Goal: Task Accomplishment & Management: Complete application form

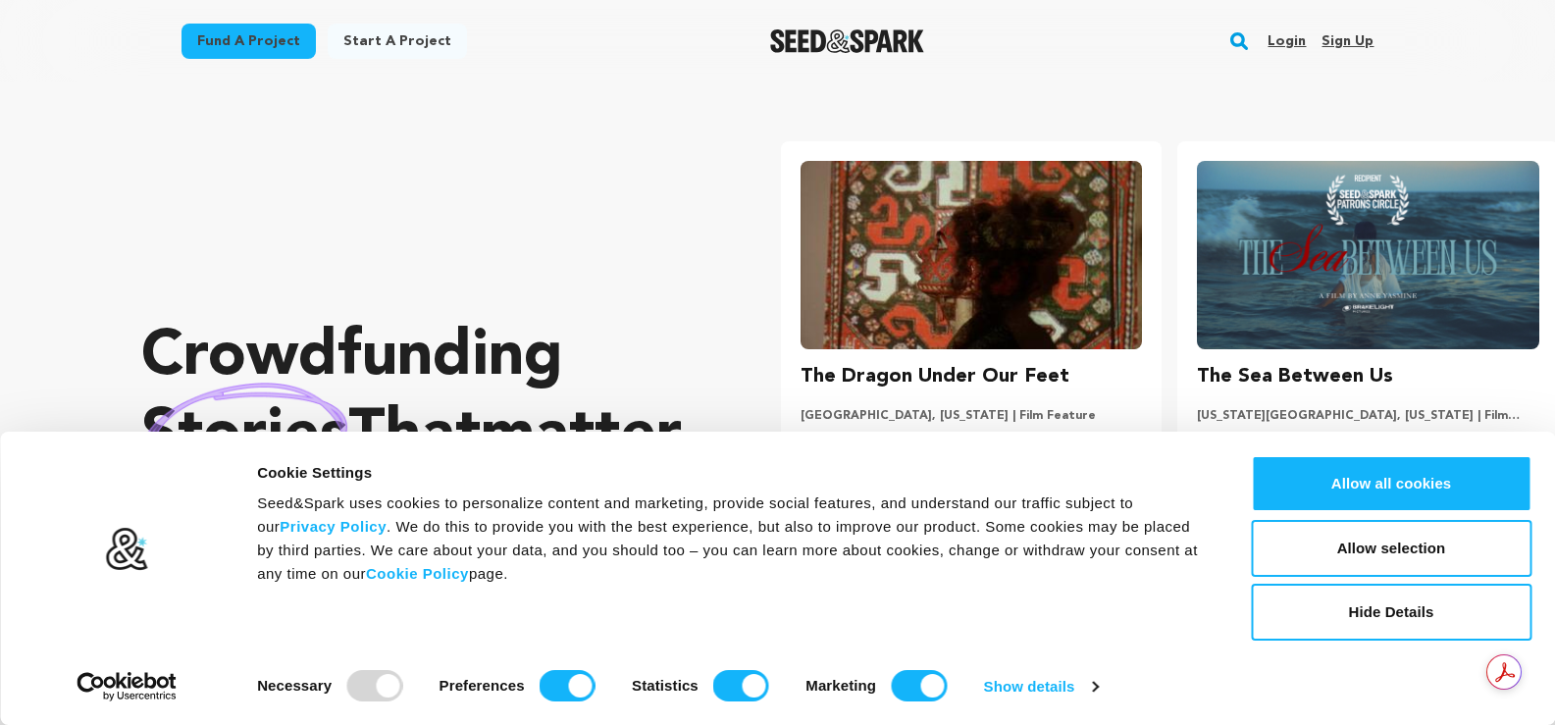
click at [1349, 38] on link "Sign up" at bounding box center [1347, 41] width 52 height 31
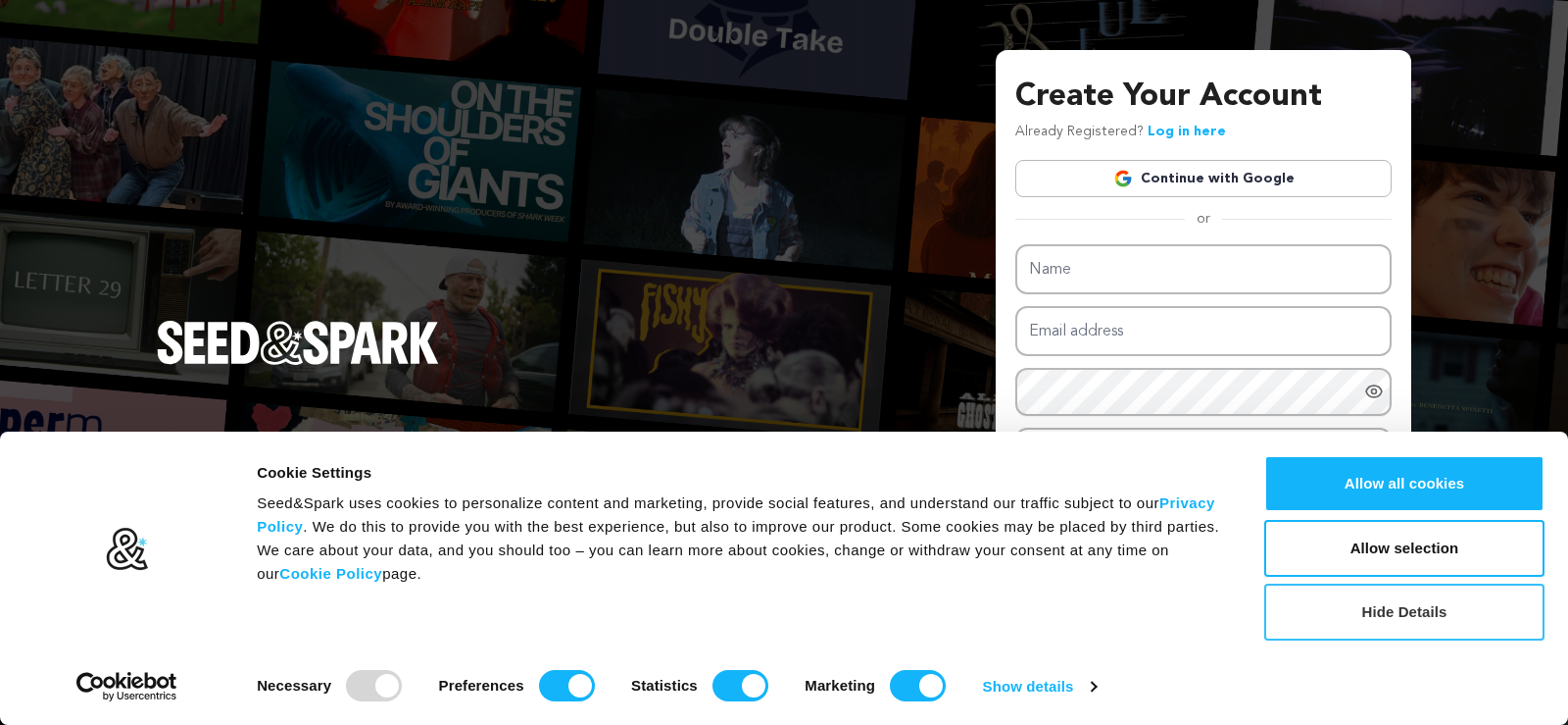
click at [1404, 620] on button "Hide Details" at bounding box center [1404, 612] width 281 height 57
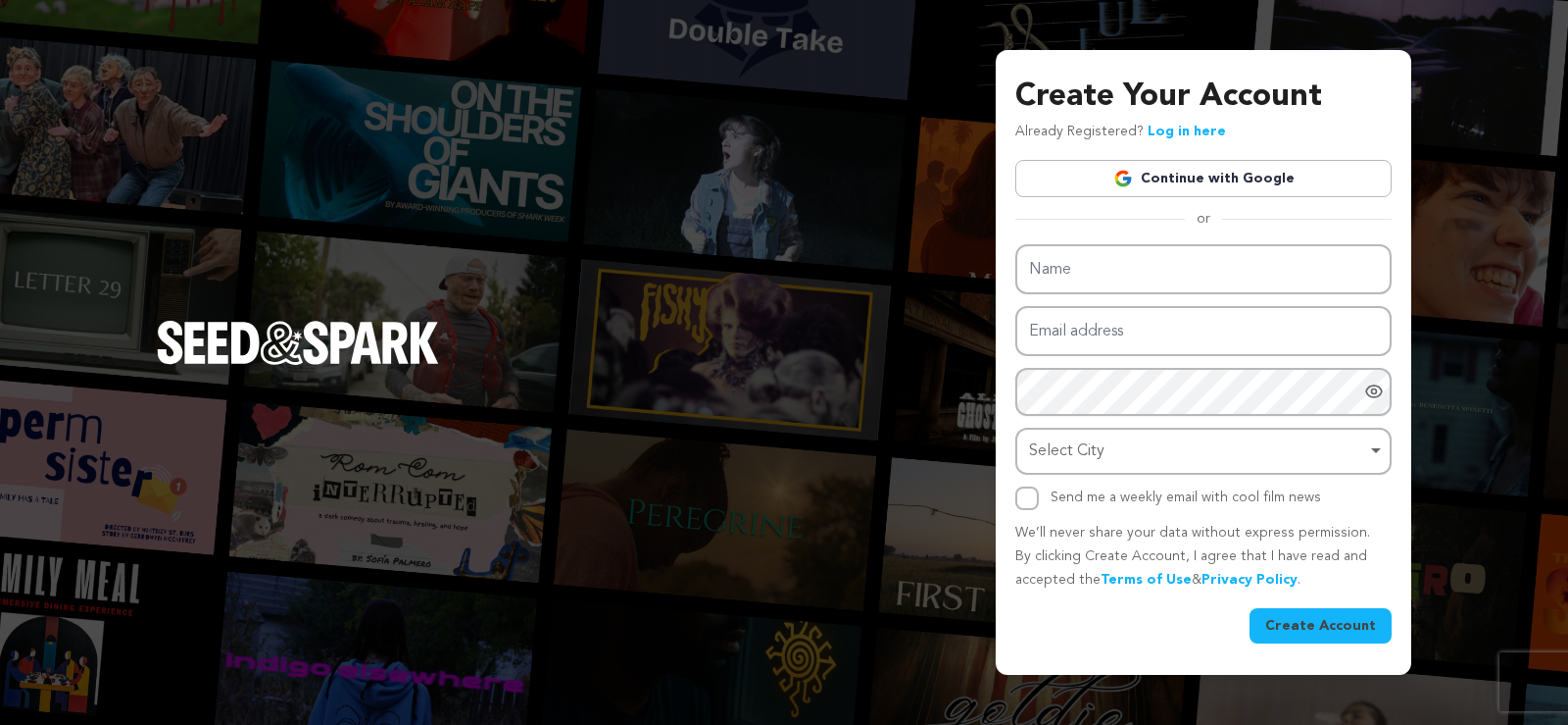
click at [1264, 180] on link "Continue with Google" at bounding box center [1203, 178] width 377 height 37
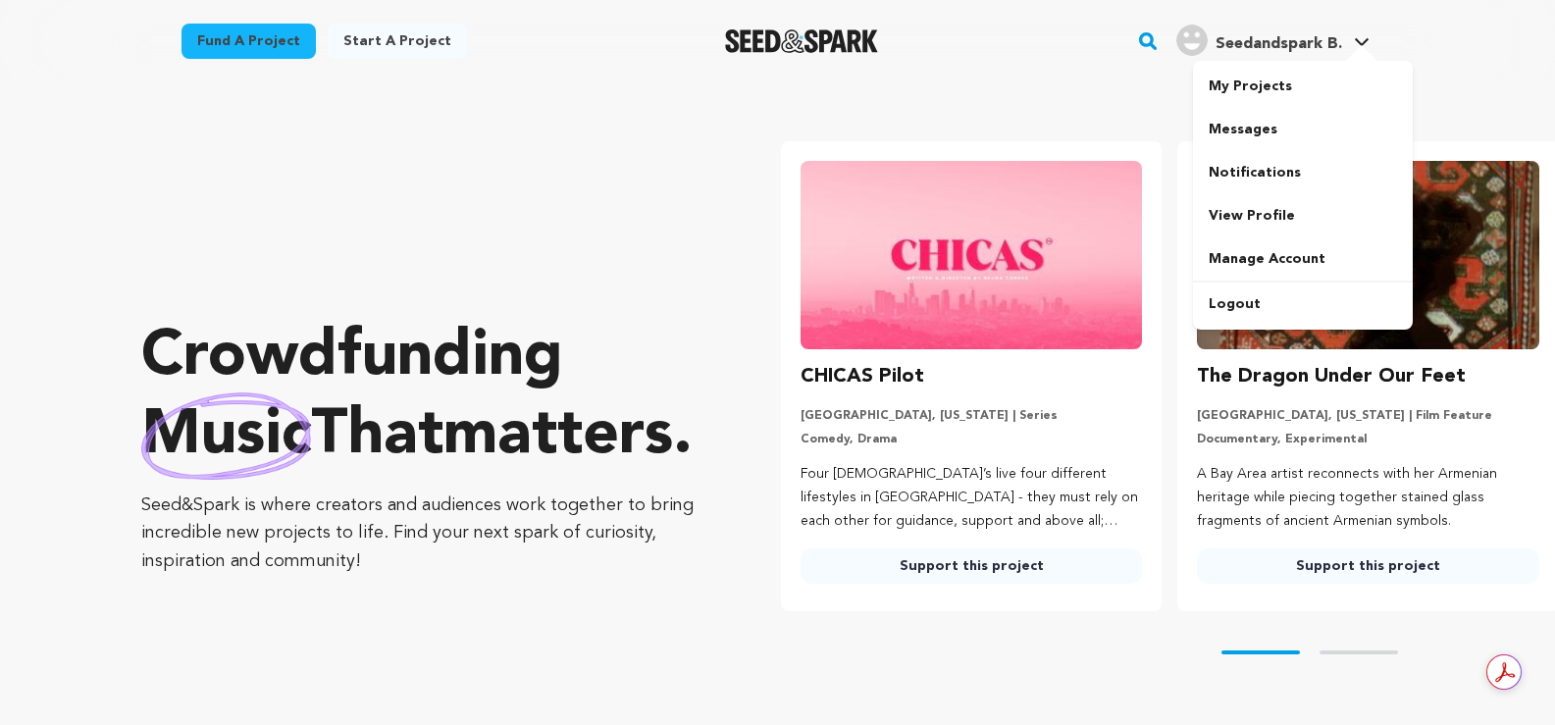
click at [1363, 30] on link "Seedandspark B. Seedandspark B." at bounding box center [1272, 38] width 201 height 35
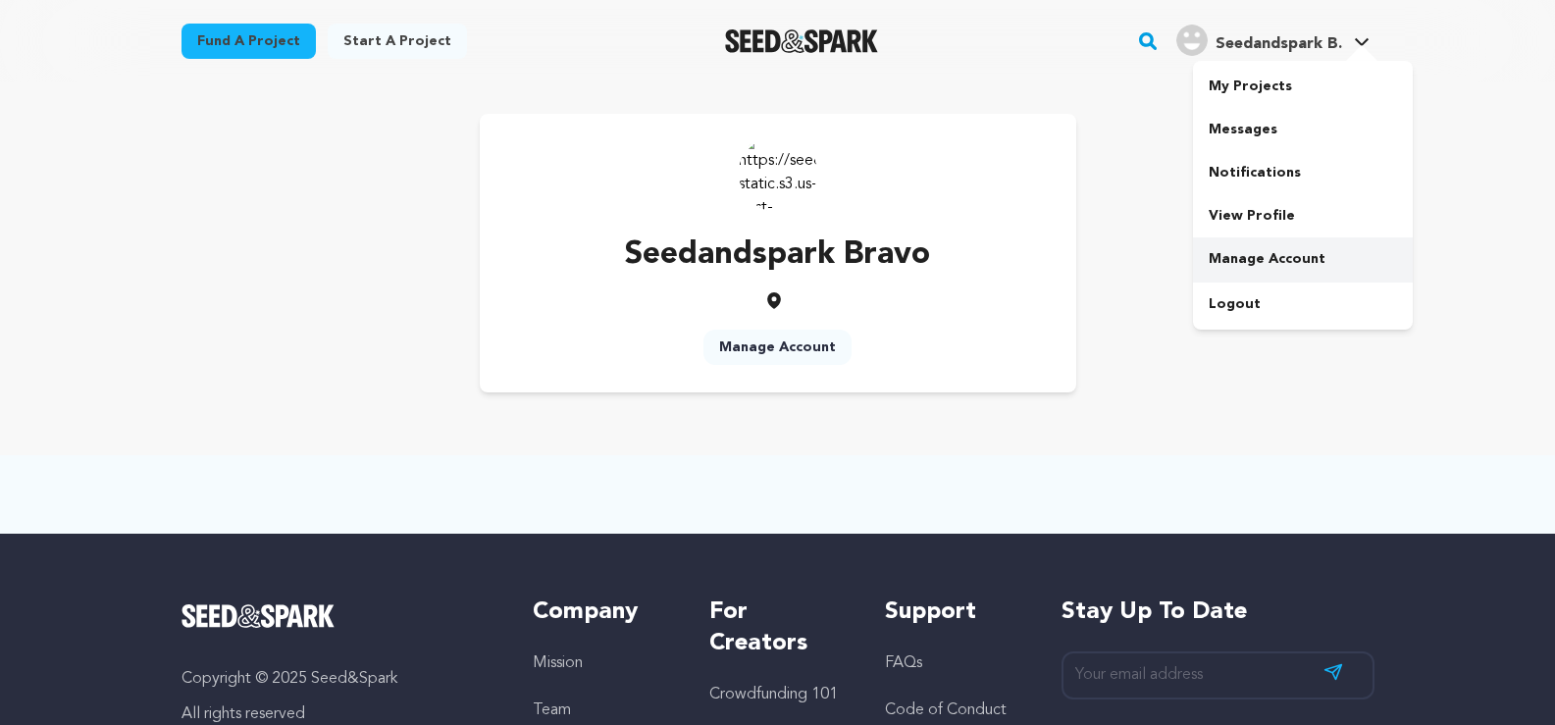
click at [1312, 267] on link "Manage Account" at bounding box center [1303, 258] width 220 height 43
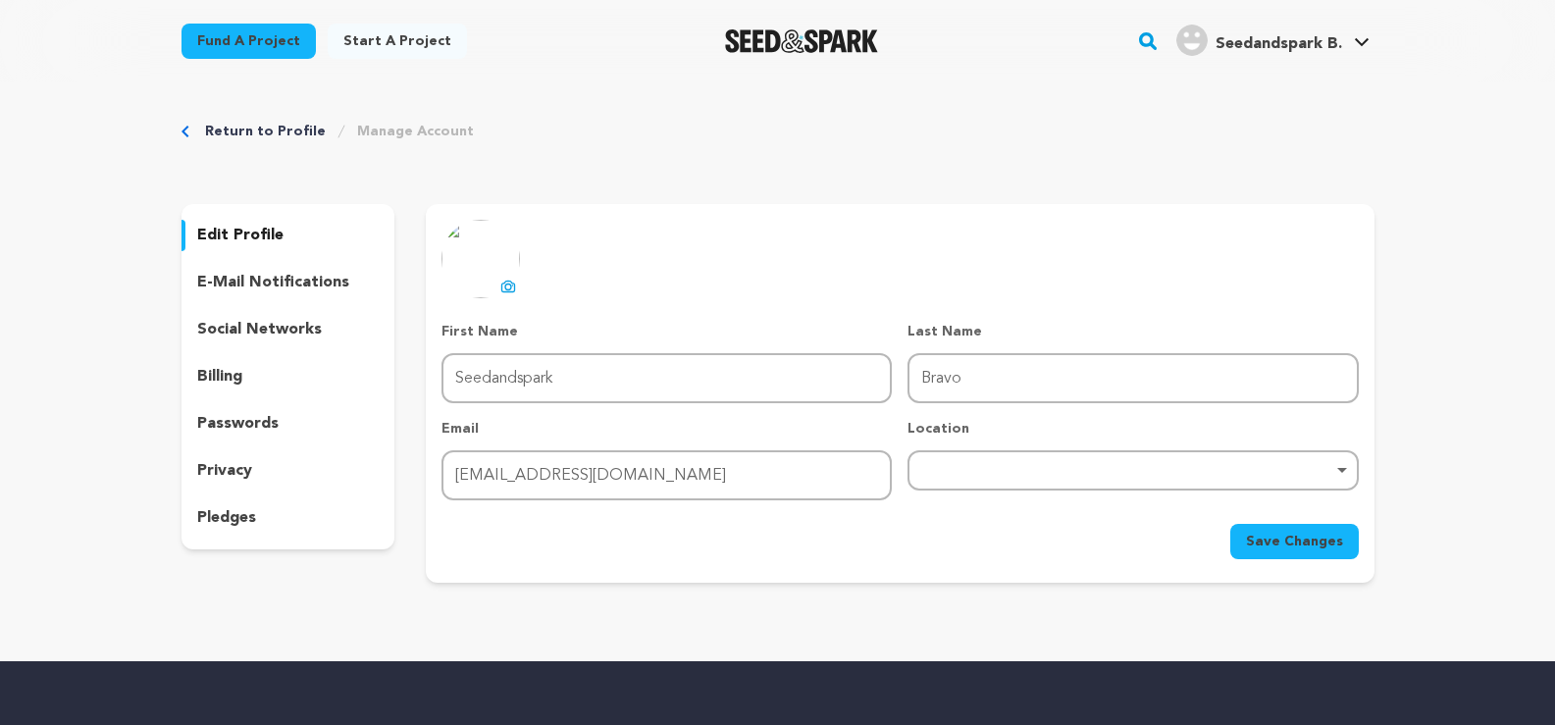
click at [267, 231] on p "edit profile" at bounding box center [240, 236] width 86 height 24
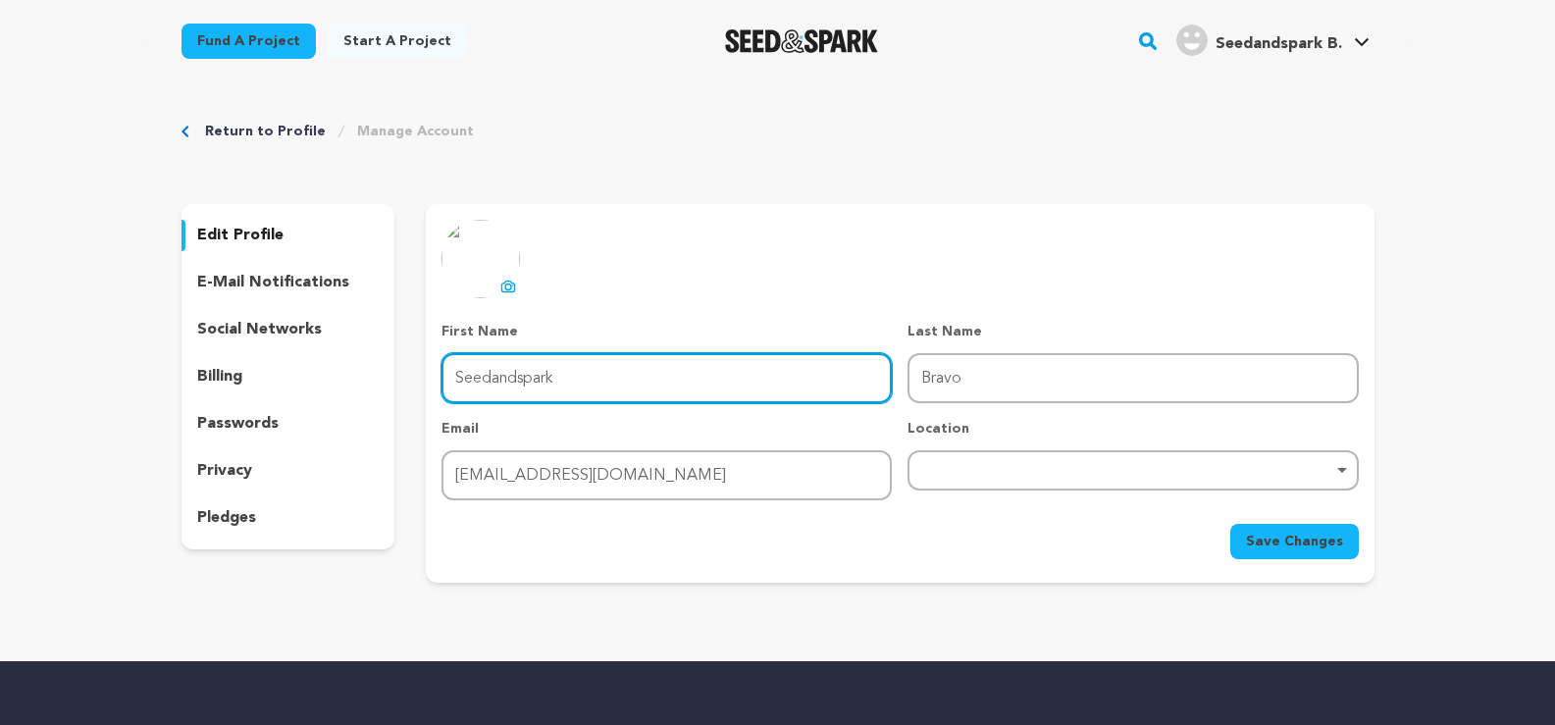
click at [527, 374] on input "Seedandspark" at bounding box center [666, 378] width 450 height 50
type input "J"
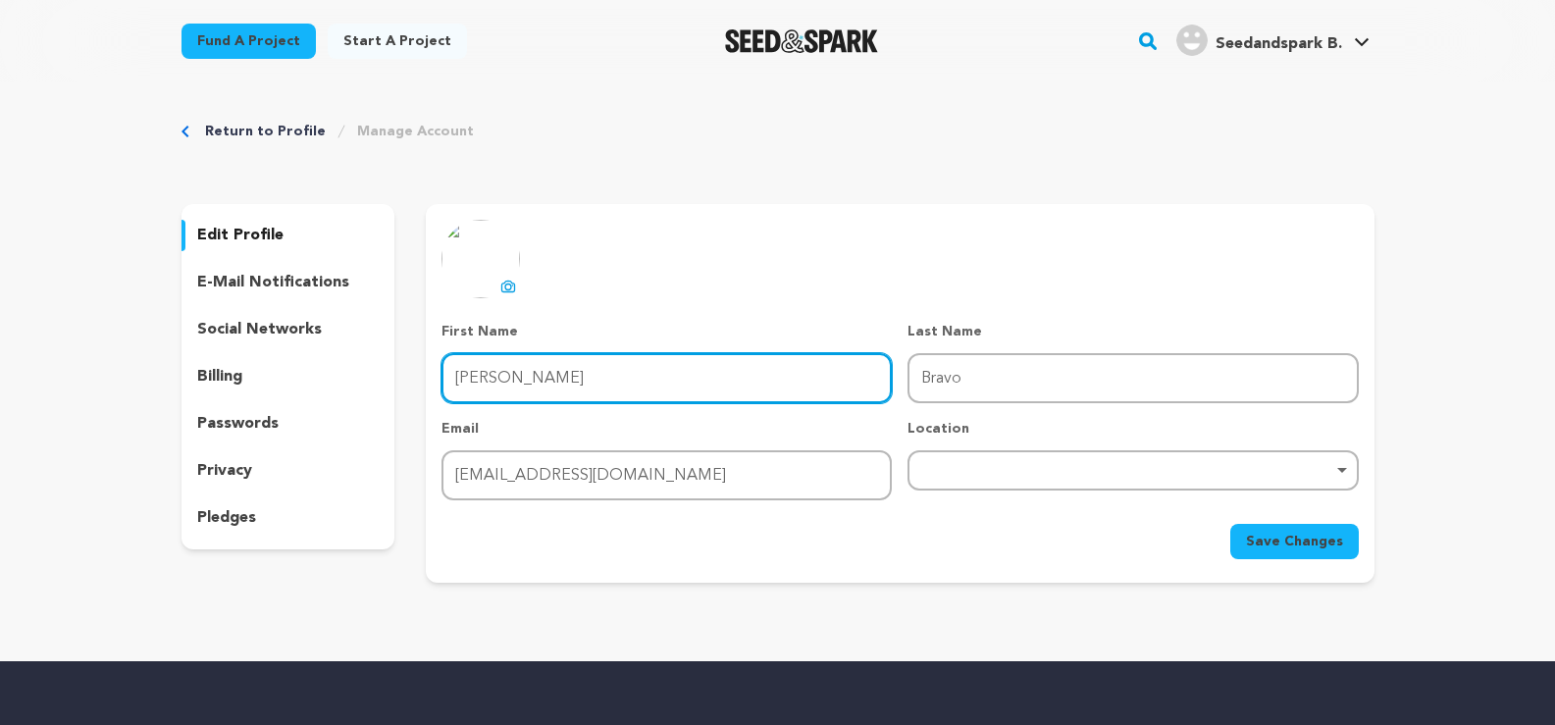
type input "[PERSON_NAME]"
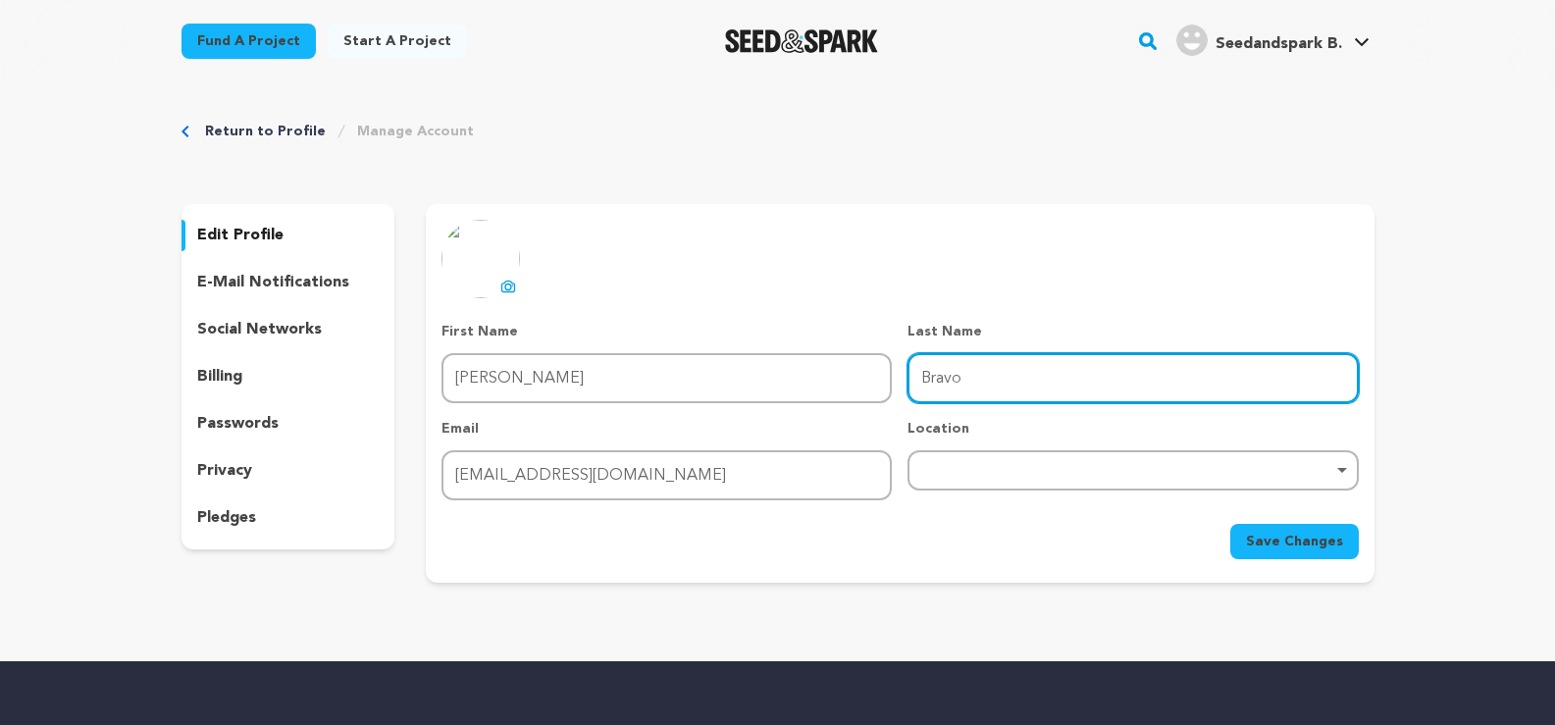
click at [968, 392] on input "Bravo" at bounding box center [1132, 378] width 450 height 50
type input "Smith"
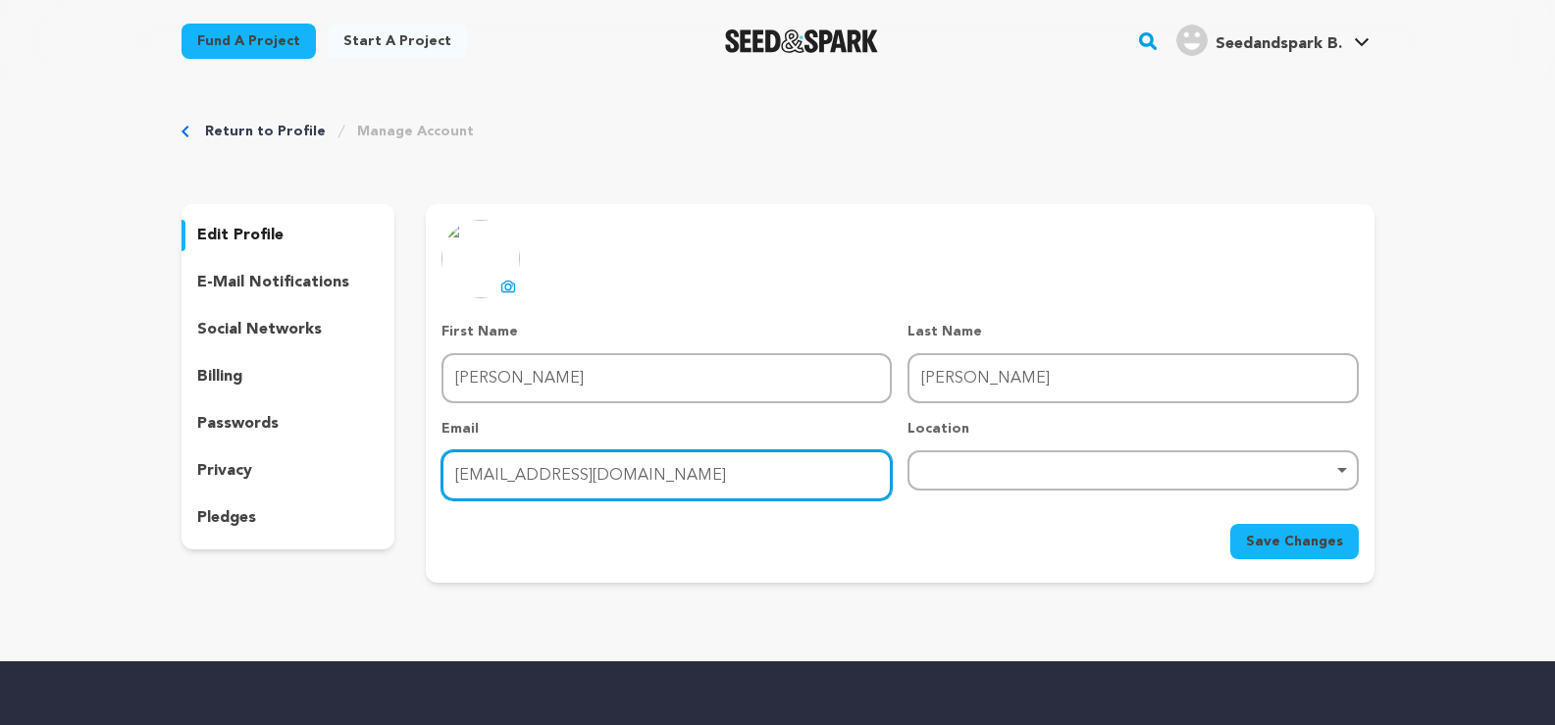
click at [626, 478] on input "bravobrother24@gmail.com" at bounding box center [666, 475] width 450 height 50
click at [584, 474] on input "bravobrother24@gmail.com" at bounding box center [666, 475] width 450 height 50
click at [1030, 458] on div "Remove item" at bounding box center [1132, 470] width 450 height 40
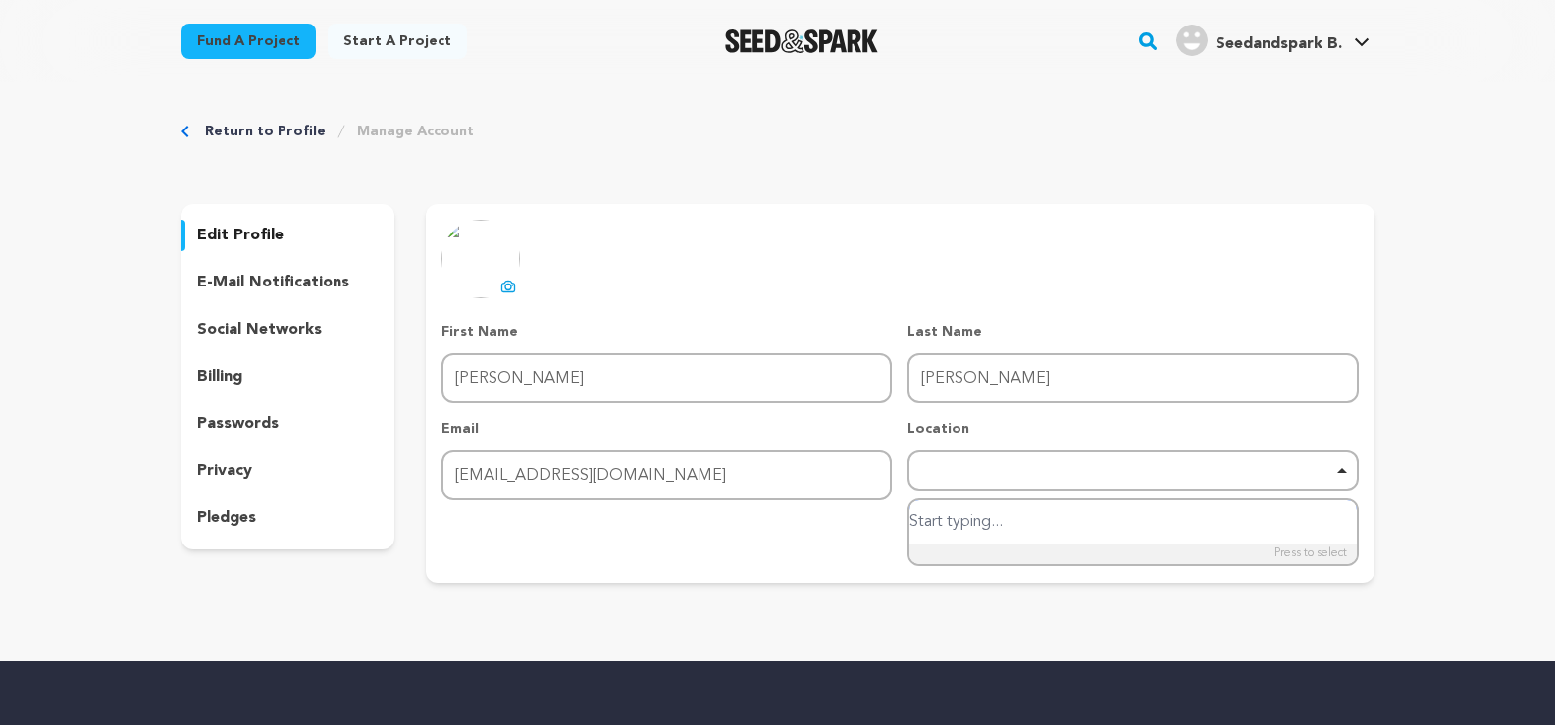
click at [944, 461] on div "Remove item" at bounding box center [1132, 470] width 450 height 40
click at [977, 467] on div "Remove item" at bounding box center [1132, 470] width 431 height 8
click at [978, 467] on div "Remove item" at bounding box center [1132, 470] width 431 height 8
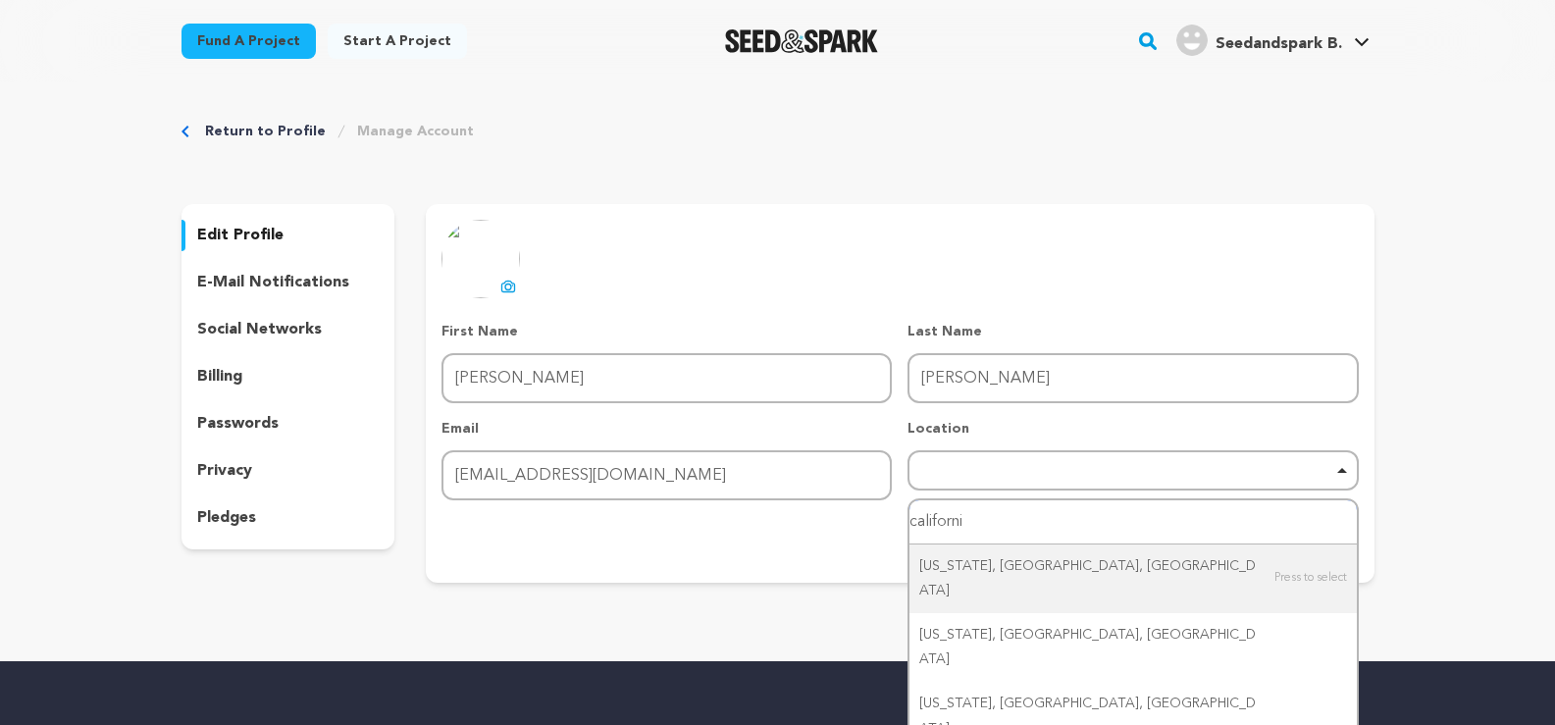
type input "california"
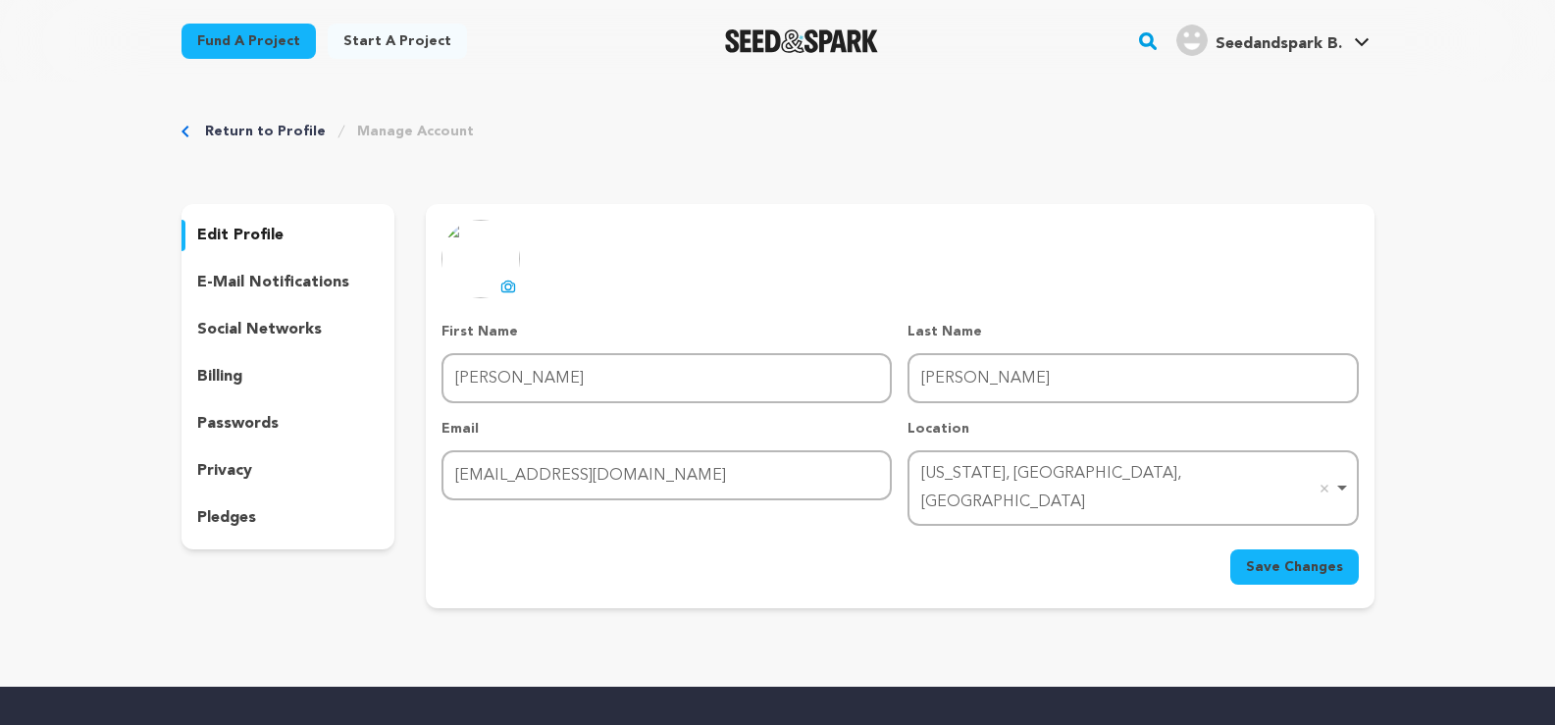
click at [1279, 557] on span "Save Changes" at bounding box center [1294, 567] width 97 height 20
click at [268, 282] on p "e-mail notifications" at bounding box center [273, 283] width 152 height 24
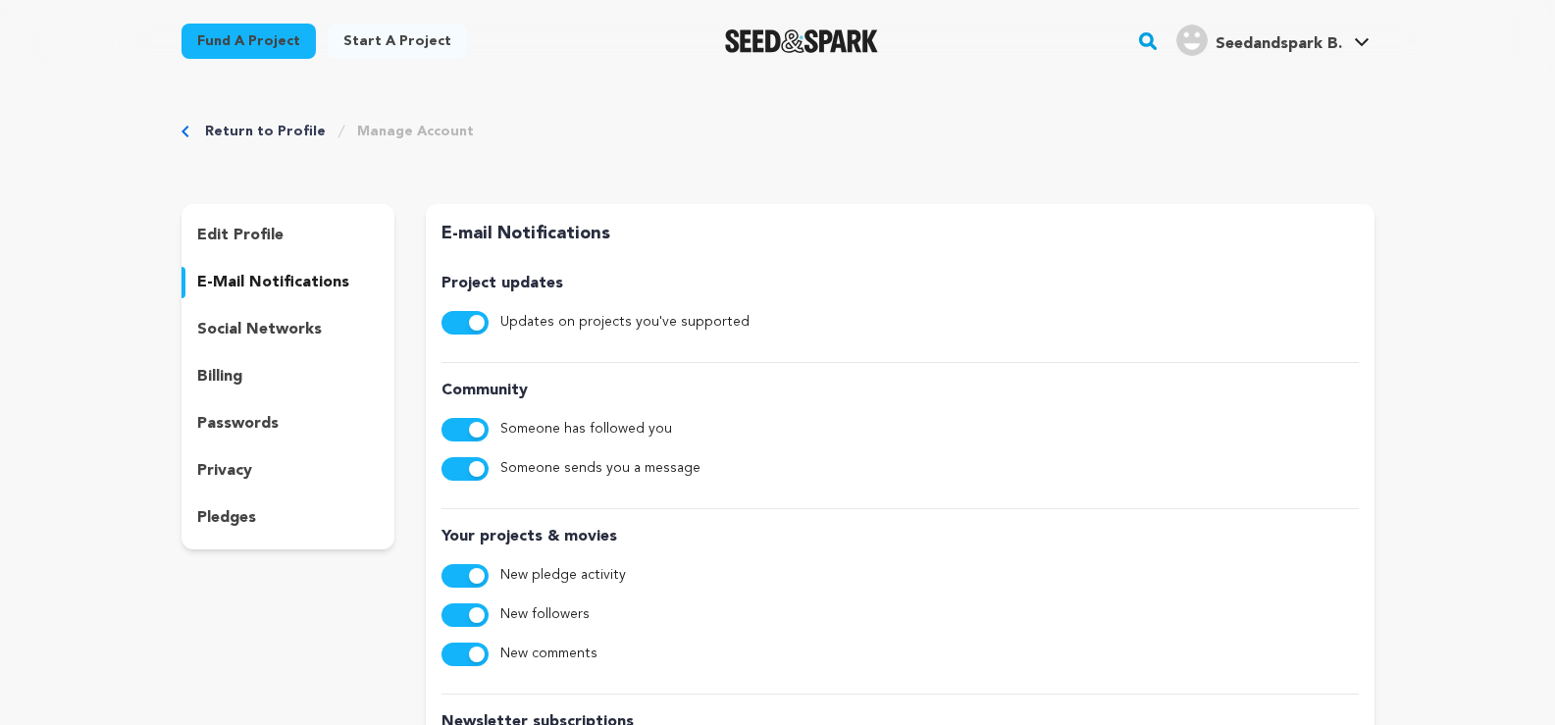
click at [281, 327] on p "social networks" at bounding box center [259, 330] width 125 height 24
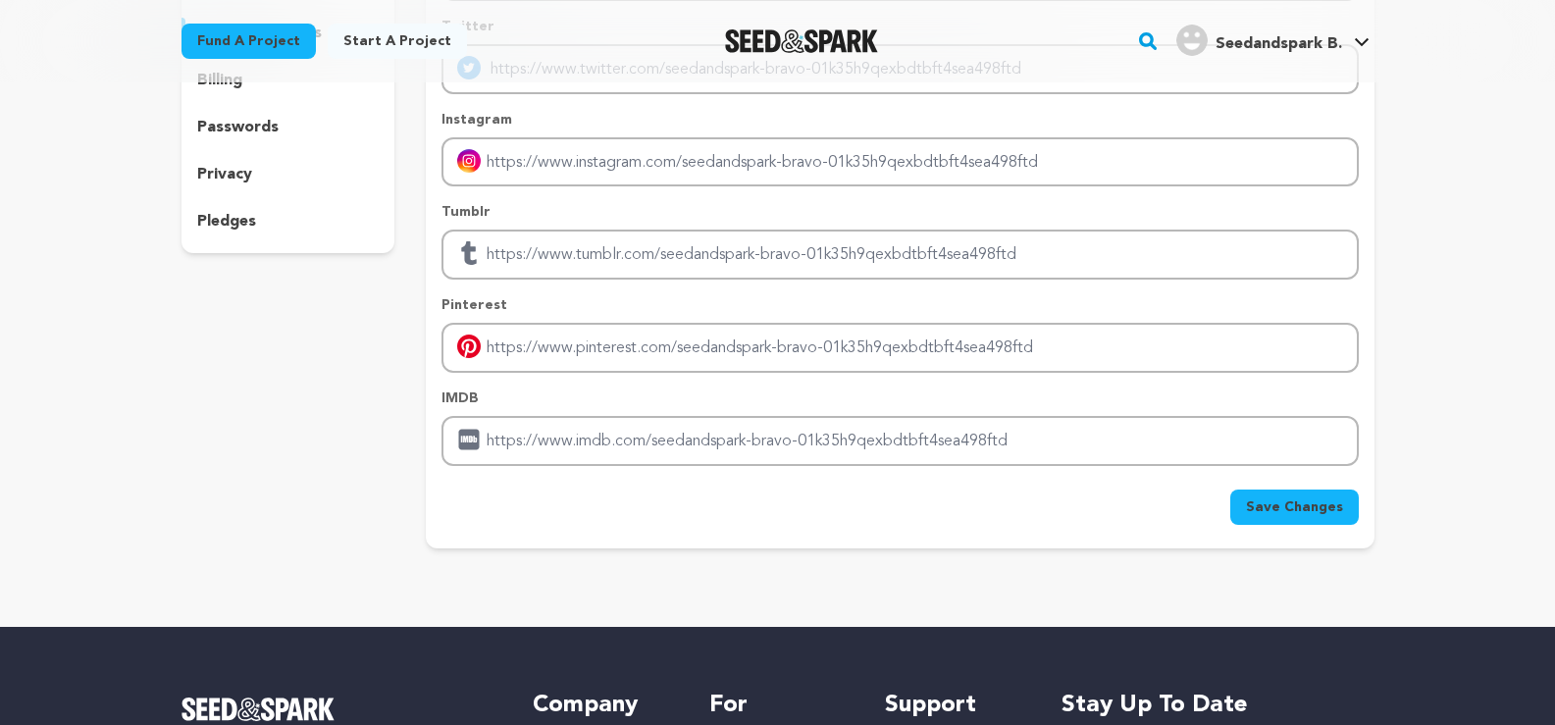
scroll to position [294, 0]
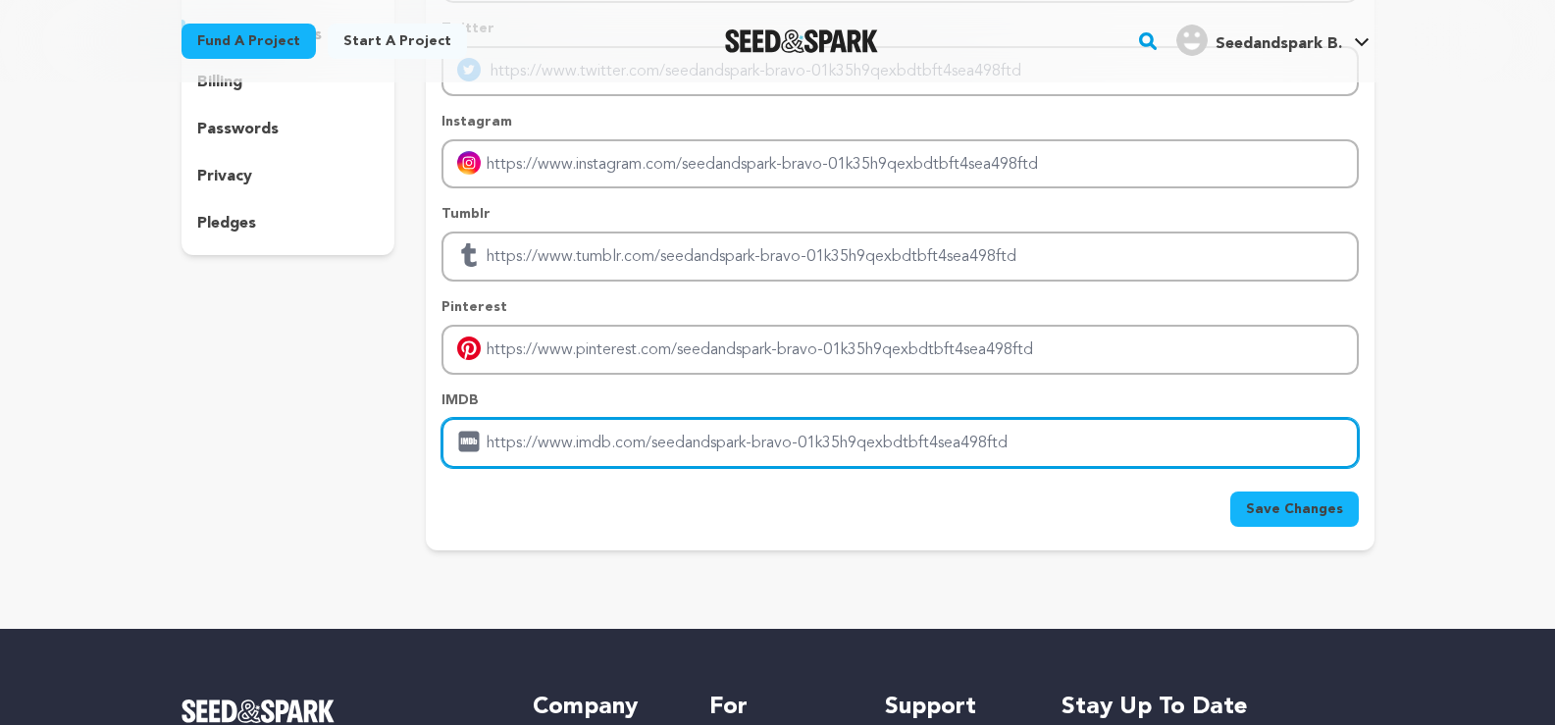
click at [583, 434] on input "Enter IMDB profile link" at bounding box center [899, 443] width 916 height 50
paste input "https://123instantink-guide.com/"
type input "https://123instantink-guide.com/"
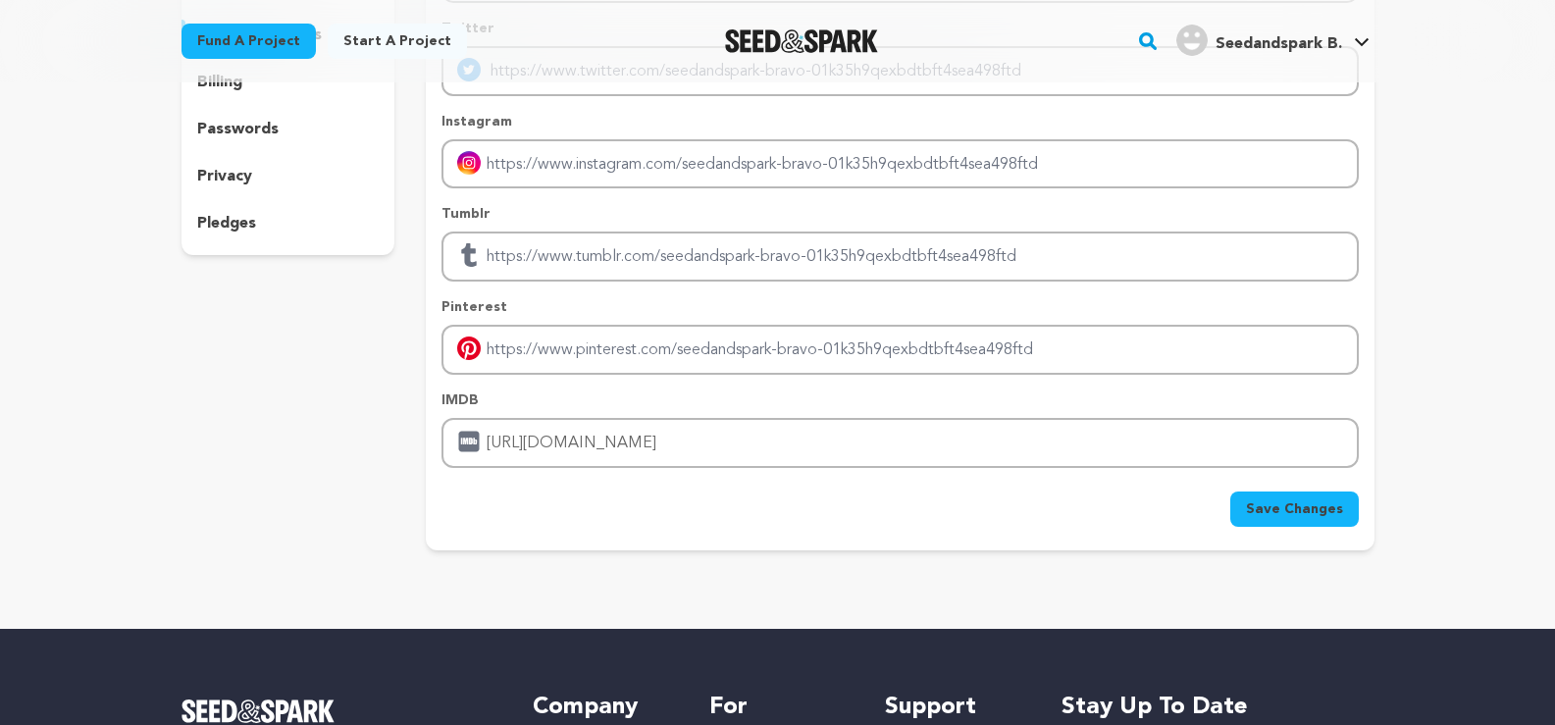
click at [1303, 517] on span "Save Changes" at bounding box center [1294, 509] width 97 height 20
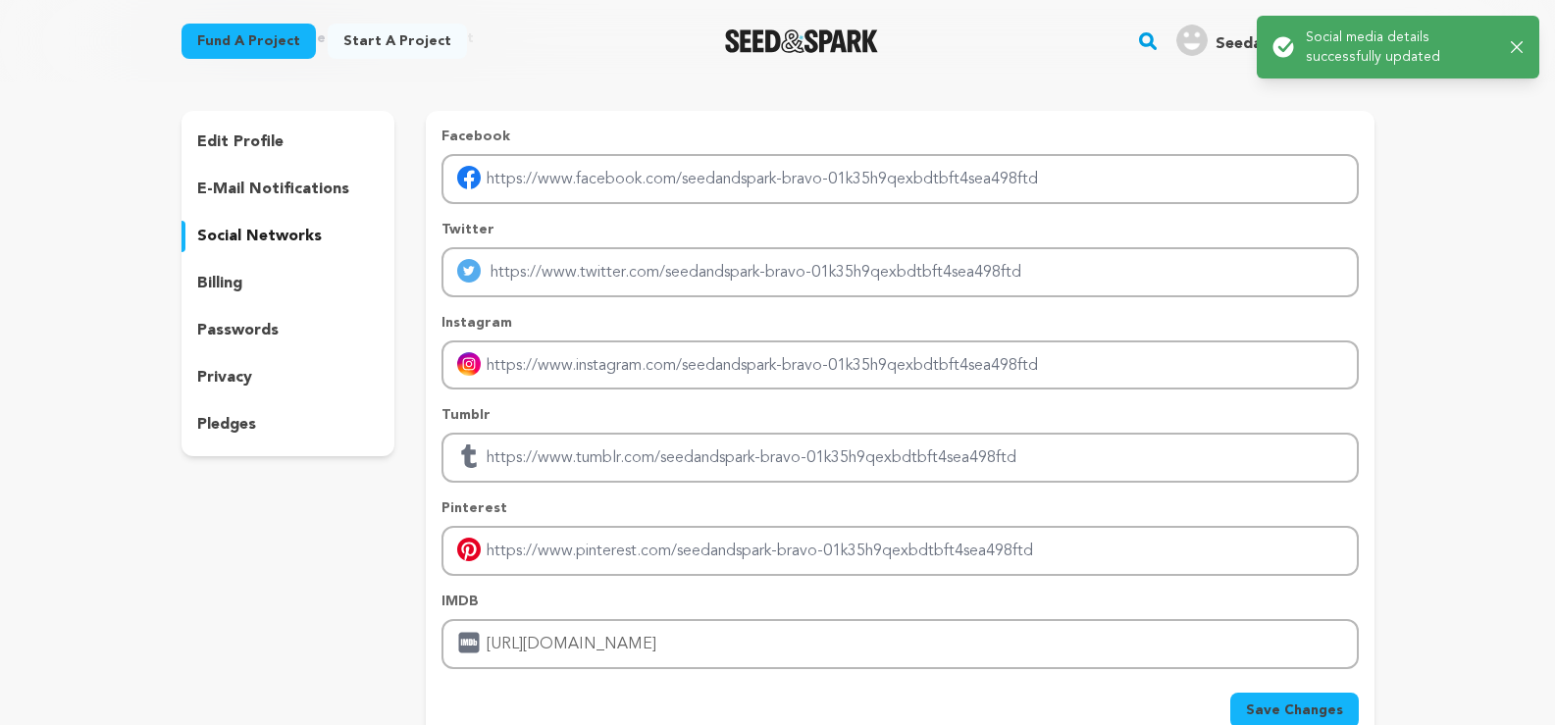
scroll to position [0, 0]
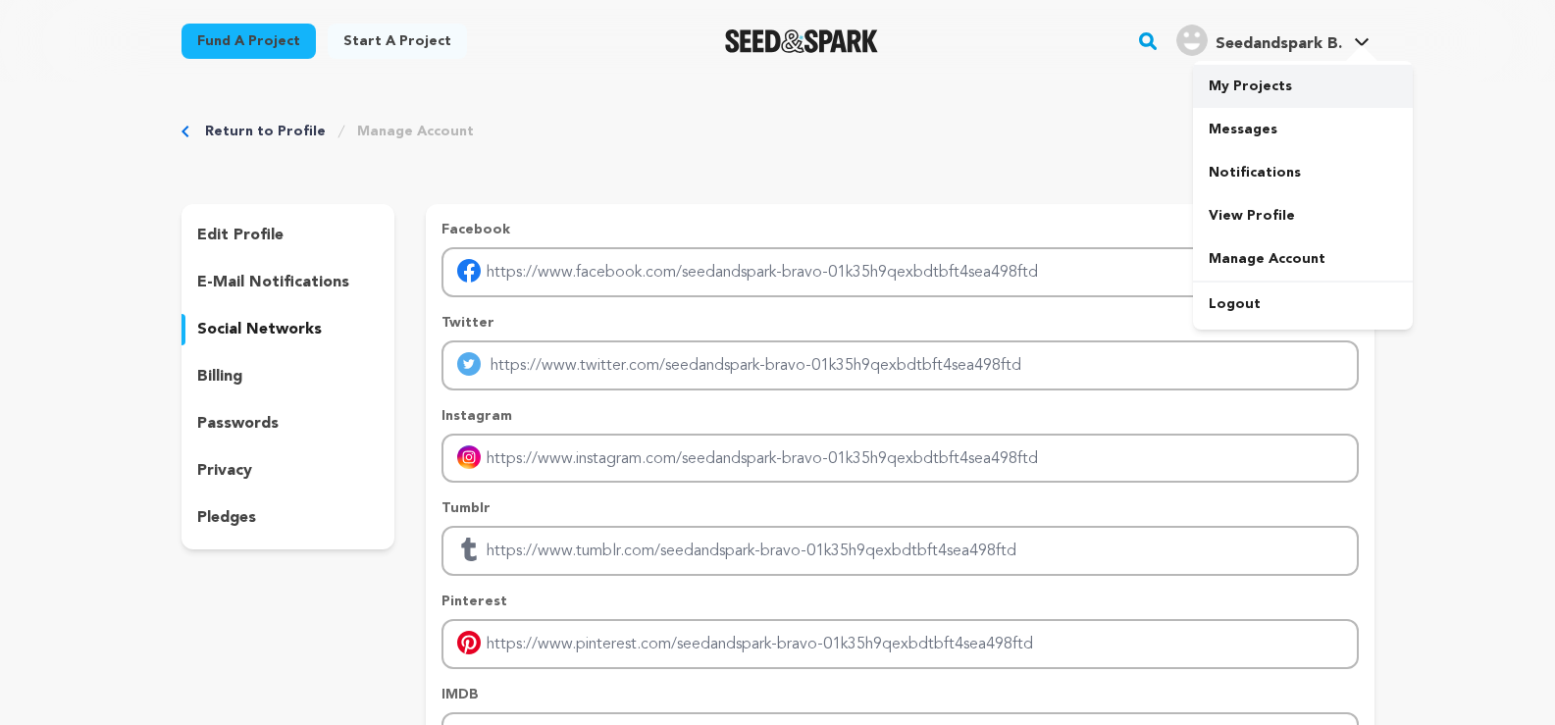
click at [1269, 85] on link "My Projects" at bounding box center [1303, 86] width 220 height 43
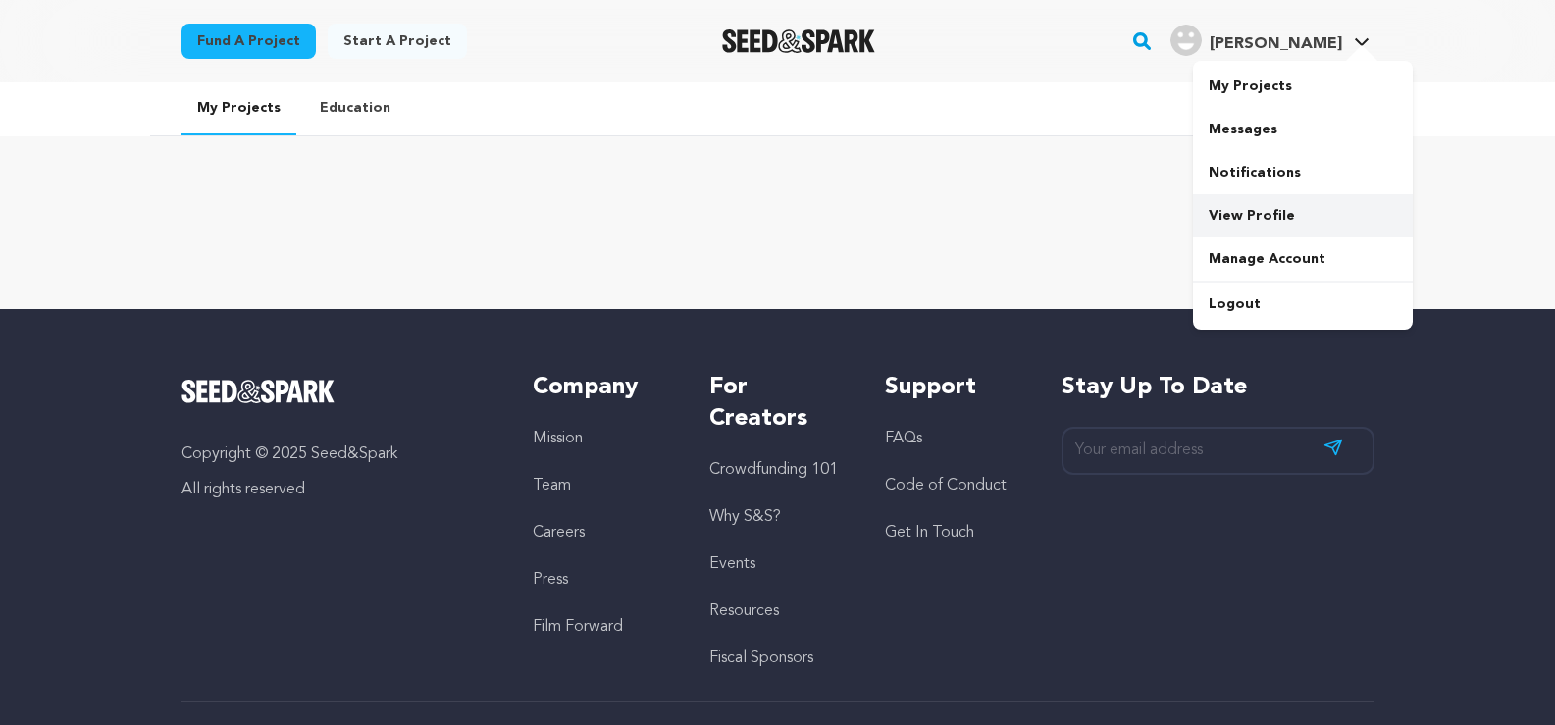
click at [1263, 211] on link "View Profile" at bounding box center [1303, 215] width 220 height 43
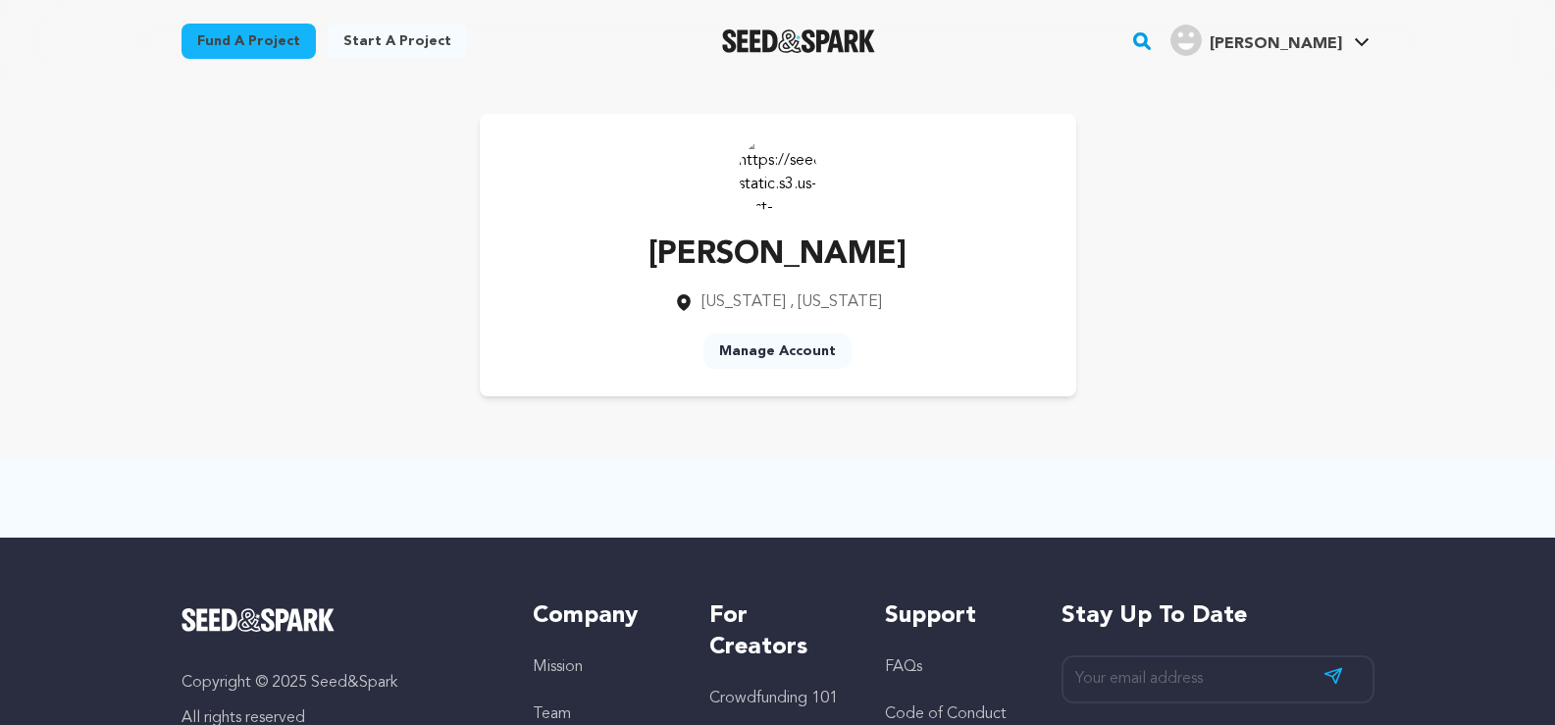
click at [795, 162] on img at bounding box center [778, 172] width 78 height 78
click at [810, 172] on img at bounding box center [778, 172] width 78 height 78
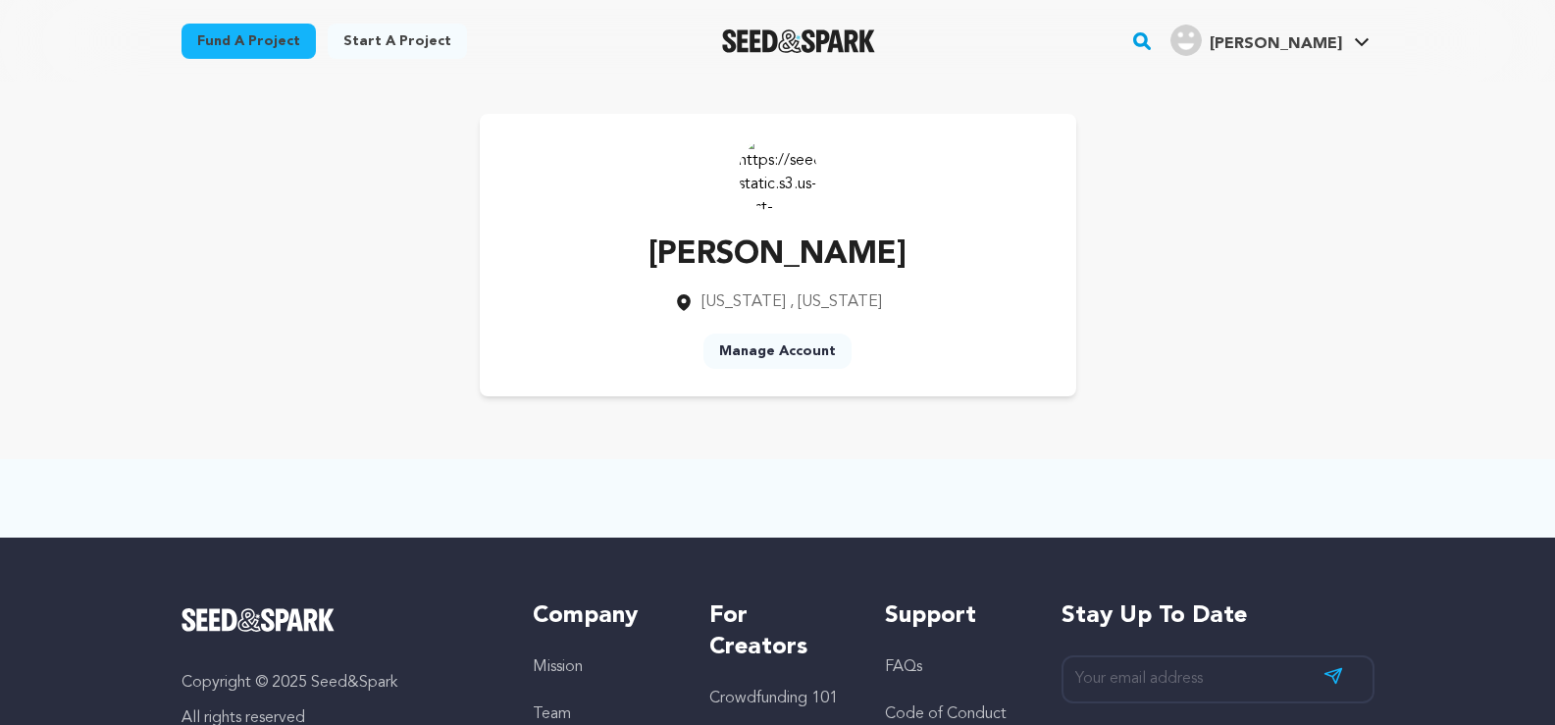
click at [810, 356] on link "Manage Account" at bounding box center [777, 350] width 148 height 35
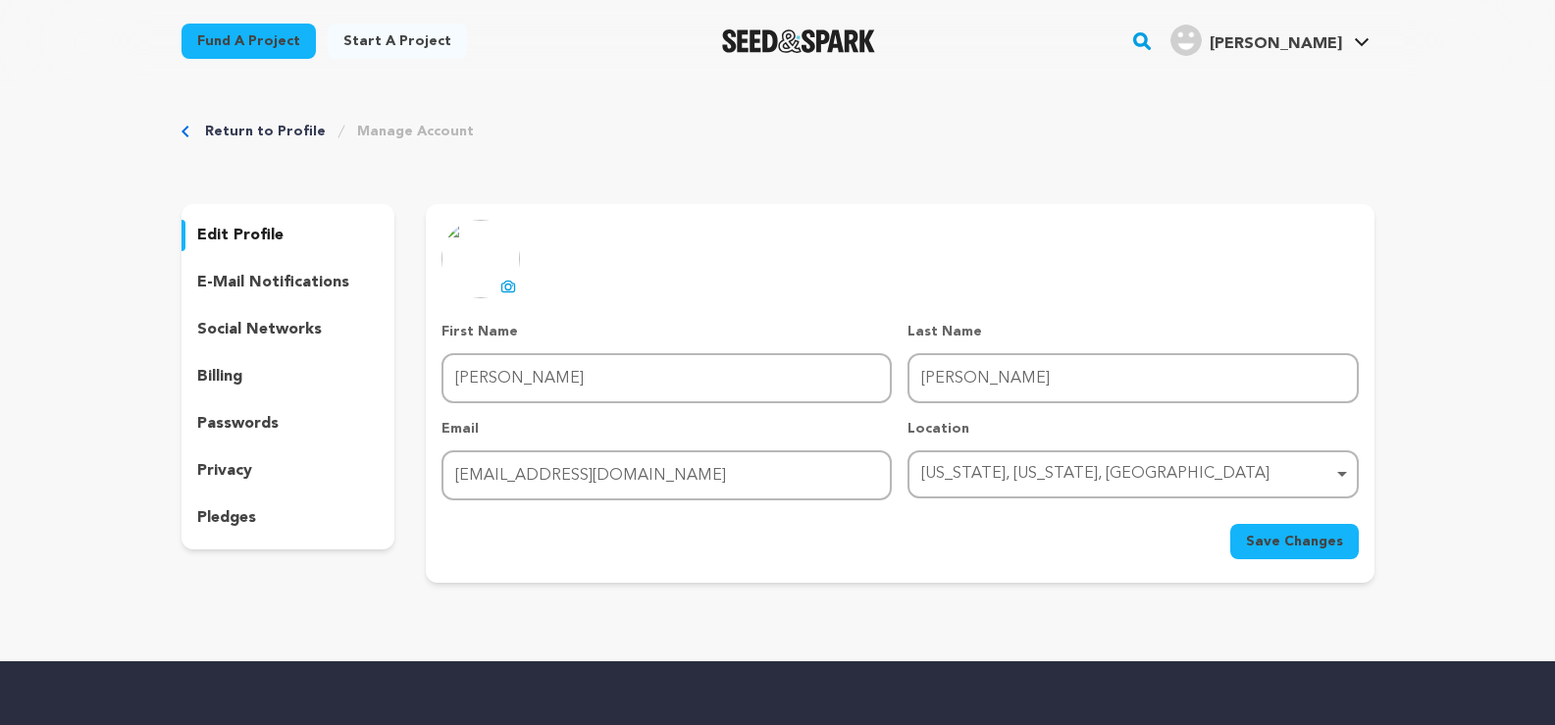
click at [1066, 475] on div "California, Pennsylvania, United States Remove item" at bounding box center [1126, 474] width 411 height 28
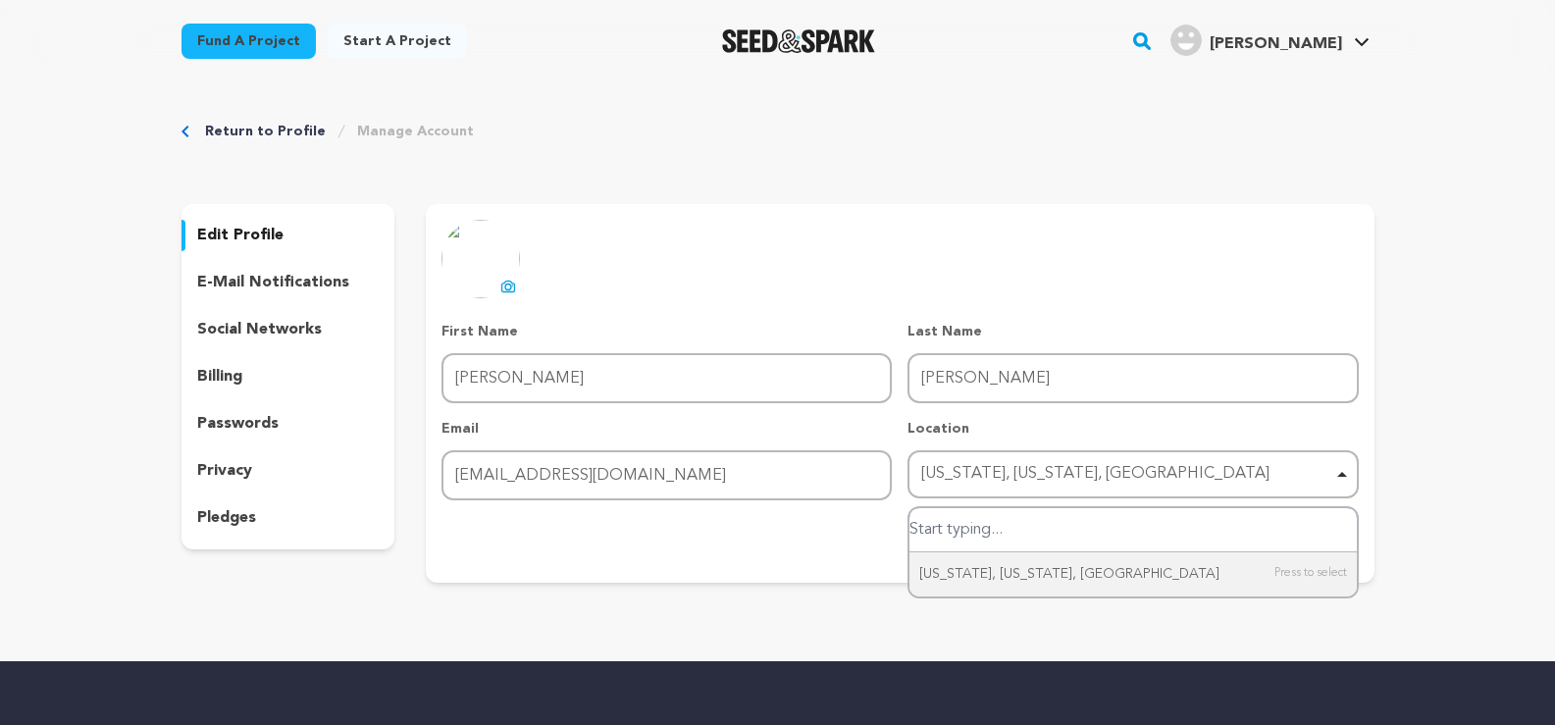
drag, startPoint x: 1256, startPoint y: 469, endPoint x: 903, endPoint y: 481, distance: 353.3
click at [903, 481] on div "First Name First Name James Last Name Last Name Smith Email Email bravobrother2…" at bounding box center [899, 411] width 916 height 179
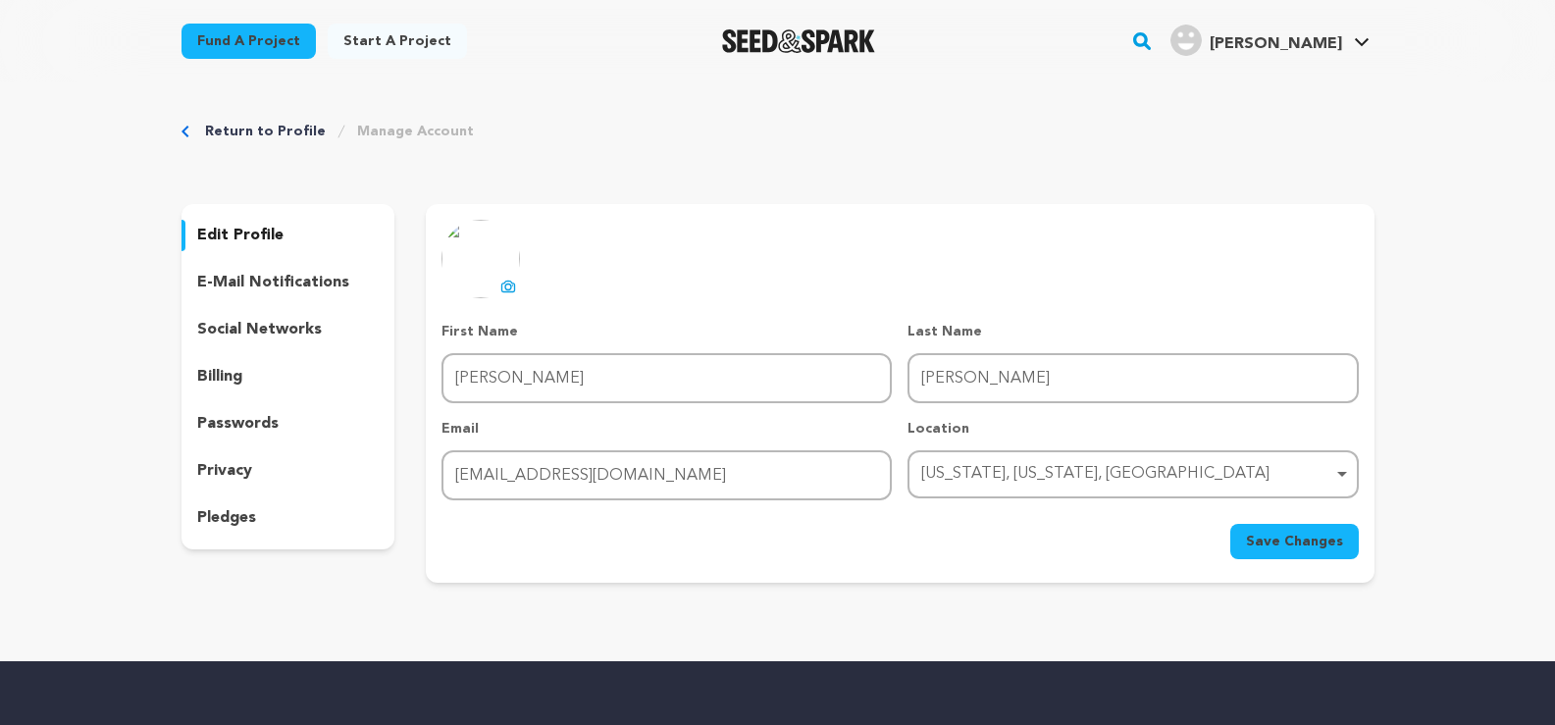
click at [1099, 465] on div "California, Pennsylvania, United States Remove item" at bounding box center [1126, 474] width 411 height 28
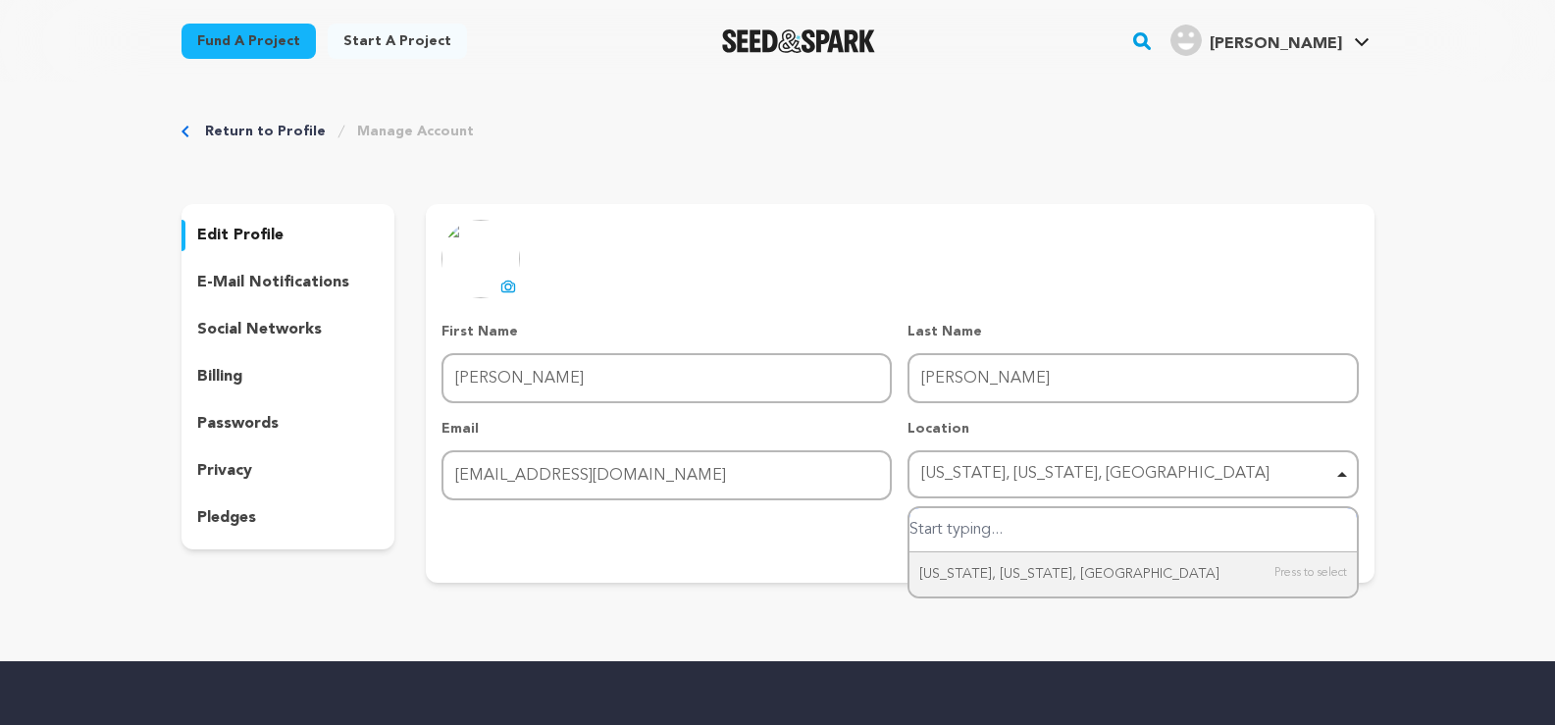
click at [1099, 465] on div "California, Pennsylvania, United States Remove item" at bounding box center [1126, 474] width 411 height 28
click at [1344, 472] on div "California, Pennsylvania, United States Remove item" at bounding box center [1132, 474] width 431 height 36
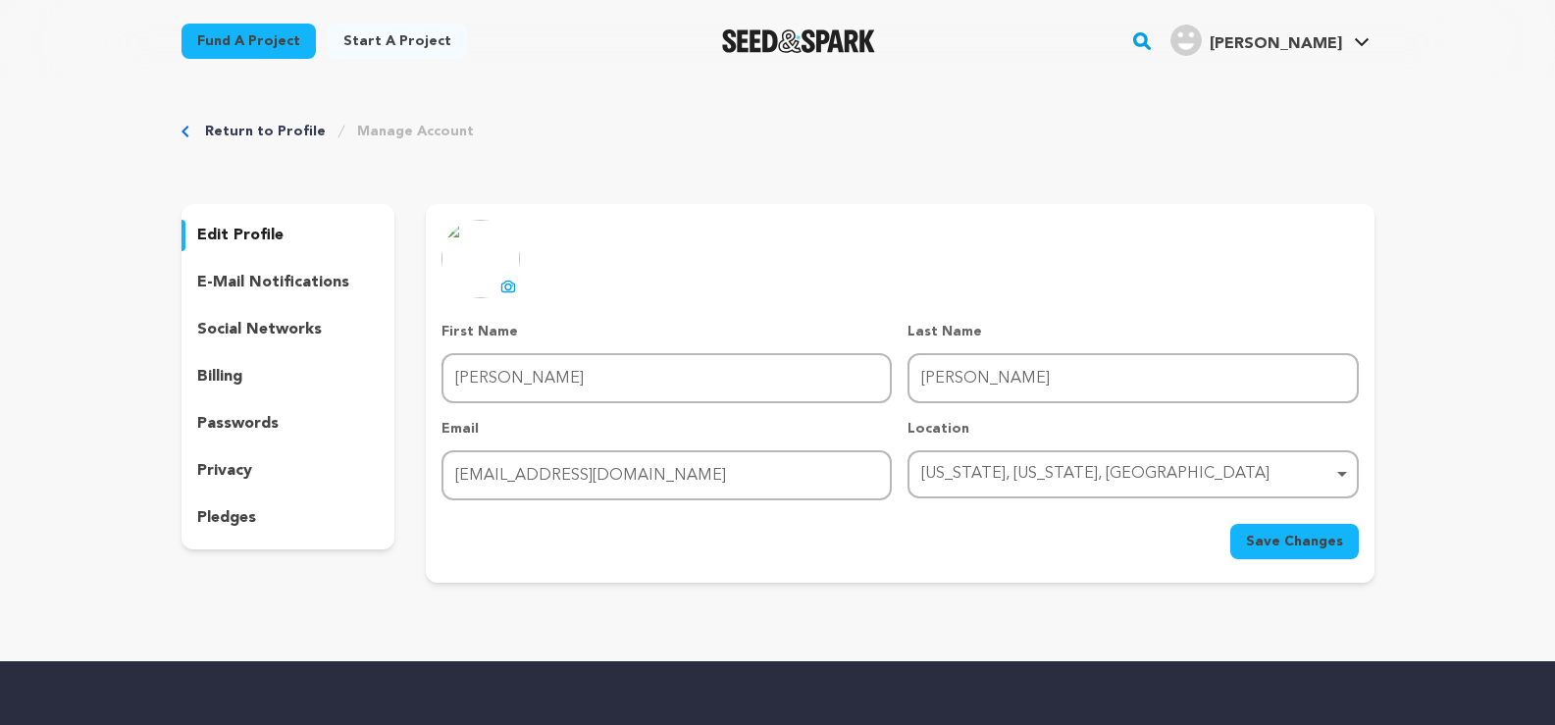
click at [1018, 469] on div "California, Pennsylvania, United States Remove item" at bounding box center [1126, 474] width 411 height 28
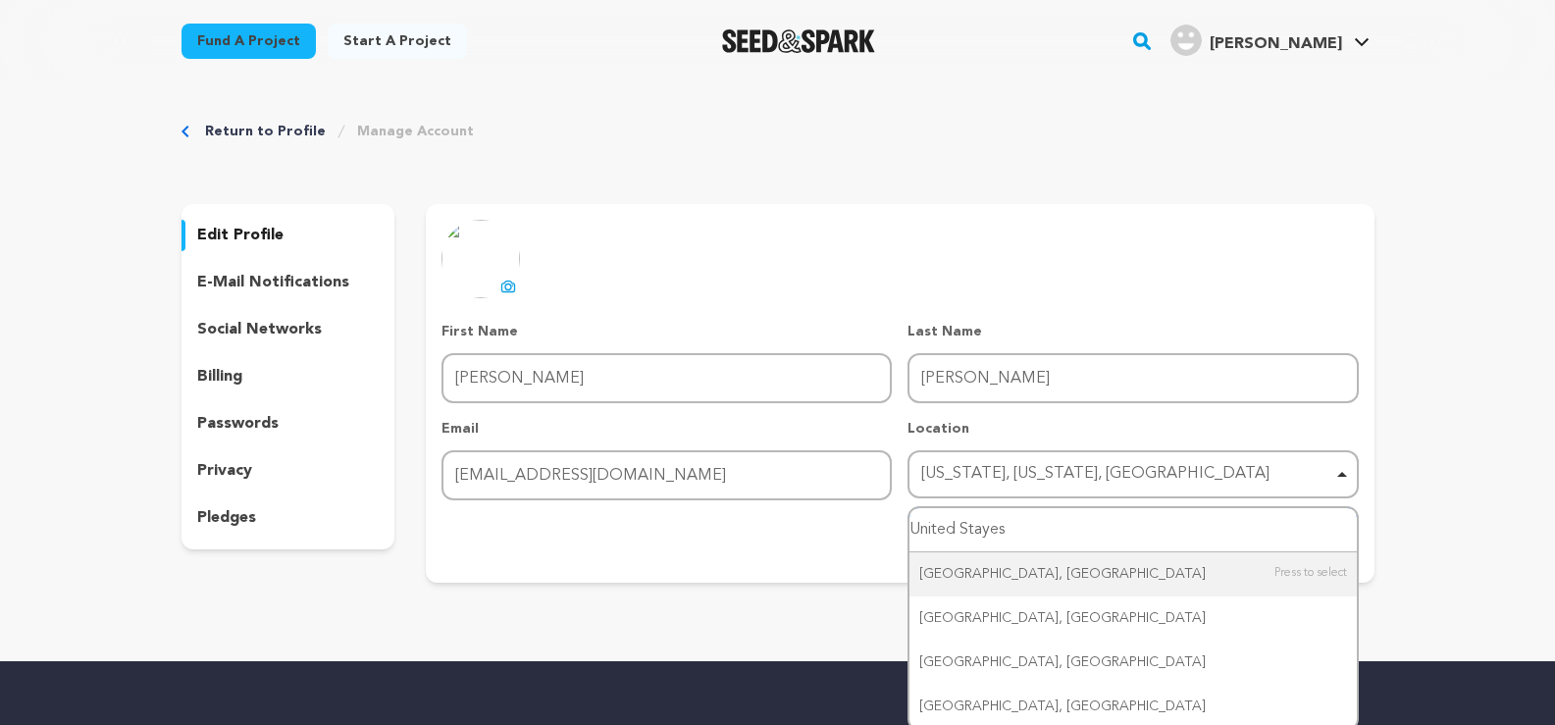
drag, startPoint x: 1100, startPoint y: 549, endPoint x: 675, endPoint y: 495, distance: 429.1
click at [675, 495] on div "First Name First Name James Last Name Last Name Smith Email Email bravobrother2…" at bounding box center [899, 411] width 916 height 179
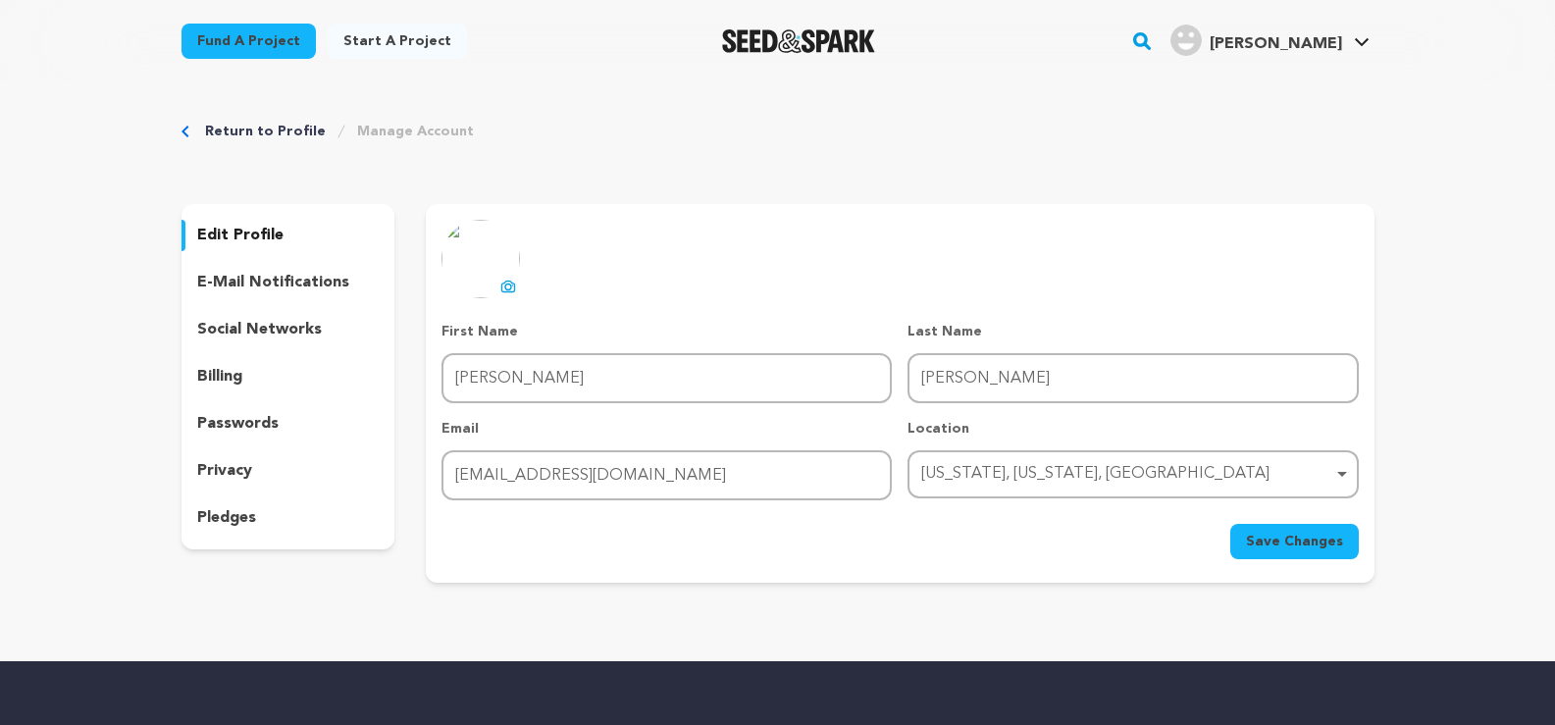
click at [1337, 469] on div "California, Pennsylvania, United States Remove item" at bounding box center [1132, 474] width 431 height 36
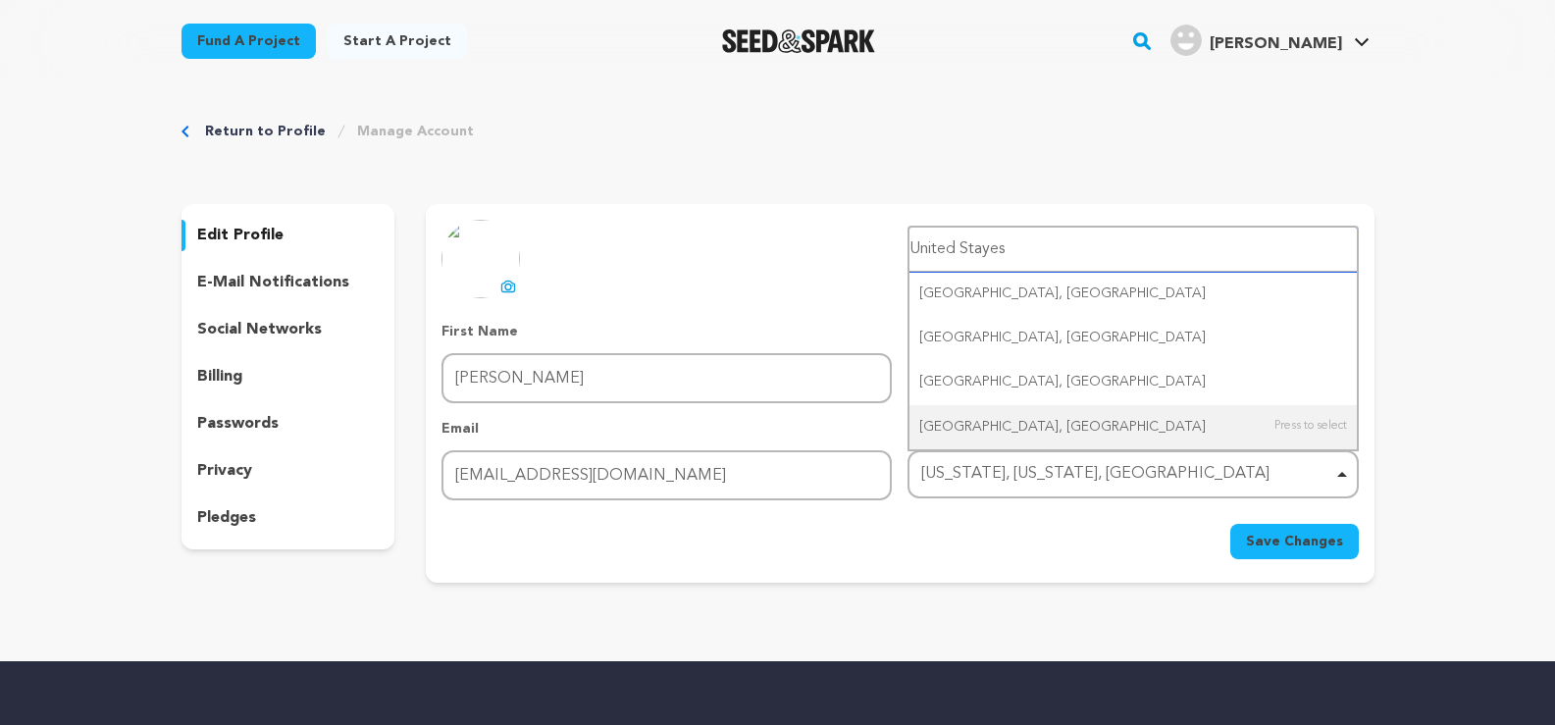
click at [973, 470] on div "California, Pennsylvania, United States Remove item" at bounding box center [1126, 474] width 411 height 28
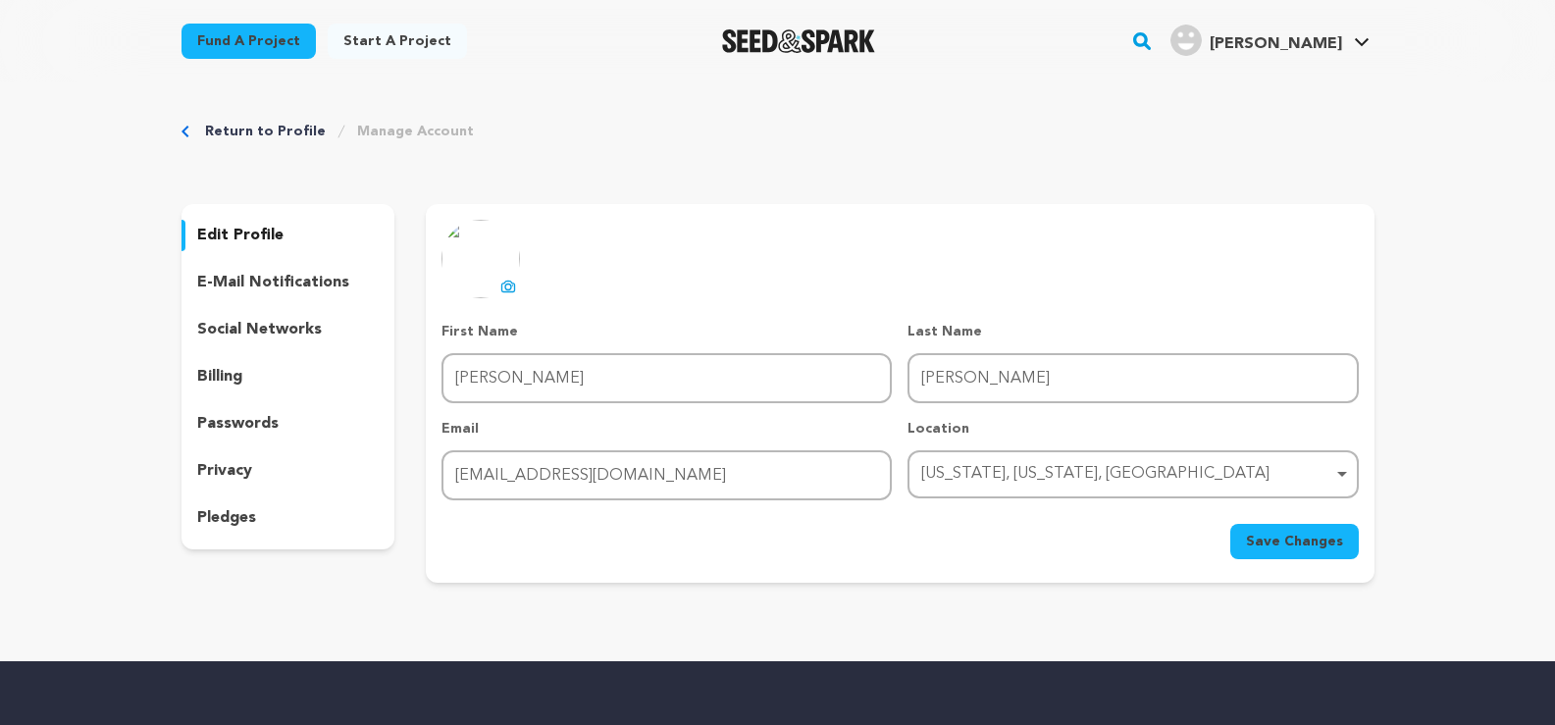
click at [973, 470] on div "California, Pennsylvania, United States Remove item" at bounding box center [1126, 474] width 411 height 28
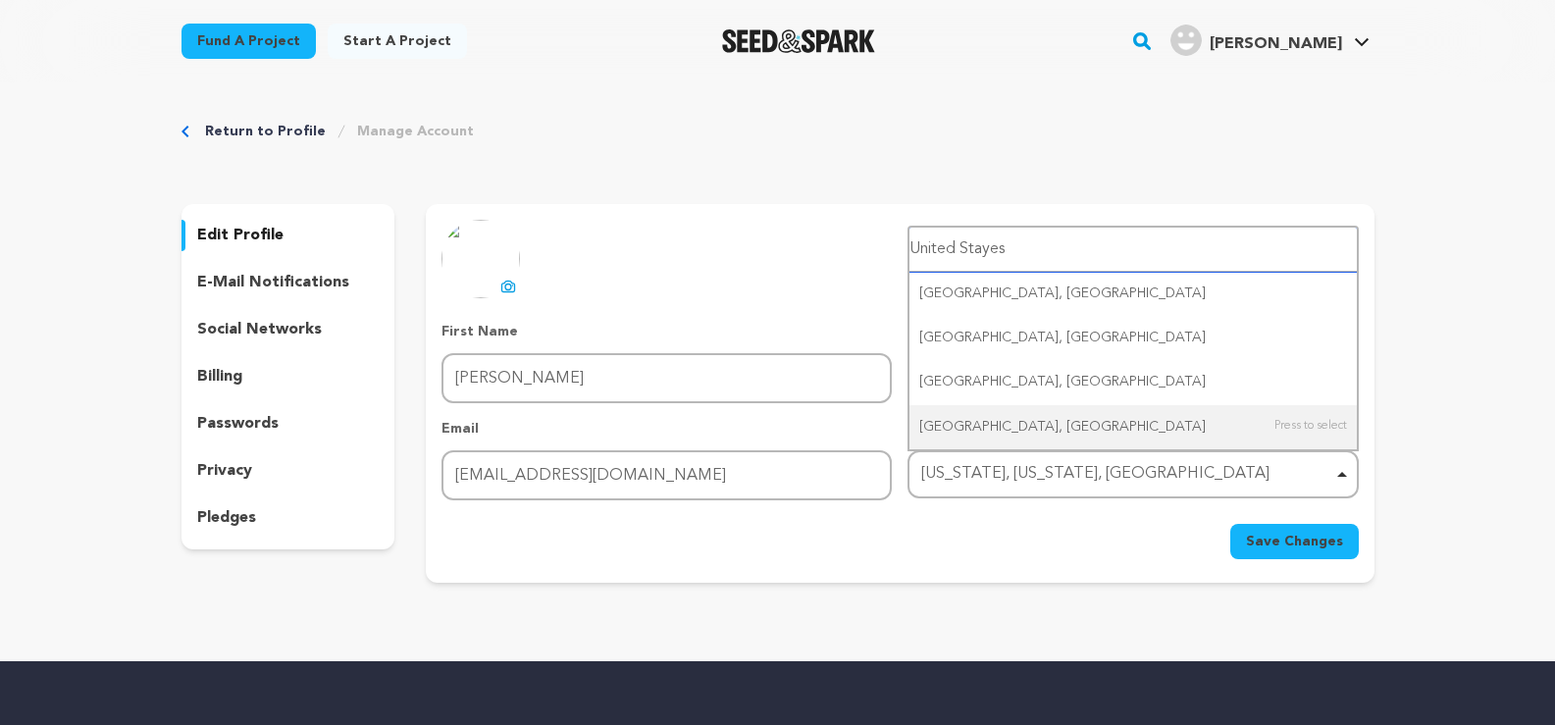
click at [973, 470] on div "California, Pennsylvania, United States Remove item" at bounding box center [1126, 474] width 411 height 28
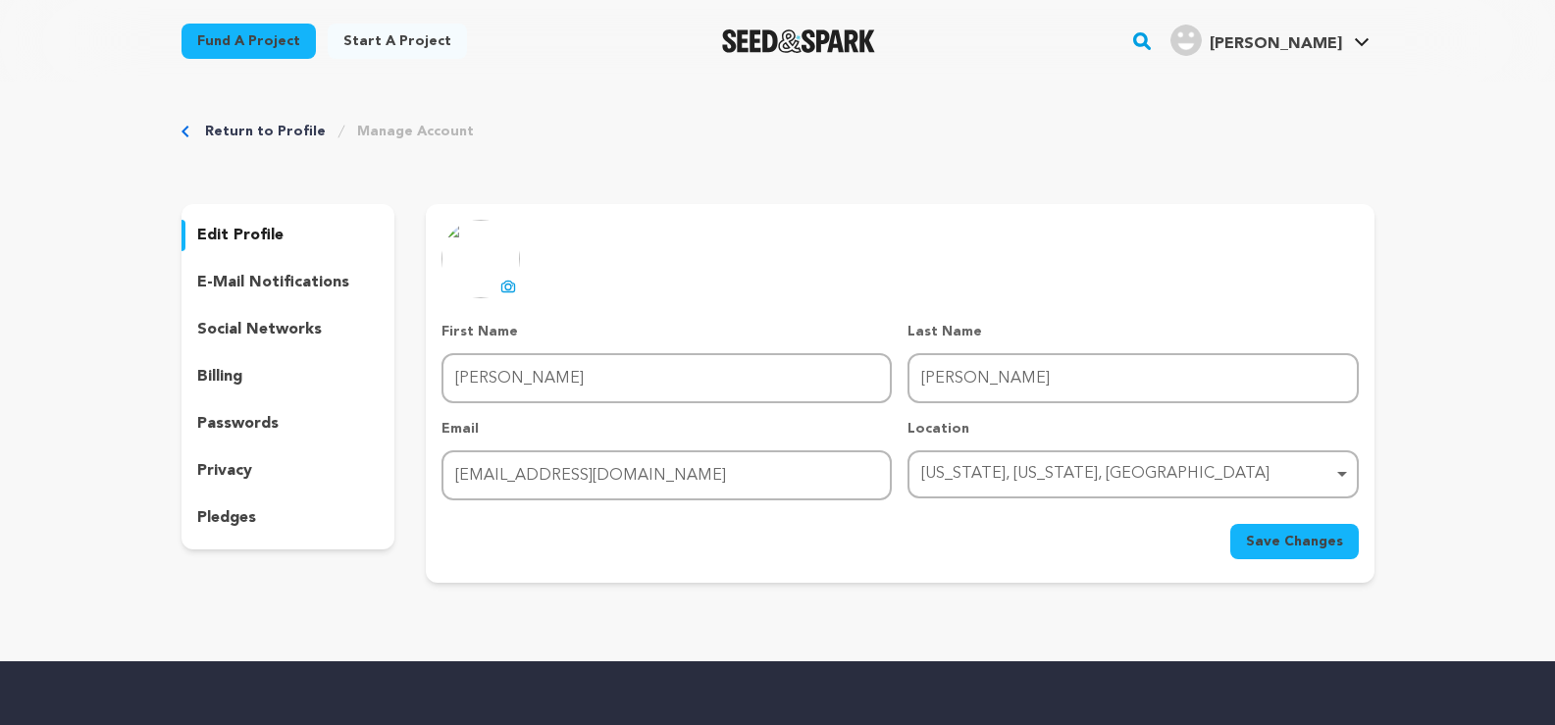
click at [973, 470] on div "California, Pennsylvania, United States Remove item" at bounding box center [1126, 474] width 411 height 28
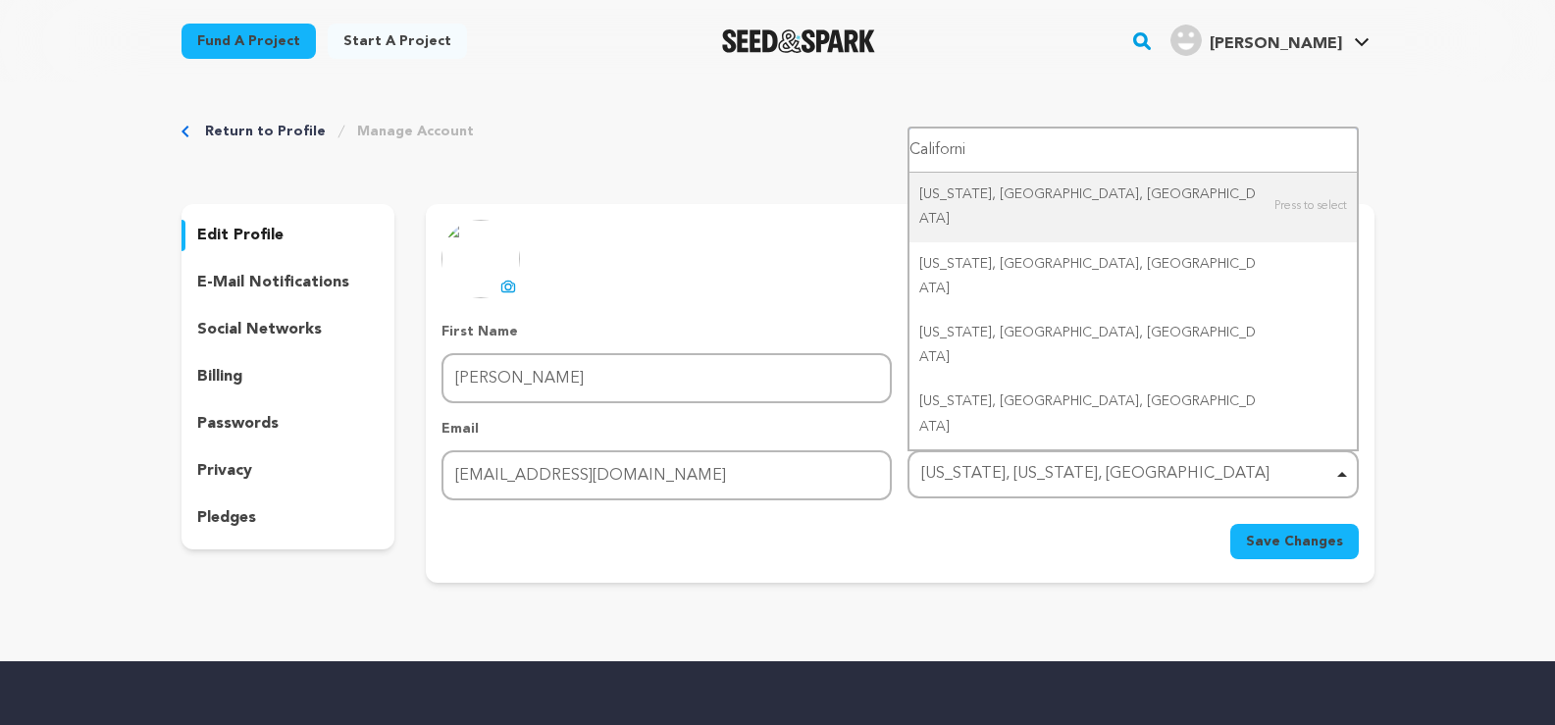
type input "[US_STATE]"
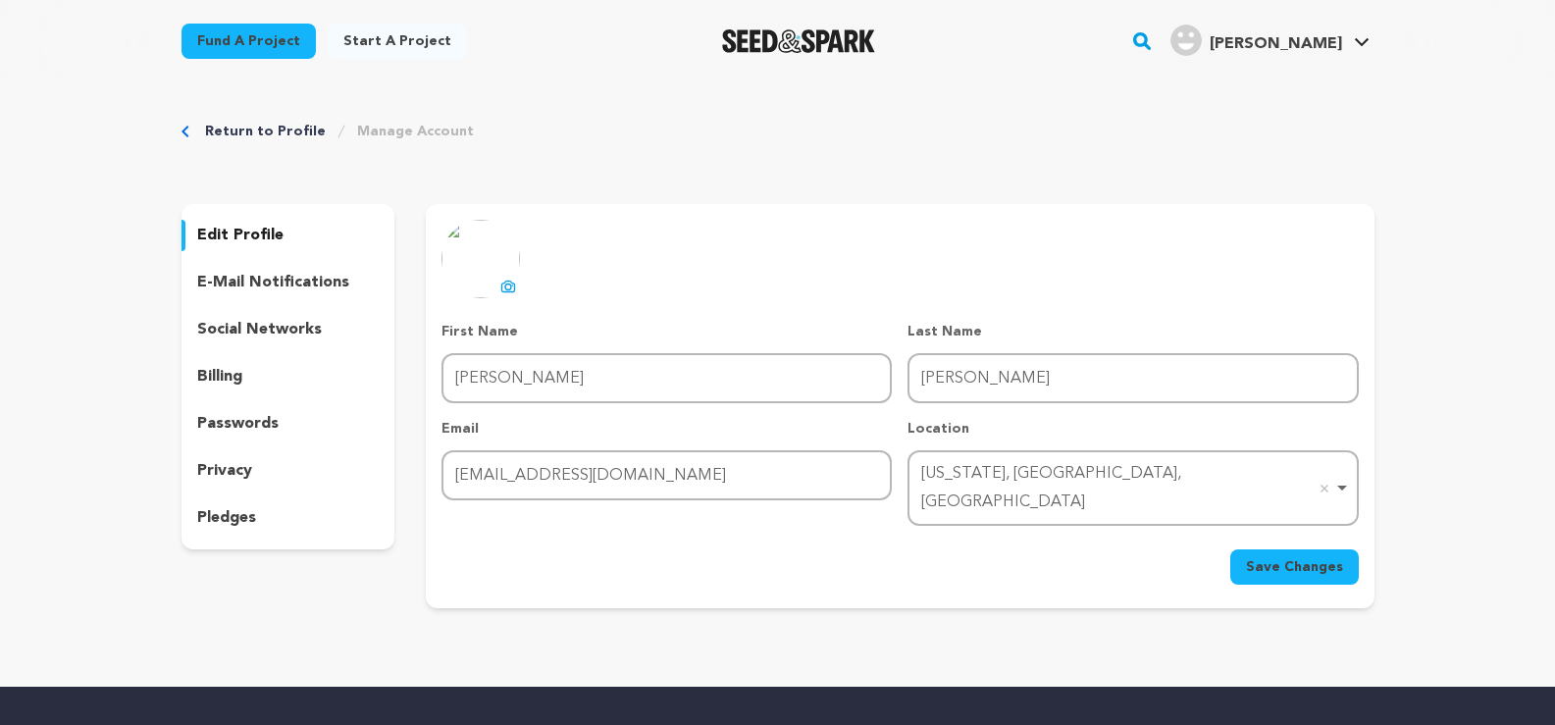
click at [1313, 557] on span "Save Changes" at bounding box center [1294, 567] width 97 height 20
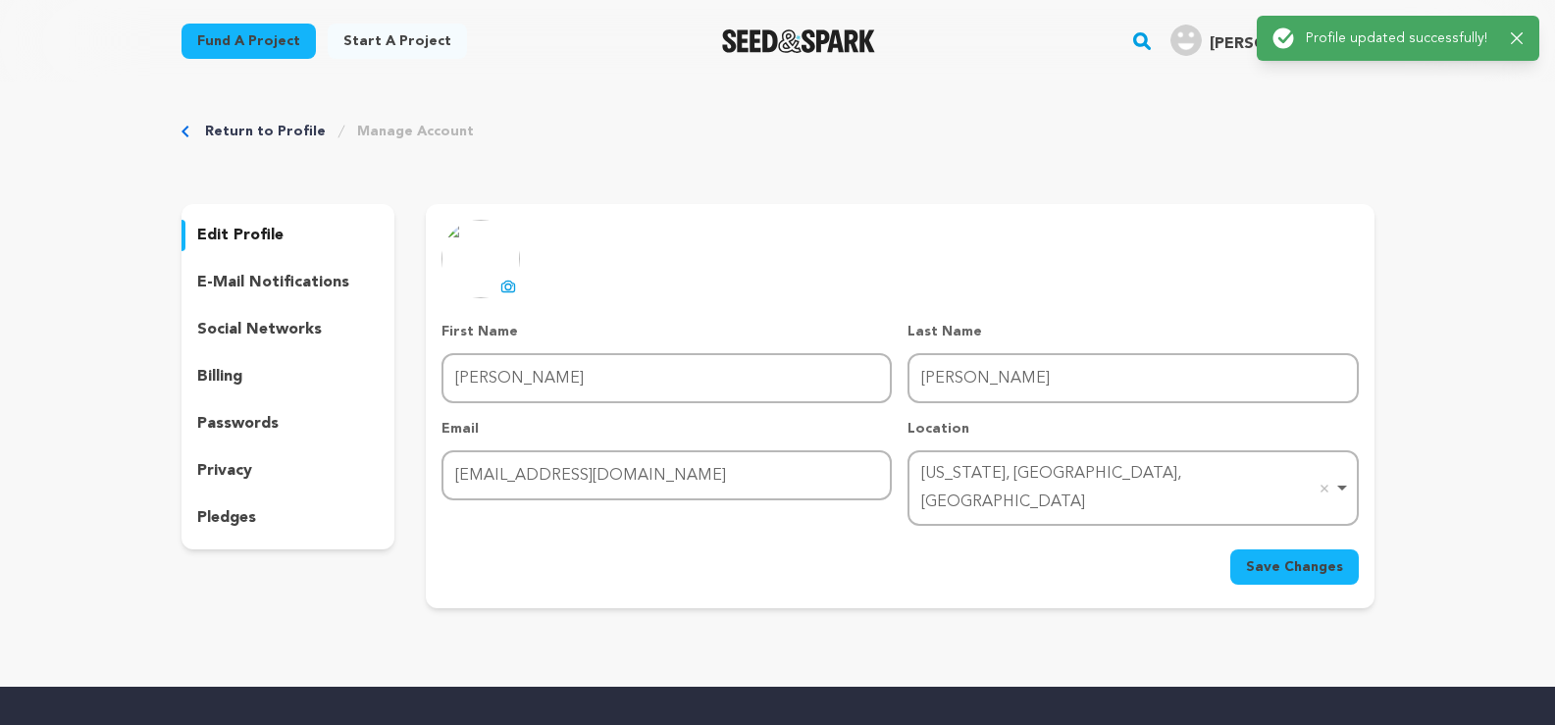
click at [1296, 152] on div "Return to Profile Manage Account edit profile e-mail notifications social netwo…" at bounding box center [777, 368] width 1255 height 573
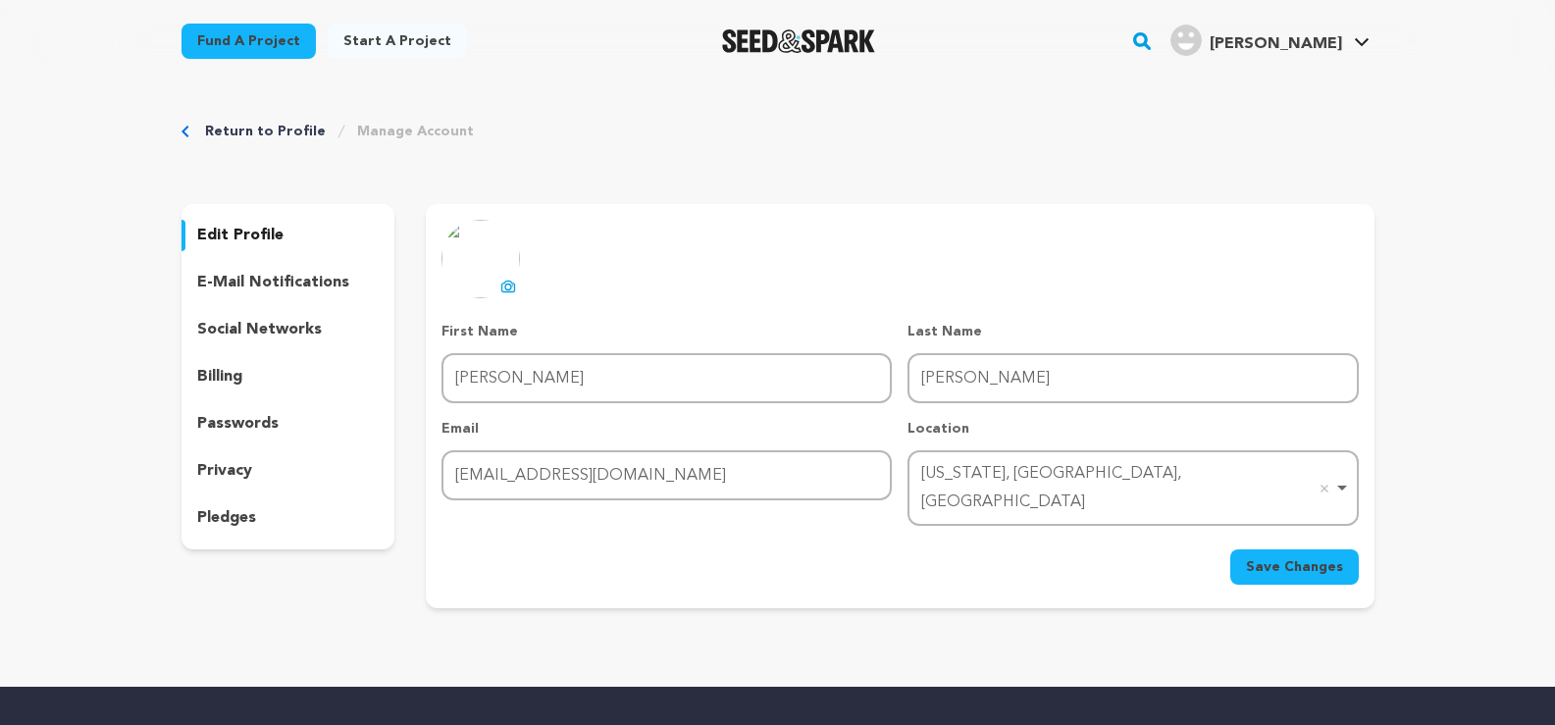
click at [282, 279] on p "e-mail notifications" at bounding box center [273, 283] width 152 height 24
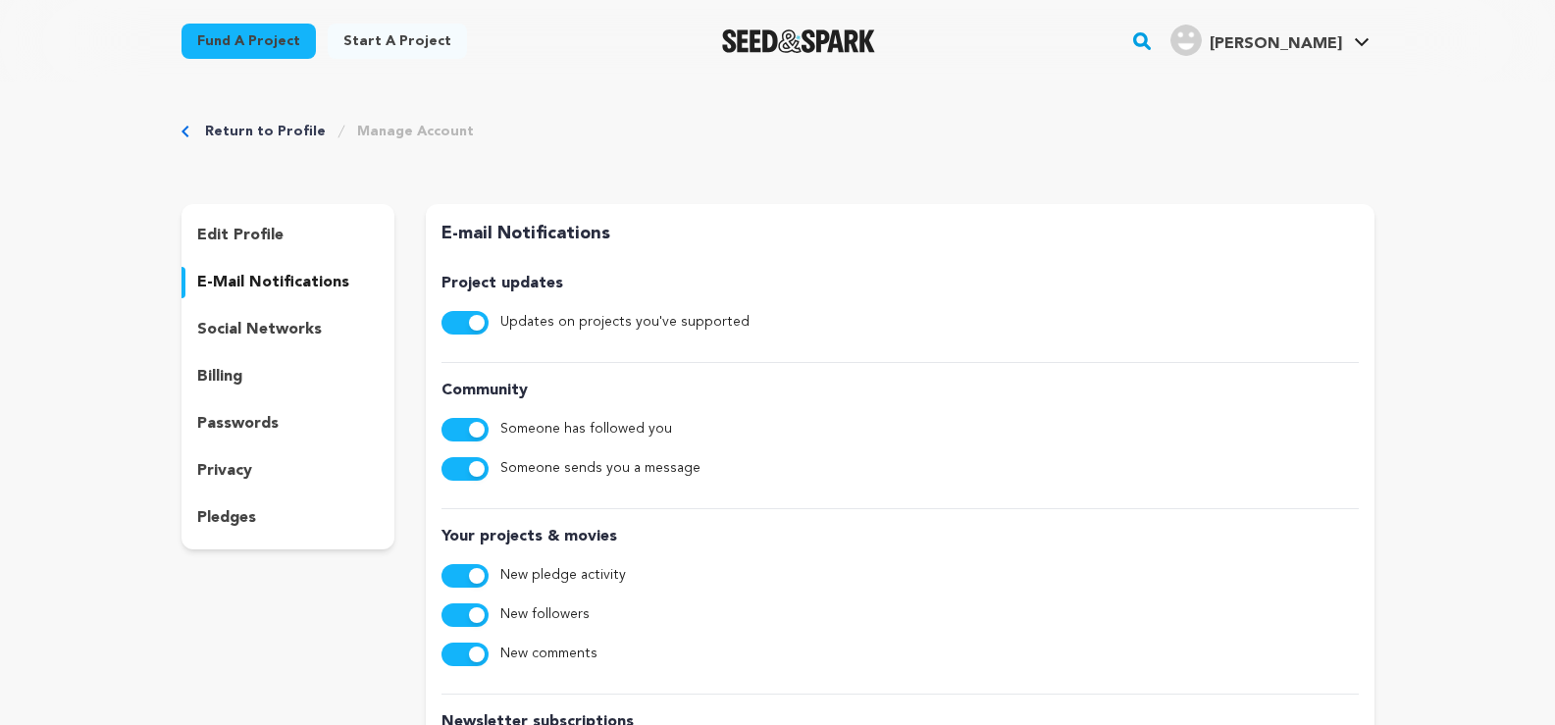
click at [270, 334] on p "social networks" at bounding box center [259, 330] width 125 height 24
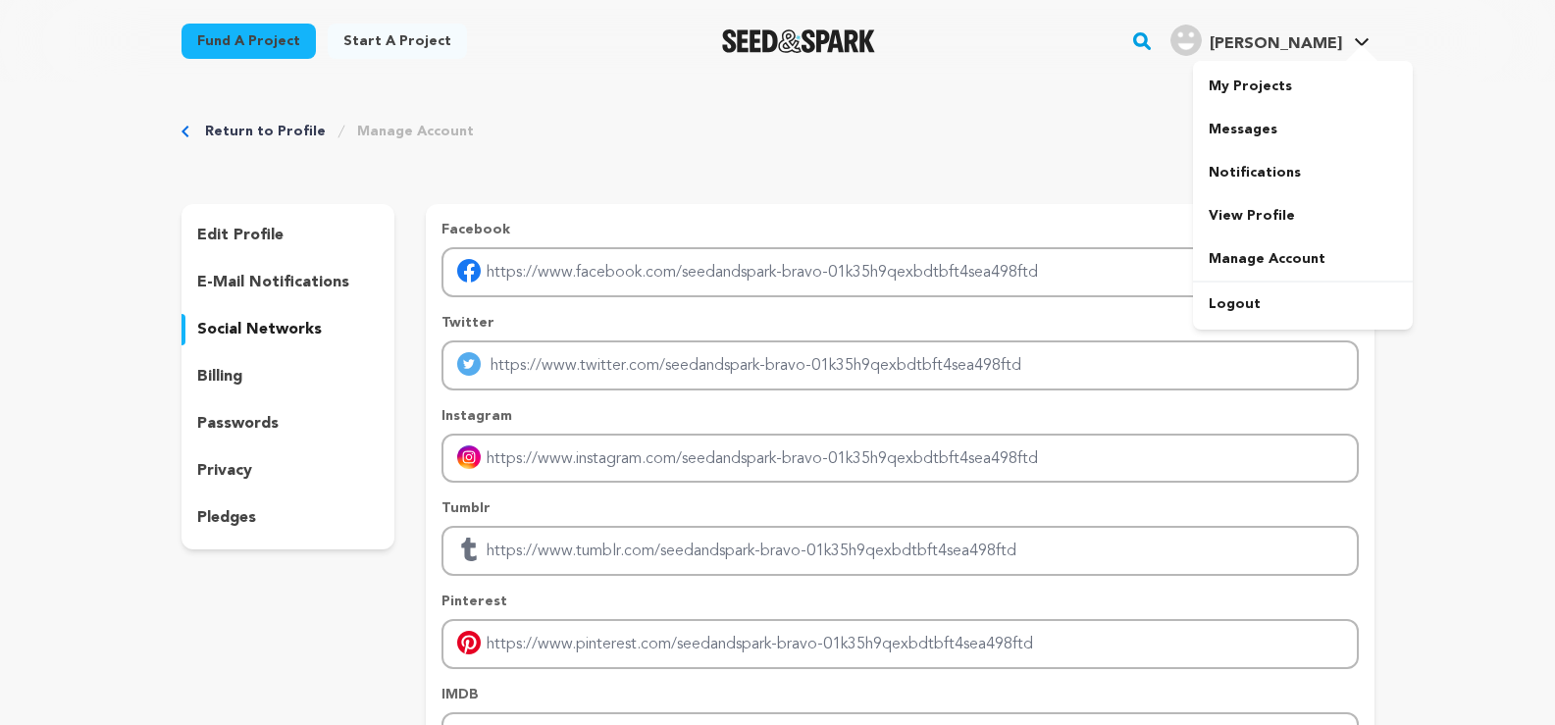
click at [1320, 42] on span "[PERSON_NAME]" at bounding box center [1275, 44] width 132 height 16
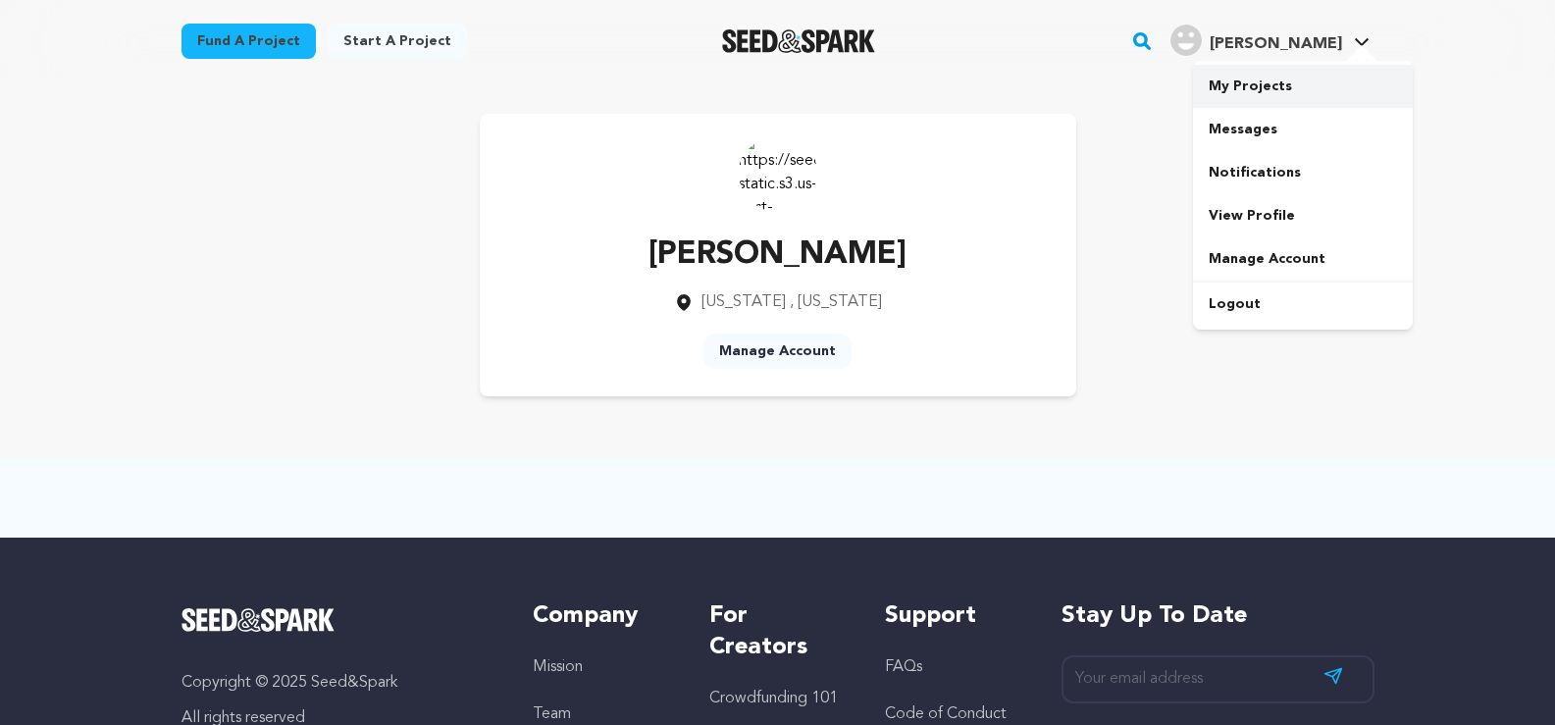
click at [1267, 83] on link "My Projects" at bounding box center [1303, 86] width 220 height 43
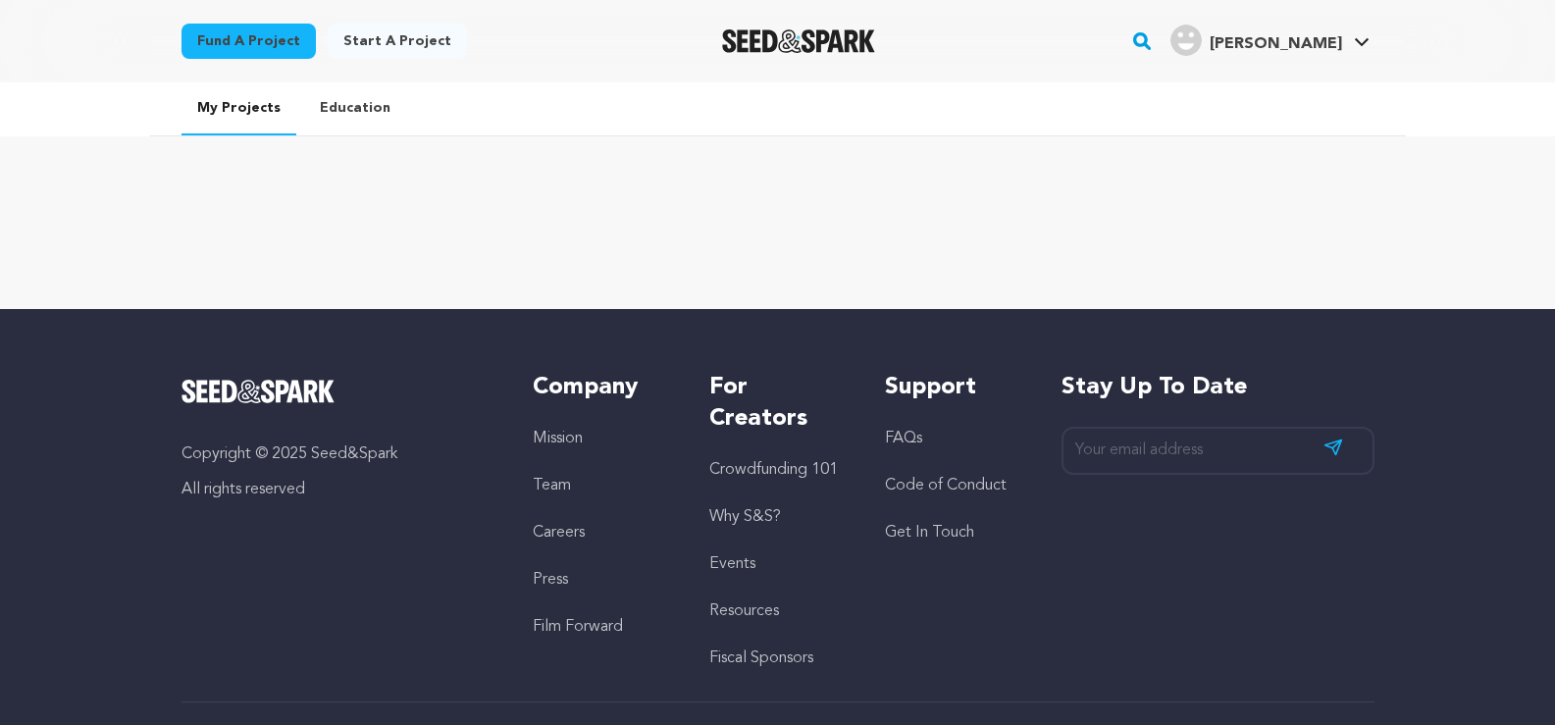
click at [233, 50] on link "Fund a project" at bounding box center [248, 41] width 134 height 35
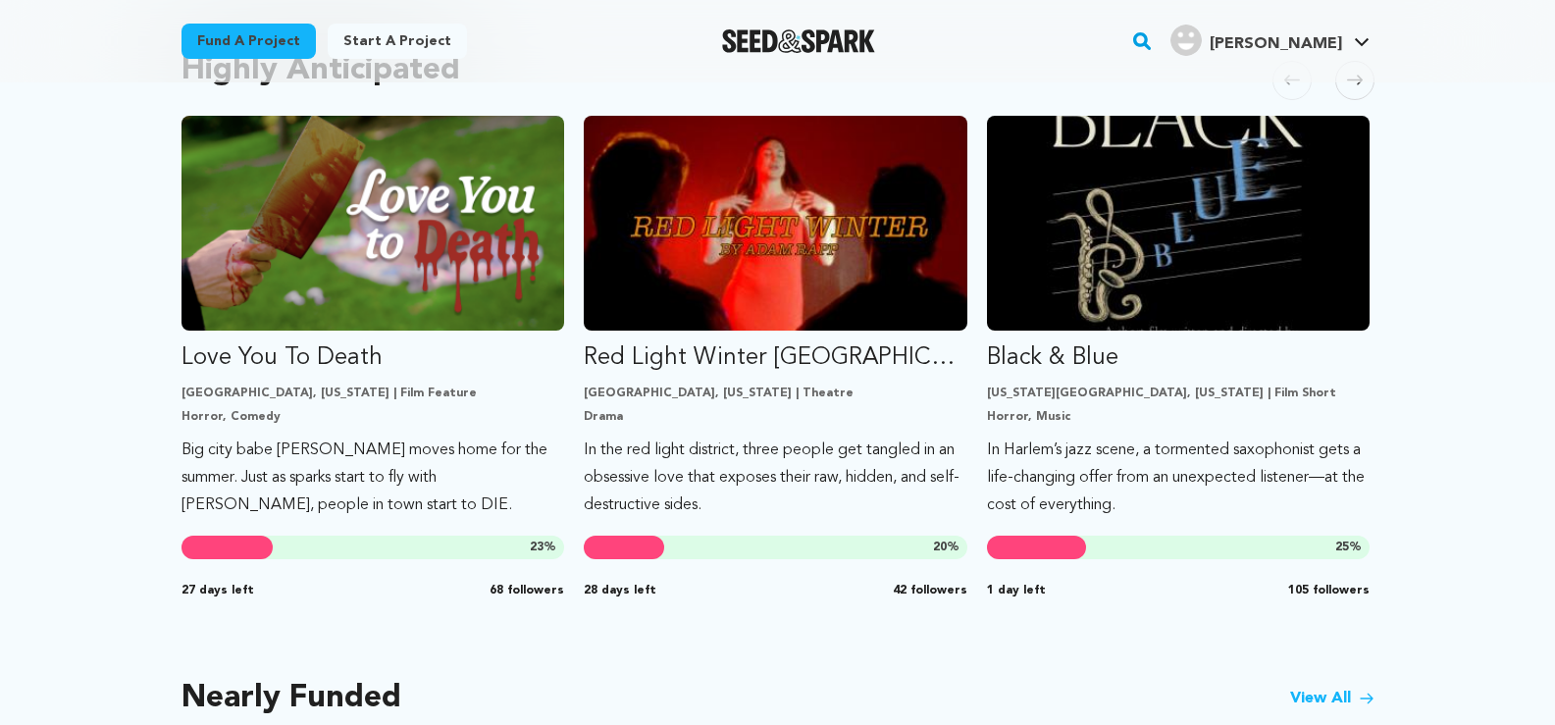
scroll to position [687, 0]
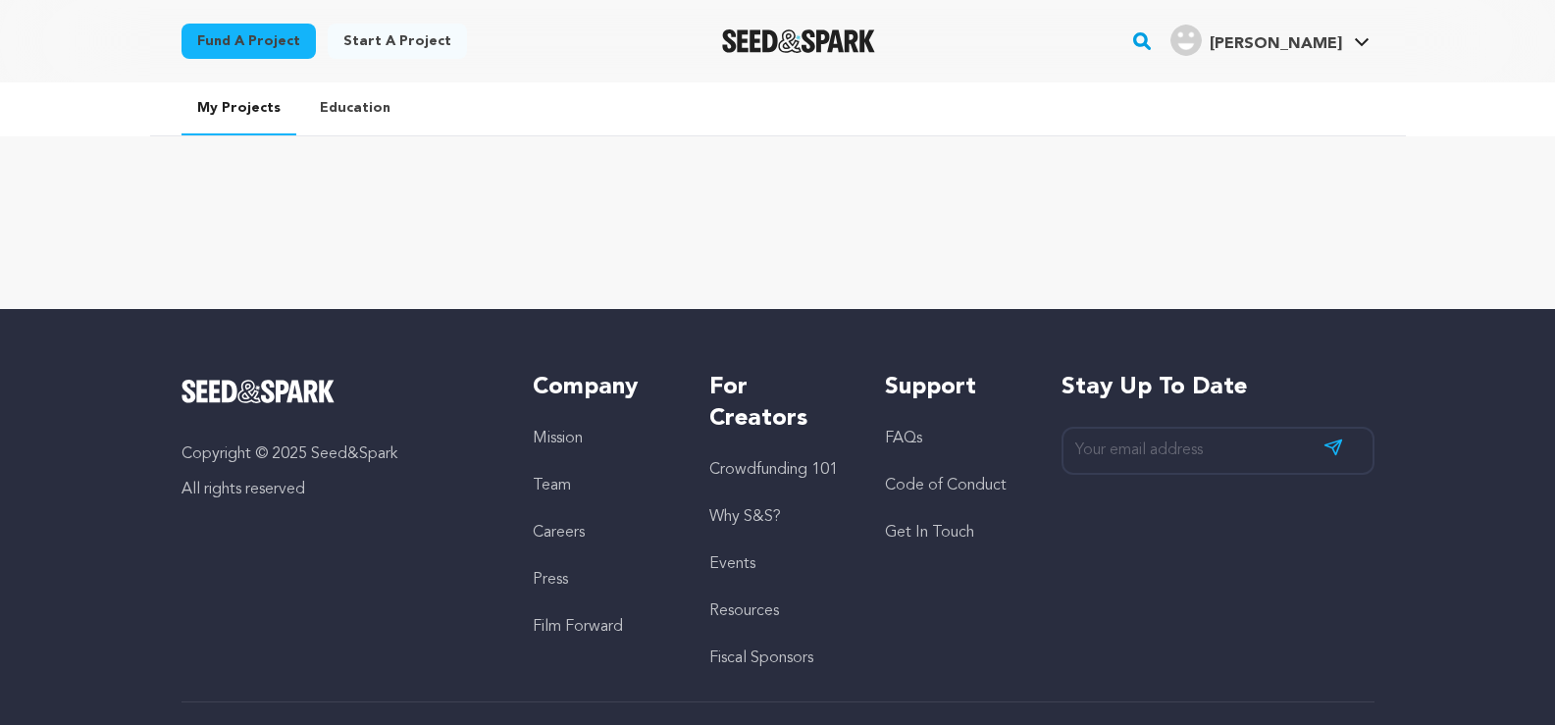
click at [380, 48] on link "Start a project" at bounding box center [397, 41] width 139 height 35
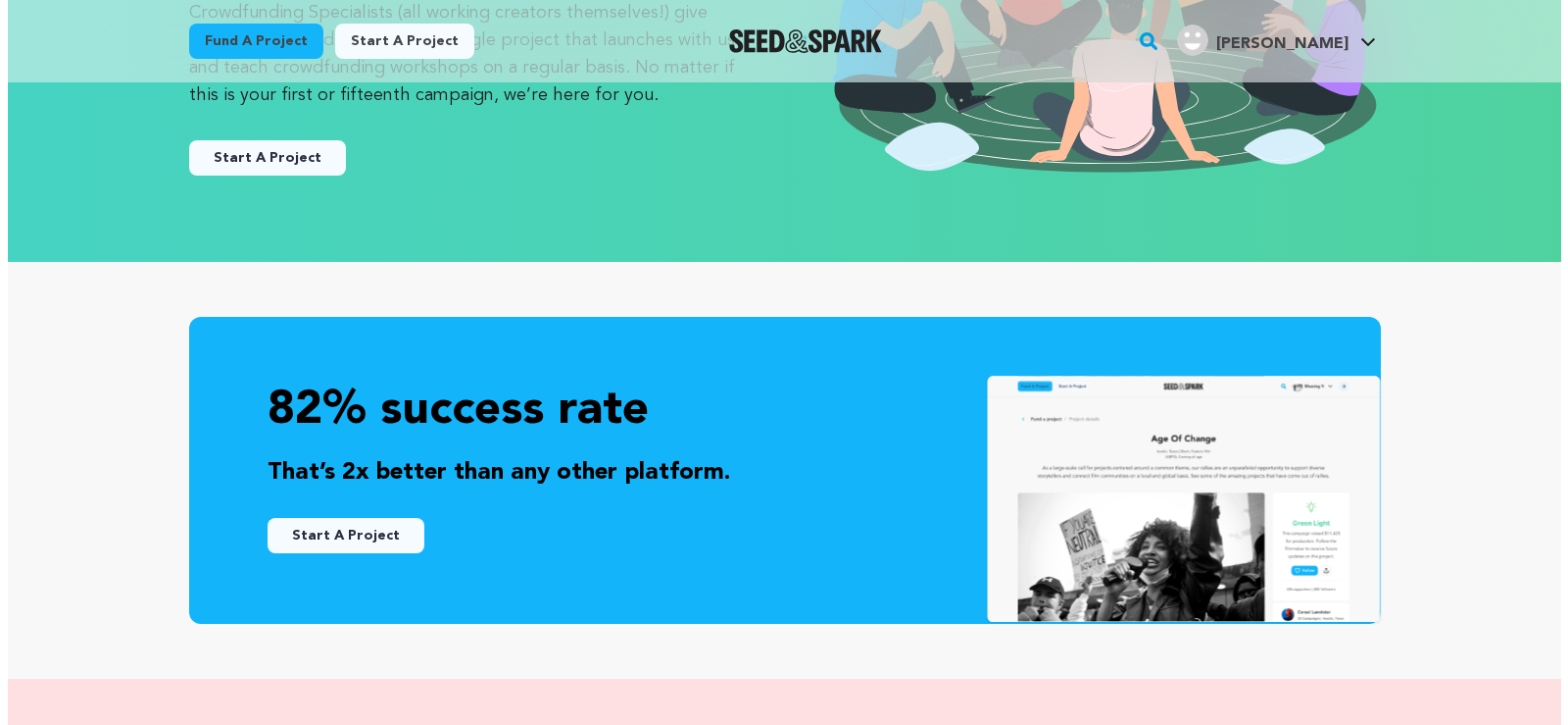
scroll to position [98, 0]
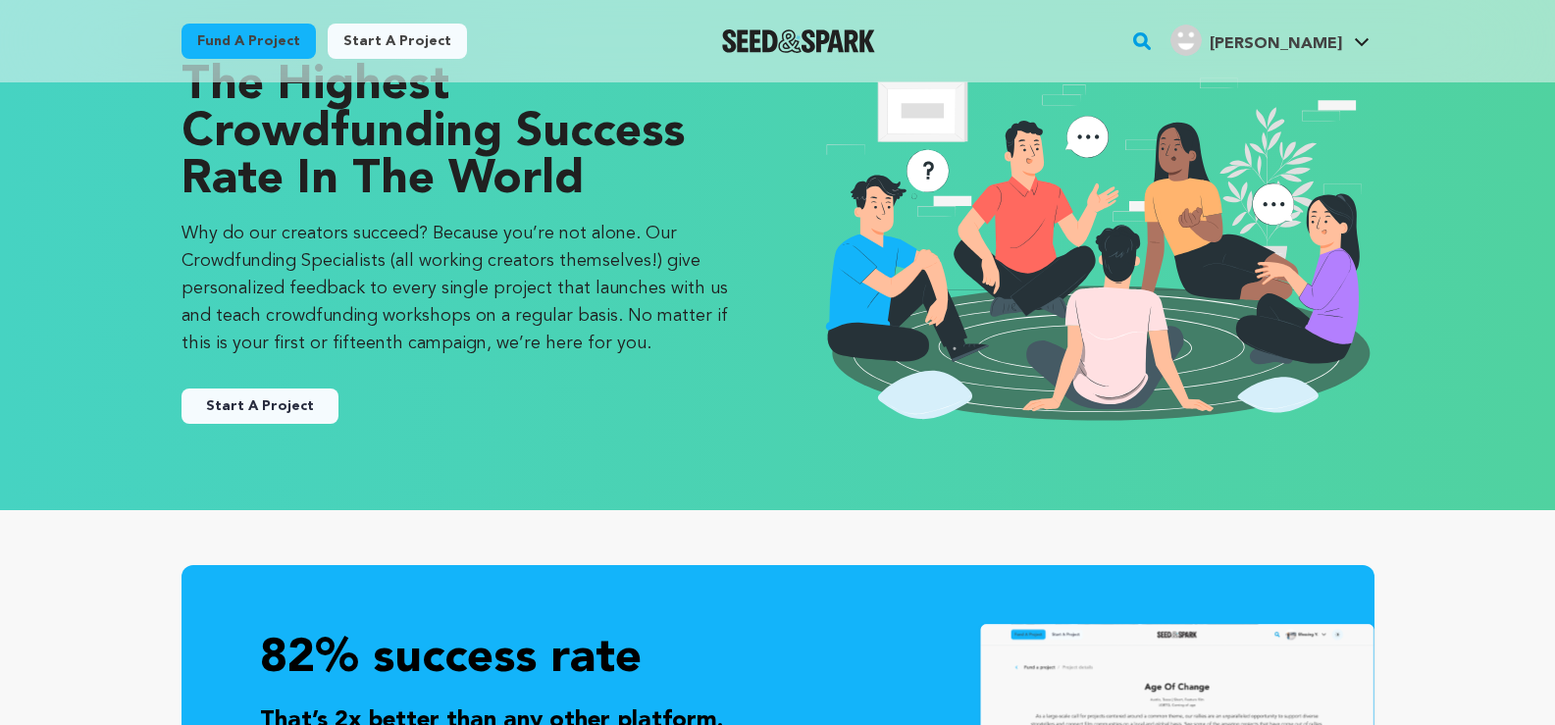
click at [249, 411] on button "Start A Project" at bounding box center [259, 405] width 157 height 35
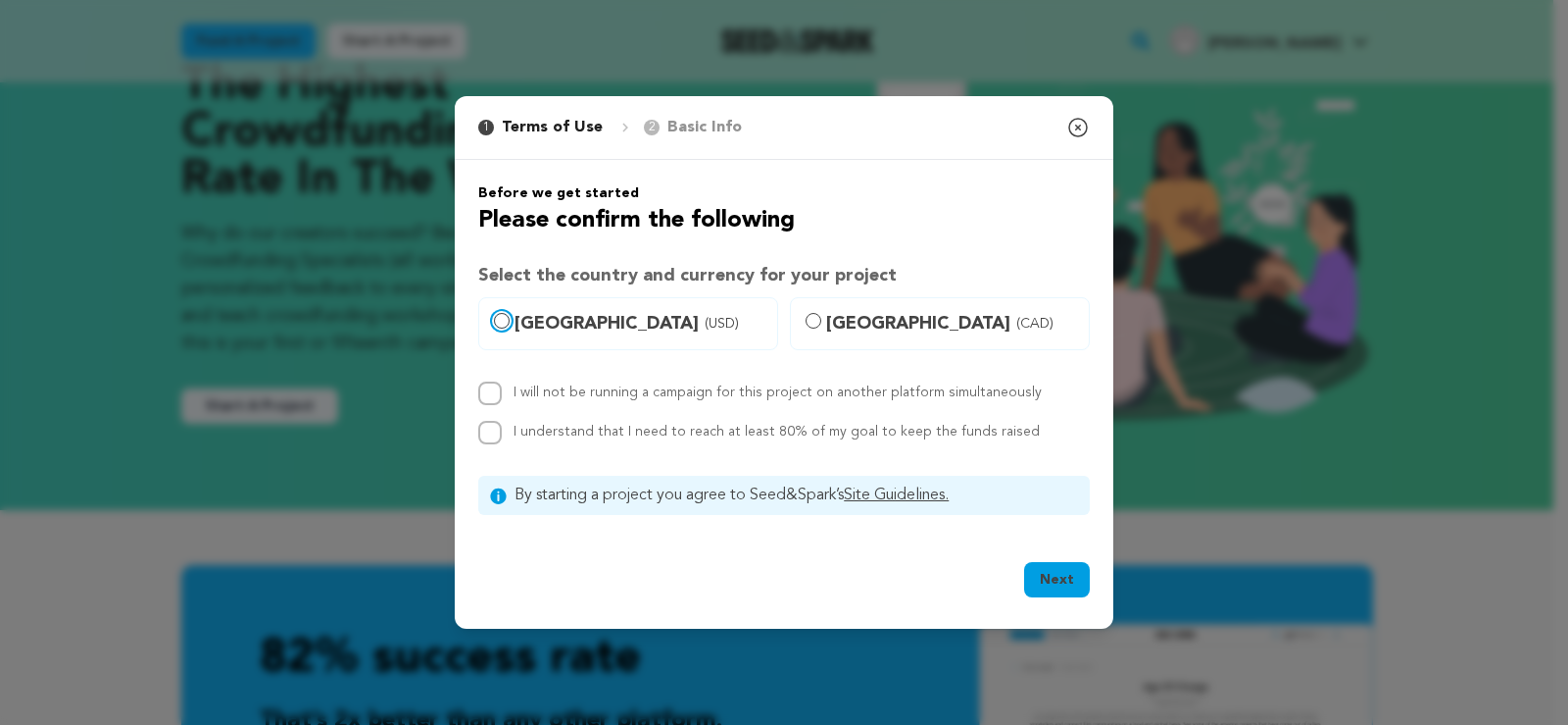
click at [497, 316] on input "United States (USD)" at bounding box center [502, 321] width 16 height 16
radio input "true"
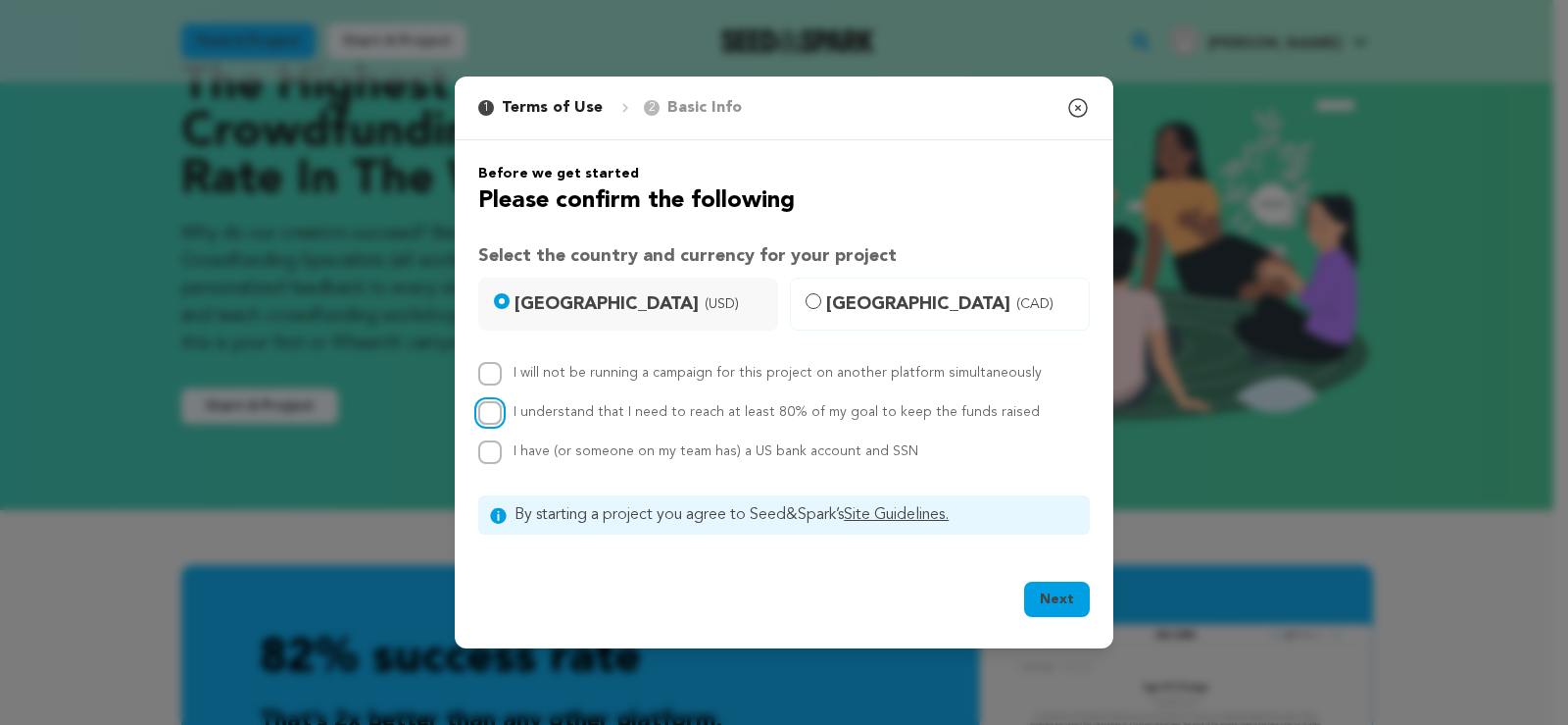
click at [481, 405] on input "I understand that I need to reach at least 80% of my goal to keep the funds rai…" at bounding box center [491, 413] width 24 height 24
checkbox input "true"
click at [483, 384] on input "I will not be running a campaign for this project on another platform simultane…" at bounding box center [491, 374] width 24 height 24
checkbox input "true"
click at [486, 449] on input "I have (or someone on my team has) a US bank account and SSN" at bounding box center [491, 452] width 24 height 24
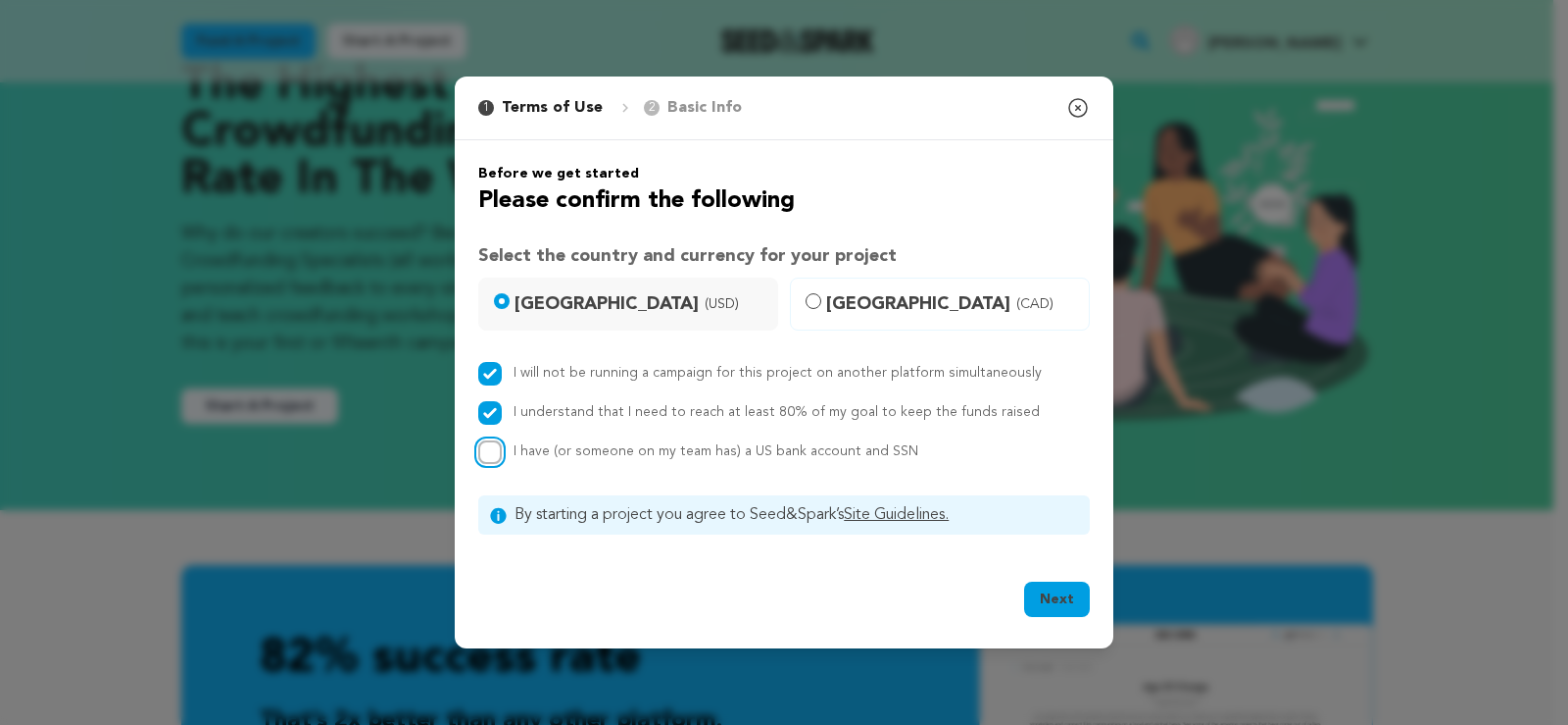
checkbox input "true"
click at [1060, 590] on button "Next" at bounding box center [1057, 599] width 66 height 35
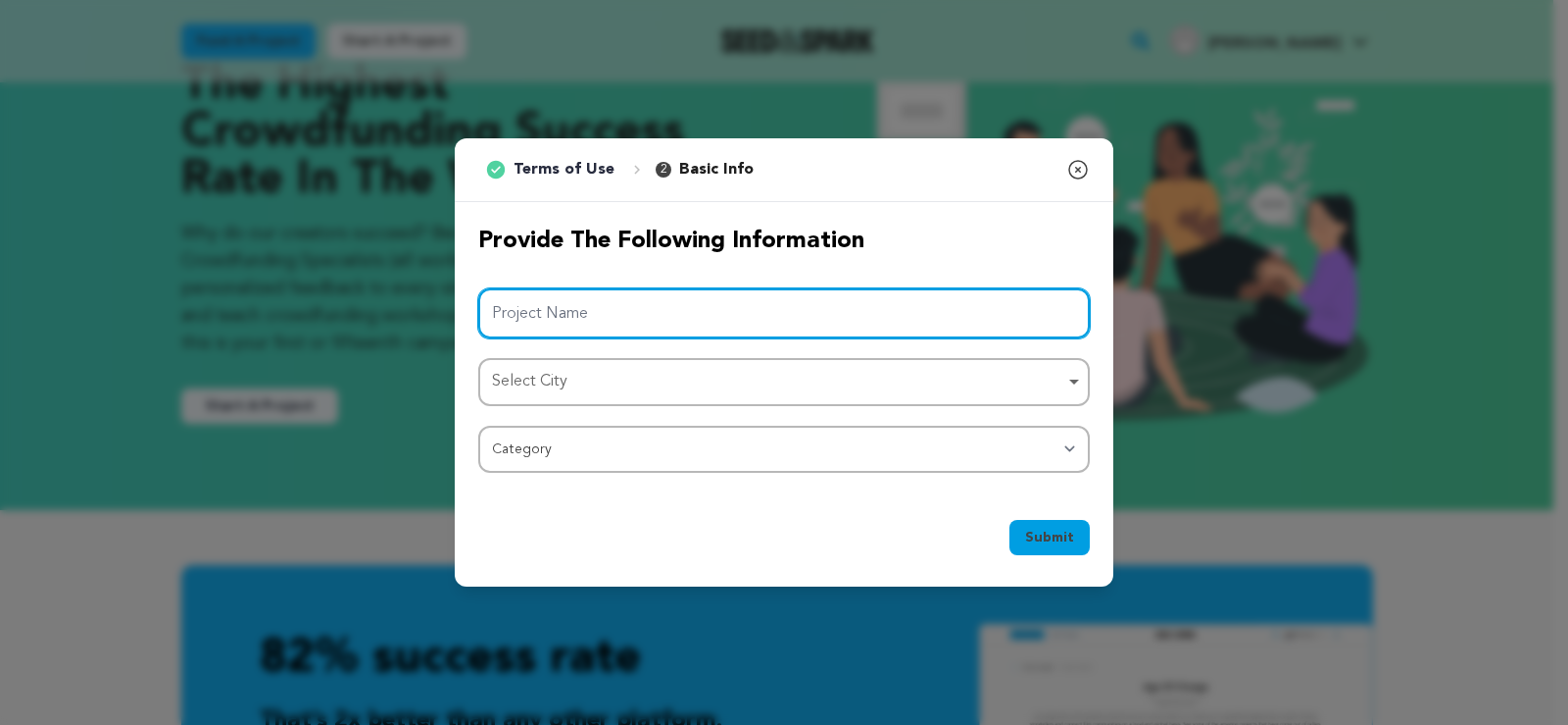
click at [744, 325] on input "Project Name" at bounding box center [784, 313] width 612 height 50
click at [708, 368] on div "Select City Remove item" at bounding box center [778, 382] width 573 height 28
type input "HP Instant Ink"
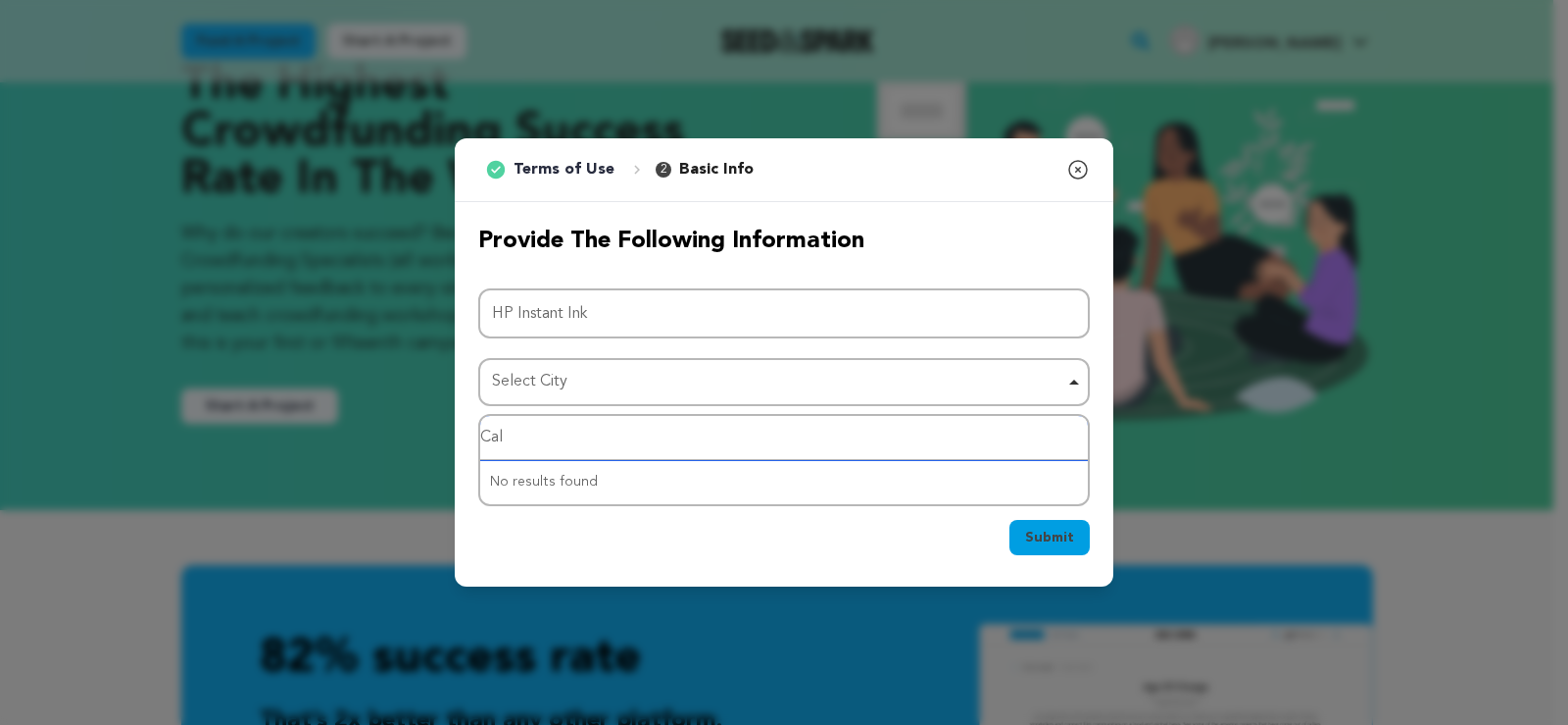
type input "Cali"
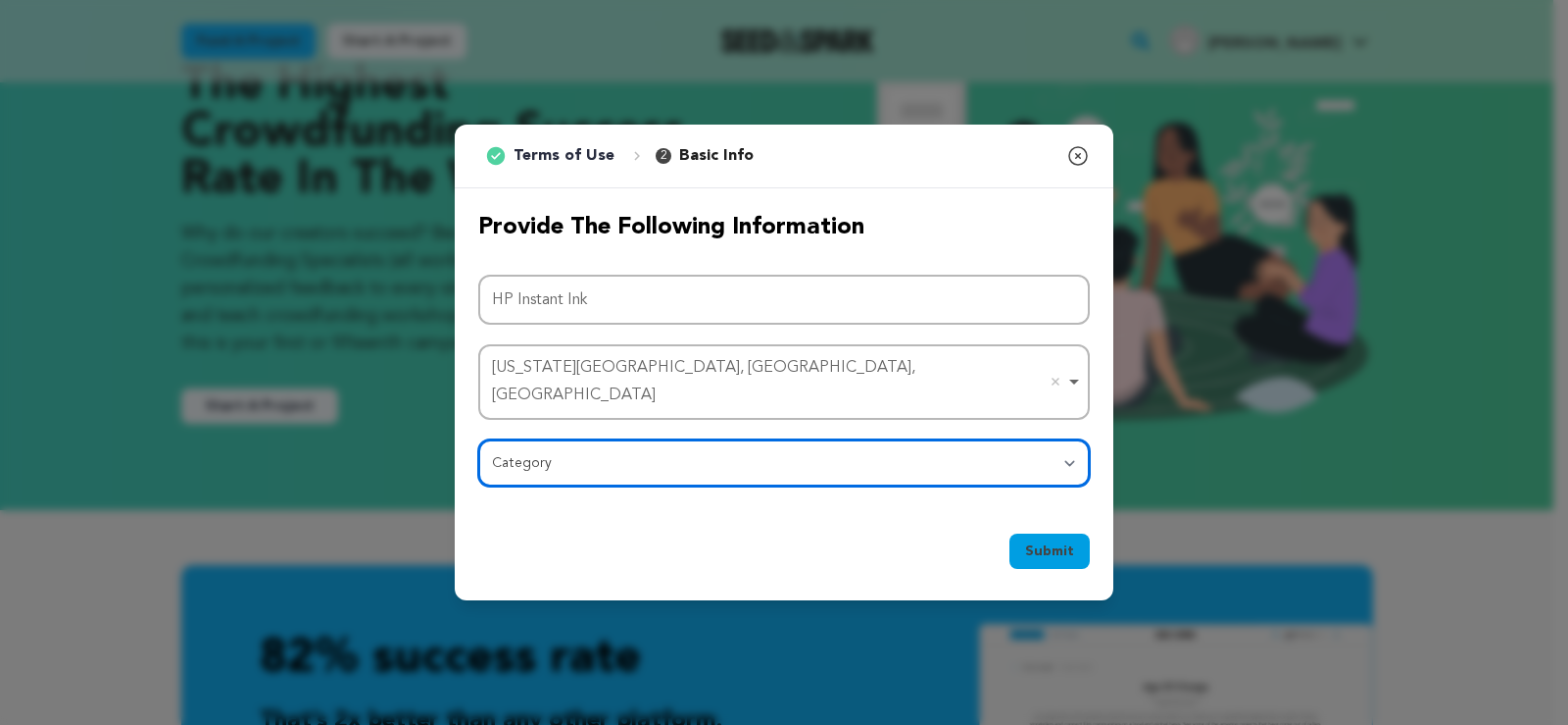
click at [588, 453] on select "Category Film Feature Film Short Series Film Festival Company Music Video VR Ex…" at bounding box center [784, 462] width 612 height 47
select select "10117"
click at [479, 439] on select "Category Film Feature Film Short Series Film Festival Company Music Video VR Ex…" at bounding box center [784, 462] width 612 height 47
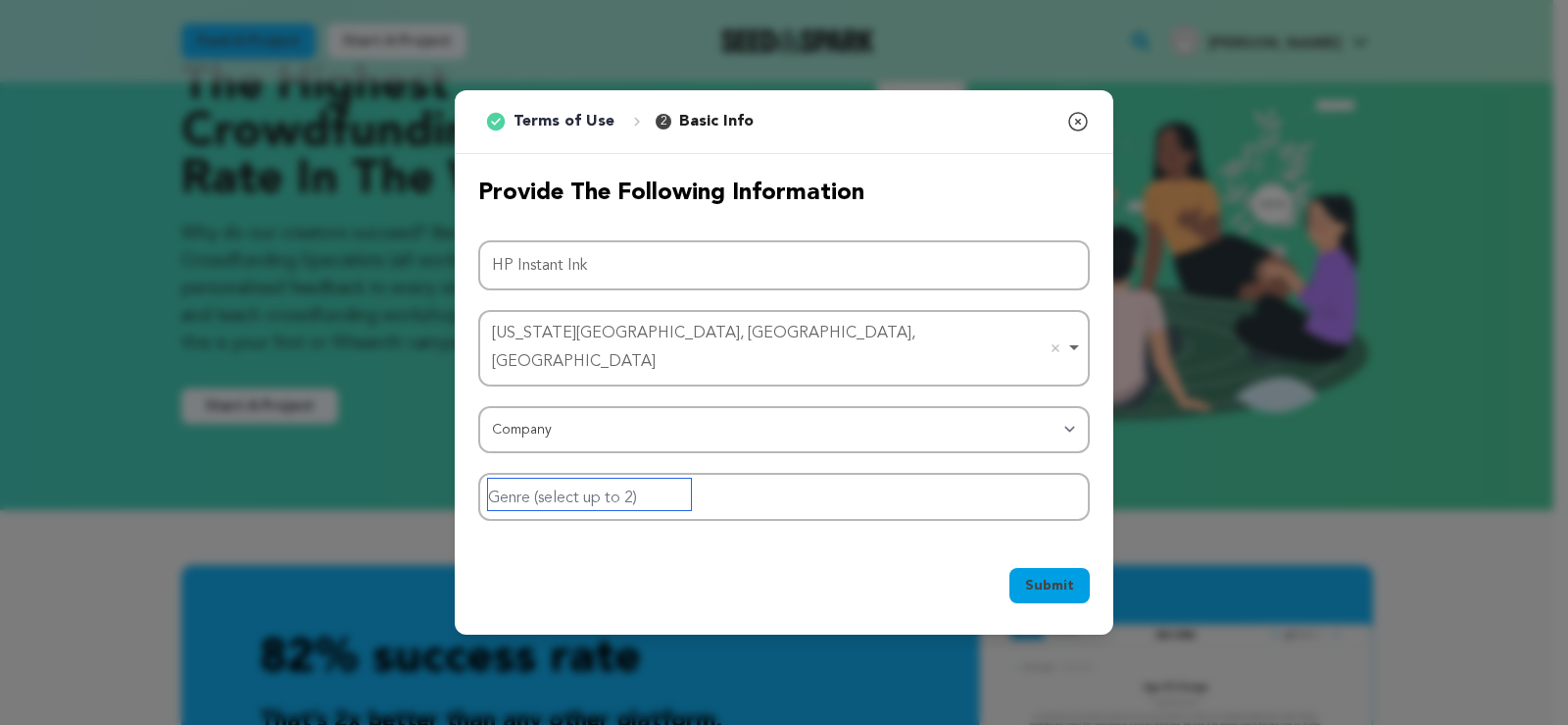
click at [658, 479] on input "Genre (select up to 2)" at bounding box center [589, 494] width 203 height 31
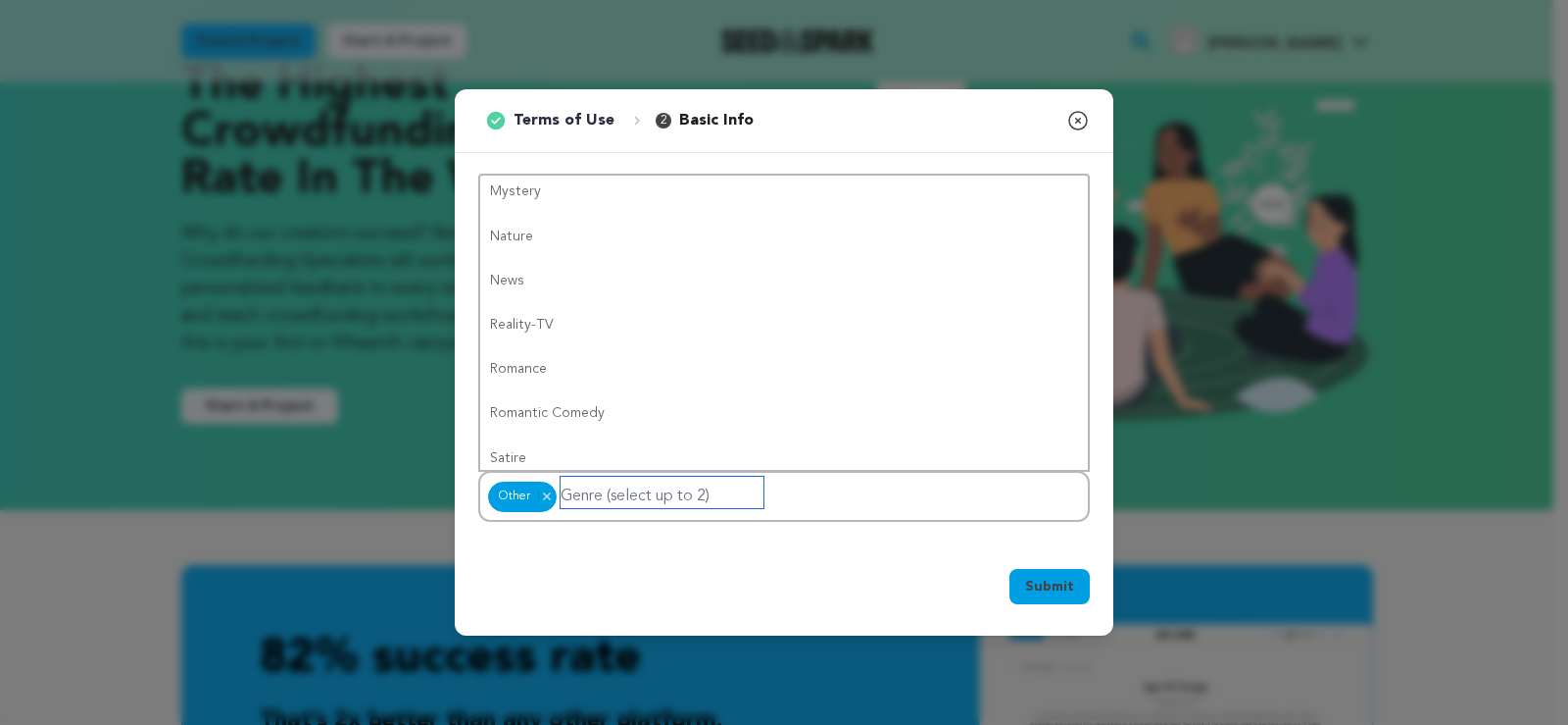
scroll to position [0, 0]
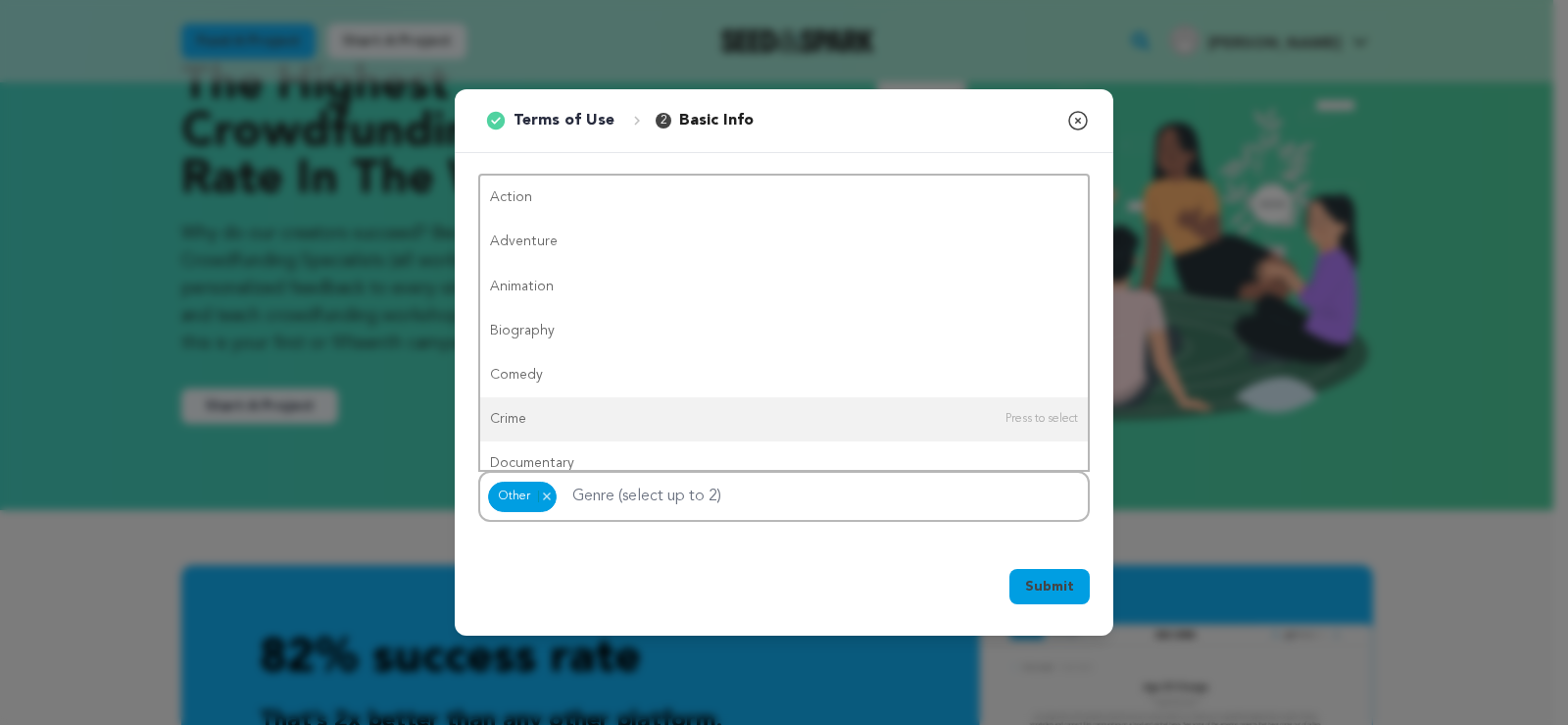
click at [1054, 577] on span "Submit" at bounding box center [1049, 587] width 49 height 20
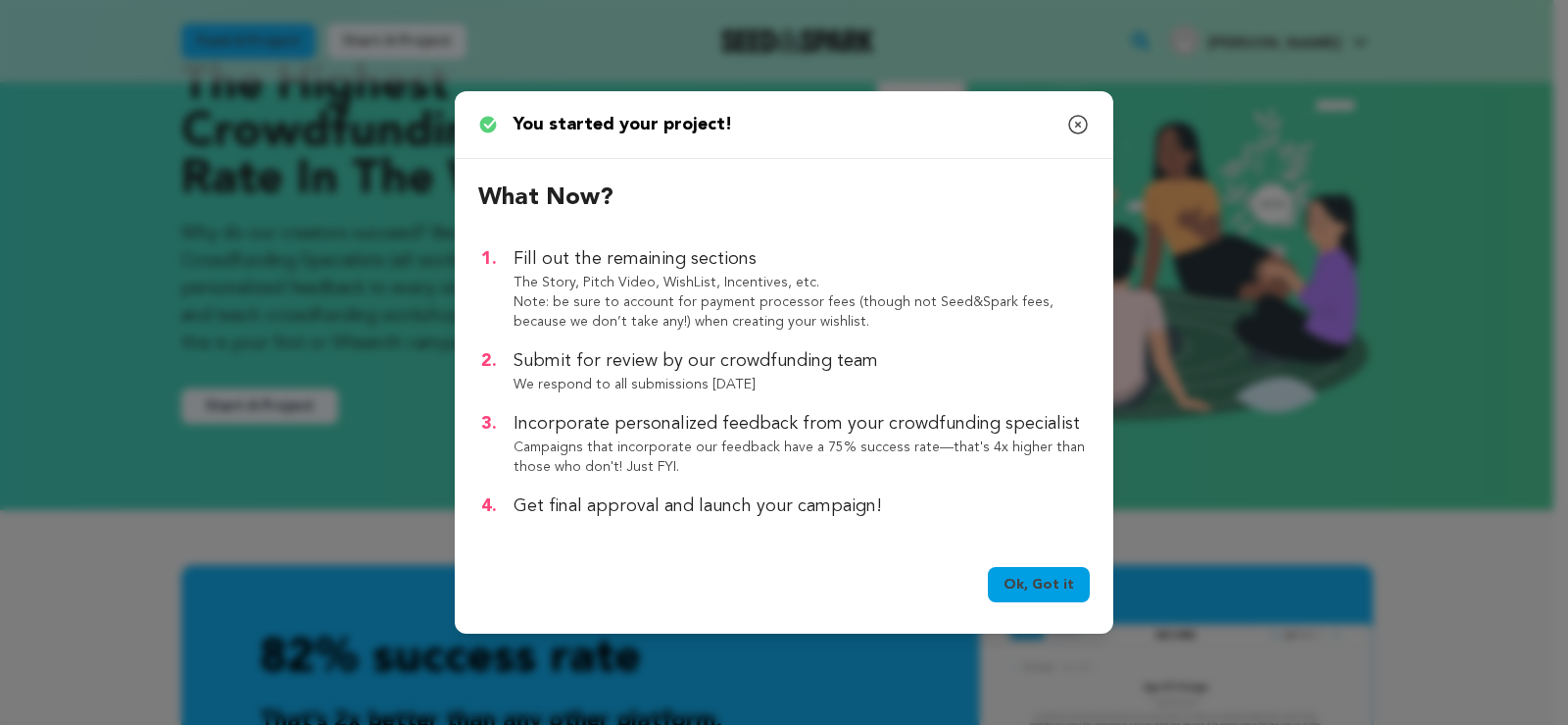
click at [1064, 577] on link "Ok, Got it" at bounding box center [1039, 584] width 102 height 35
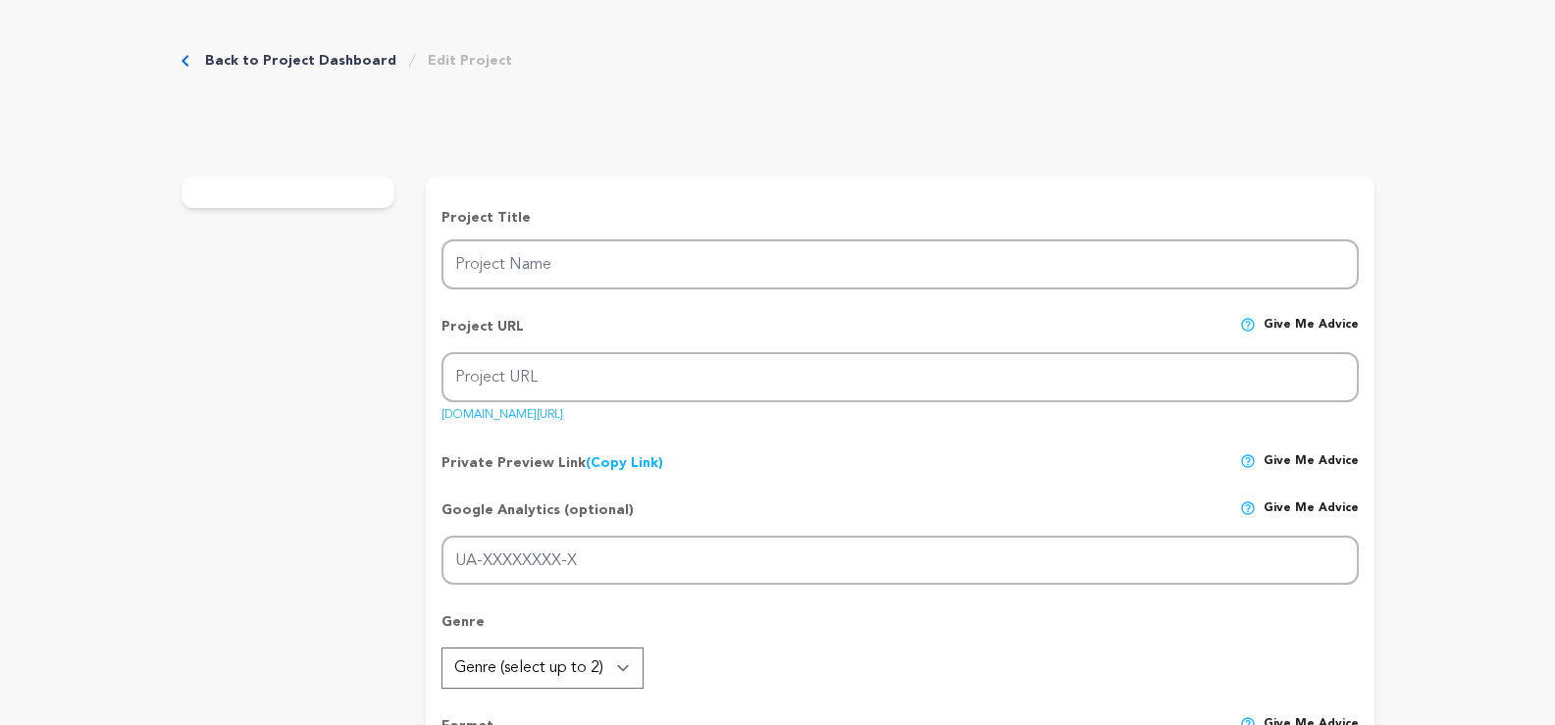
type input "HP Instant Ink"
type input "hp-instant-ink"
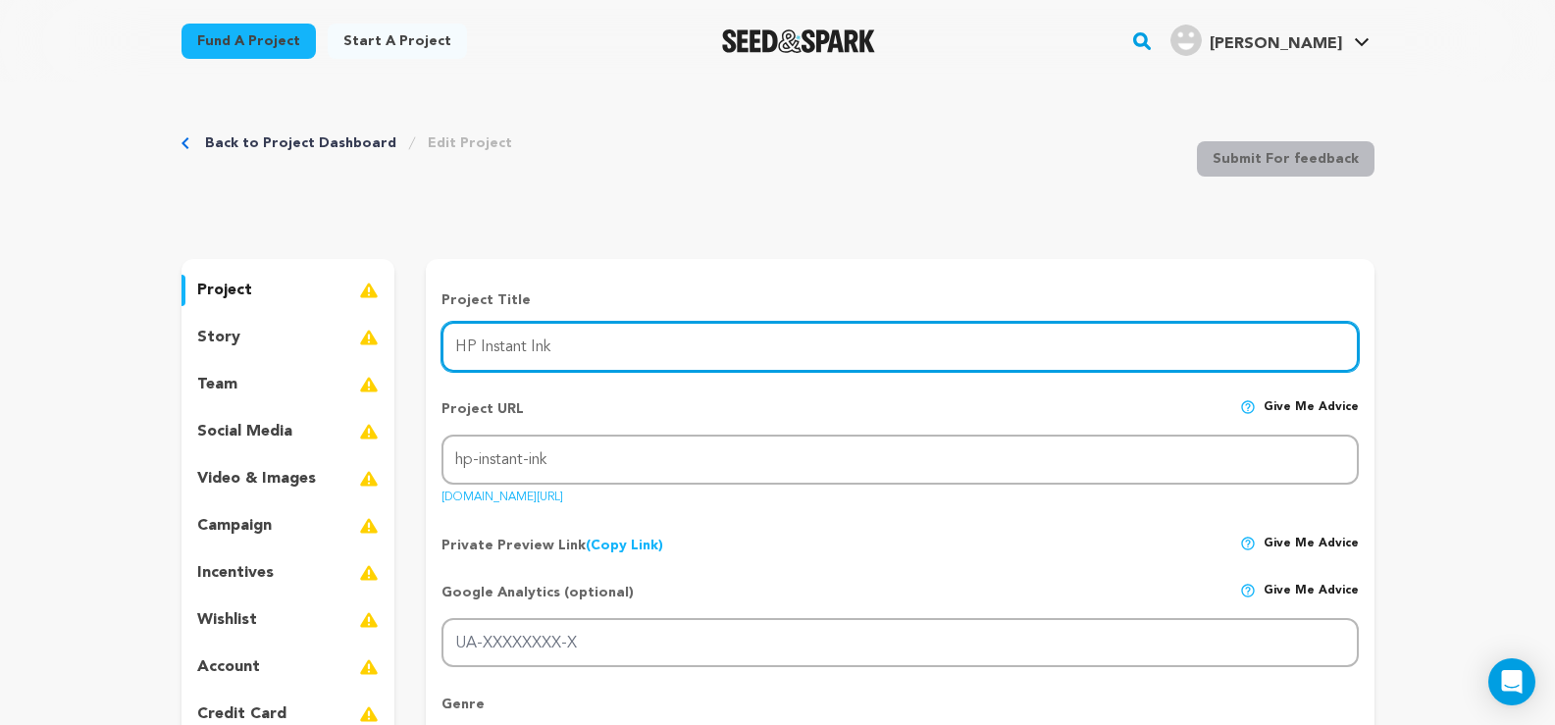
click at [551, 356] on input "HP Instant Ink" at bounding box center [899, 347] width 916 height 50
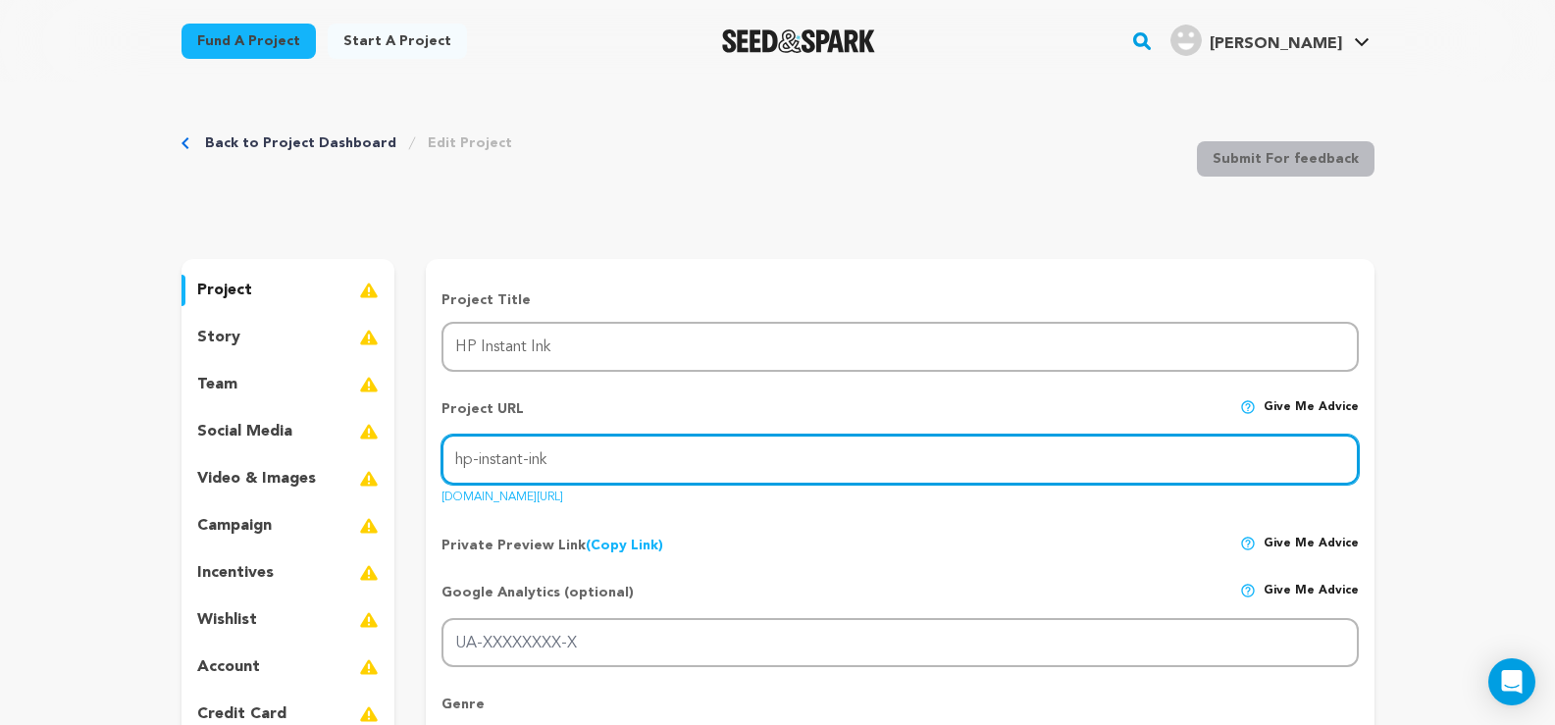
click at [556, 456] on input "hp-instant-ink" at bounding box center [899, 460] width 916 height 50
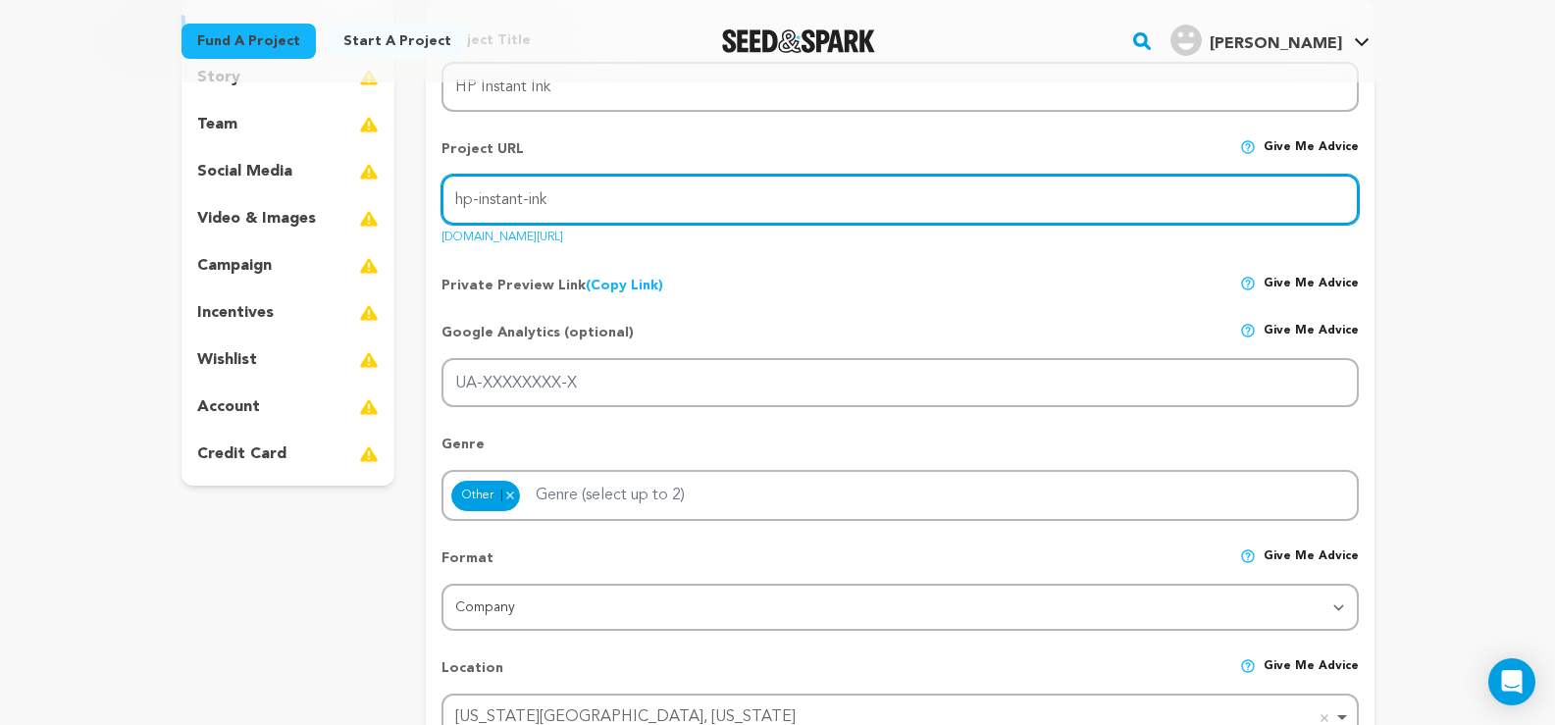
scroll to position [294, 0]
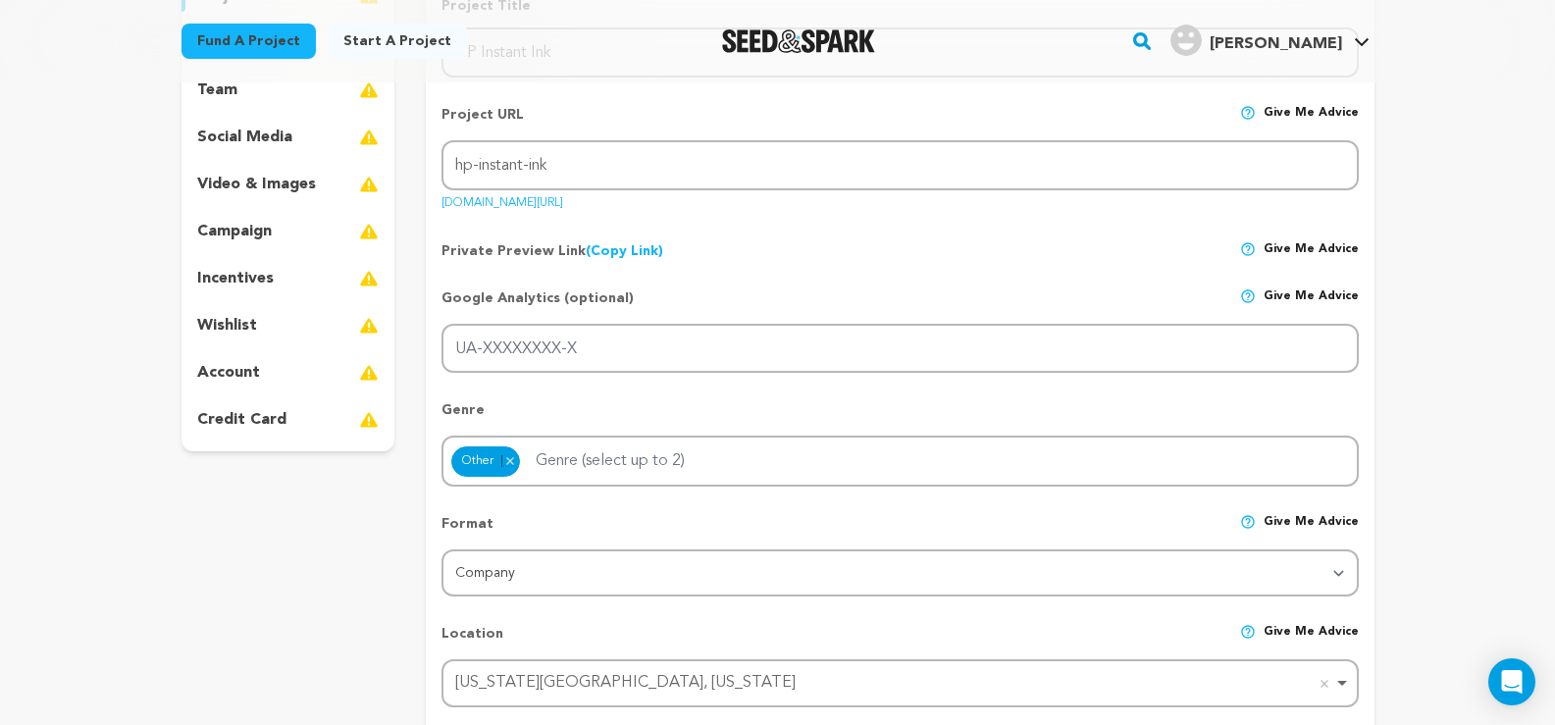
click at [622, 255] on link "(Copy Link) Copy private preview link" at bounding box center [624, 251] width 77 height 14
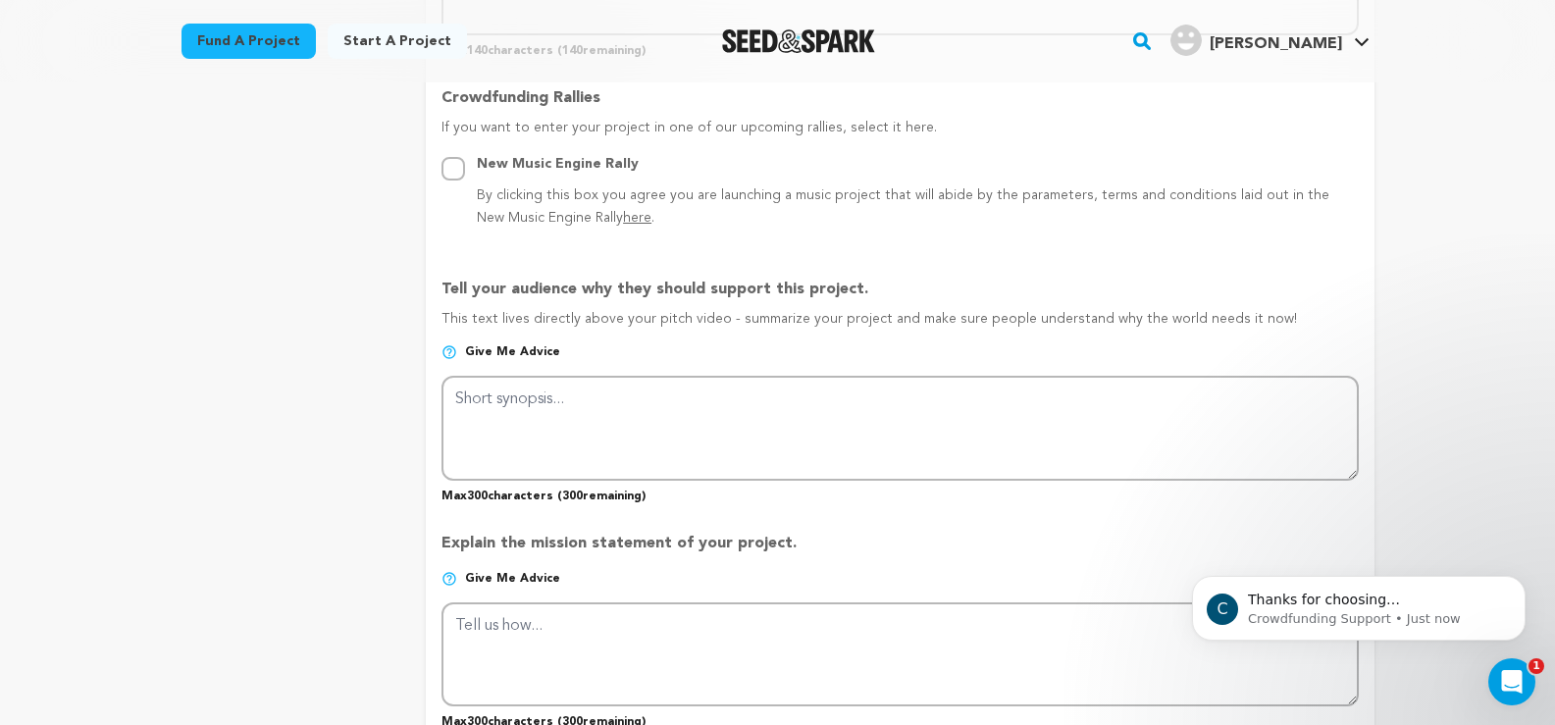
scroll to position [1275, 0]
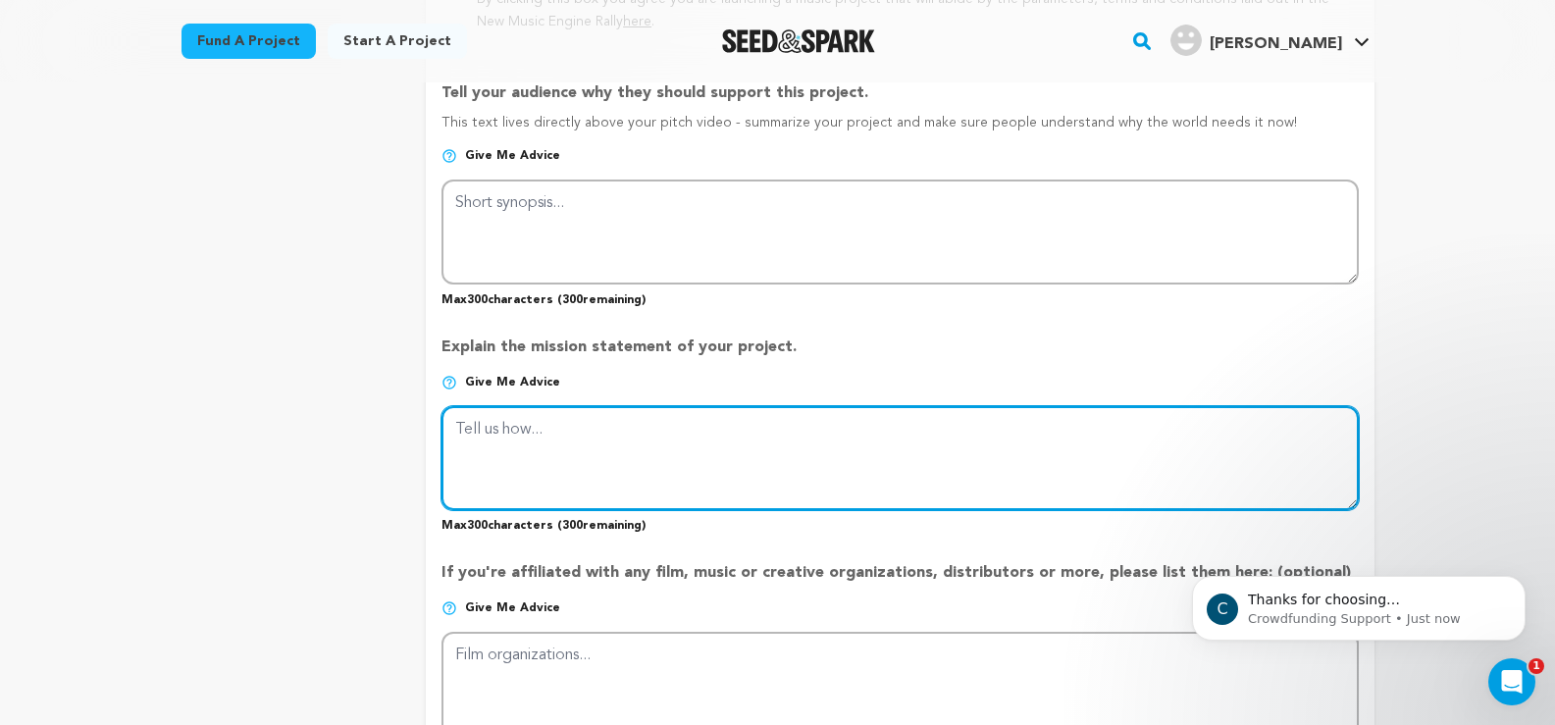
click at [595, 448] on textarea at bounding box center [899, 458] width 916 height 104
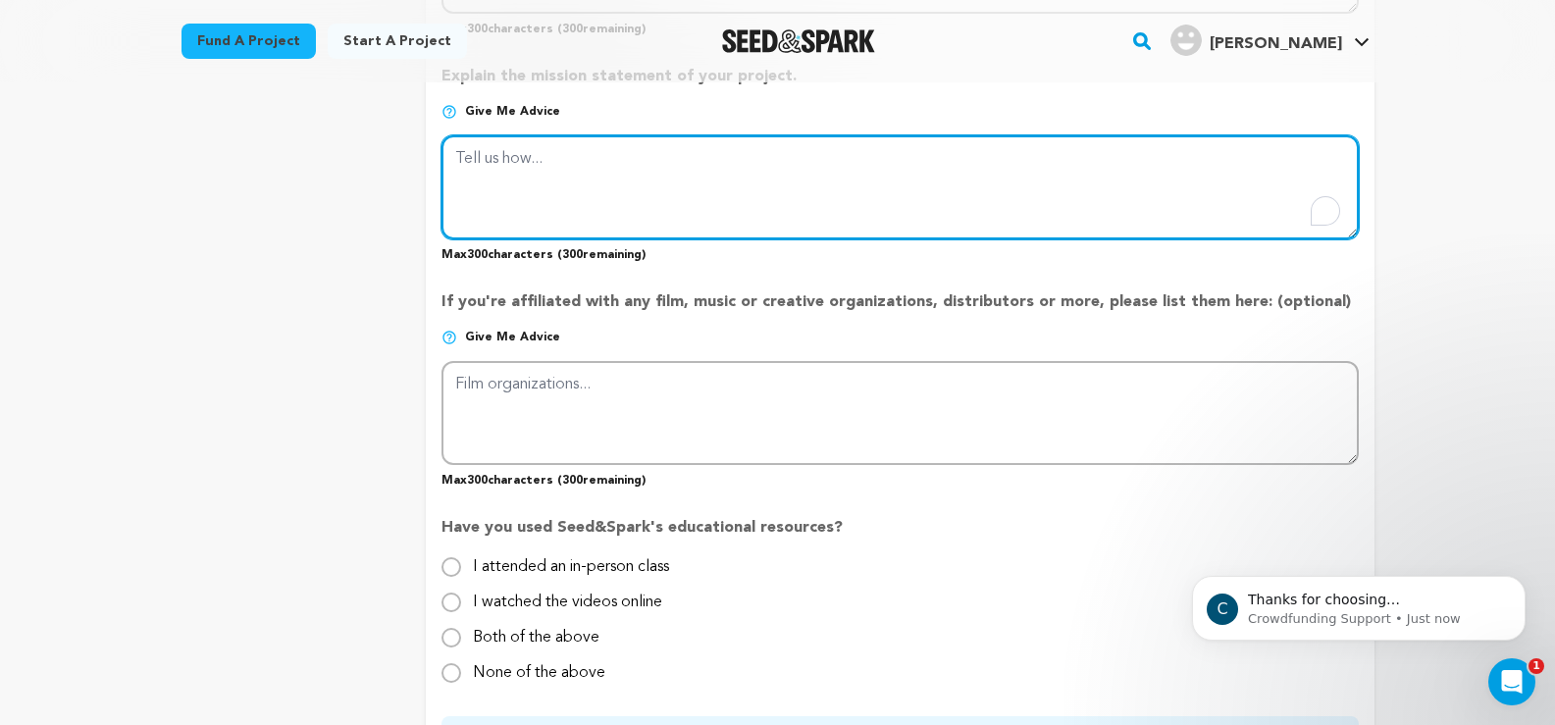
scroll to position [1569, 0]
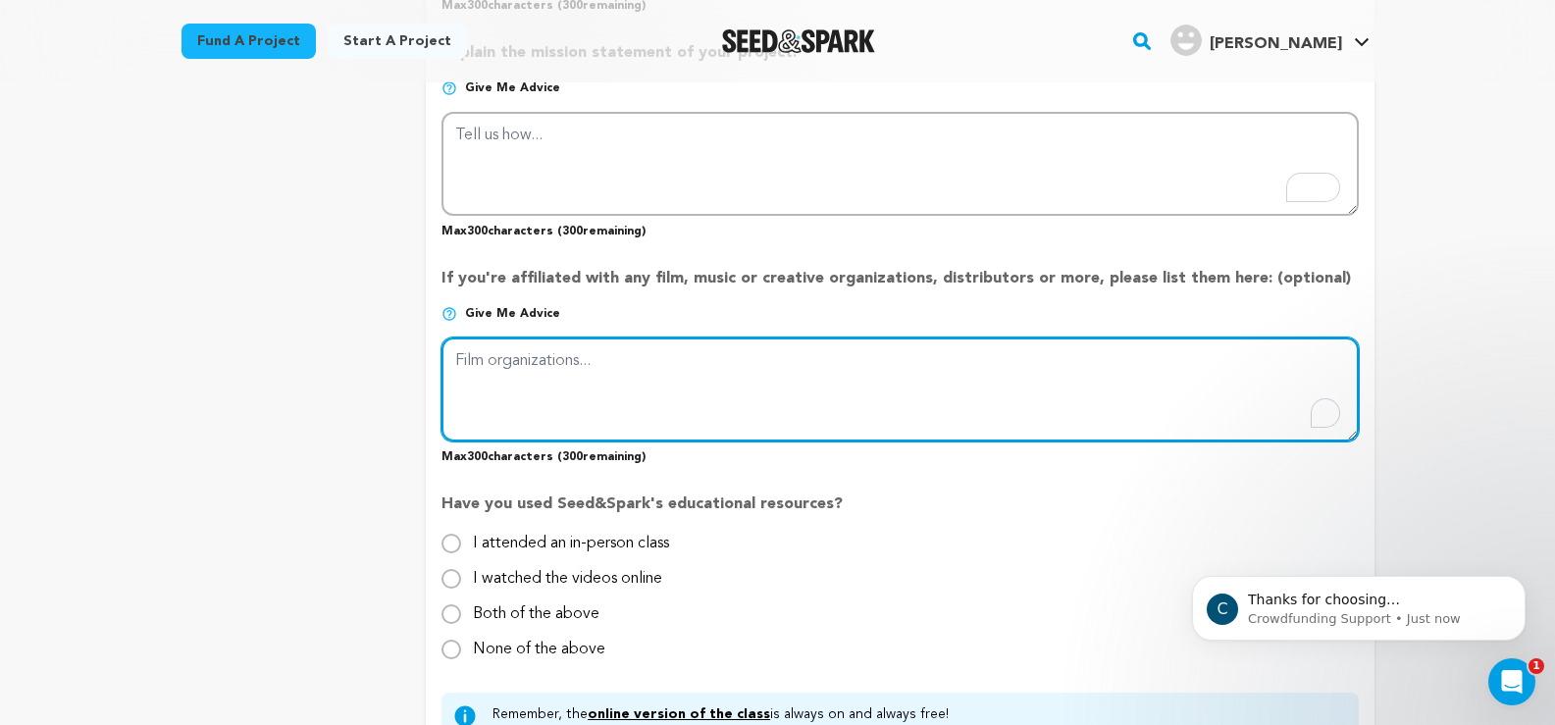
click at [544, 391] on textarea "To enrich screen reader interactions, please activate Accessibility in Grammarl…" at bounding box center [899, 389] width 916 height 104
paste textarea "Simplify your life and stay in control with the HP Smart app and get low-priced…"
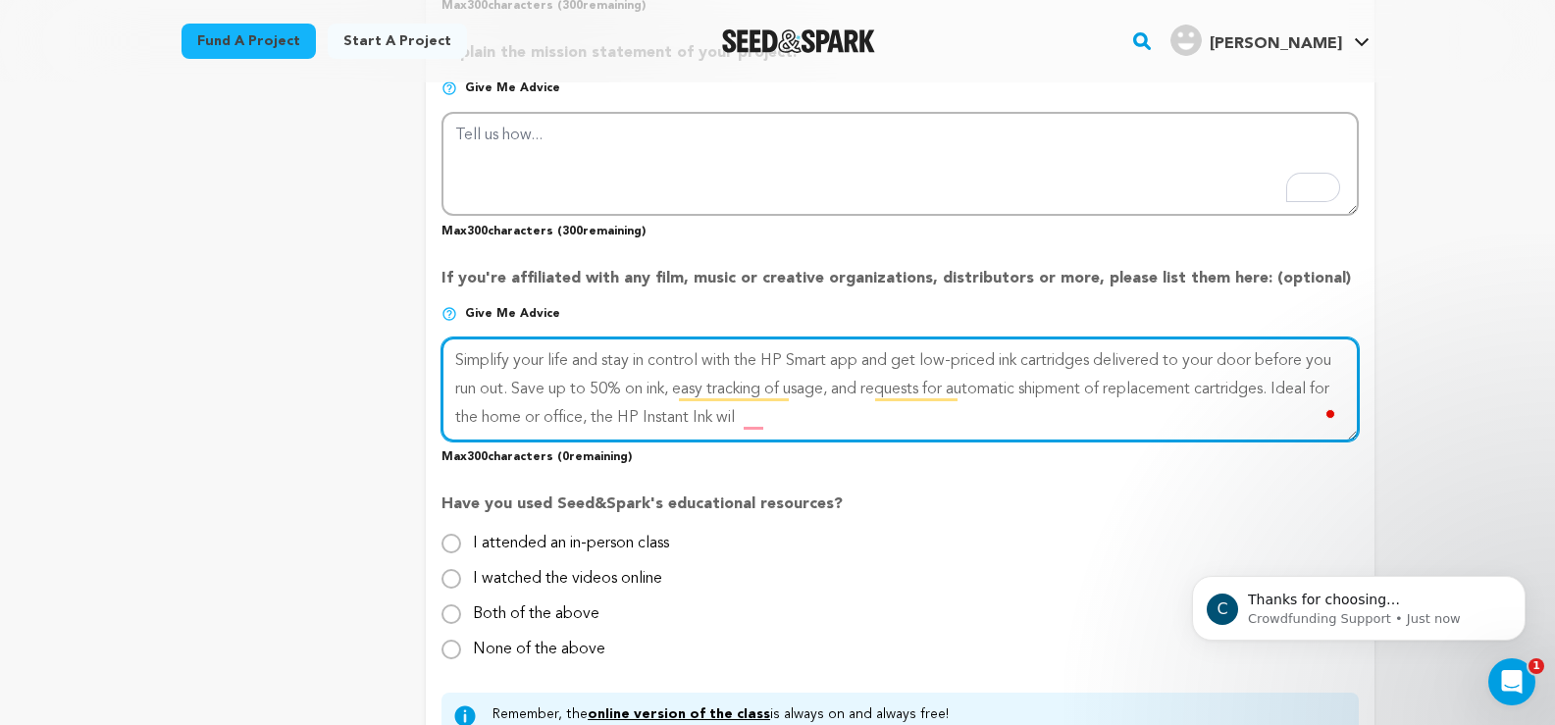
drag, startPoint x: 1292, startPoint y: 389, endPoint x: 1337, endPoint y: 407, distance: 48.4
click at [1337, 407] on div at bounding box center [899, 389] width 916 height 104
paste textarea "https://123instantink-guide.com/"
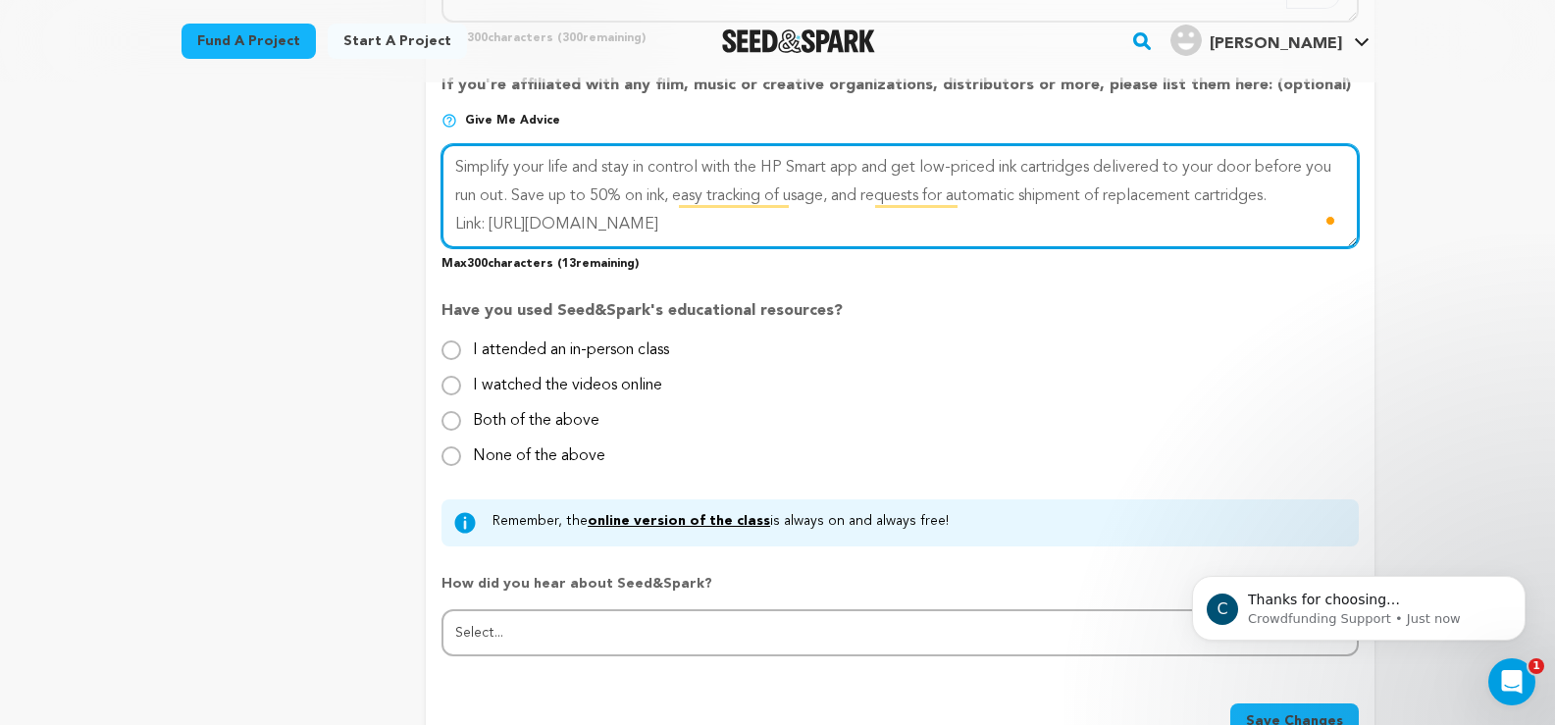
scroll to position [1962, 0]
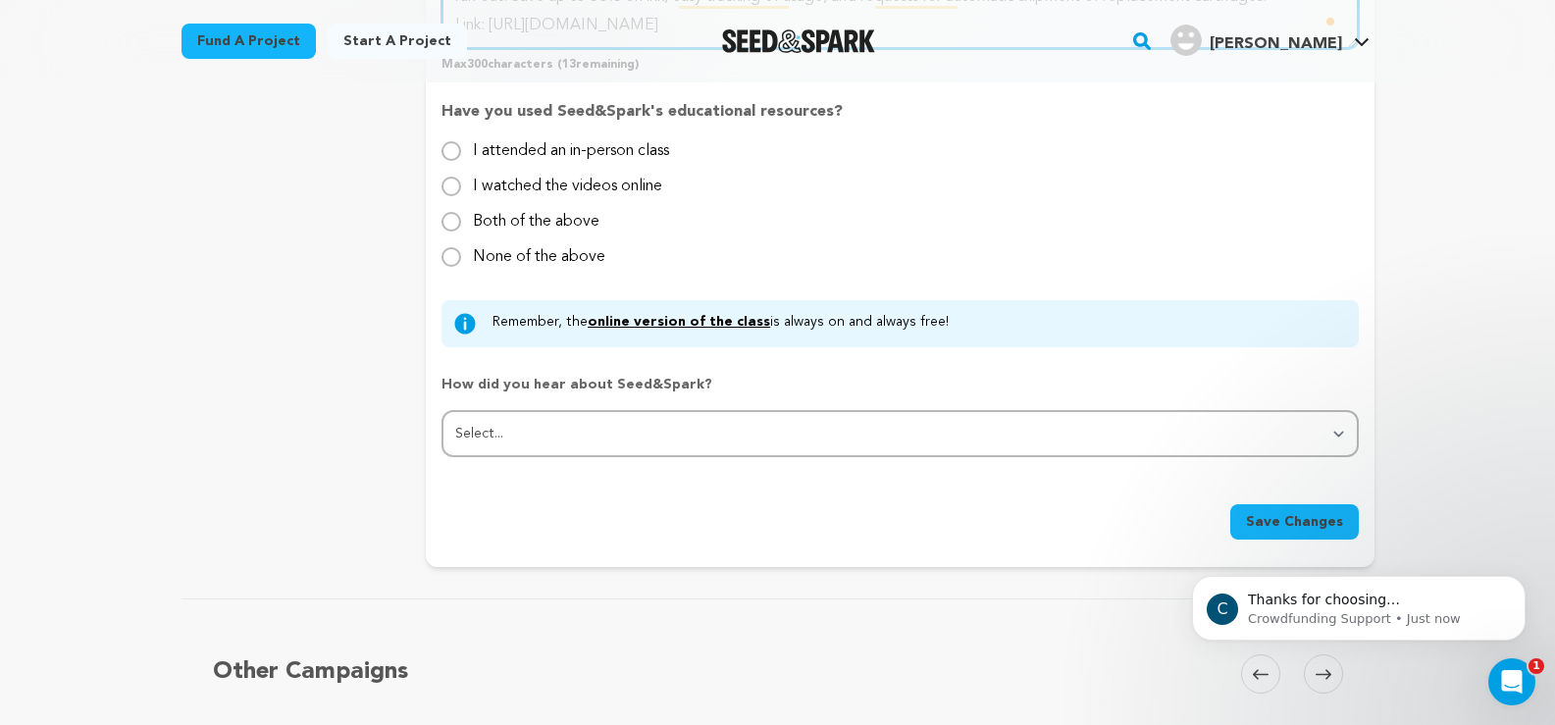
type textarea "Simplify your life and stay in control with the HP Smart app and get low-priced…"
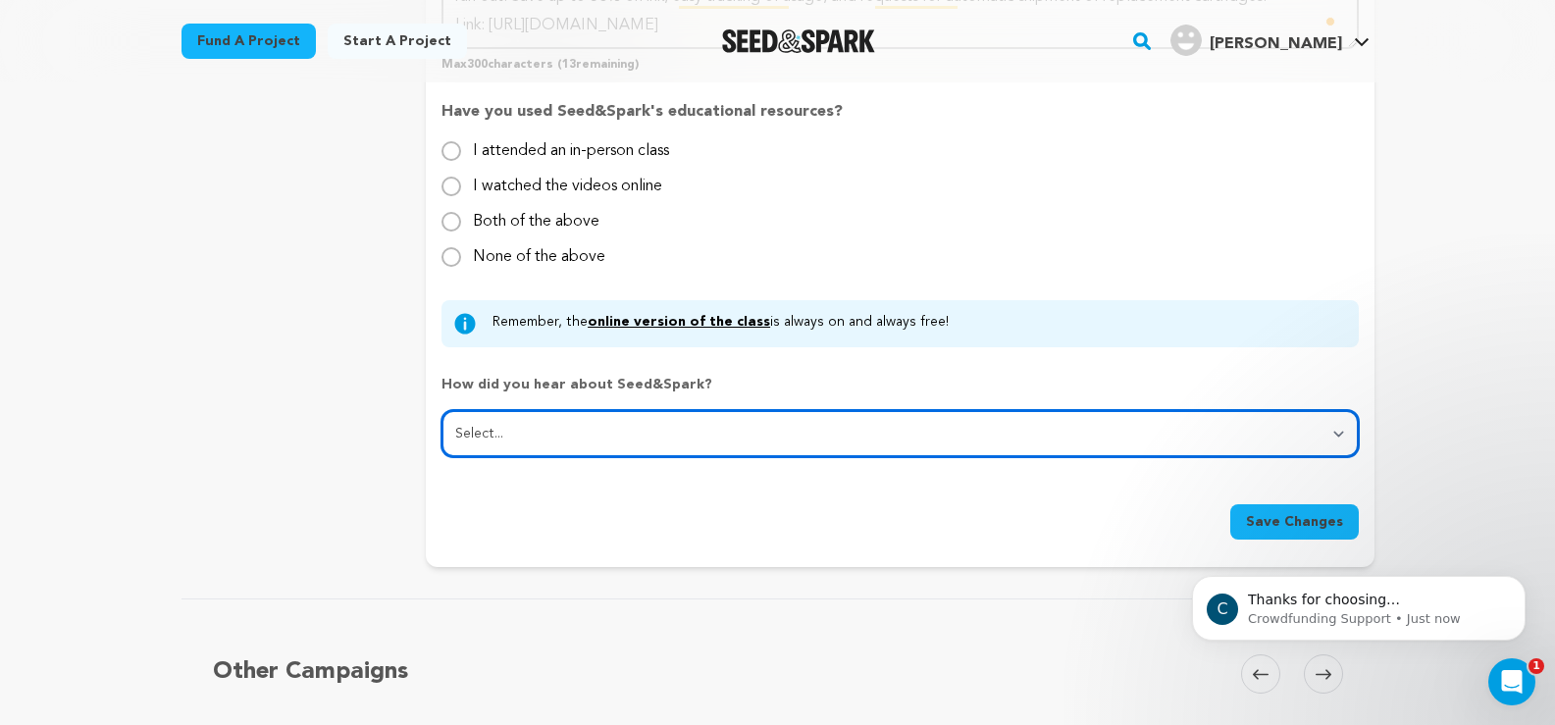
click at [764, 421] on select "Select... From a friend Social media Film festival or film organization Took an…" at bounding box center [899, 433] width 916 height 47
select select "2"
click at [441, 411] on select "Select... From a friend Social media Film festival or film organization Took an…" at bounding box center [899, 433] width 916 height 47
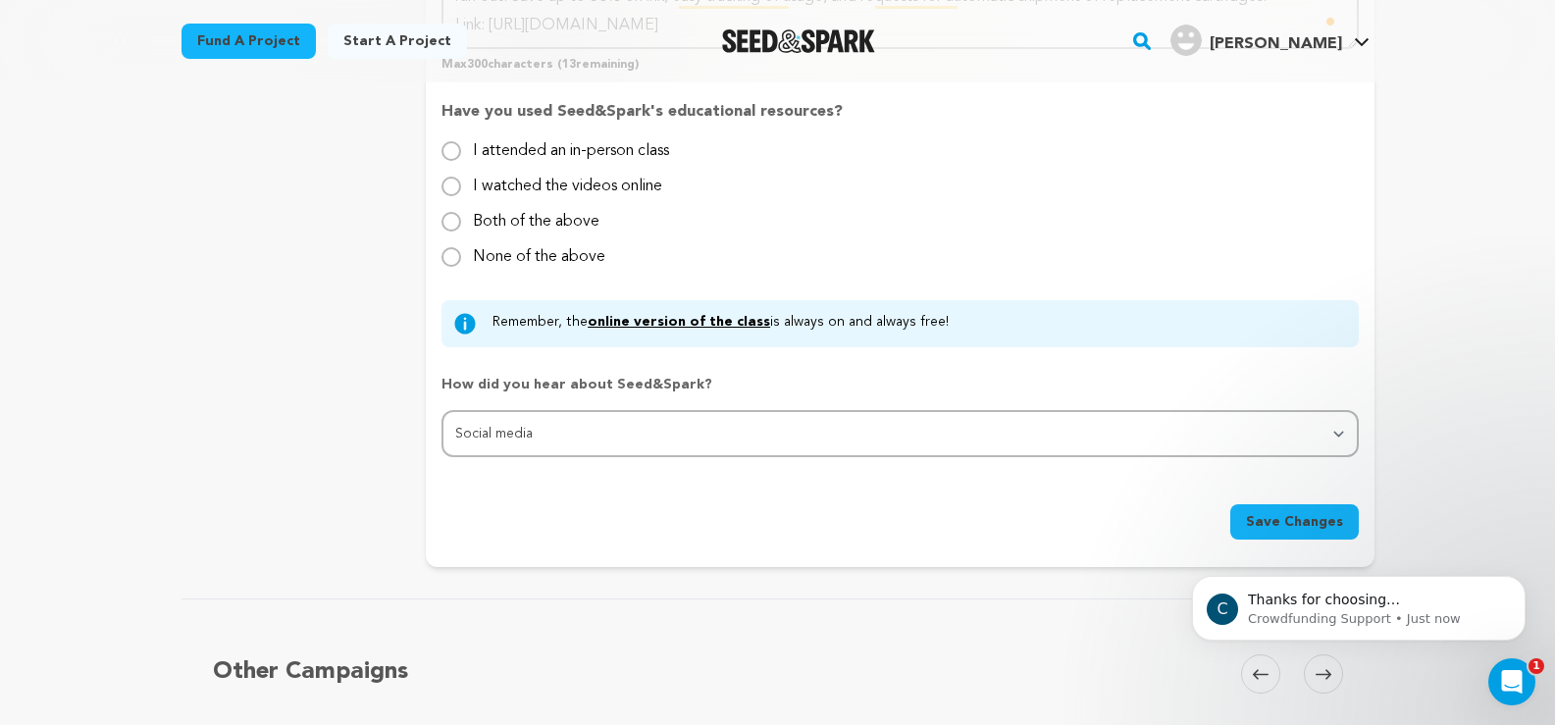
click at [1315, 520] on span "Save Changes" at bounding box center [1294, 522] width 97 height 20
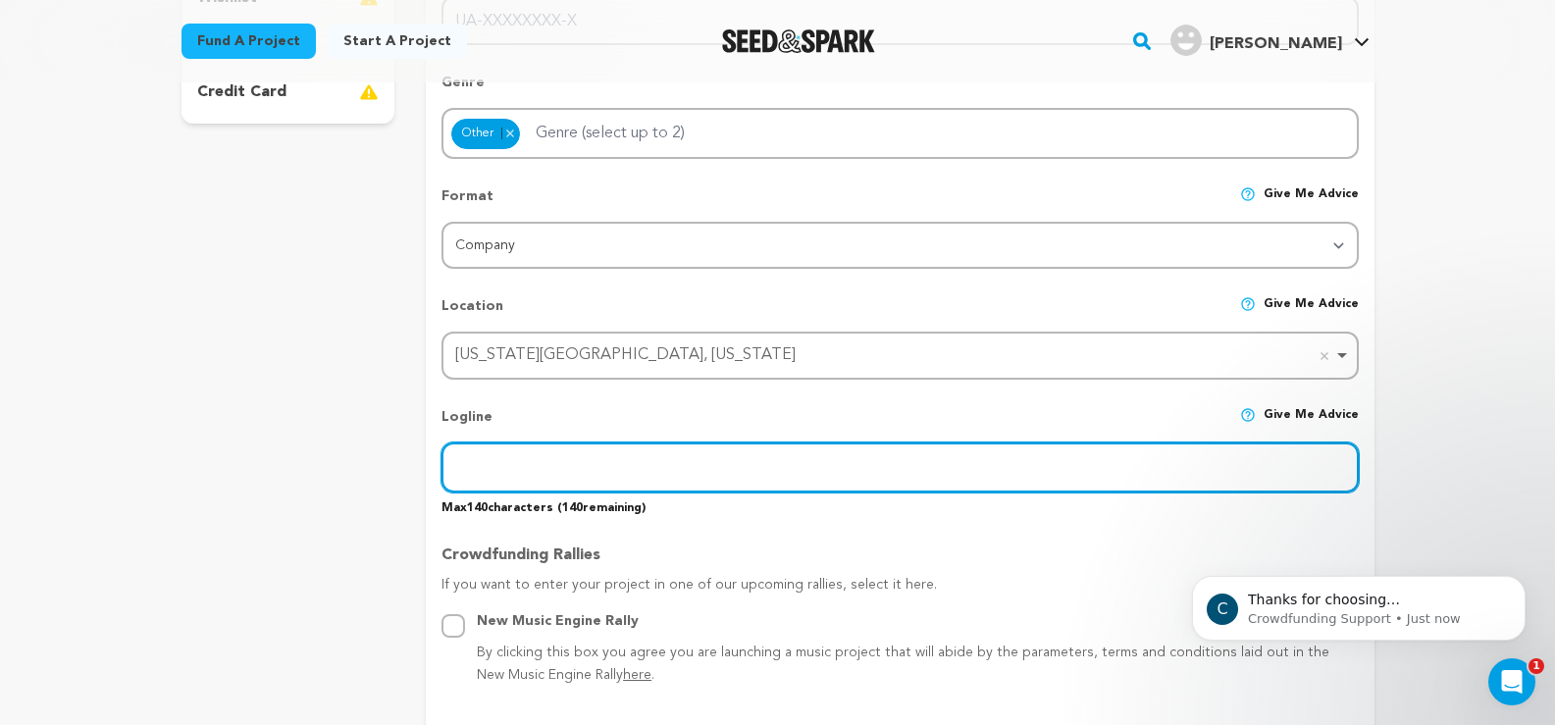
scroll to position [575, 0]
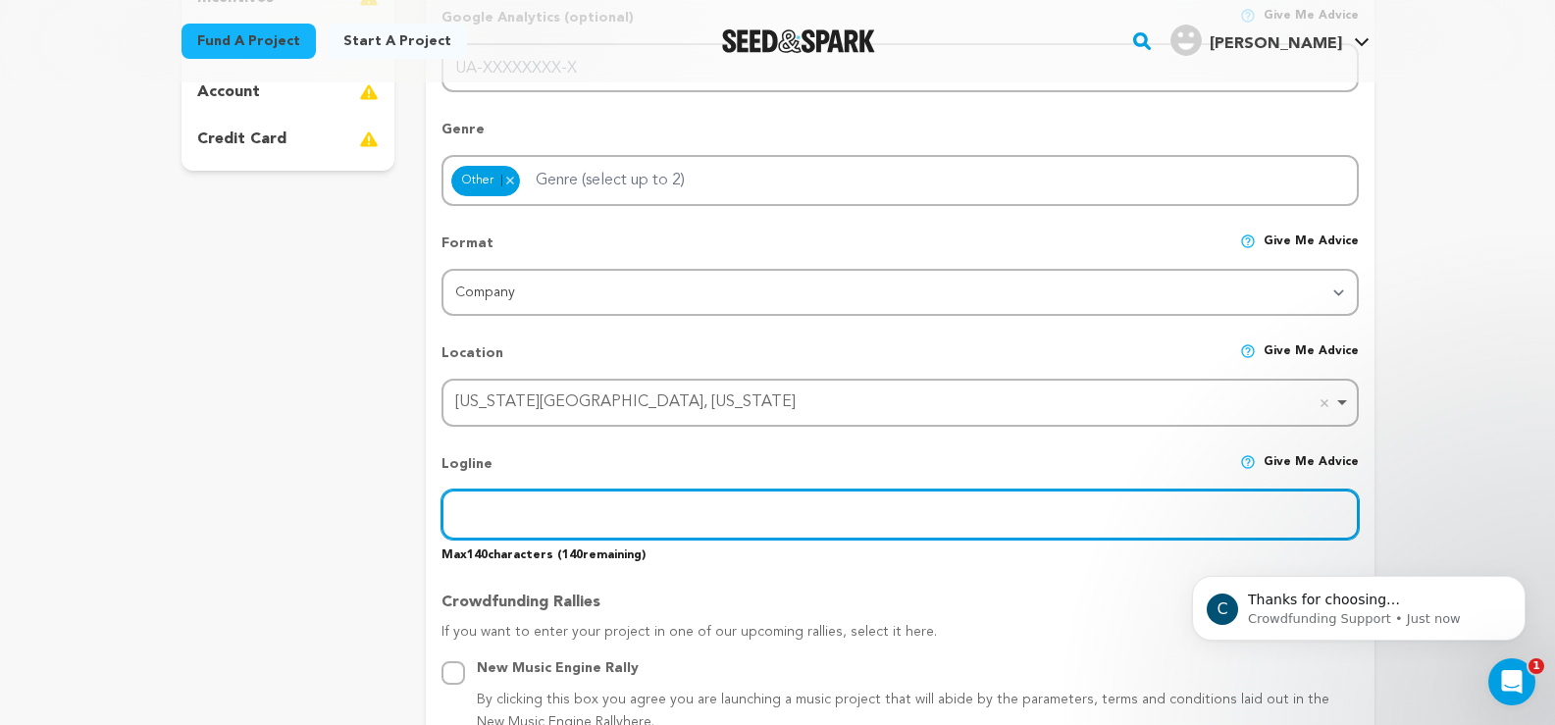
click at [559, 515] on input "text" at bounding box center [899, 514] width 916 height 50
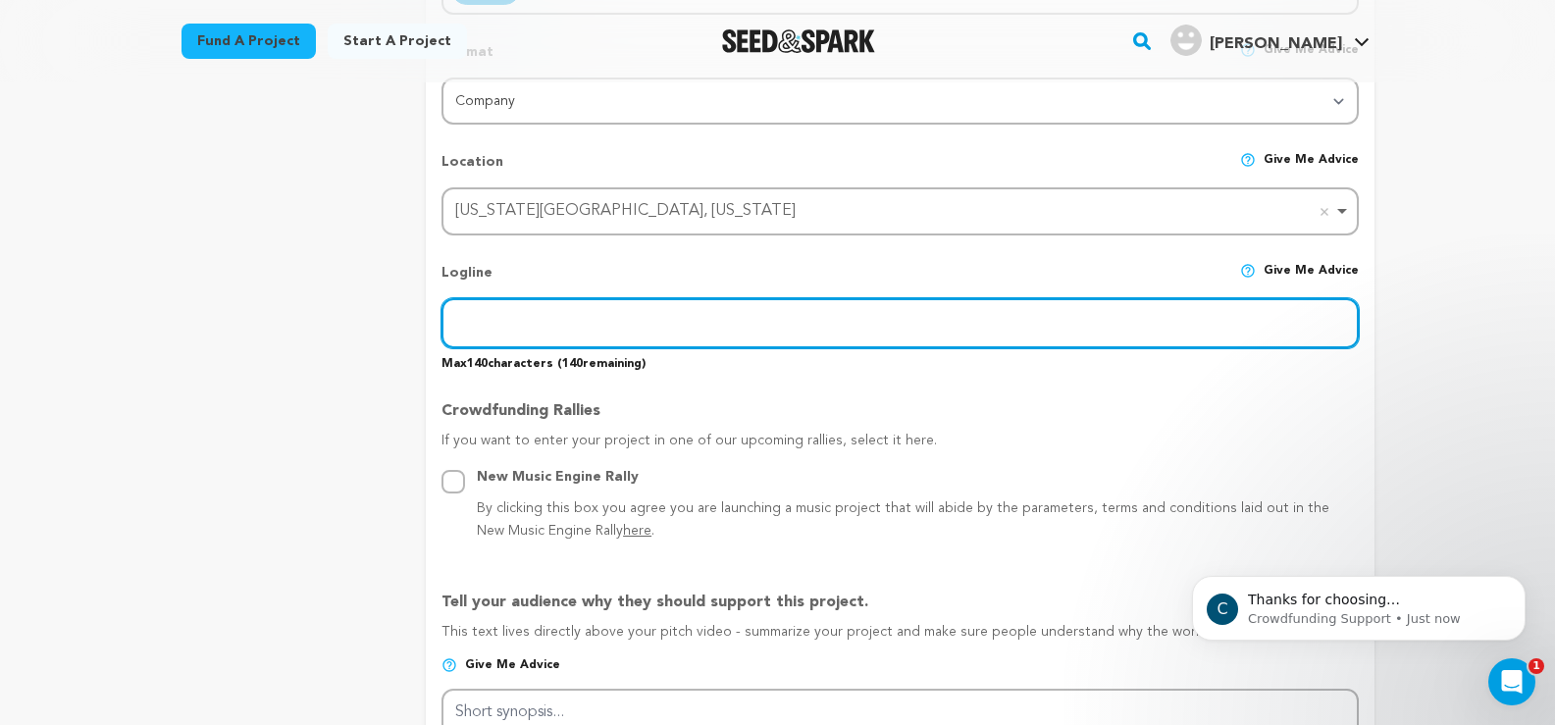
scroll to position [1065, 0]
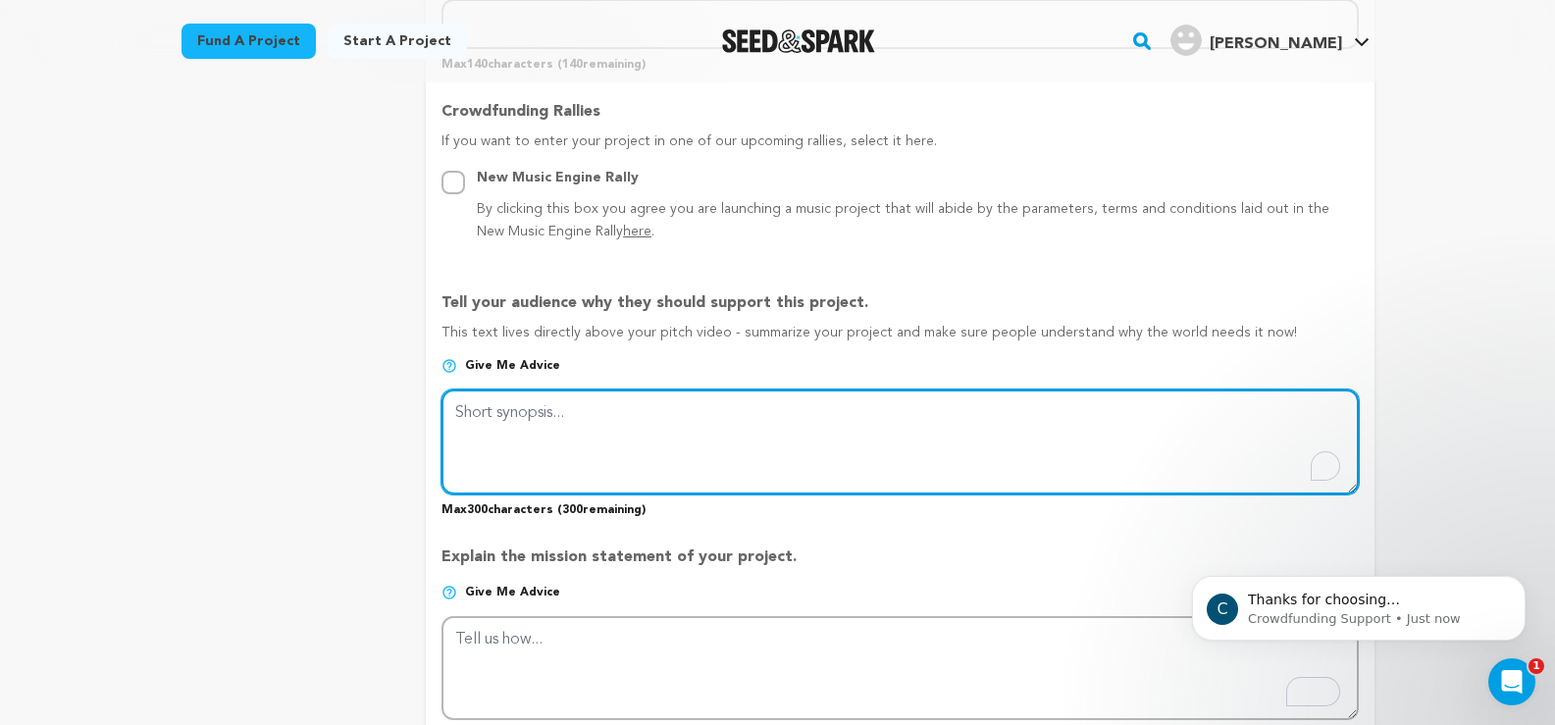
click at [517, 433] on textarea "To enrich screen reader interactions, please activate Accessibility in Grammarl…" at bounding box center [899, 441] width 916 height 104
paste textarea "HP Instant Ink"
type textarea "HP Instant Ink"
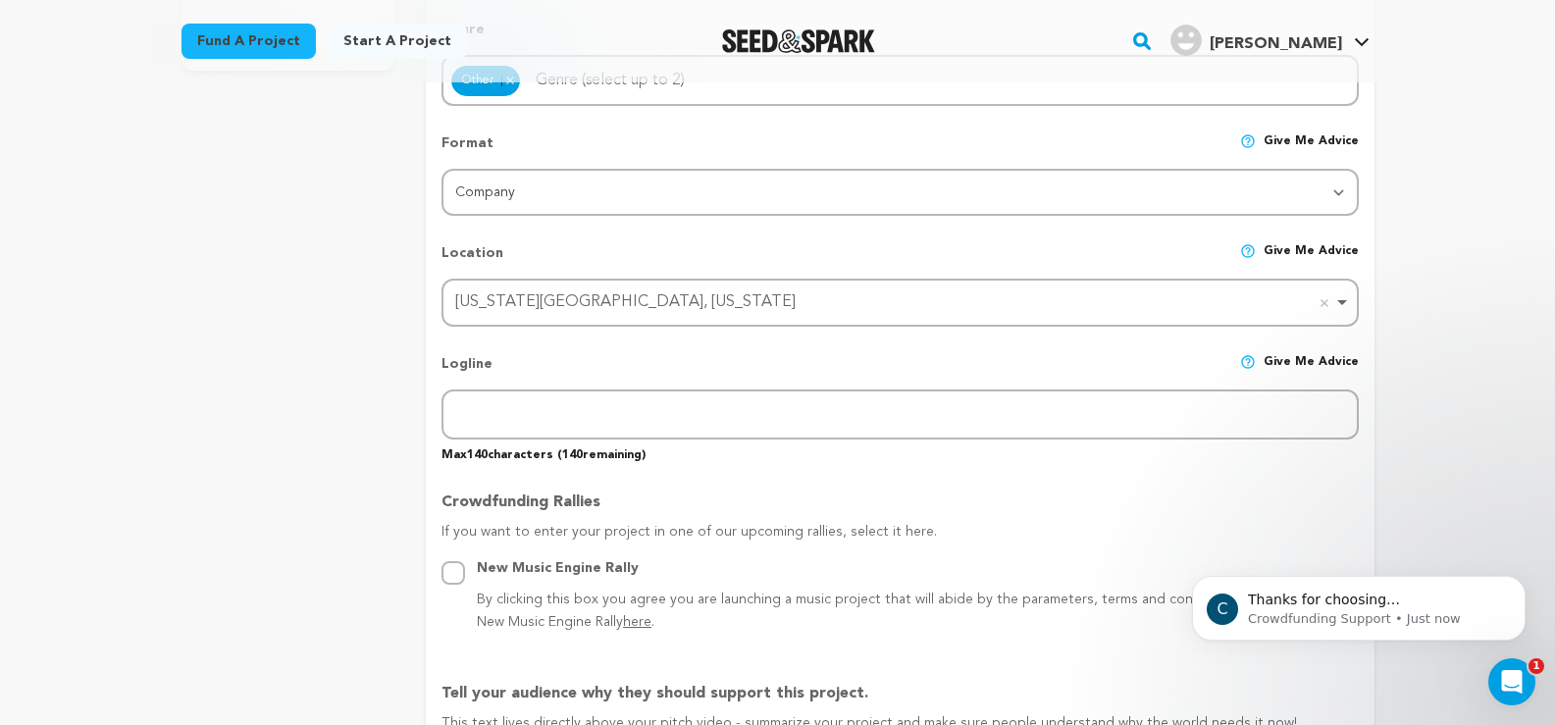
scroll to position [673, 0]
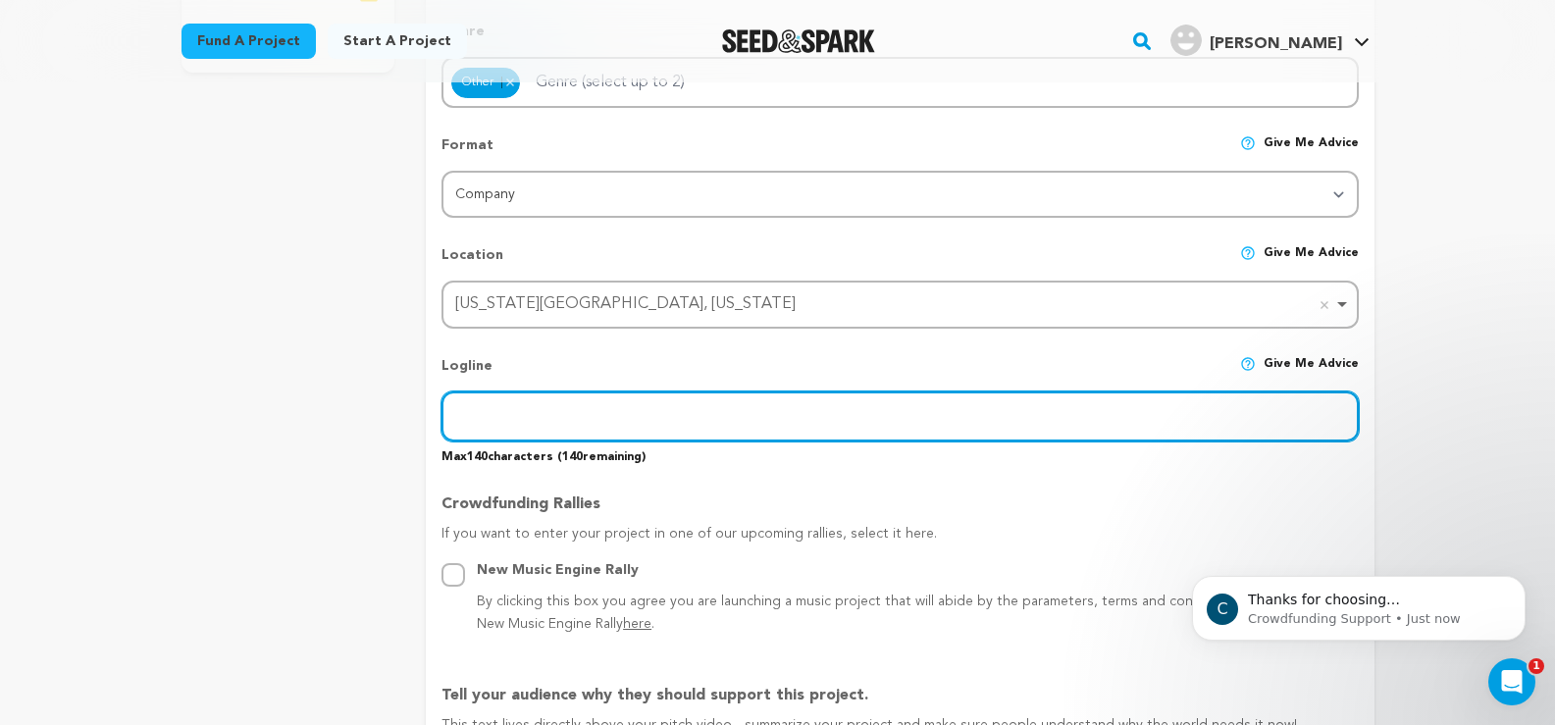
click at [537, 421] on input "text" at bounding box center [899, 416] width 916 height 50
paste input "HP Instant Ink"
click at [618, 430] on input "HP Instant Ink -" at bounding box center [899, 416] width 916 height 50
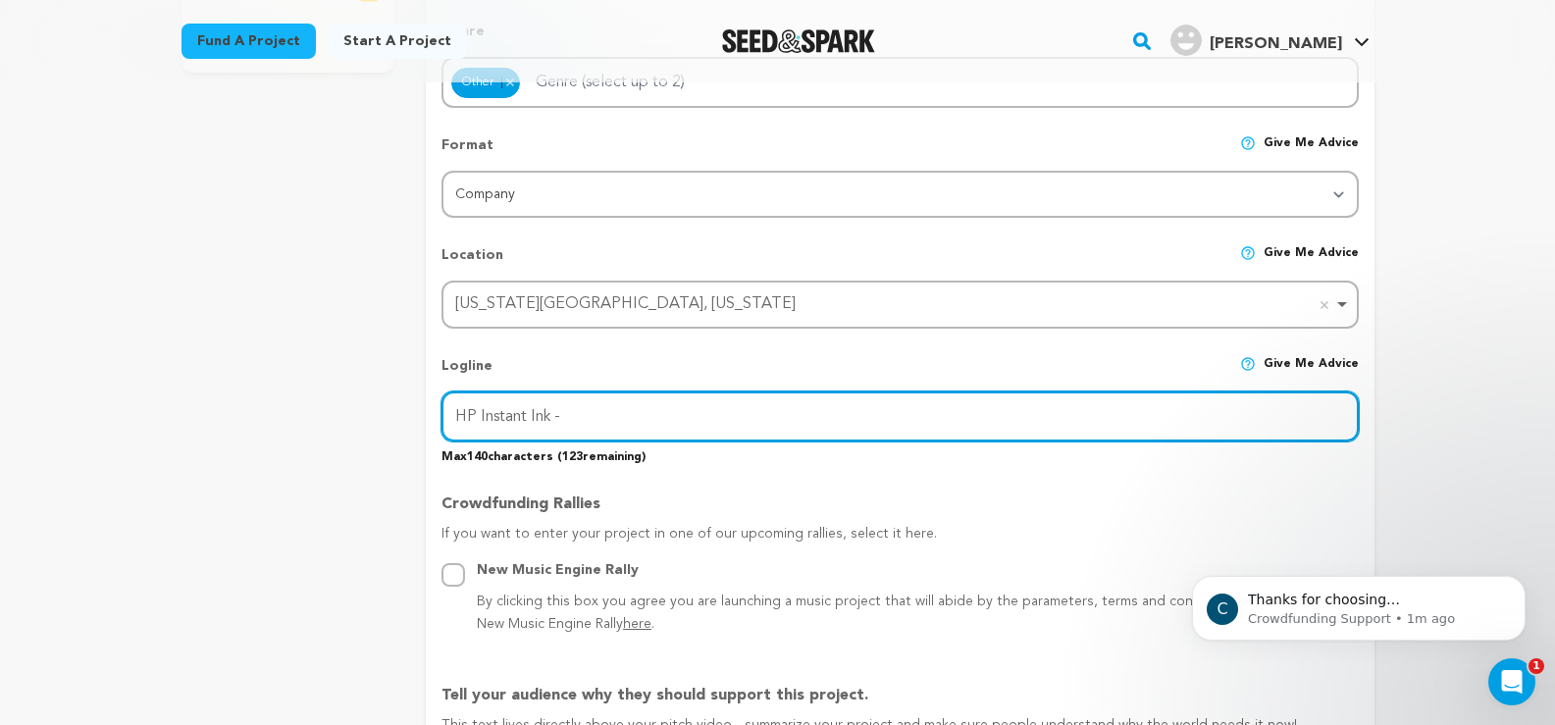
paste input "– Affordable Printing Made Easy with Smart Ink Subscription"
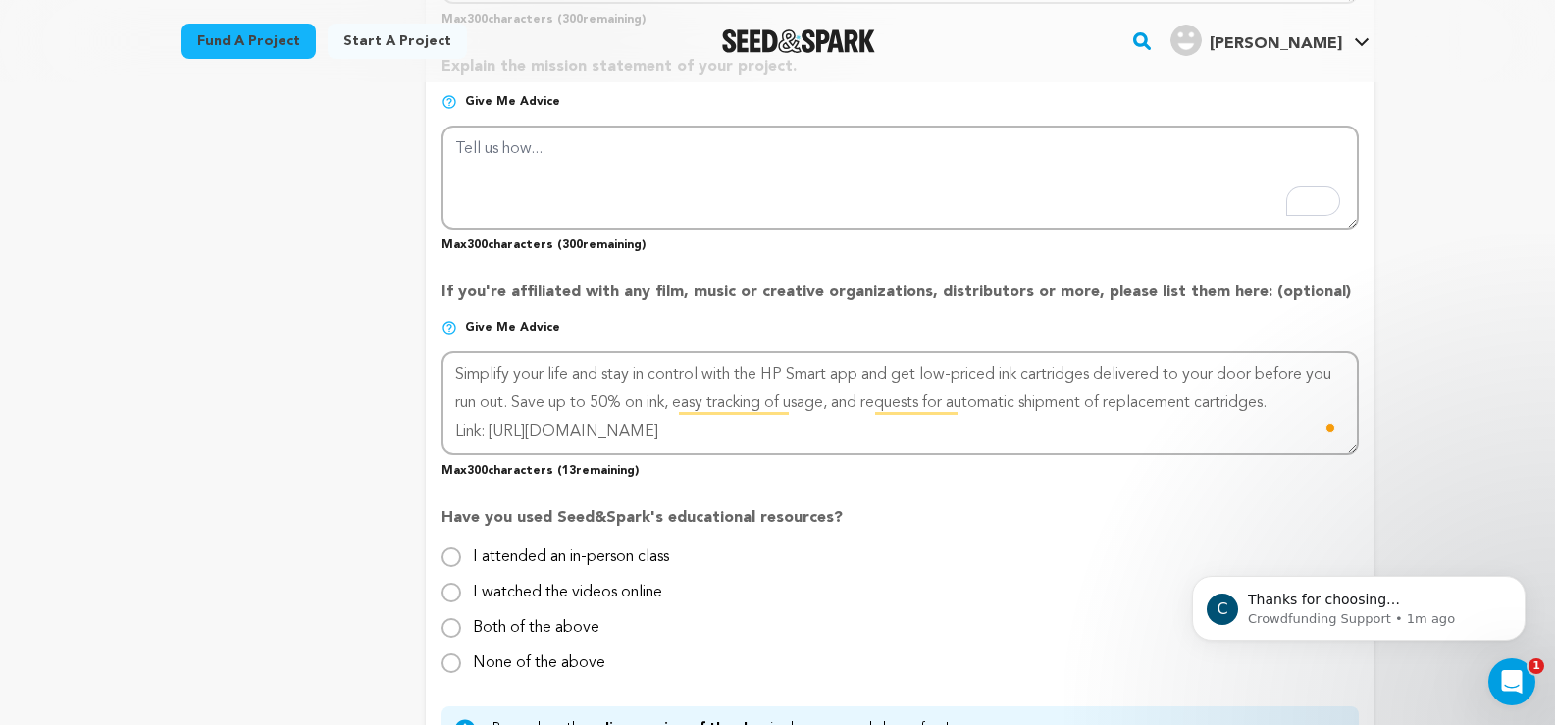
scroll to position [1948, 0]
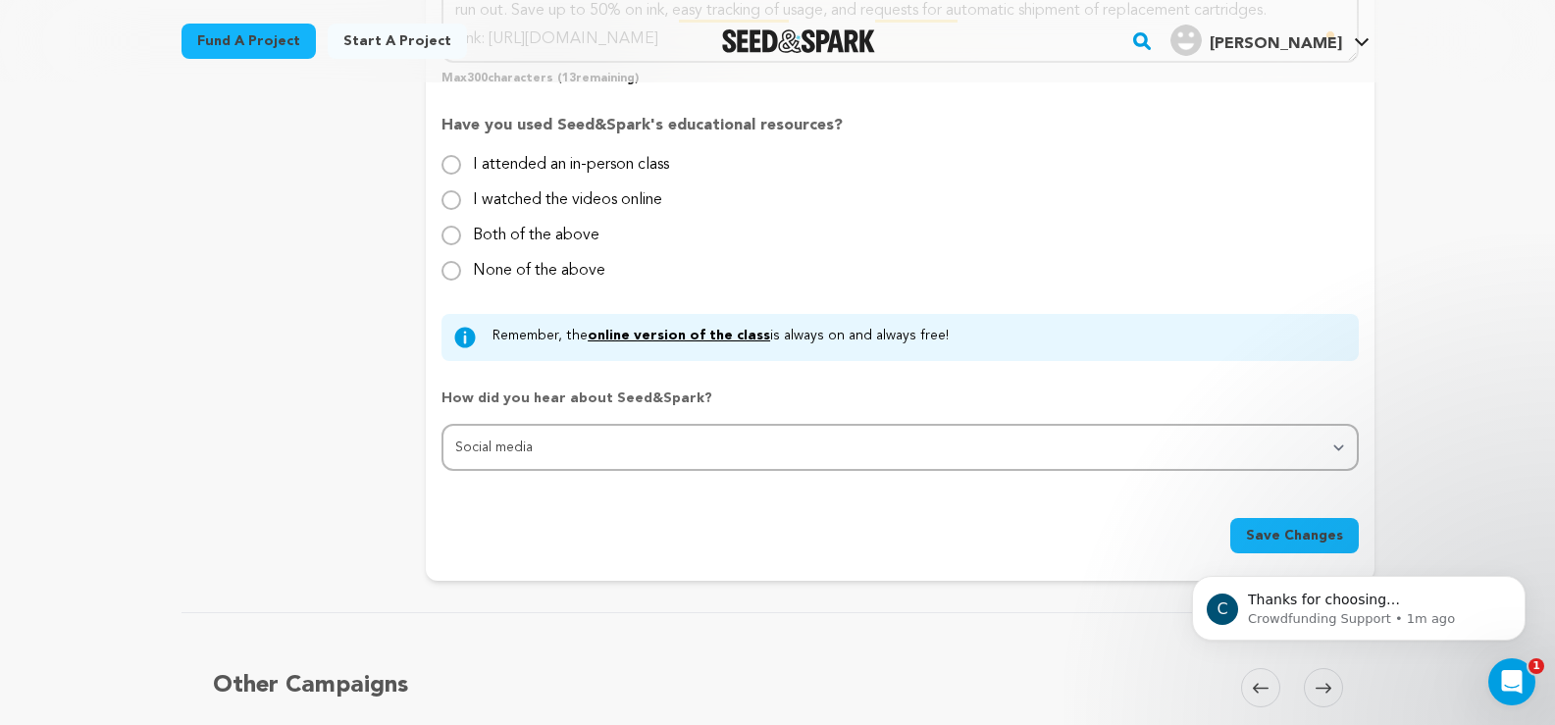
type input "HP Instant Ink – Affordable Printing Made Easy with Smart Ink Subscription"
click html "C Thanks for choosing Seed&amp;Spark for your project! If you have any question…"
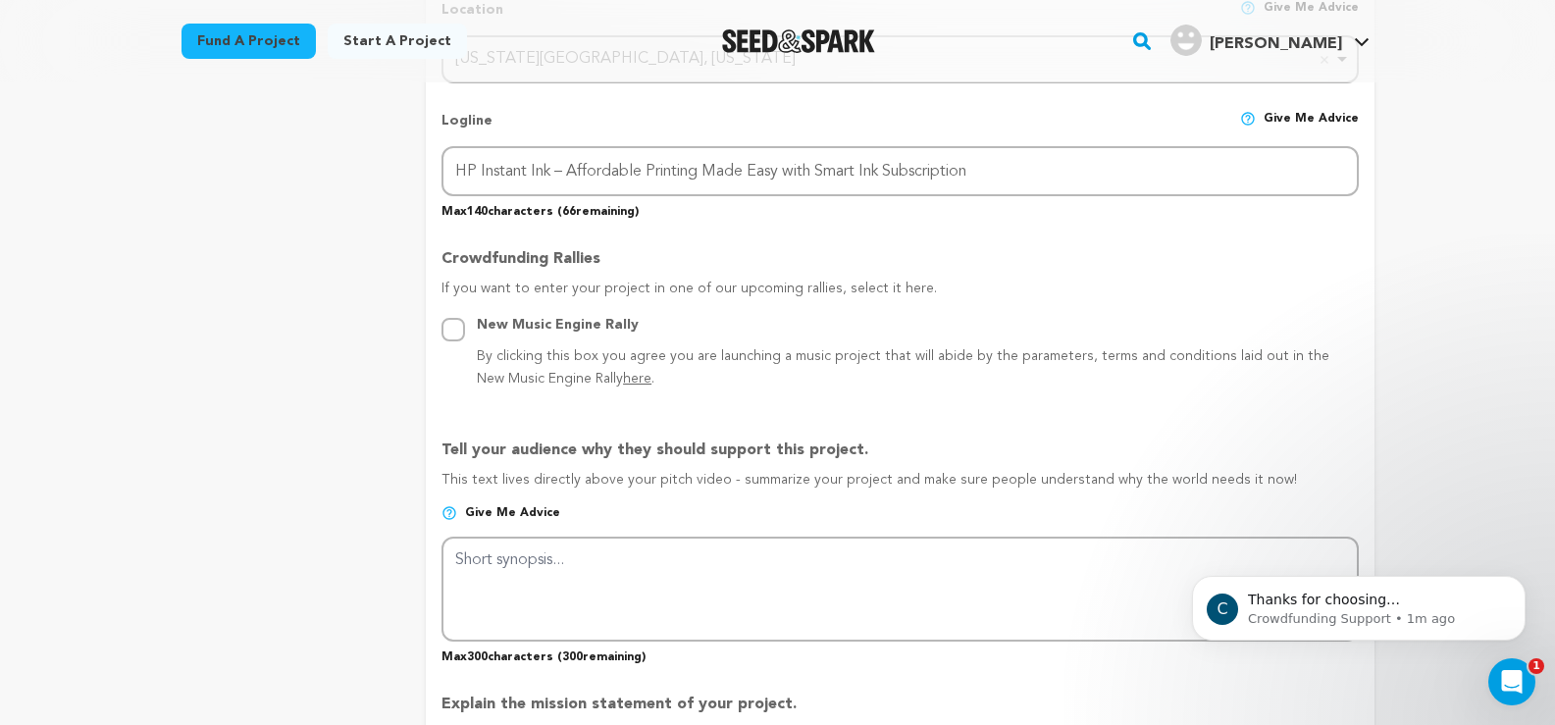
scroll to position [883, 0]
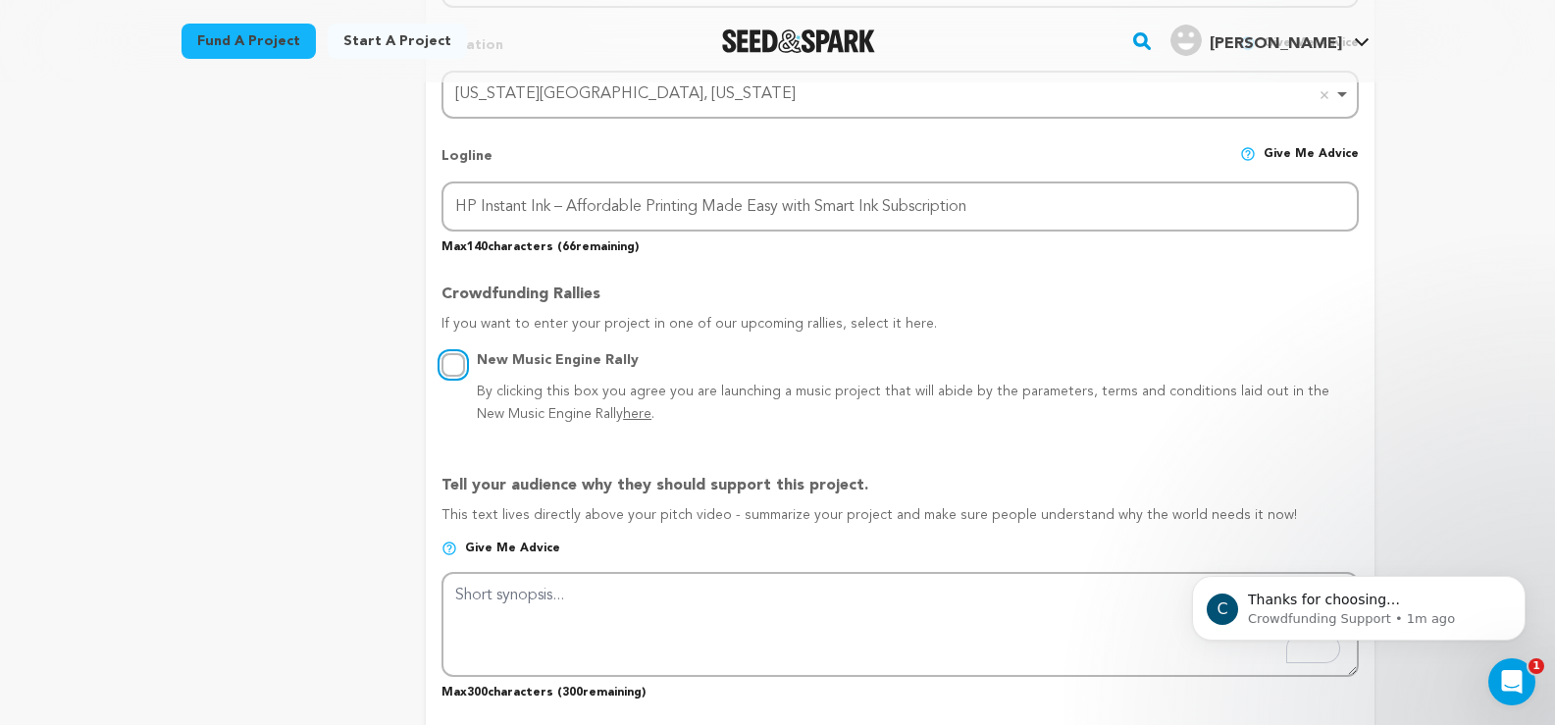
drag, startPoint x: 446, startPoint y: 361, endPoint x: 326, endPoint y: 500, distance: 184.3
click at [445, 362] on input "New Music Engine Rally By clicking this box you agree you are launching a music…" at bounding box center [453, 365] width 24 height 24
radio input "true"
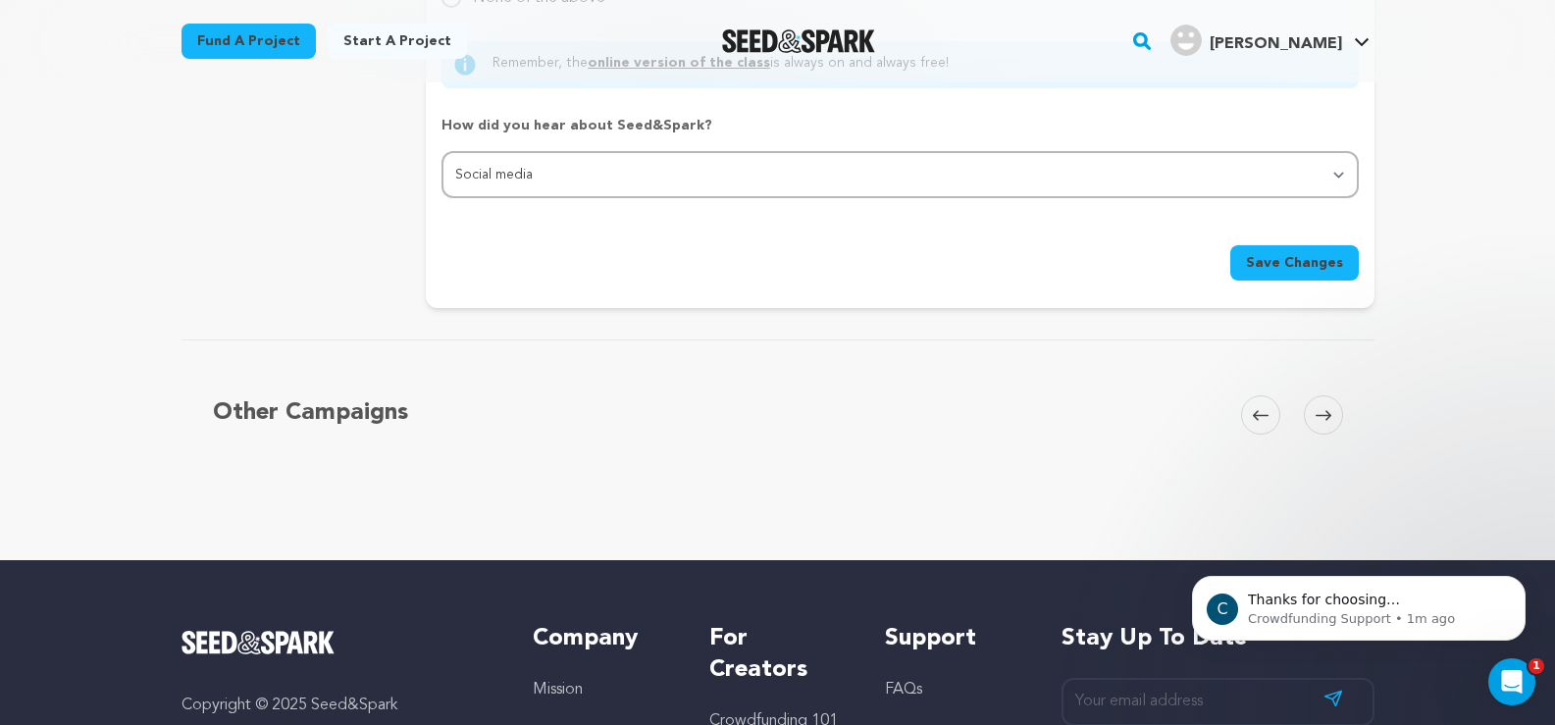
scroll to position [2354, 0]
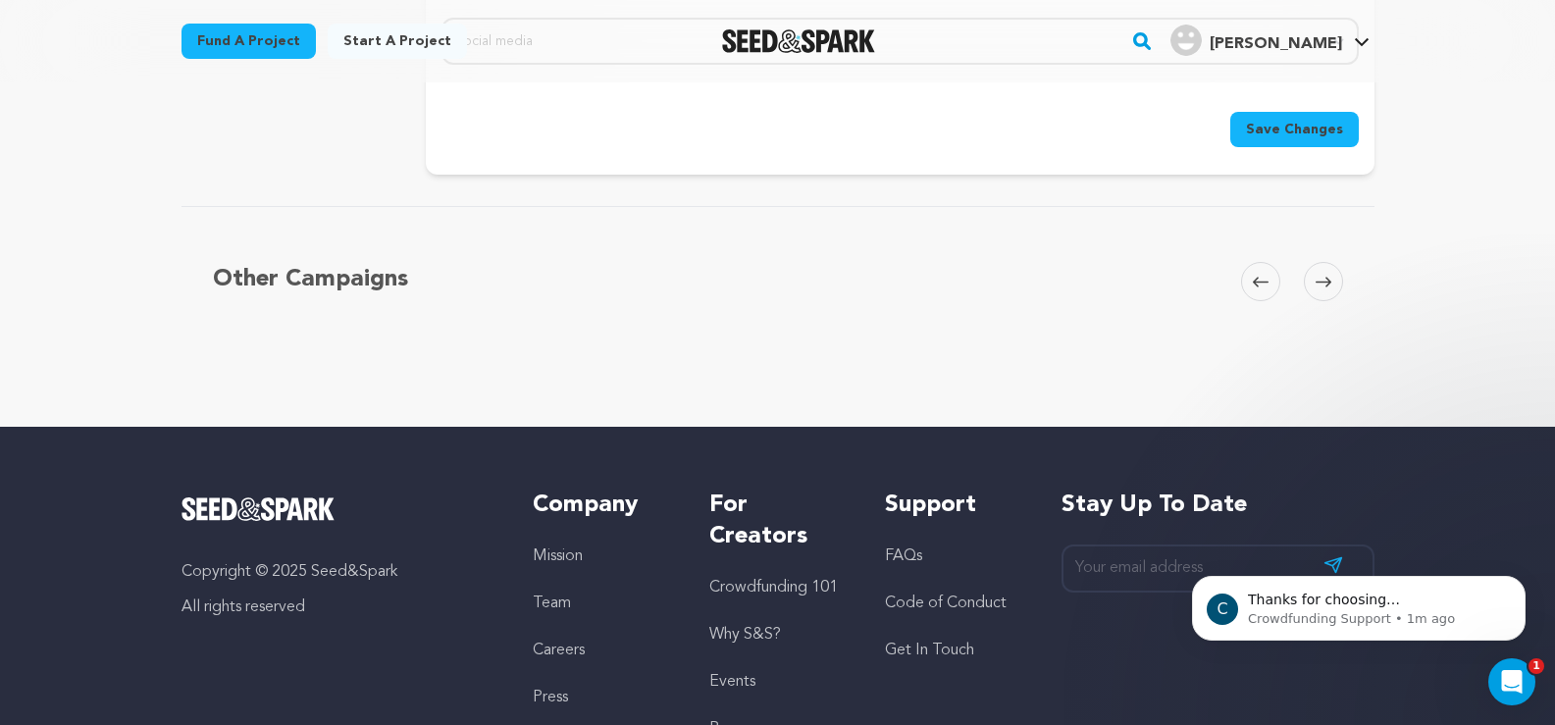
click at [1316, 135] on span "Save Changes" at bounding box center [1294, 130] width 97 height 20
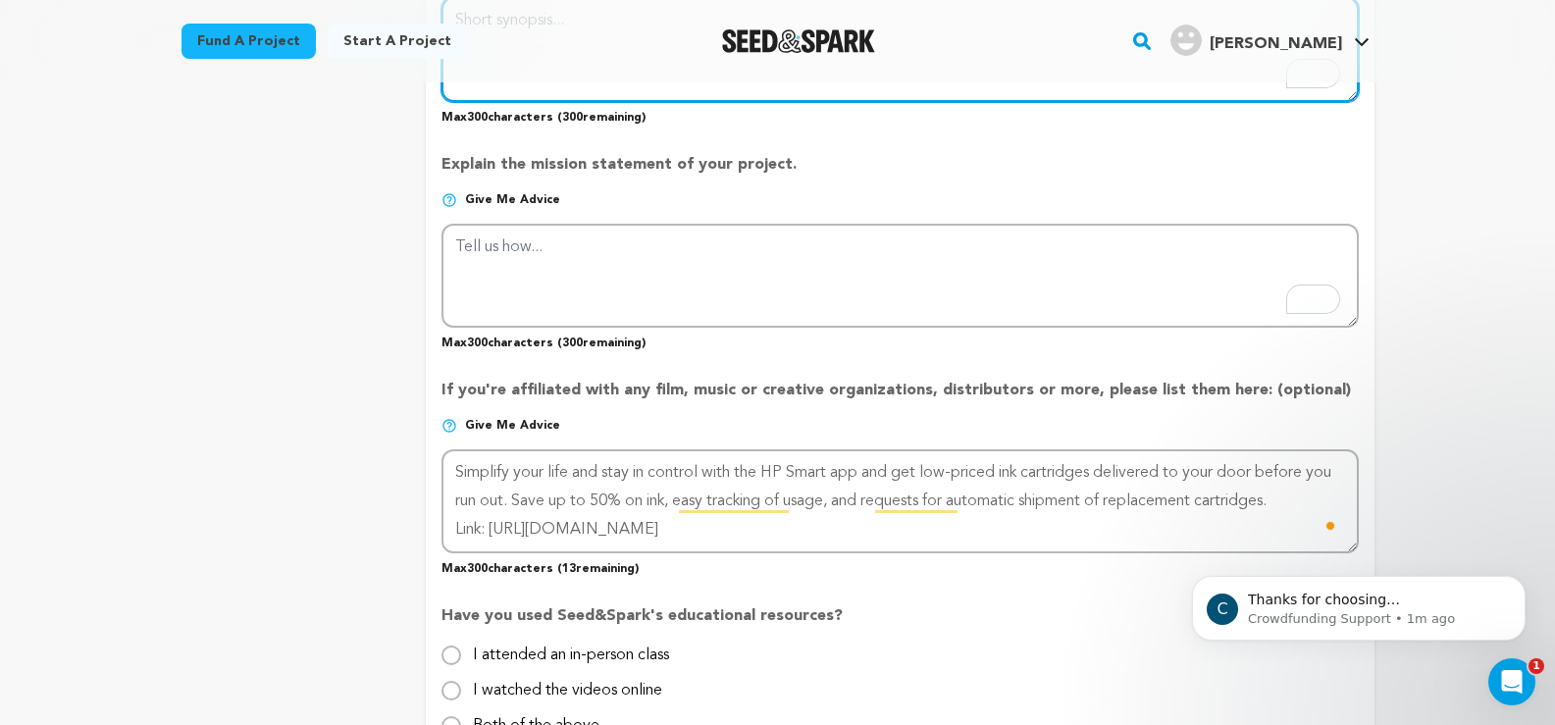
scroll to position [1163, 0]
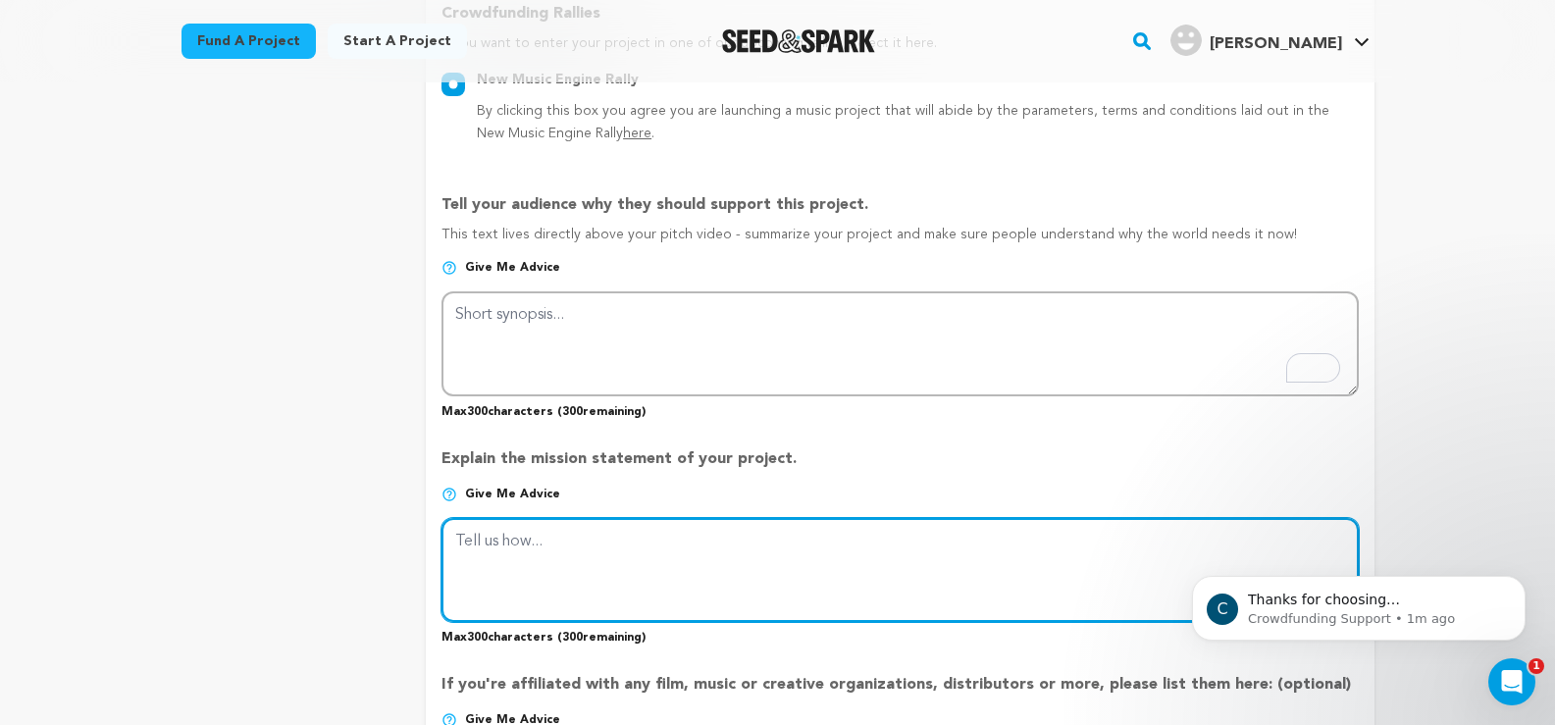
click at [636, 565] on textarea "To enrich screen reader interactions, please activate Accessibility in Grammarl…" at bounding box center [899, 570] width 916 height 104
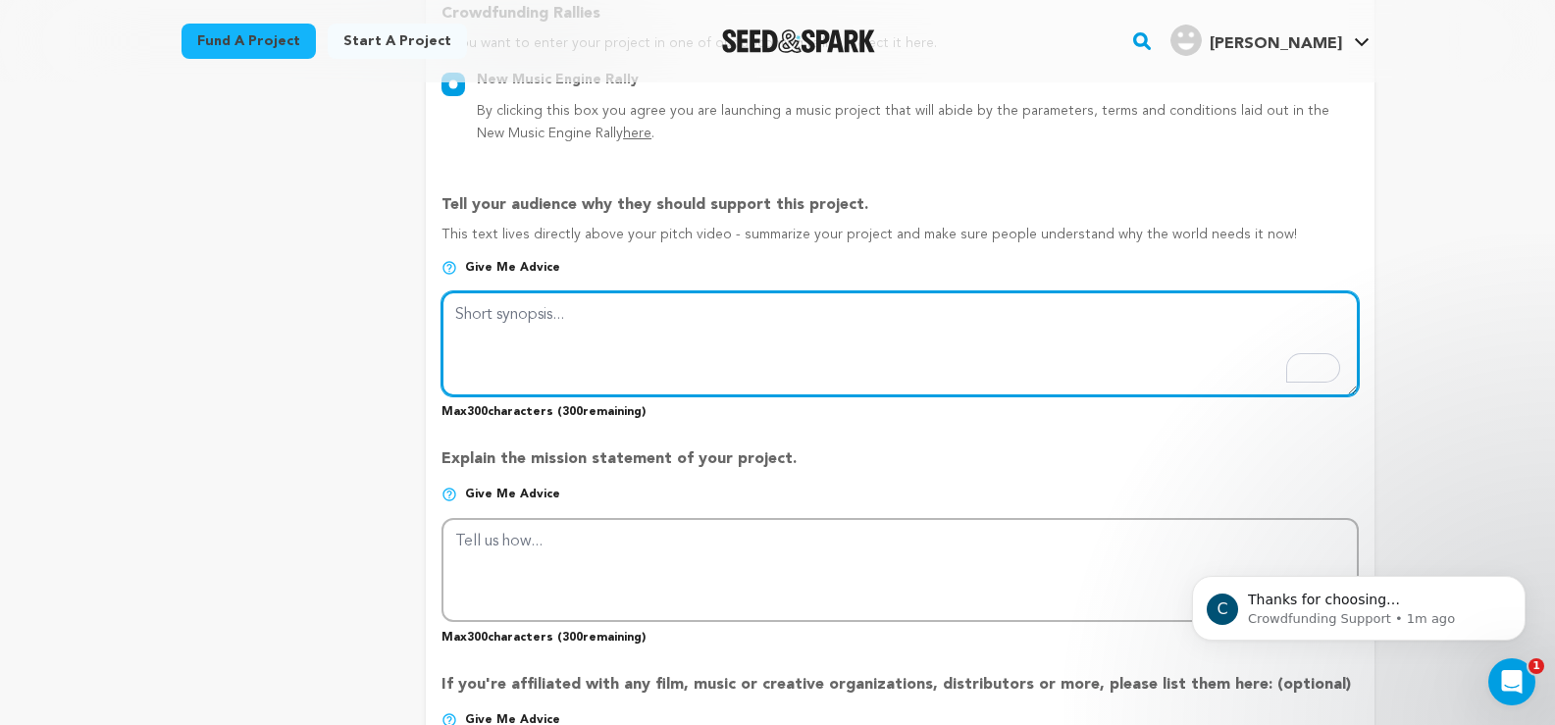
click at [635, 317] on textarea "To enrich screen reader interactions, please activate Accessibility in Grammarl…" at bounding box center [899, 343] width 916 height 104
type textarea "T"
type textarea "B"
type textarea "If yu suppport HP"
drag, startPoint x: 667, startPoint y: 336, endPoint x: 333, endPoint y: 351, distance: 333.8
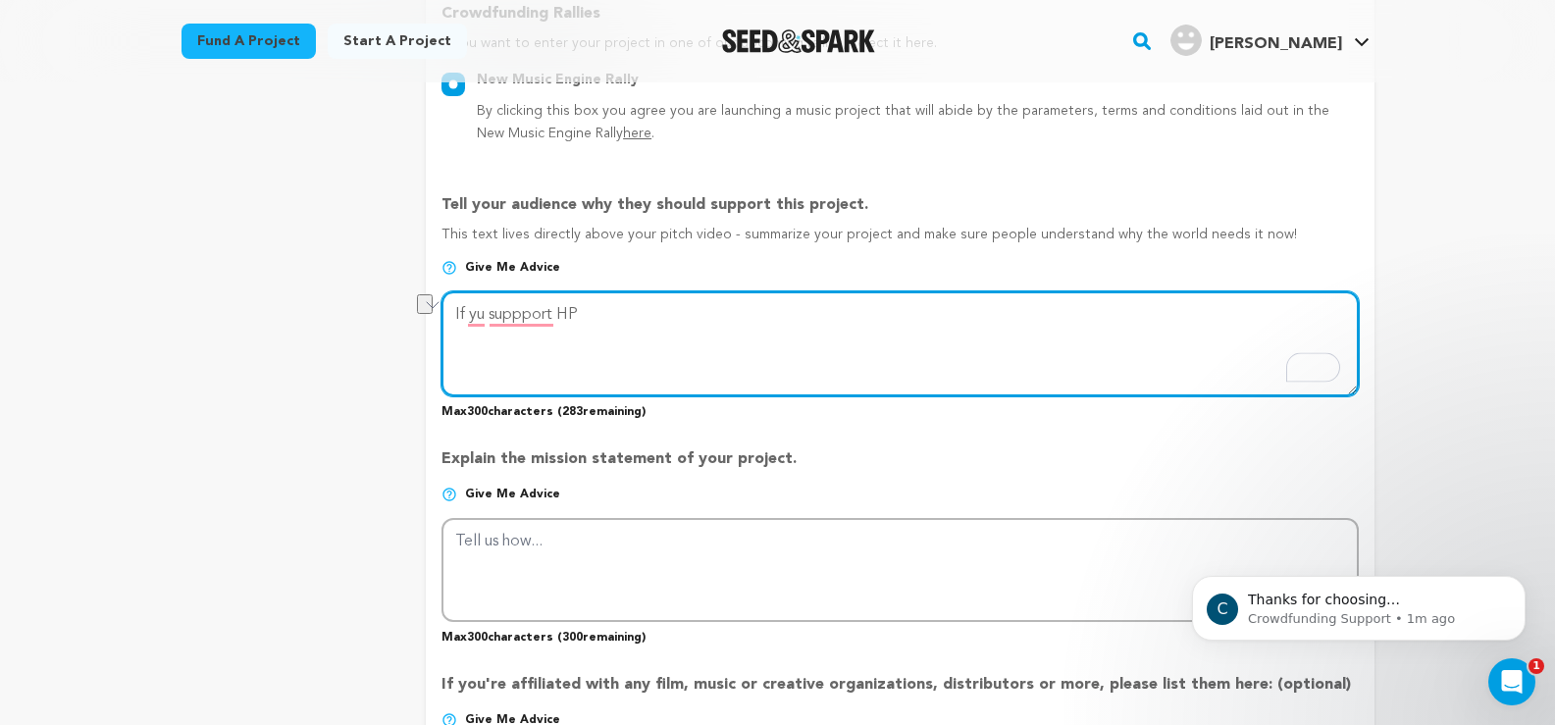
click at [333, 351] on div "project story team social media video & images campaign incentives wishlist" at bounding box center [777, 231] width 1193 height 2270
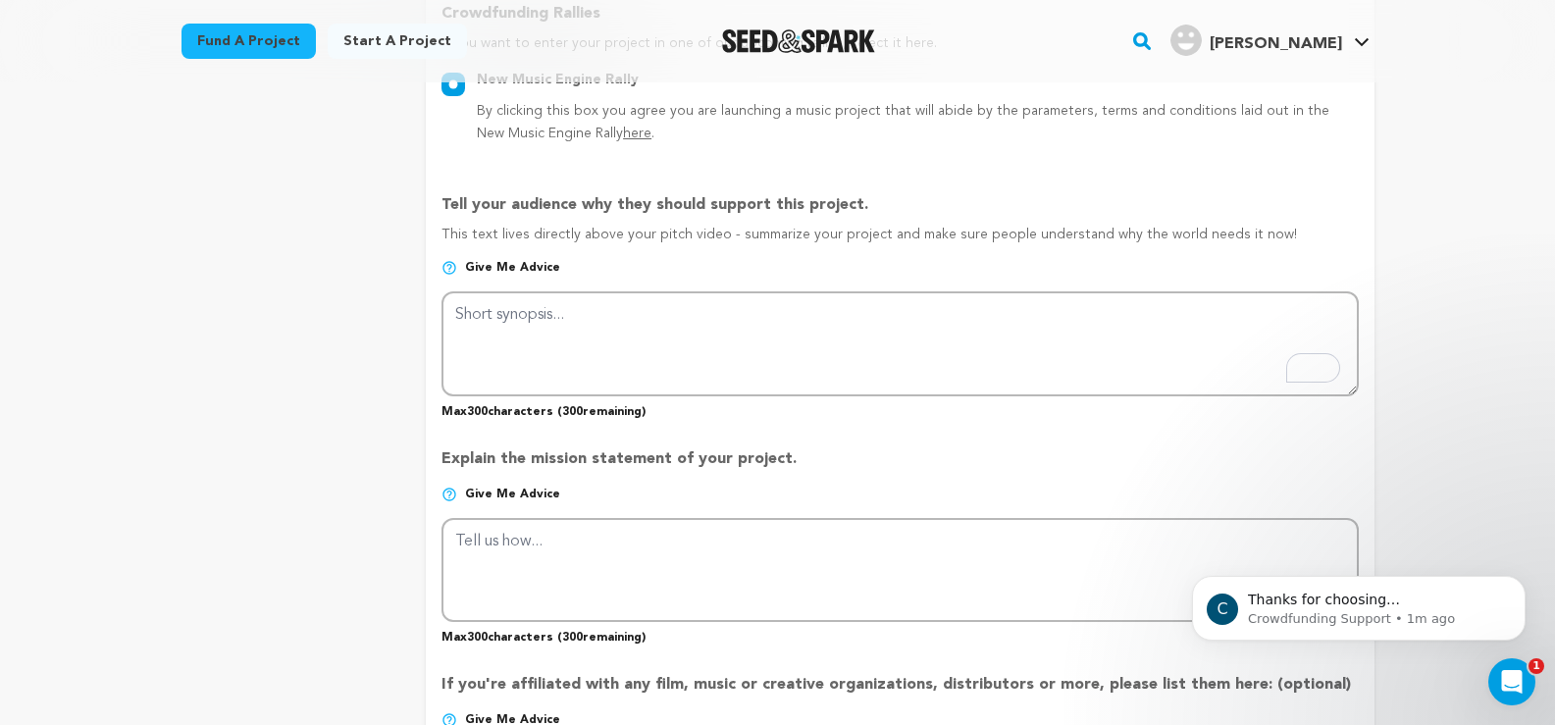
copy p "Tell your audience why they should support this project."
drag, startPoint x: 905, startPoint y: 194, endPoint x: 433, endPoint y: 195, distance: 472.8
click at [433, 195] on form "Project Title Project Name HP Instant Ink Project URL Give me advice Project UR…" at bounding box center [899, 232] width 947 height 2211
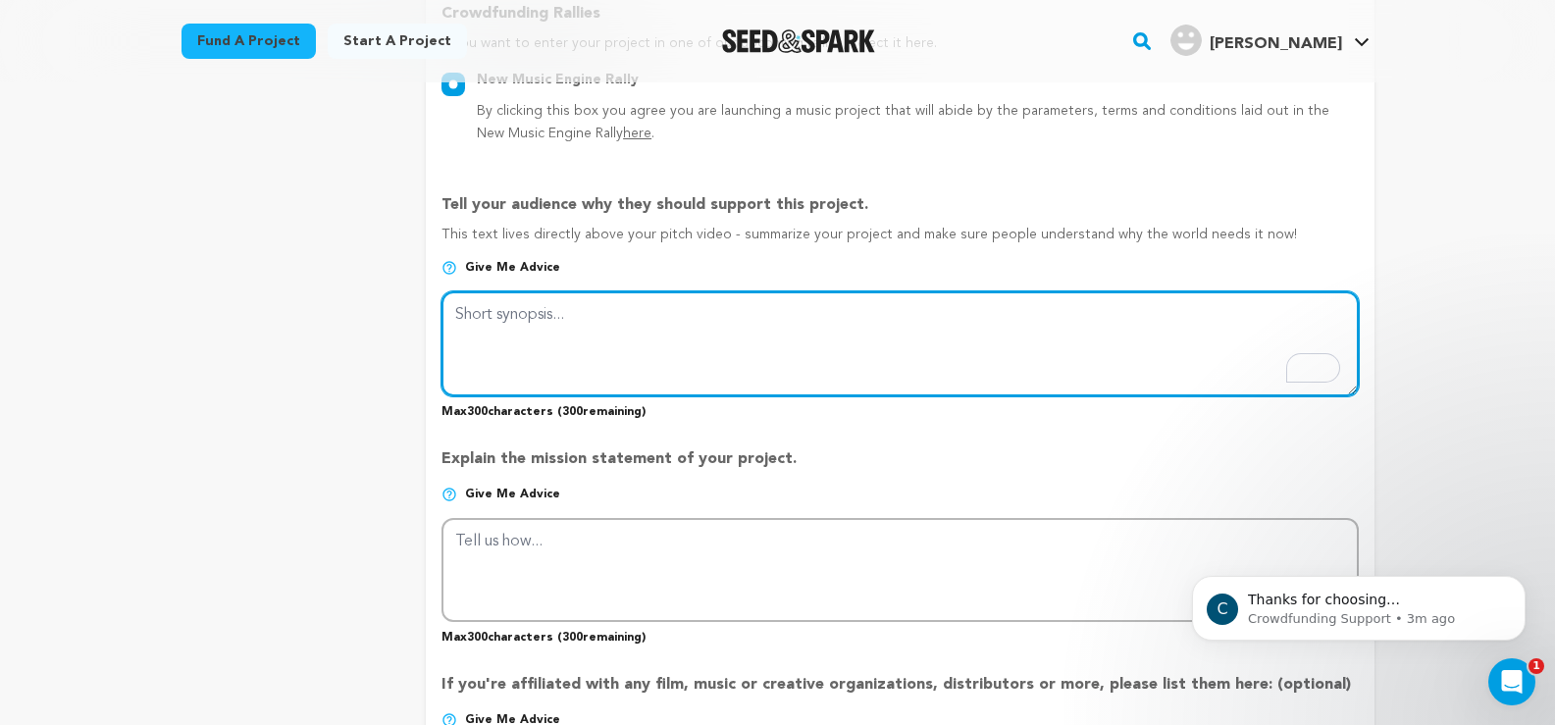
click at [575, 321] on textarea "To enrich screen reader interactions, please activate Accessibility in Grammarl…" at bounding box center [899, 343] width 916 height 104
paste textarea "ighlight the benefits cost savings, convenience, eco-friendly cartridge recycli…"
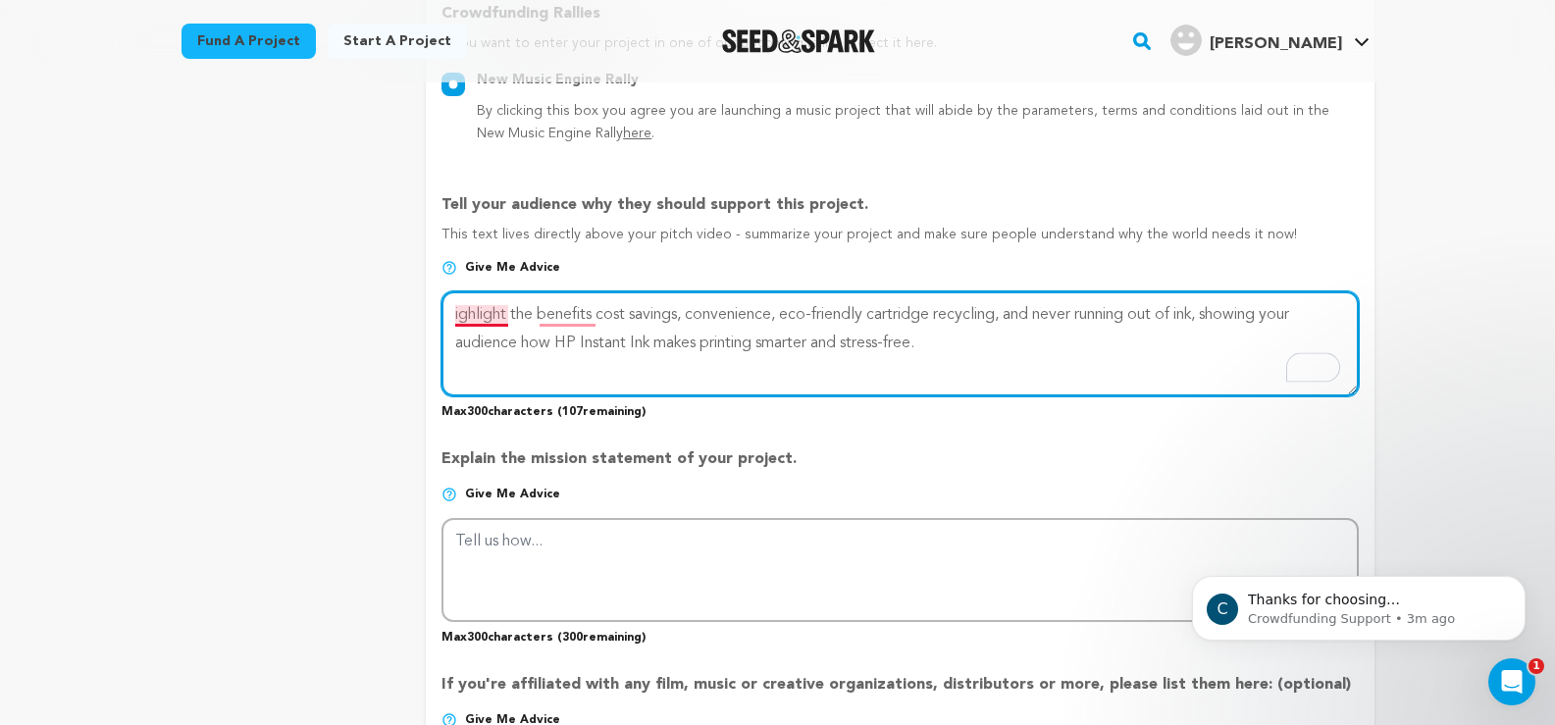
click at [480, 319] on textarea "To enrich screen reader interactions, please activate Accessibility in Grammarl…" at bounding box center [899, 343] width 916 height 104
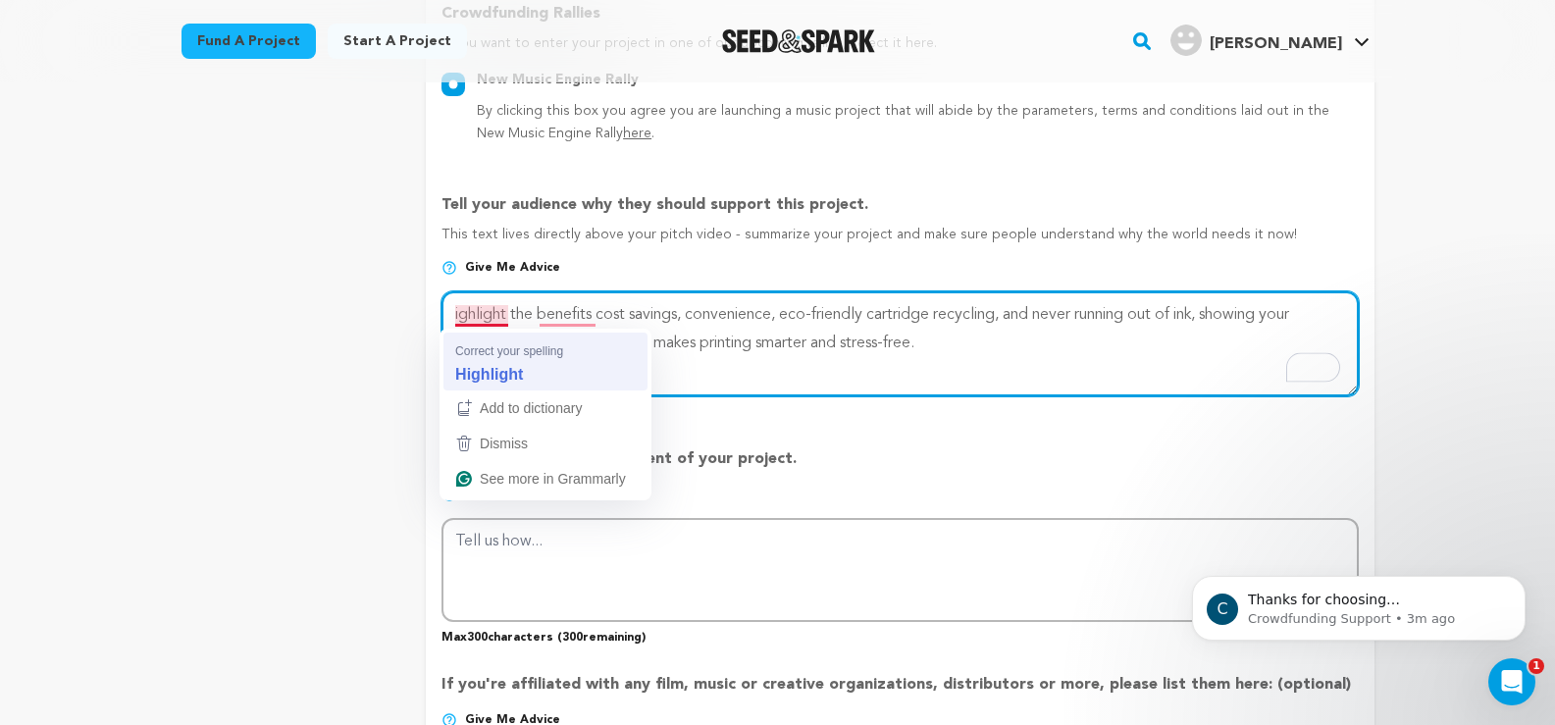
type textarea "Highlight the benefits cost savings, convenience, eco-friendly cartridge recycl…"
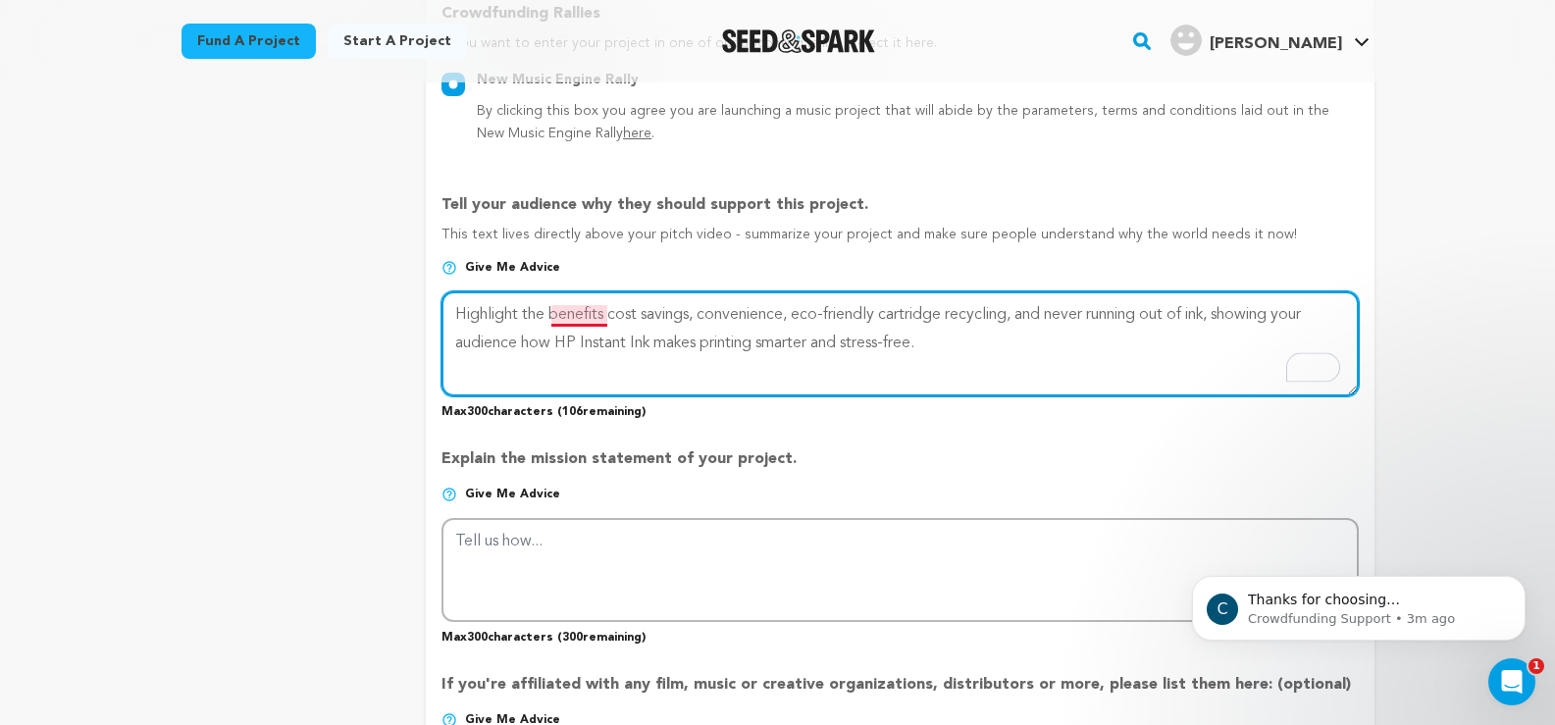
click at [574, 321] on textarea "To enrich screen reader interactions, please activate Accessibility in Grammarl…" at bounding box center [899, 343] width 916 height 104
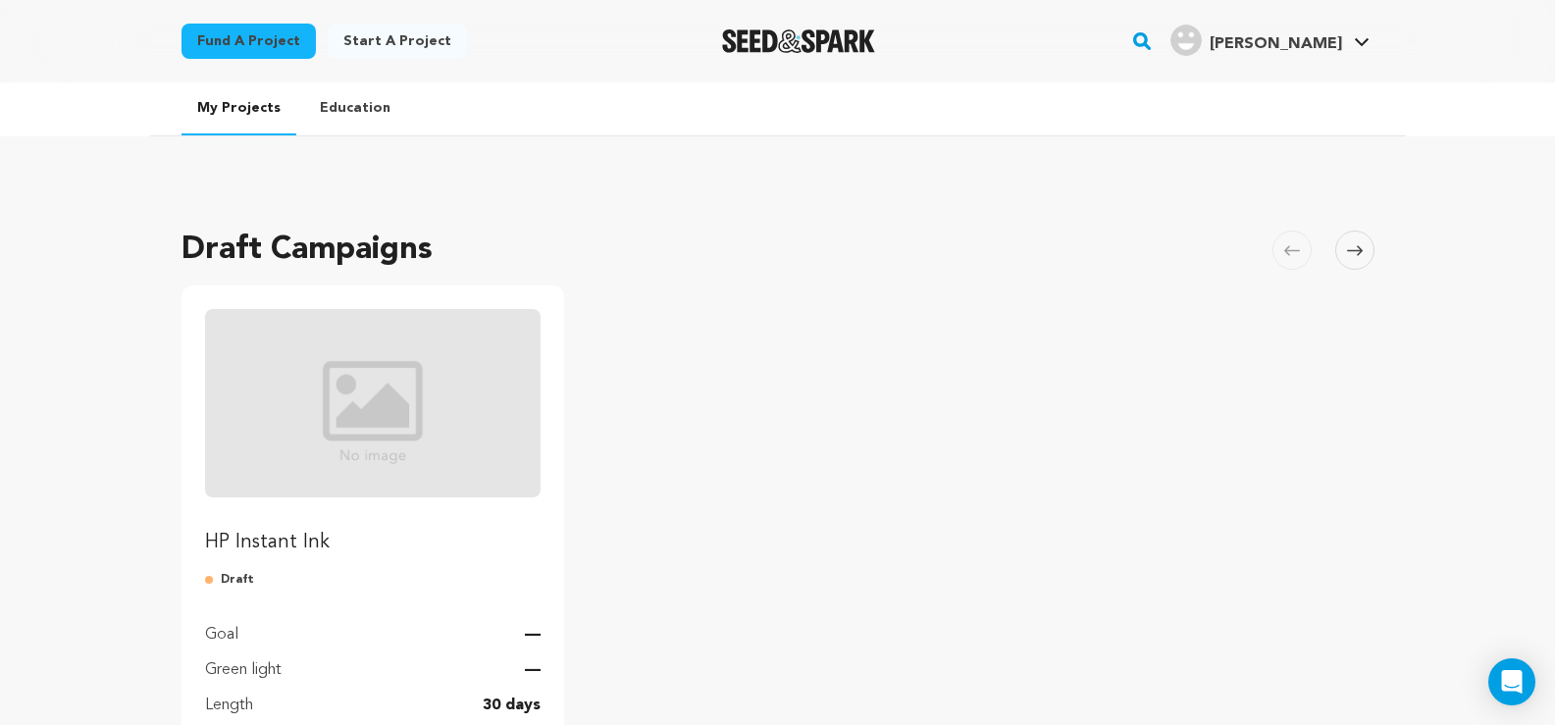
click at [279, 540] on p "HP Instant Ink" at bounding box center [373, 542] width 336 height 27
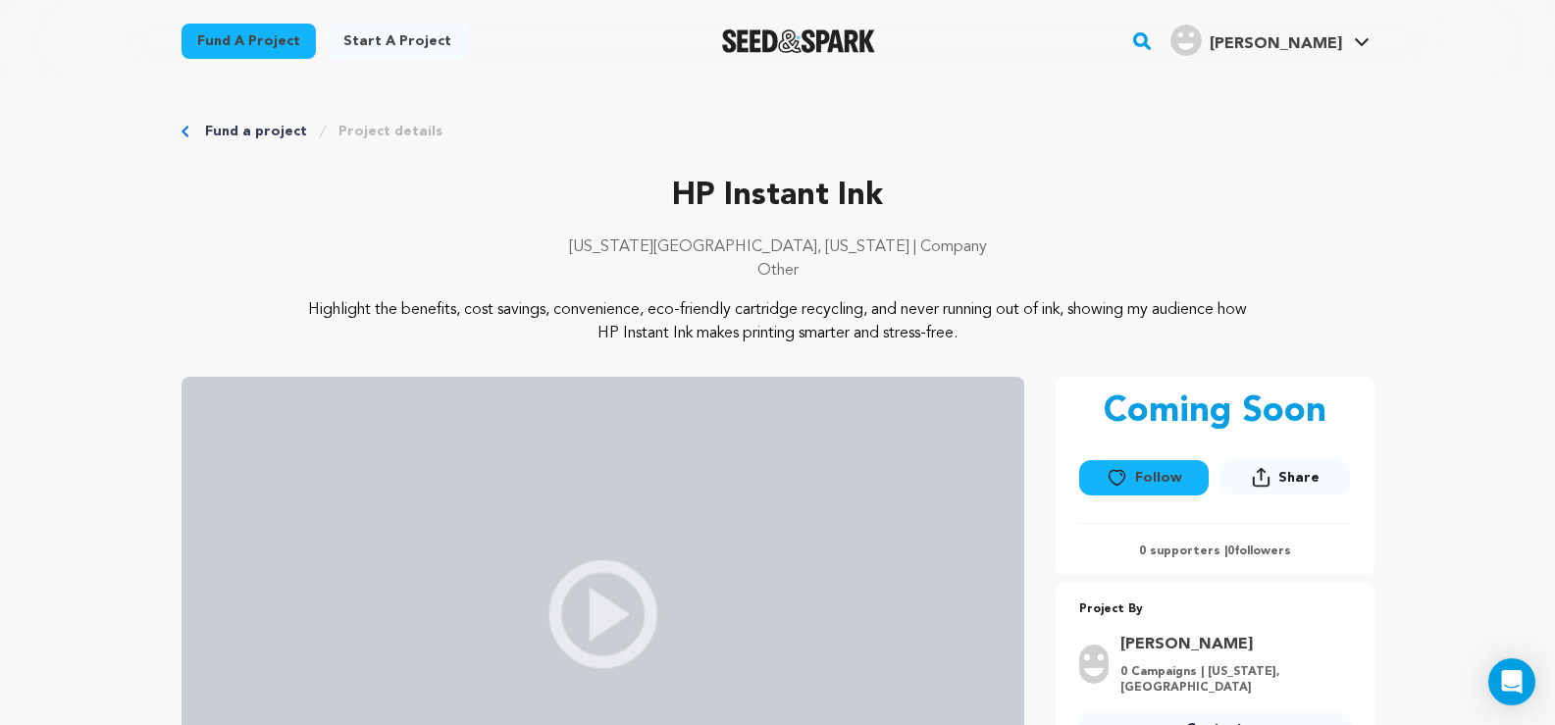
scroll to position [98, 0]
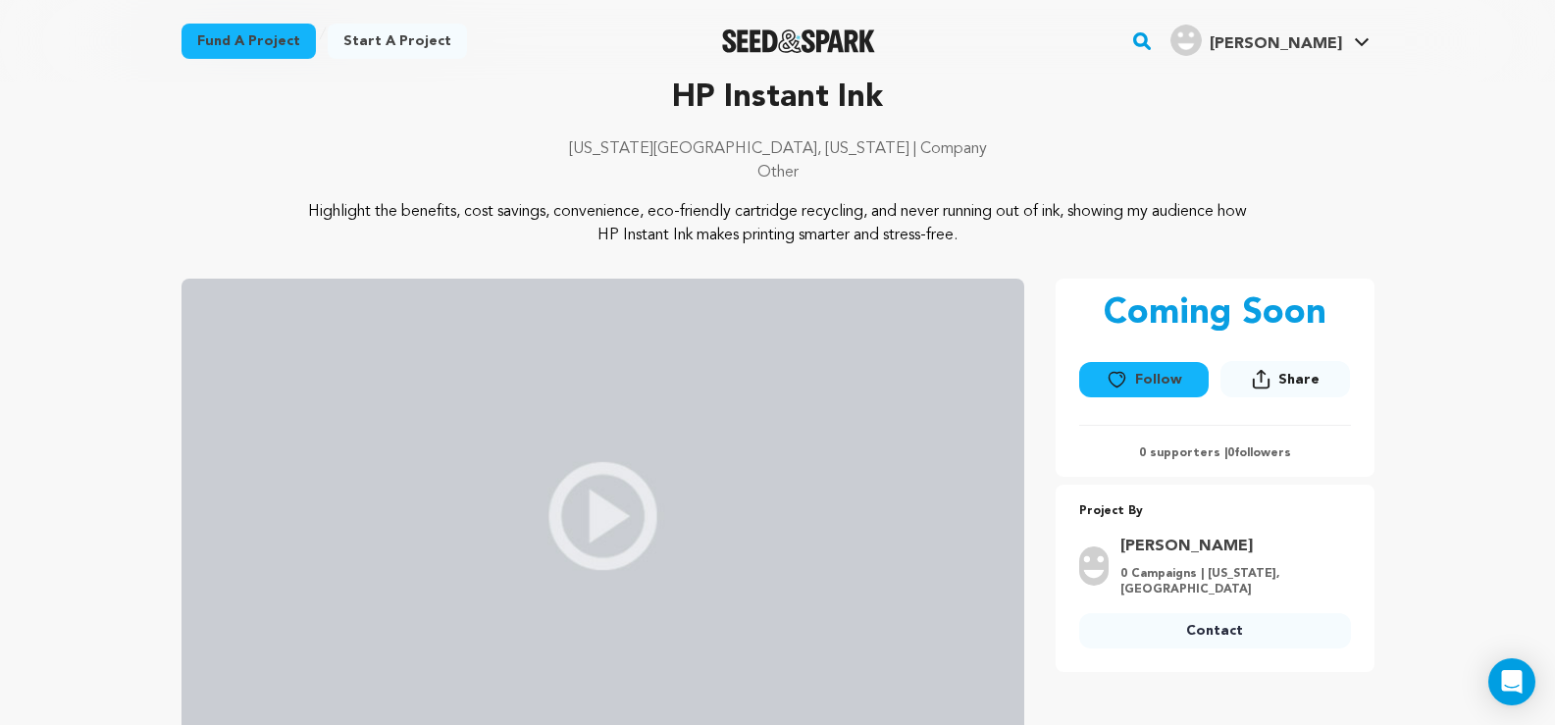
click at [617, 535] on img at bounding box center [602, 516] width 843 height 475
click at [1277, 386] on button "Share" at bounding box center [1284, 379] width 129 height 36
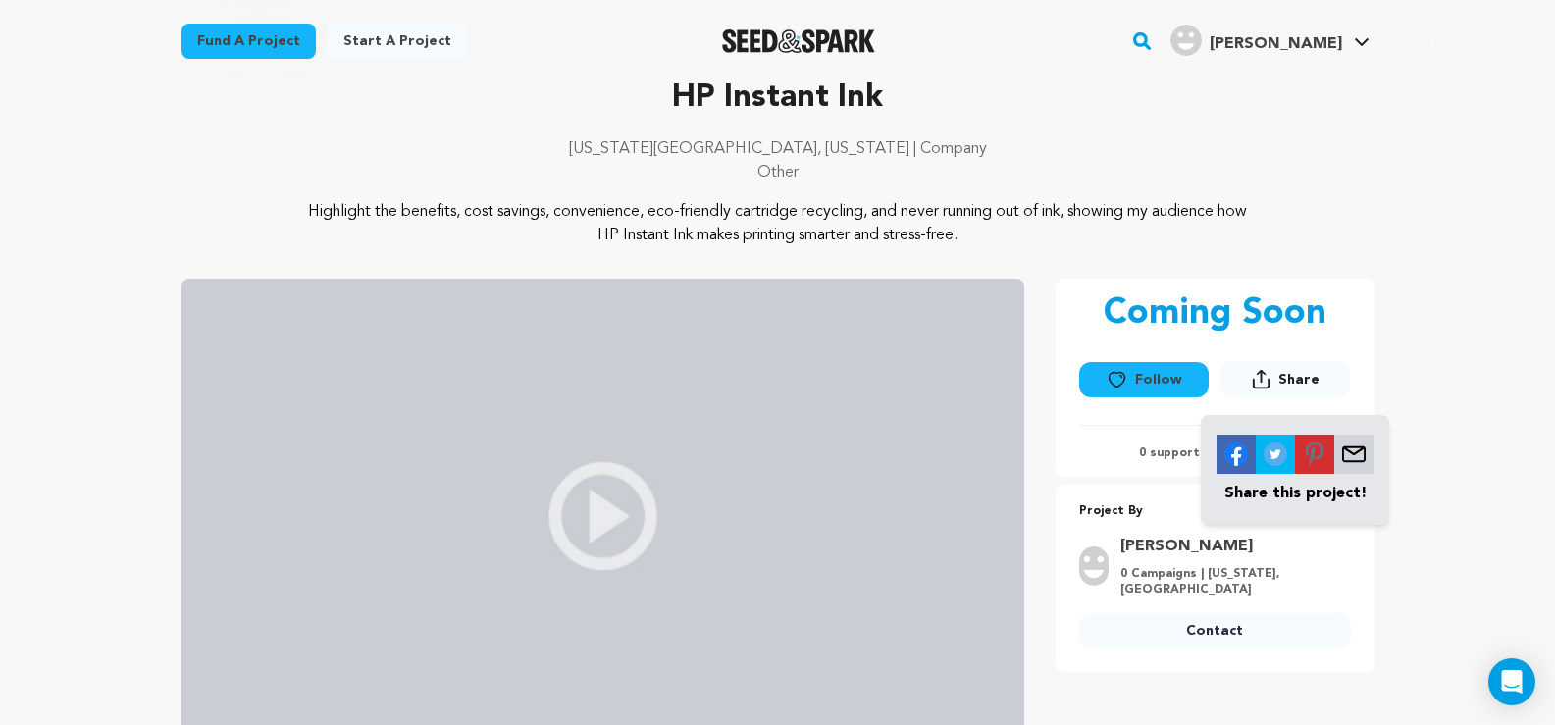
click at [1383, 316] on div "Fund a project Project details HP Instant Ink California City, California | Com…" at bounding box center [777, 738] width 1255 height 1508
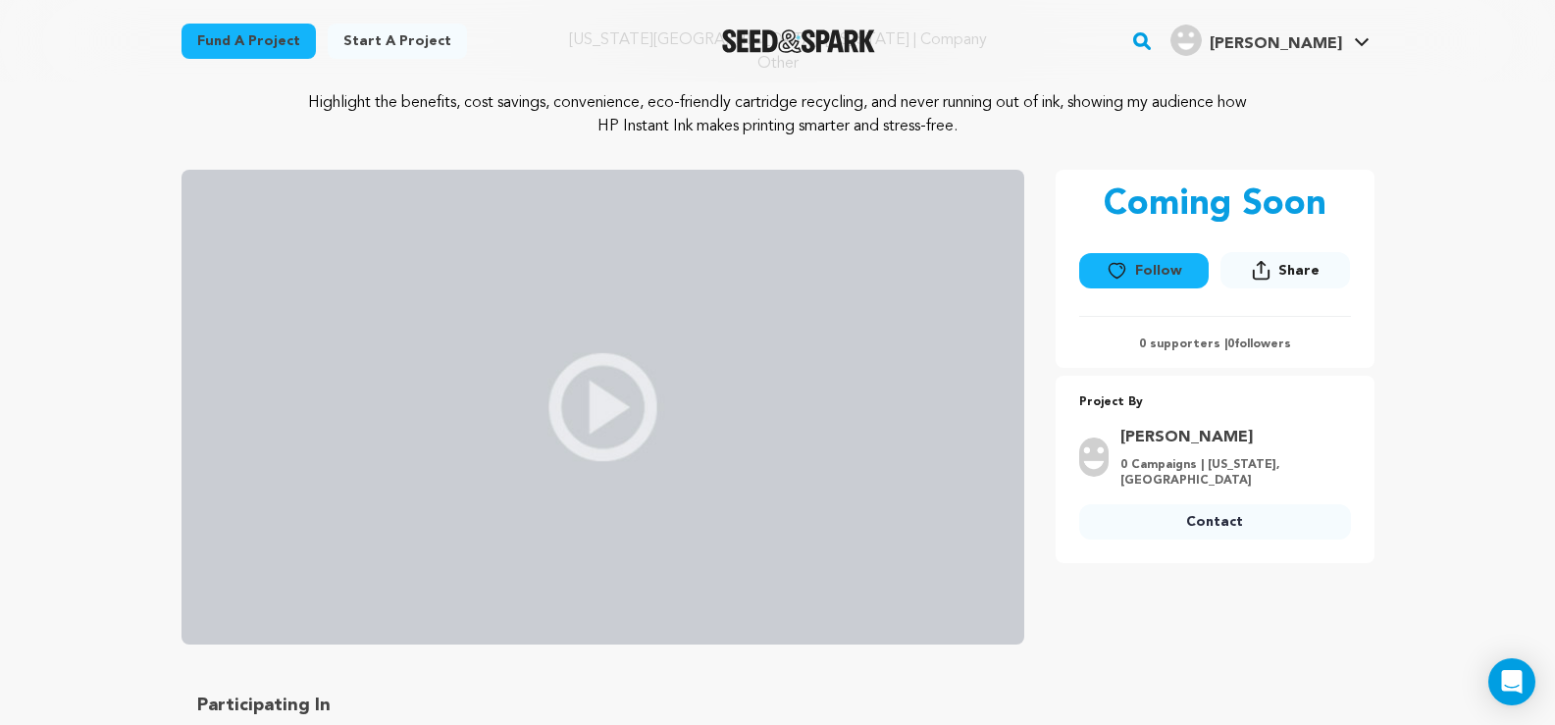
scroll to position [0, 0]
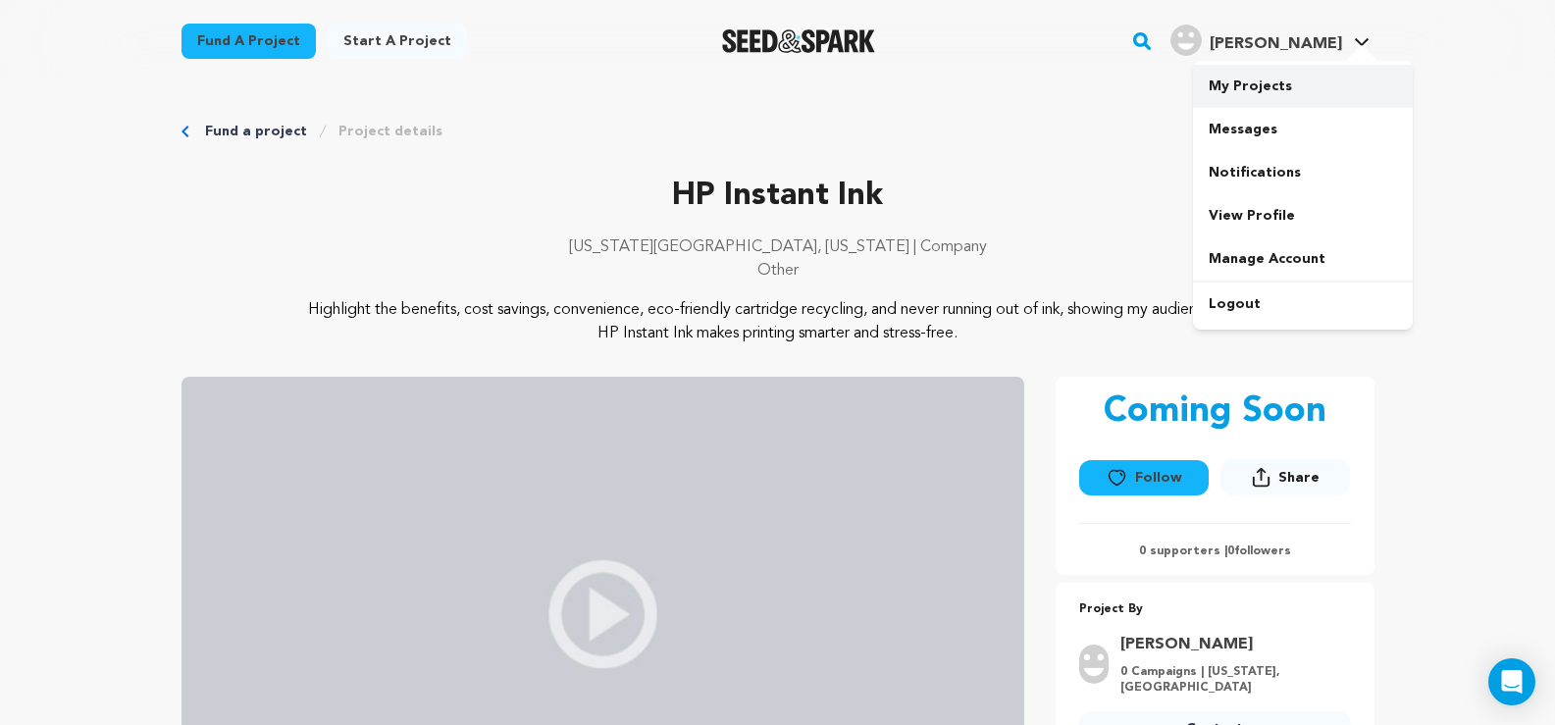
click at [1276, 85] on link "My Projects" at bounding box center [1303, 86] width 220 height 43
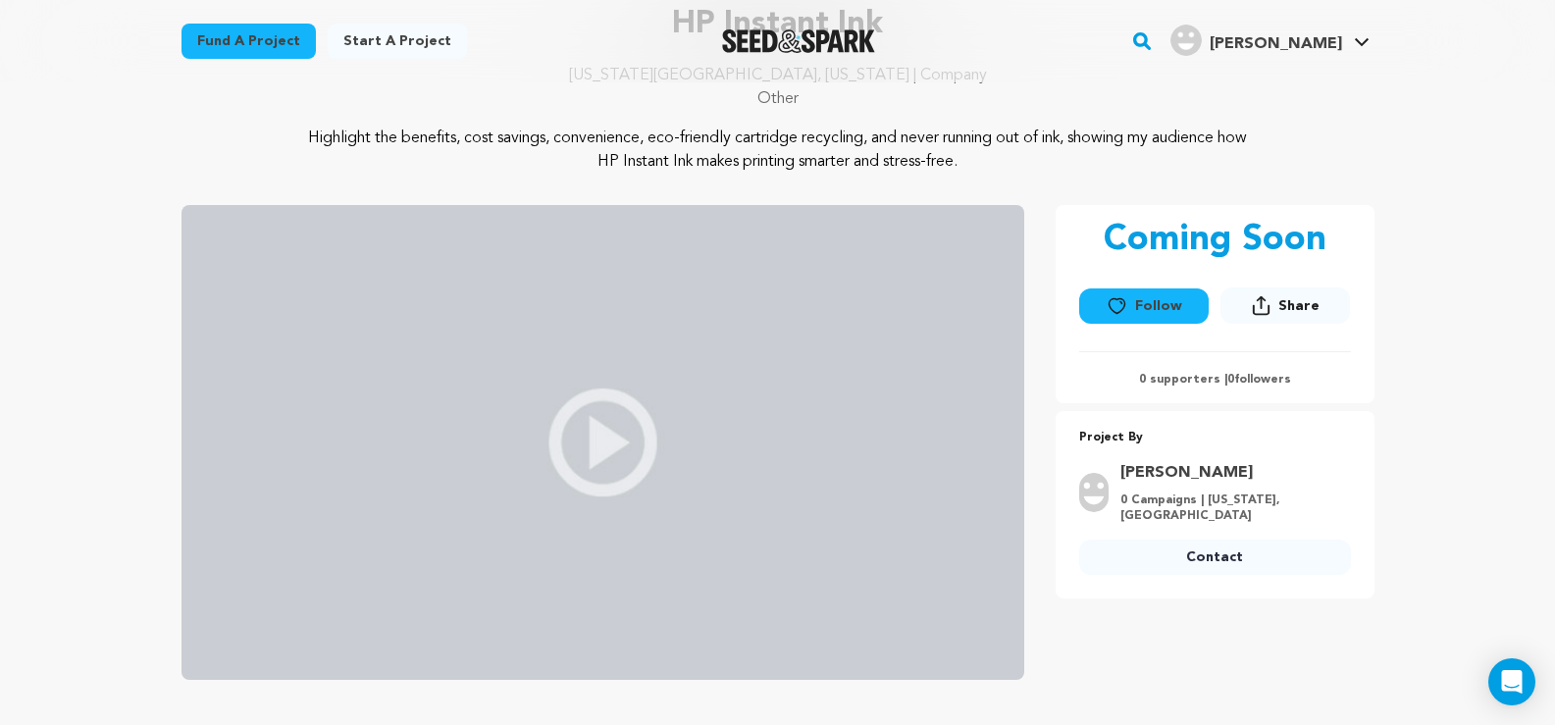
scroll to position [98, 0]
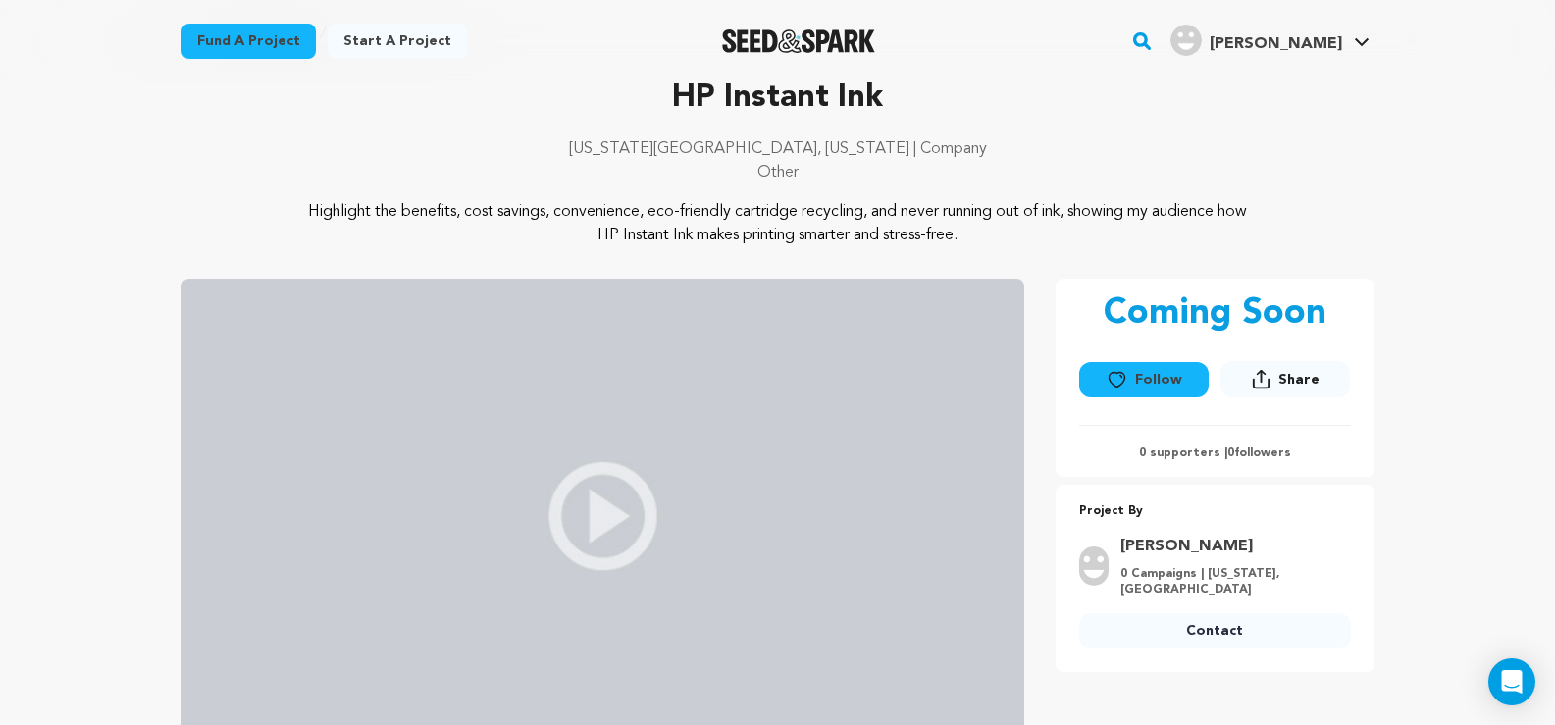
click at [616, 509] on img at bounding box center [602, 516] width 843 height 475
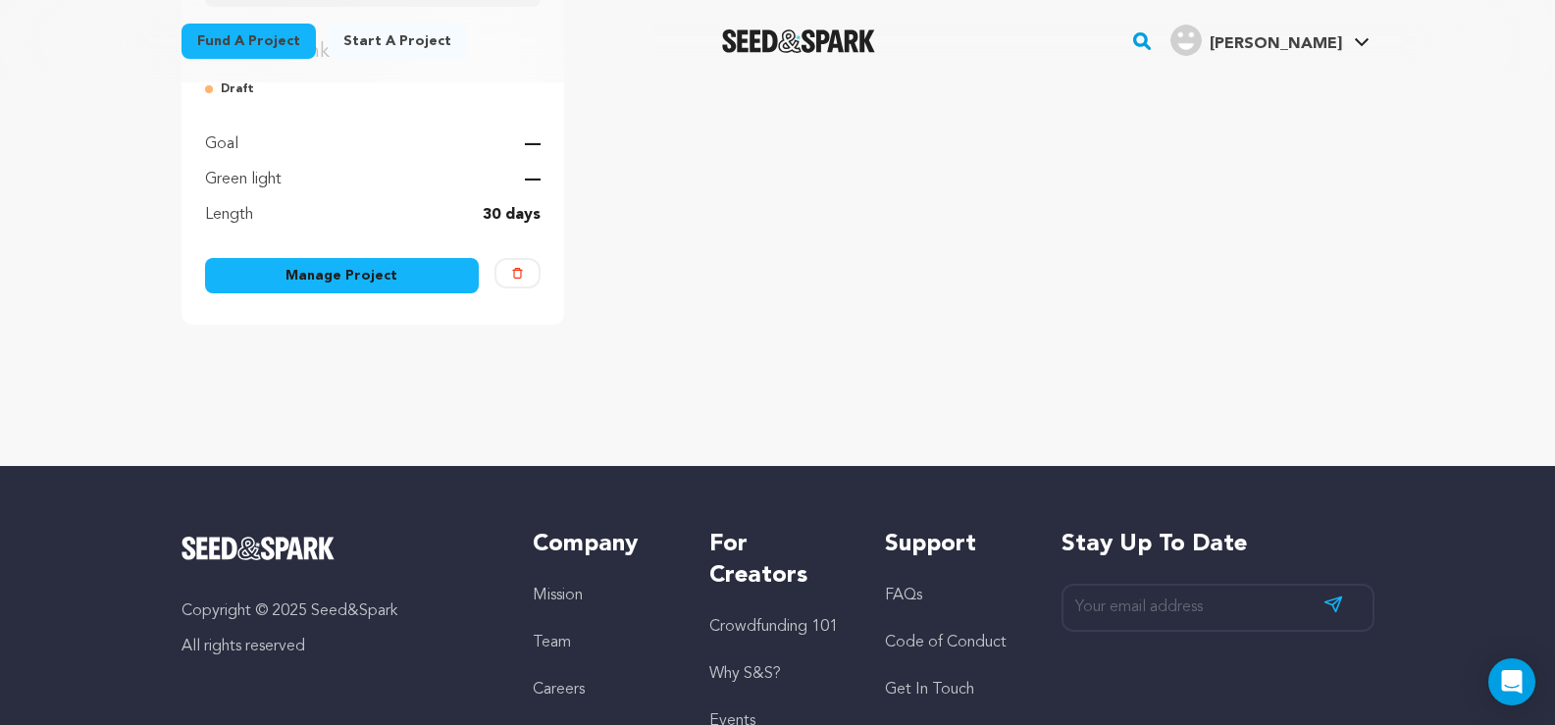
scroll to position [196, 0]
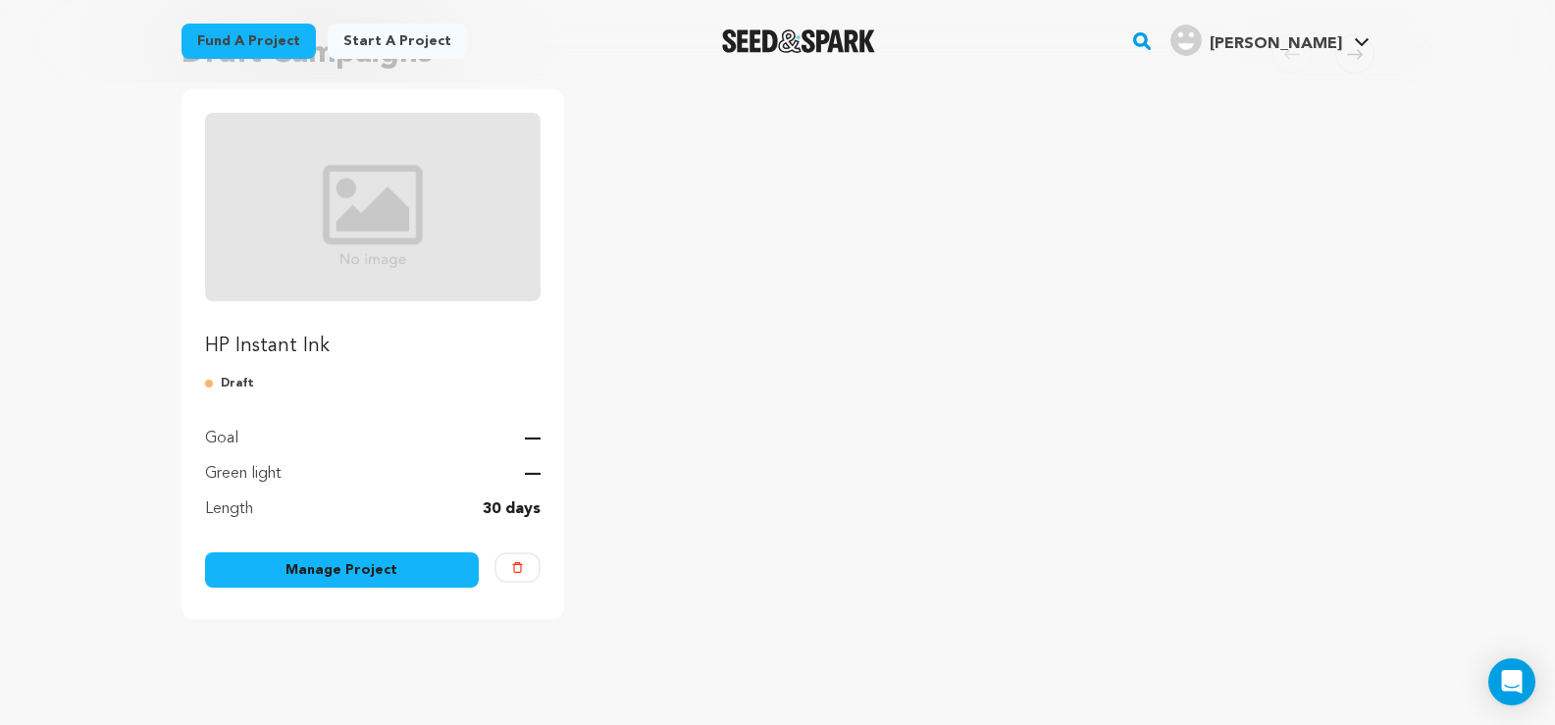
click at [338, 223] on img "Fund HP Instant Ink" at bounding box center [373, 207] width 336 height 188
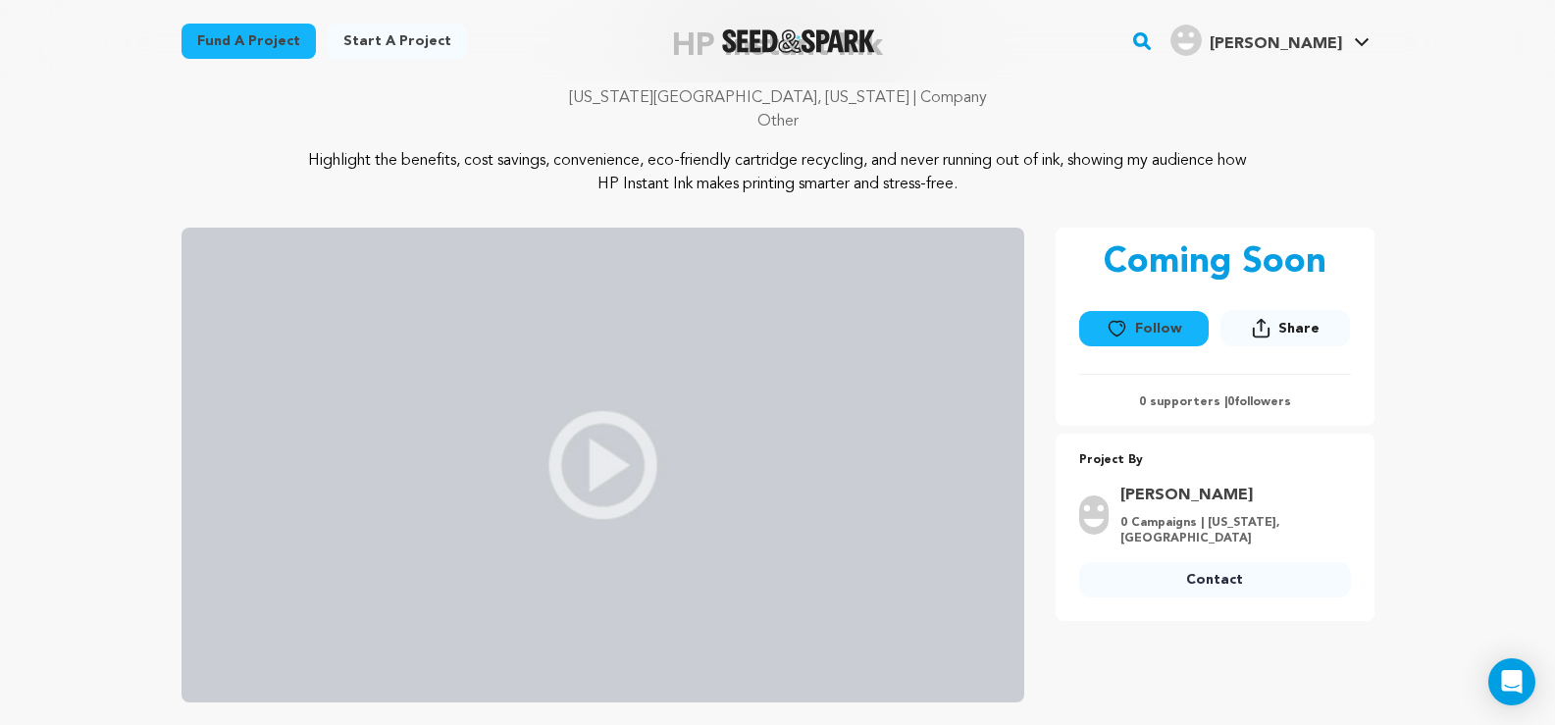
scroll to position [294, 0]
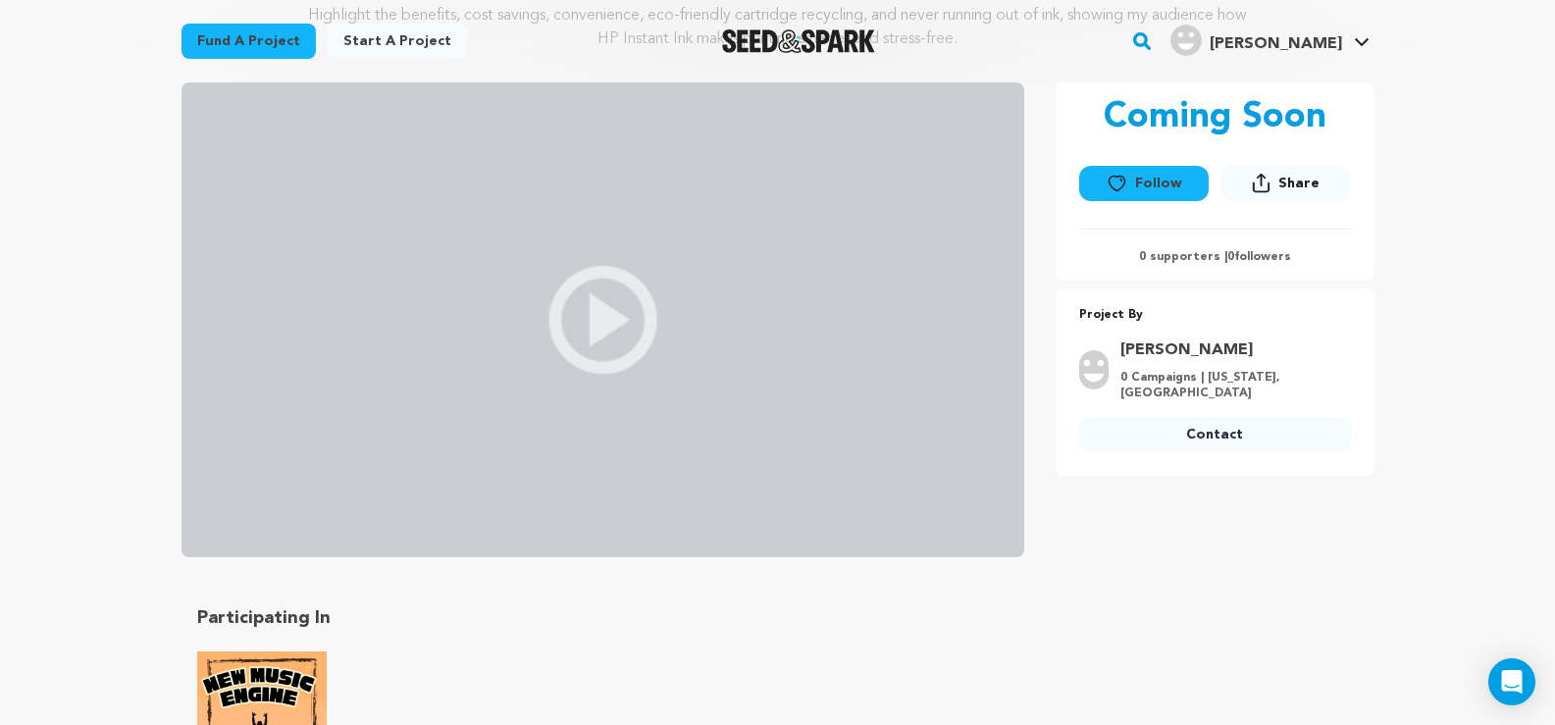
click at [718, 365] on img at bounding box center [602, 319] width 843 height 475
click at [1206, 444] on link "Contact" at bounding box center [1215, 434] width 272 height 35
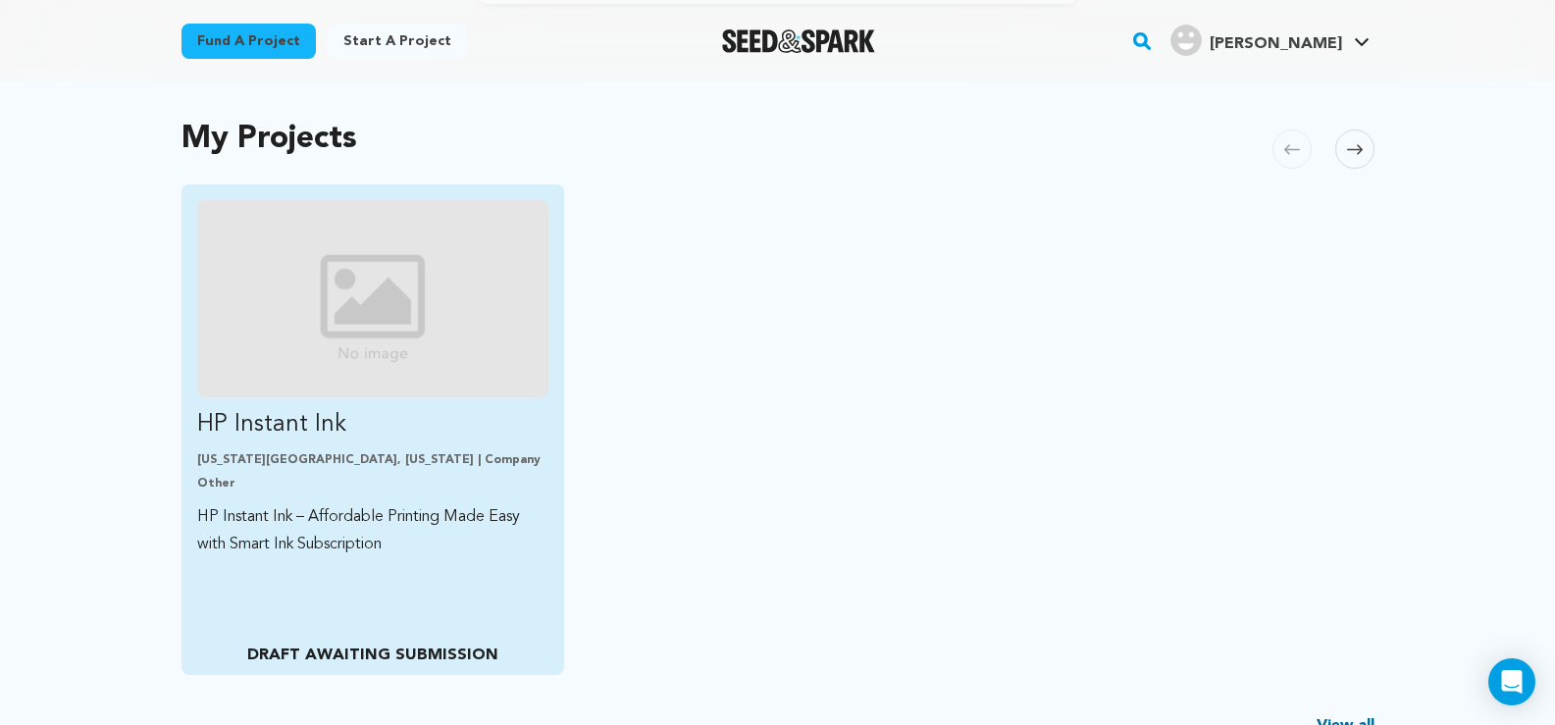
scroll to position [490, 0]
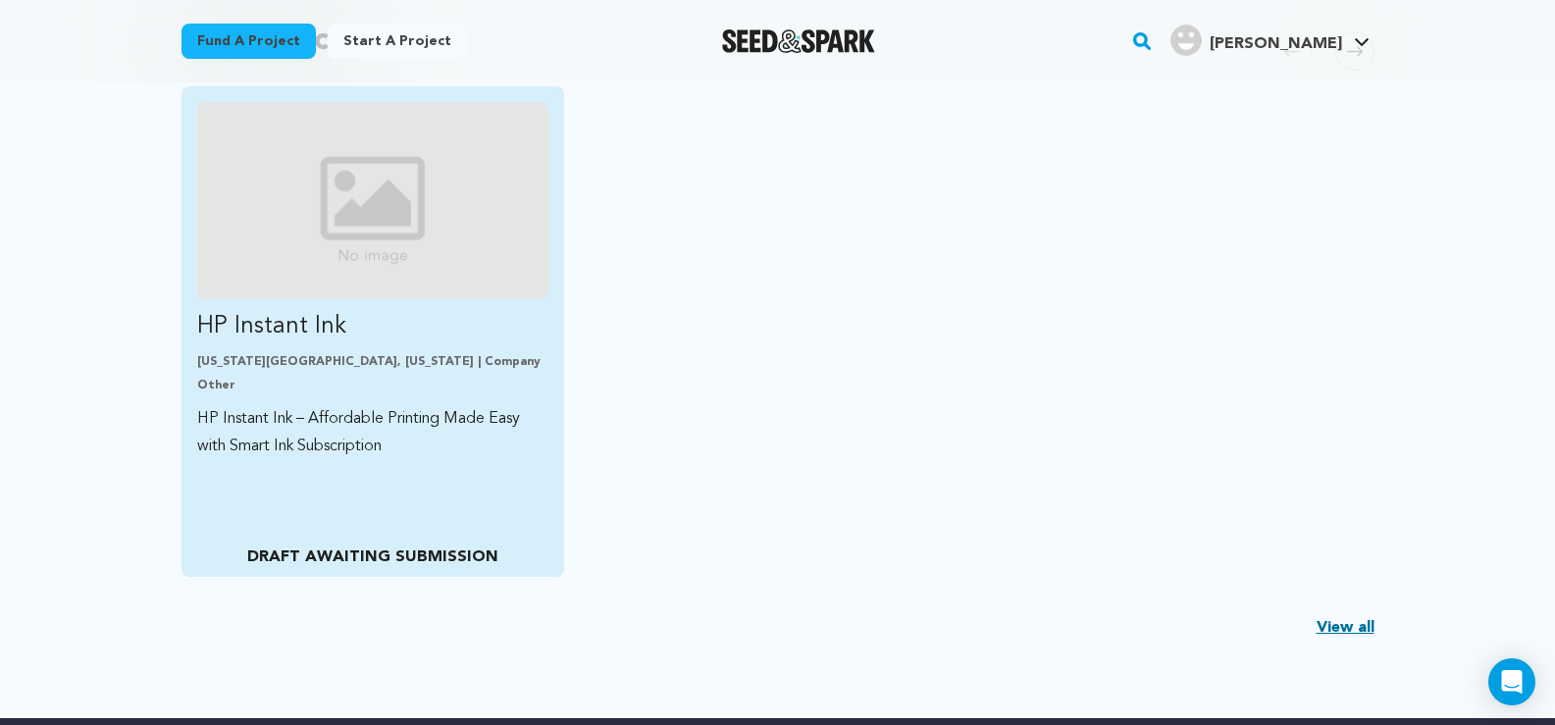
click at [360, 568] on p "DRAFT AWAITING SUBMISSION" at bounding box center [372, 557] width 351 height 24
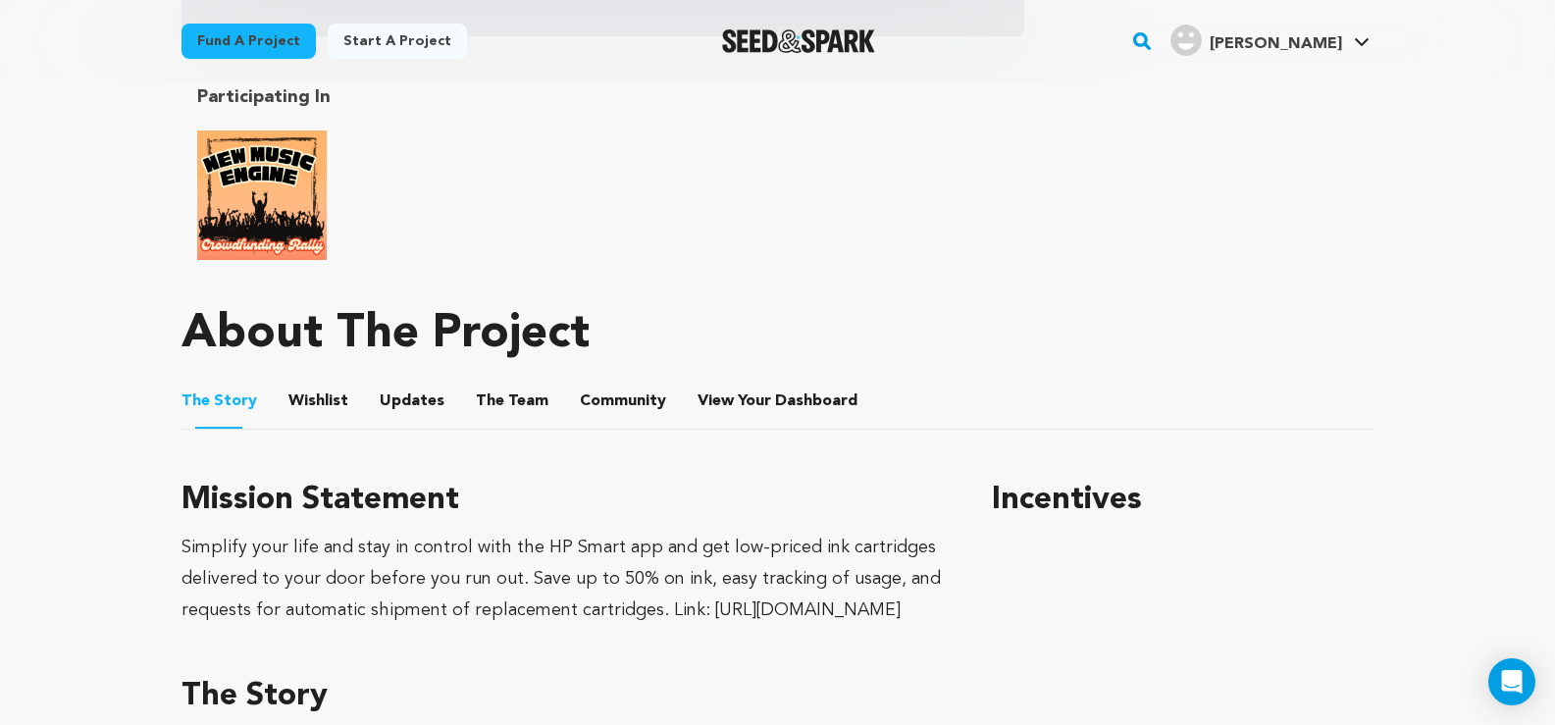
scroll to position [785, 0]
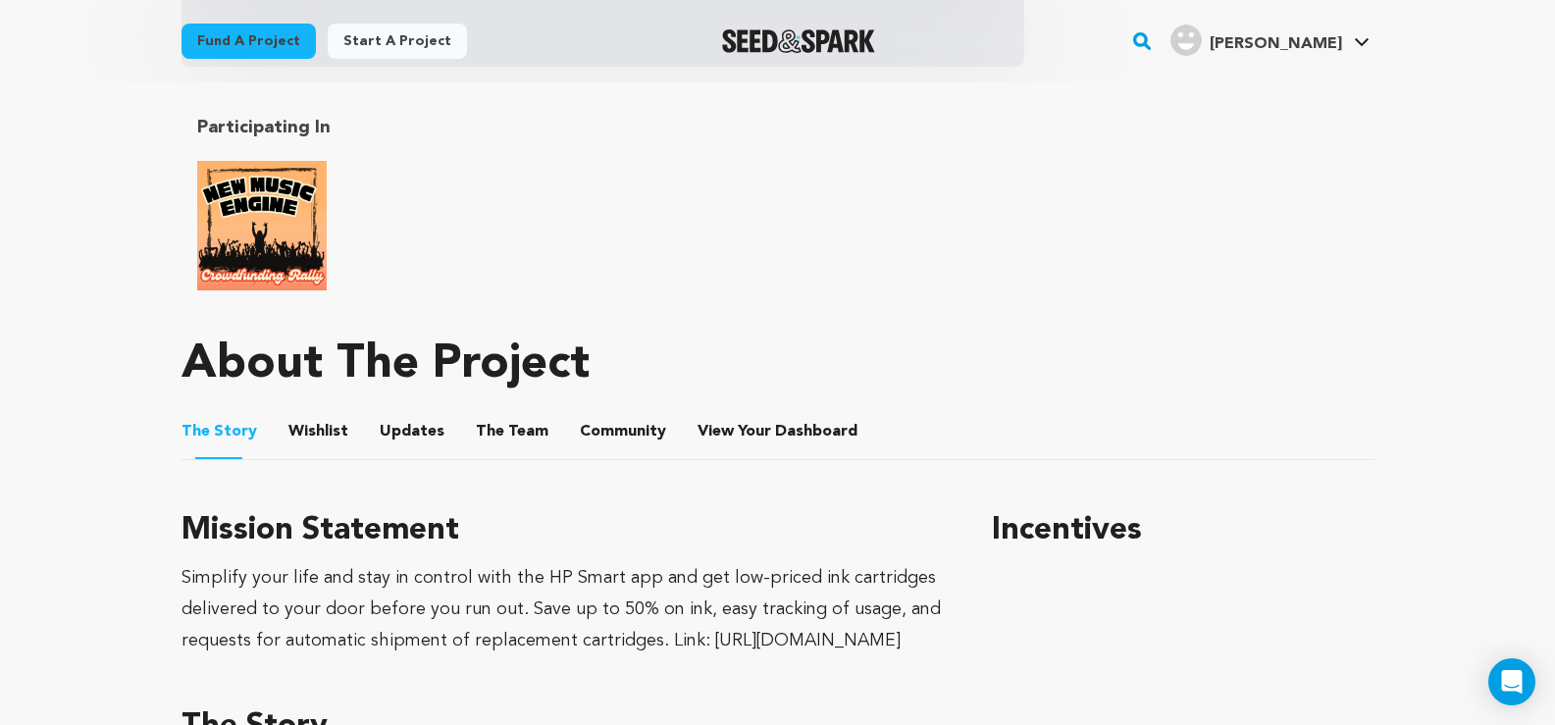
click at [424, 42] on link "Start a project" at bounding box center [397, 41] width 139 height 35
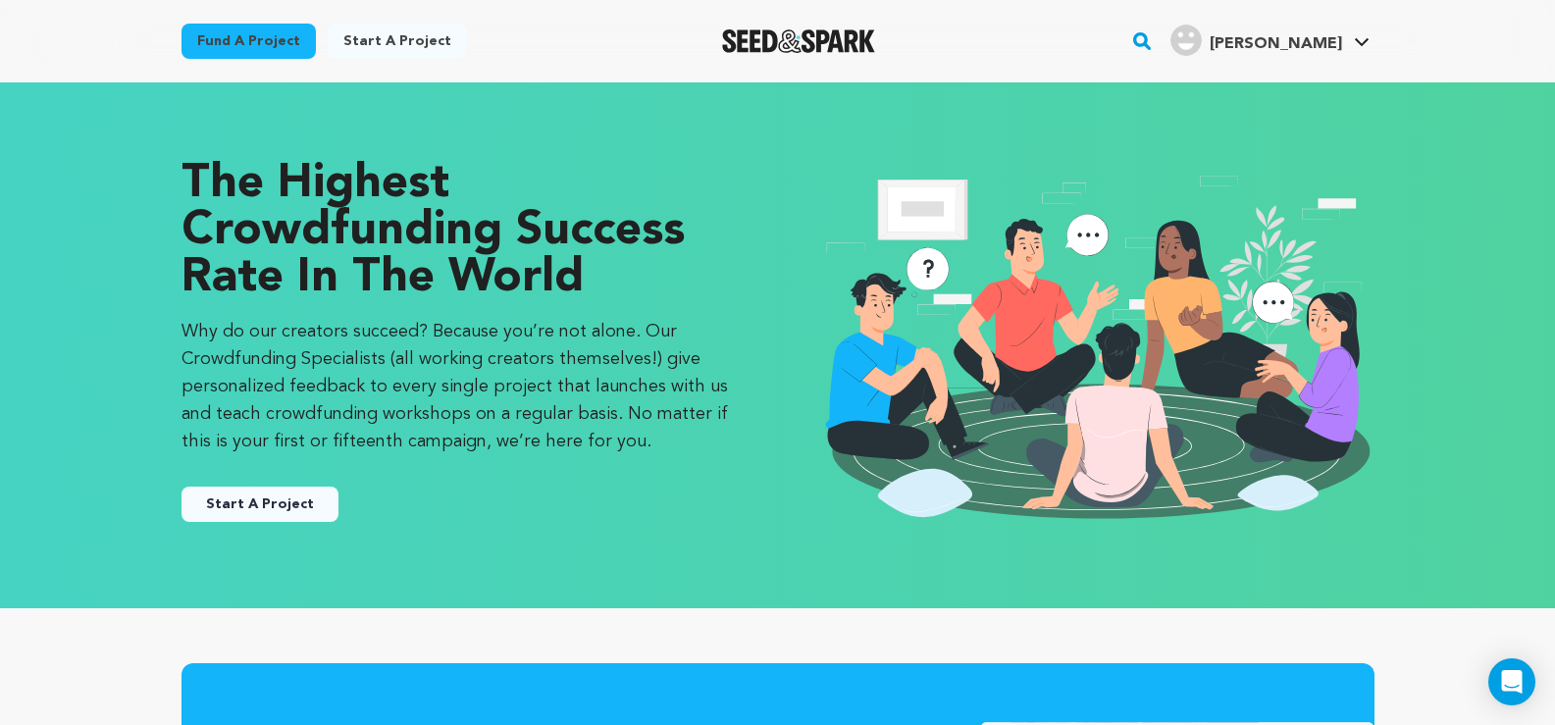
click at [223, 41] on link "Fund a project" at bounding box center [248, 41] width 134 height 35
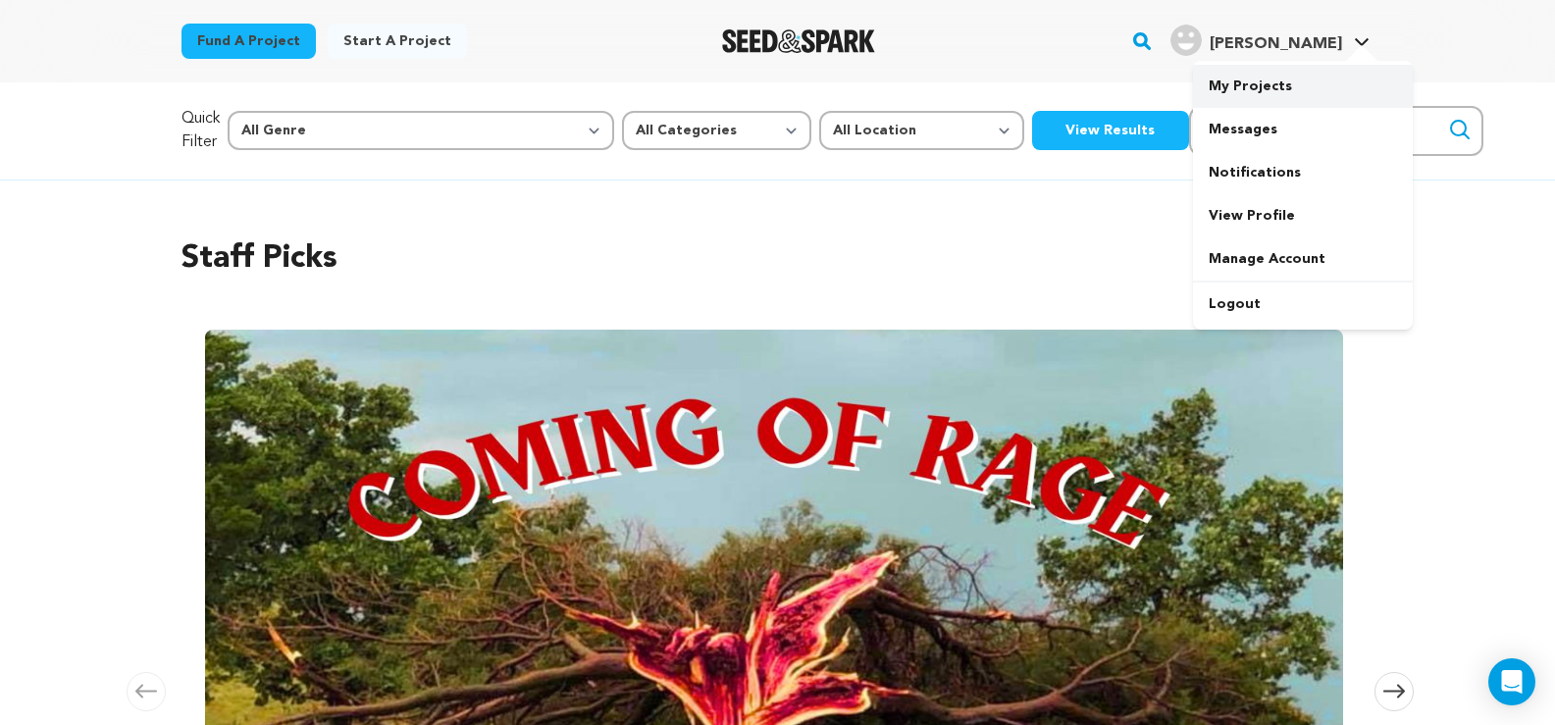
click at [1253, 86] on link "My Projects" at bounding box center [1303, 86] width 220 height 43
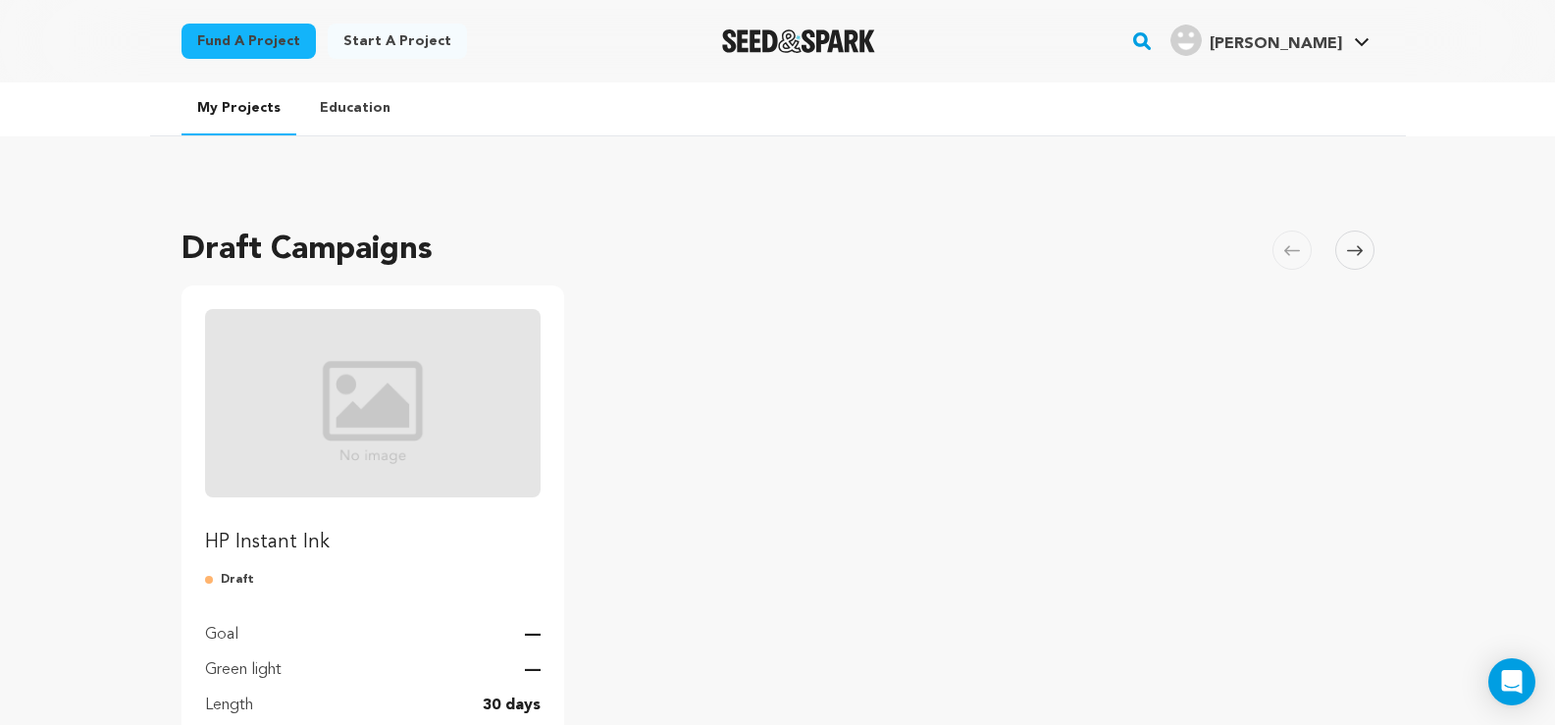
click at [348, 110] on link "Education" at bounding box center [355, 107] width 102 height 51
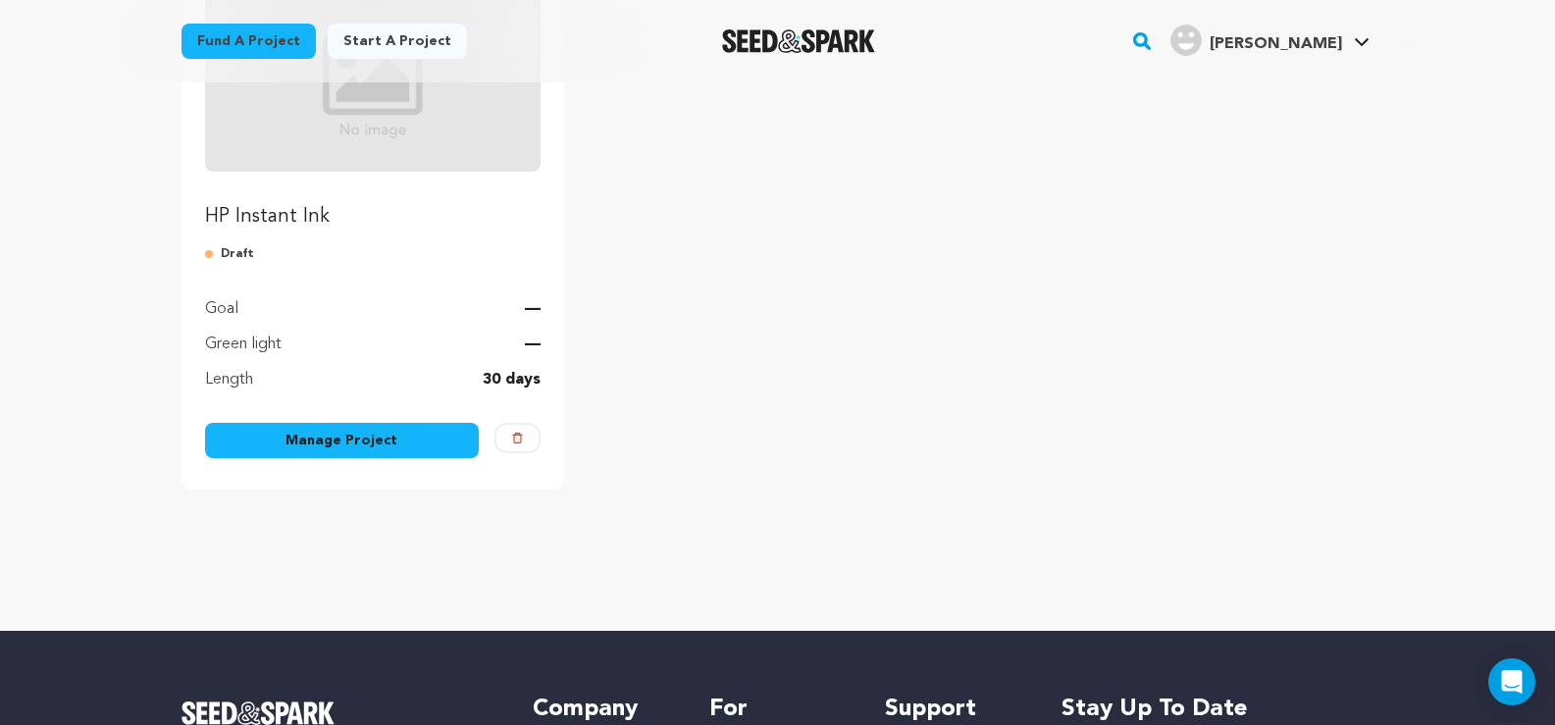
scroll to position [294, 0]
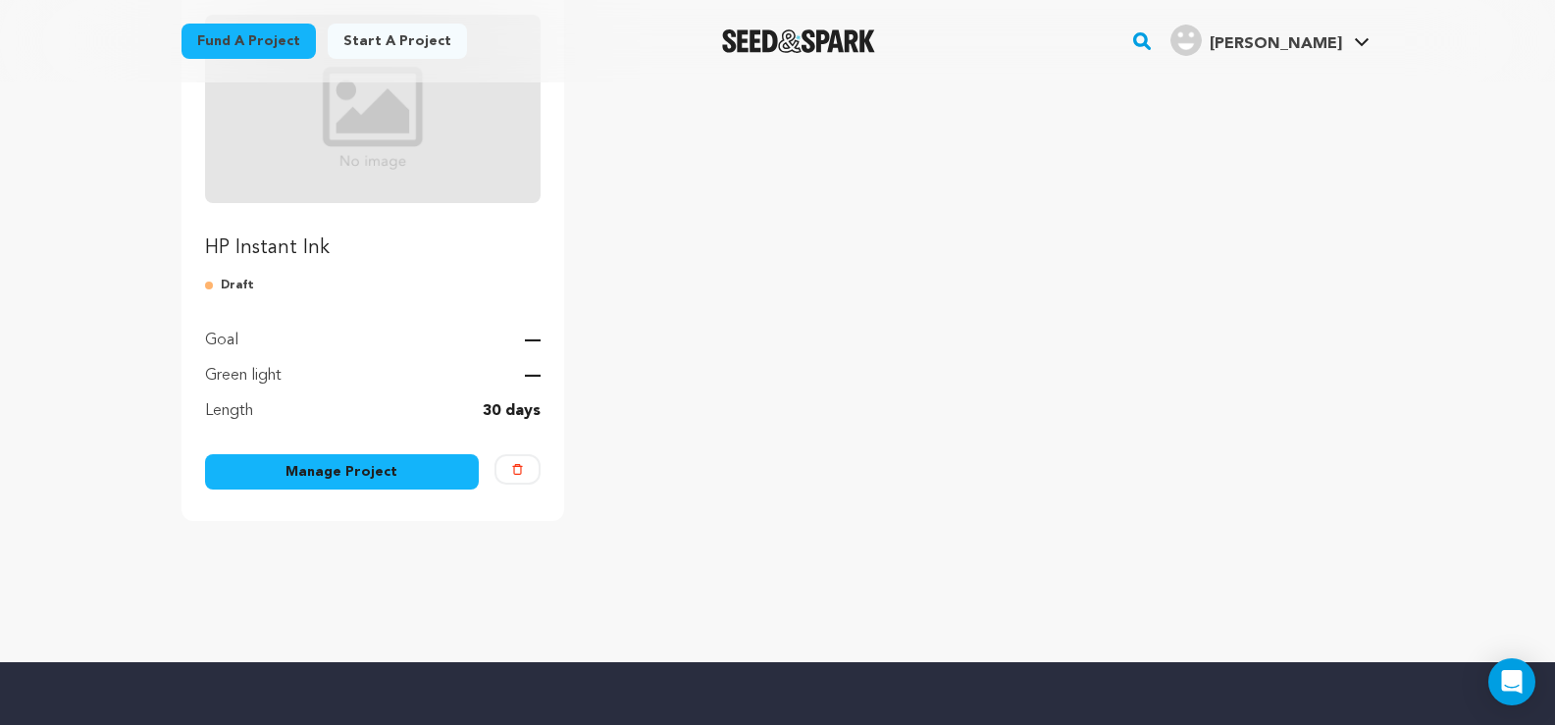
click at [364, 471] on link "Manage Project" at bounding box center [342, 471] width 275 height 35
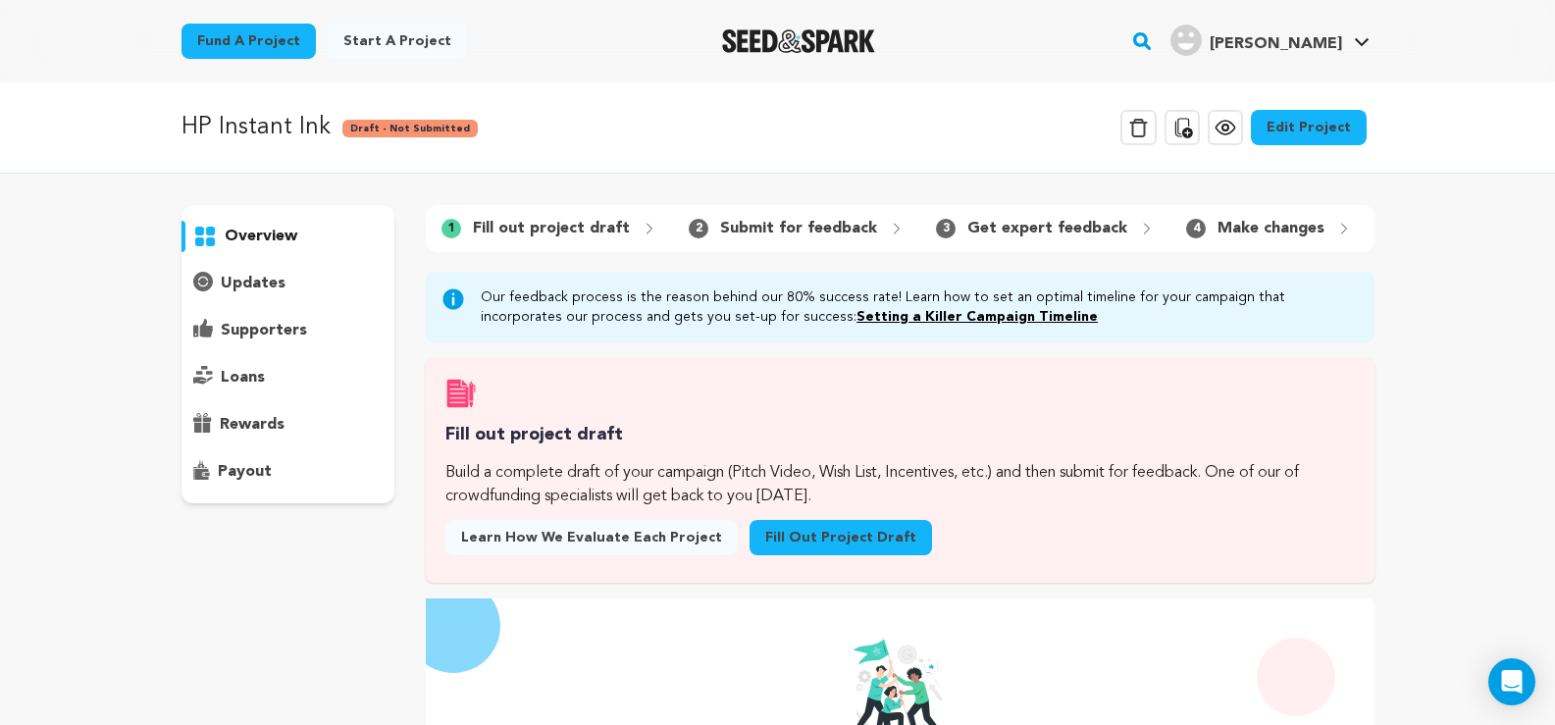
click at [814, 550] on link "Fill out project draft" at bounding box center [840, 537] width 182 height 35
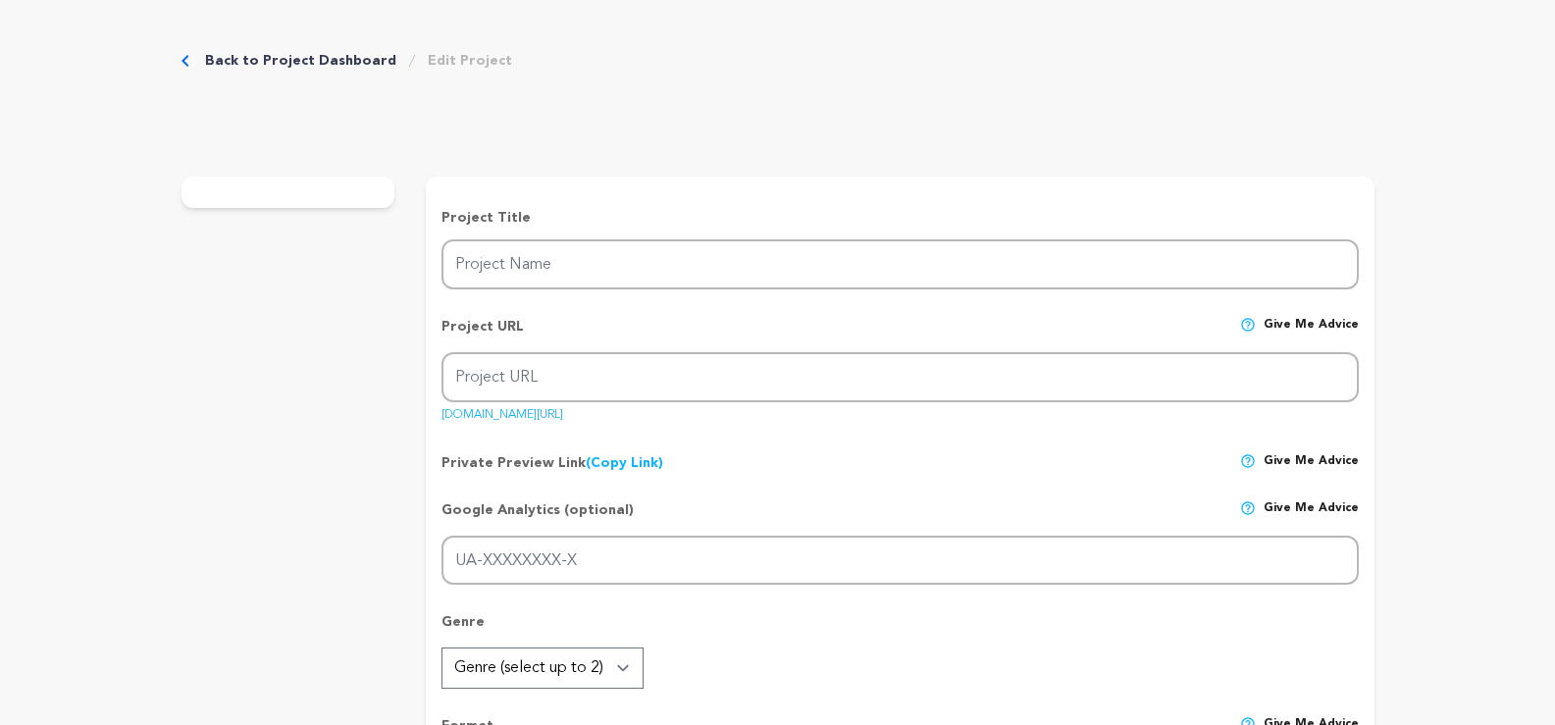
type input "HP Instant Ink"
type input "hp-instant-ink"
type input "HP Instant Ink – Affordable Printing Made Easy with Smart Ink Subscription"
radio input "true"
type textarea "Highlight the benefits, cost savings, convenience, eco-friendly cartridge recyc…"
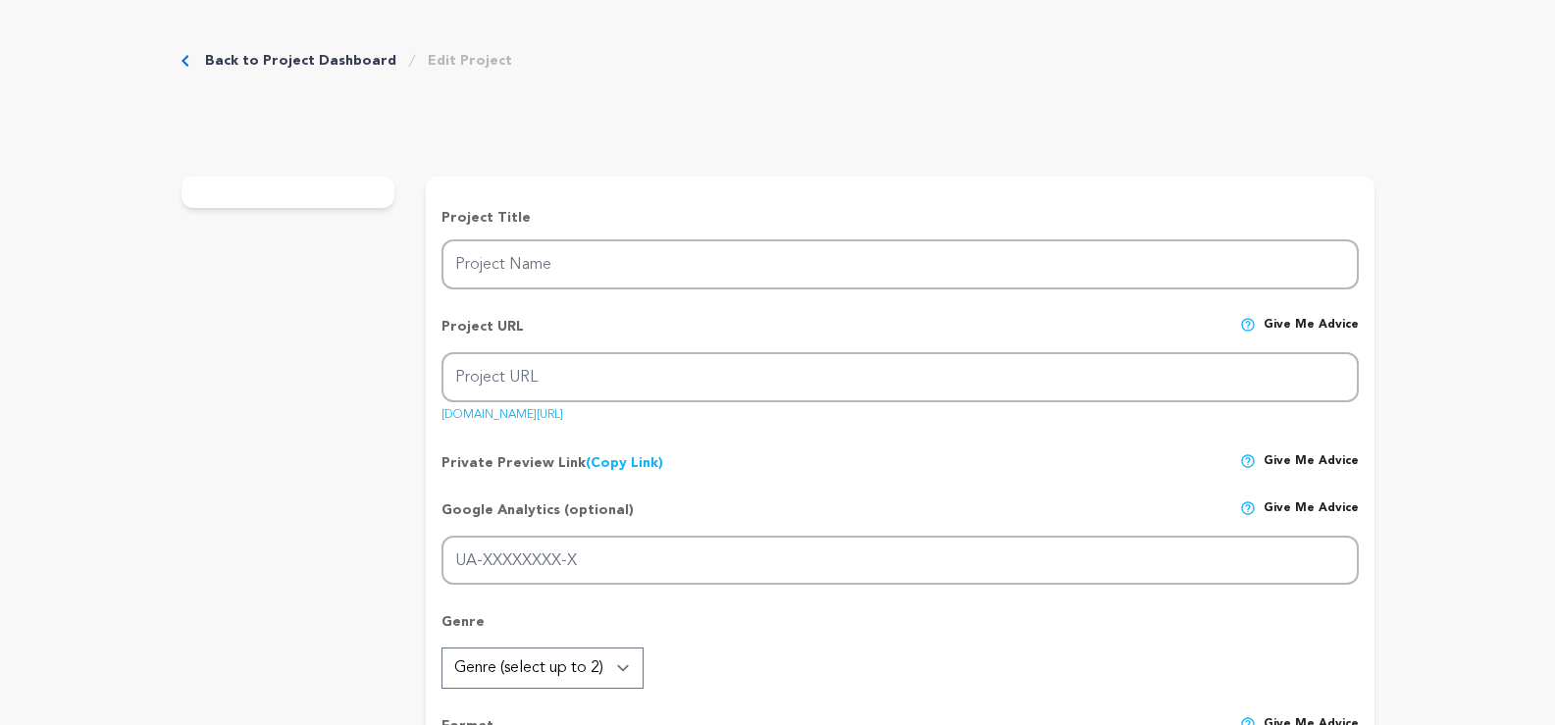
type textarea "Simplify your life and stay in control with the HP Smart app and get low-priced…"
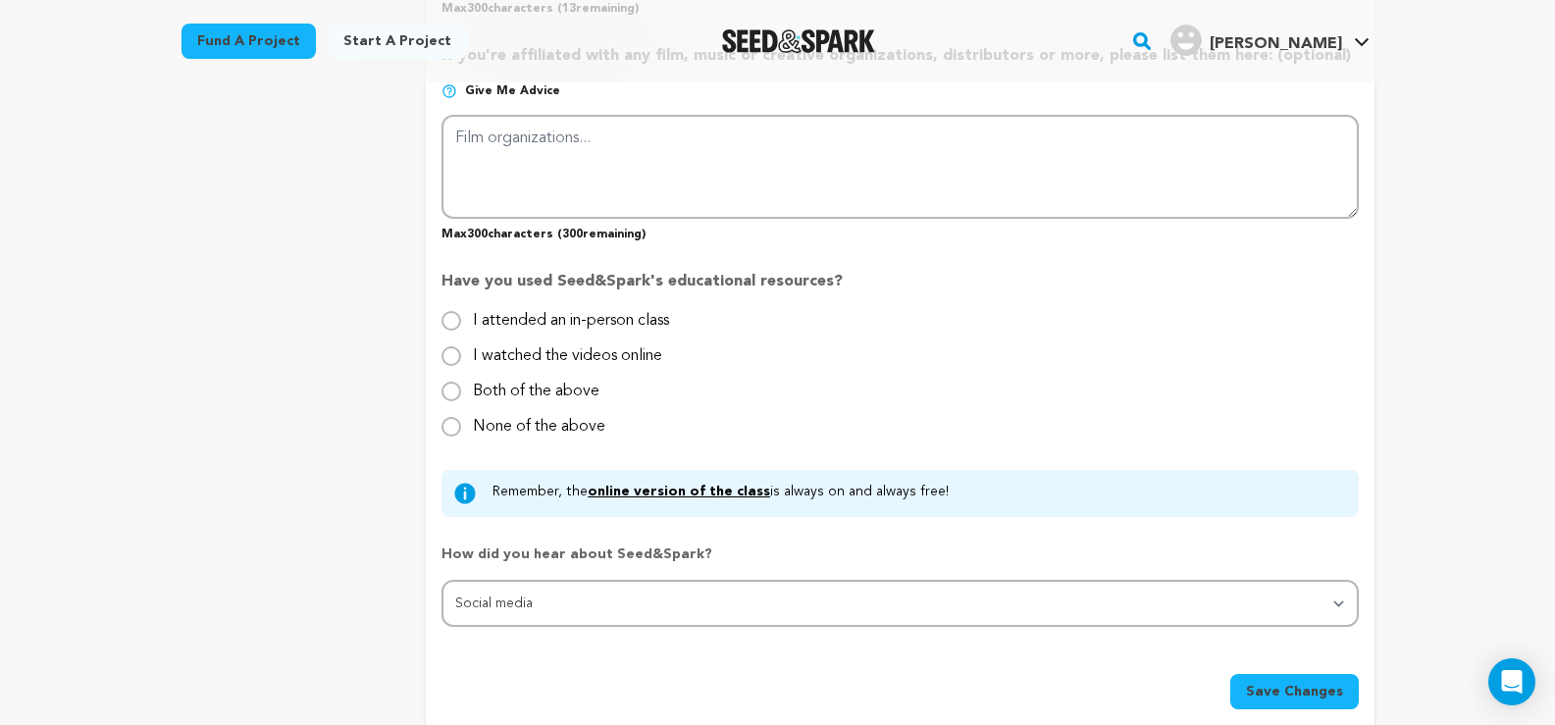
scroll to position [1765, 0]
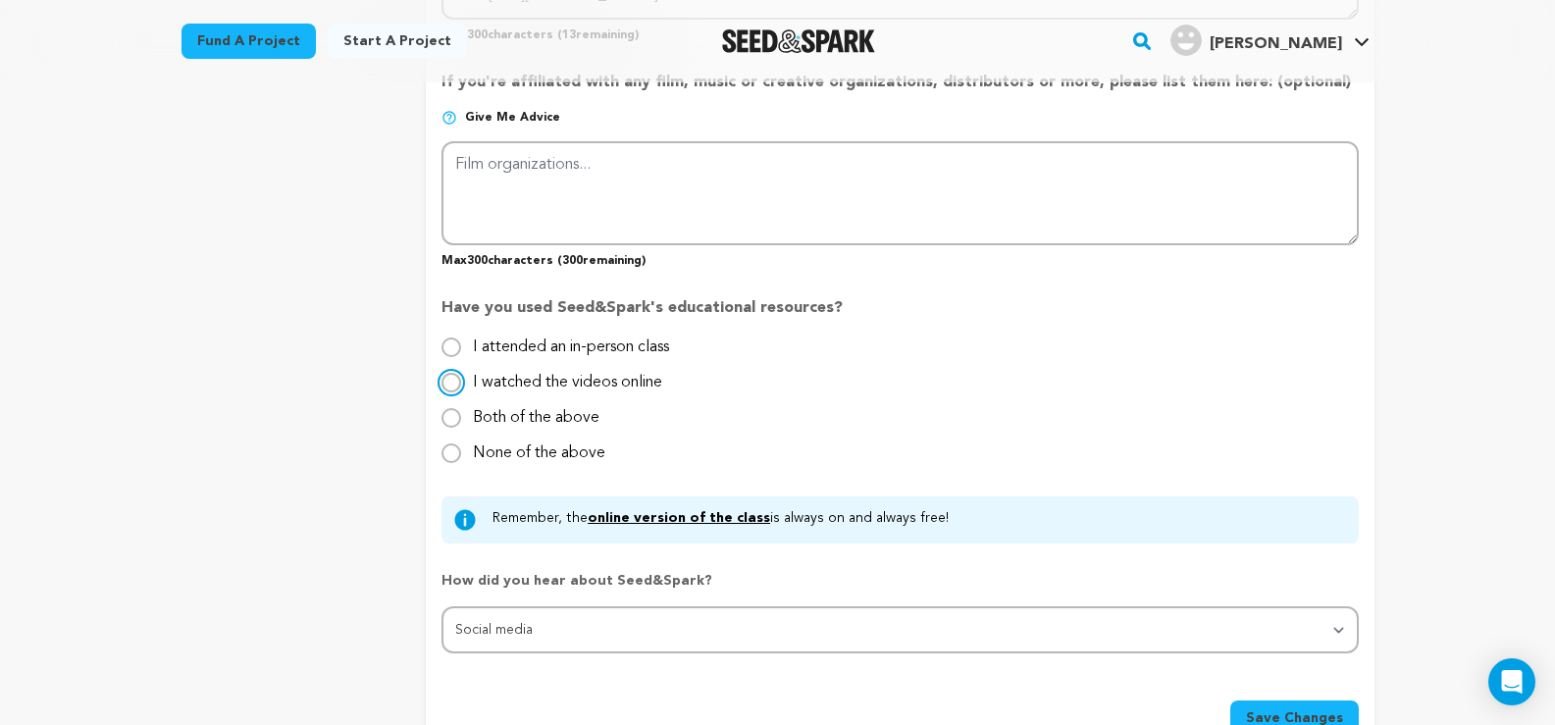
drag, startPoint x: 452, startPoint y: 381, endPoint x: 674, endPoint y: 403, distance: 222.8
click at [451, 382] on input "I watched the videos online" at bounding box center [451, 383] width 20 height 20
radio input "true"
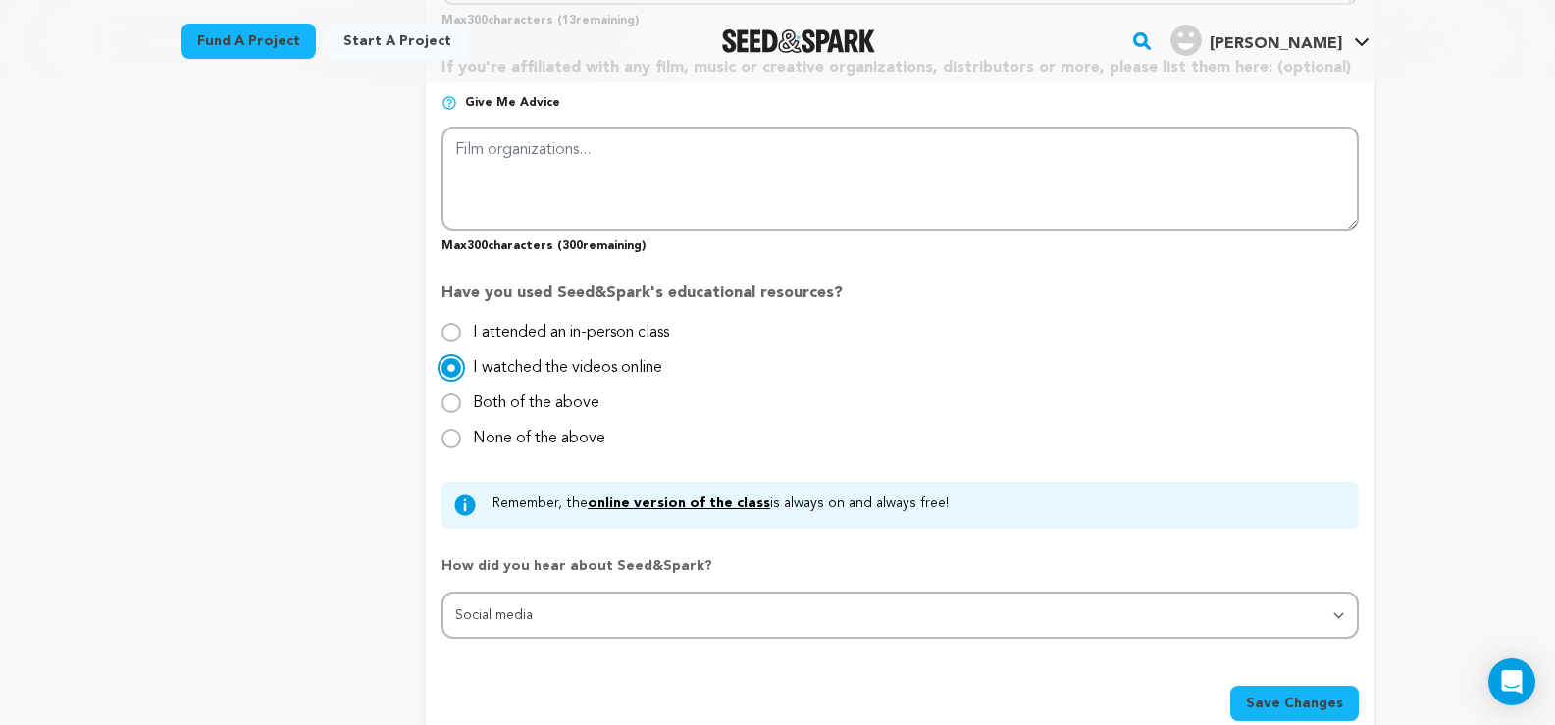
scroll to position [1962, 0]
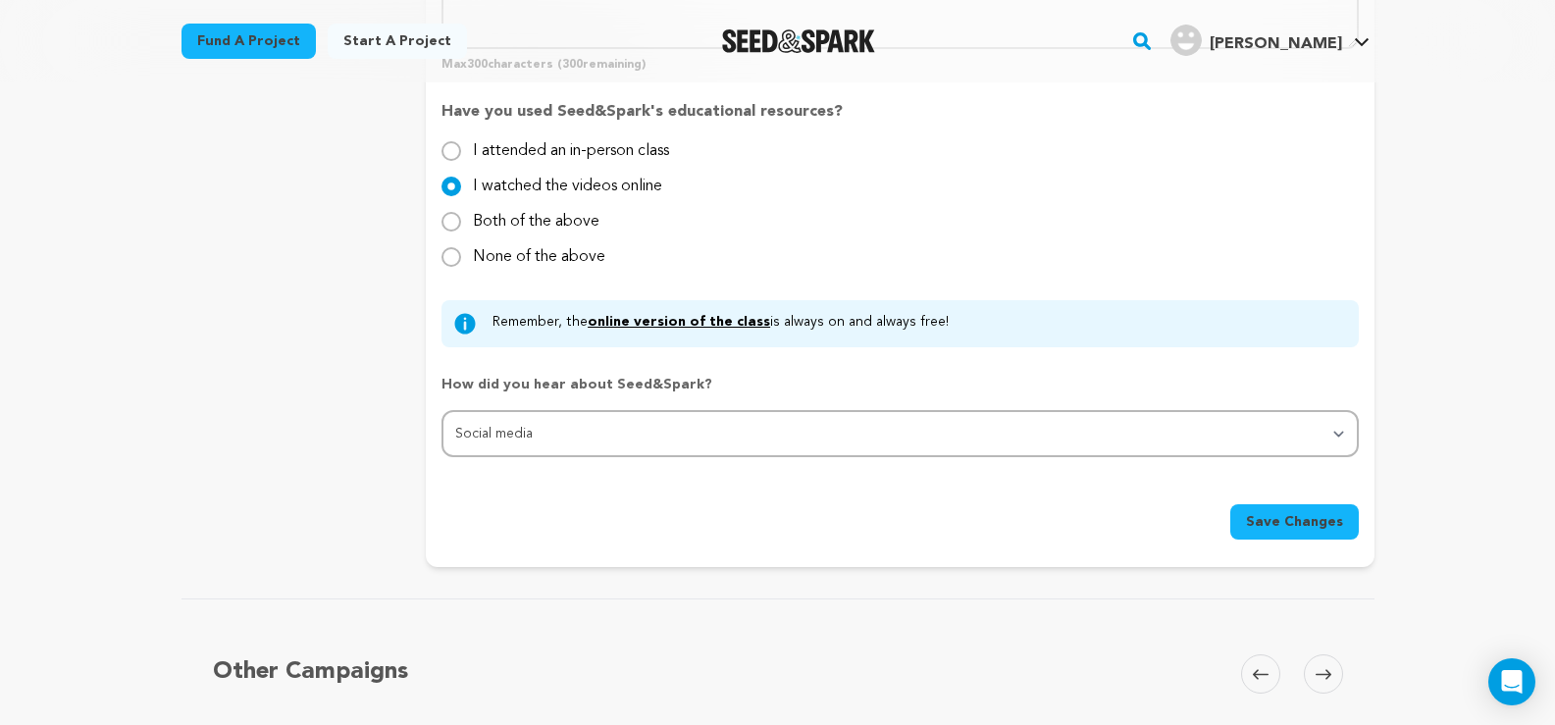
click at [1296, 530] on span "Save Changes" at bounding box center [1294, 522] width 97 height 20
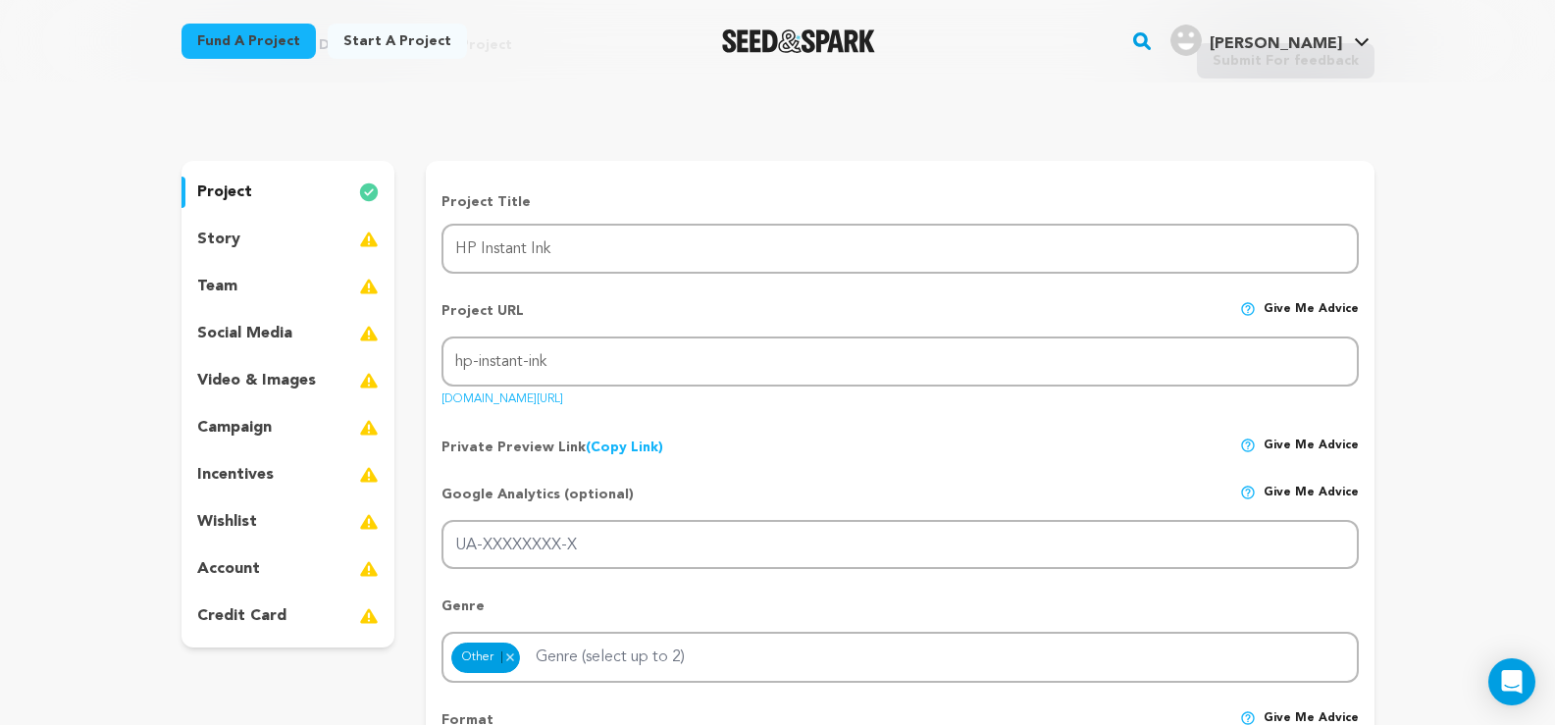
scroll to position [0, 0]
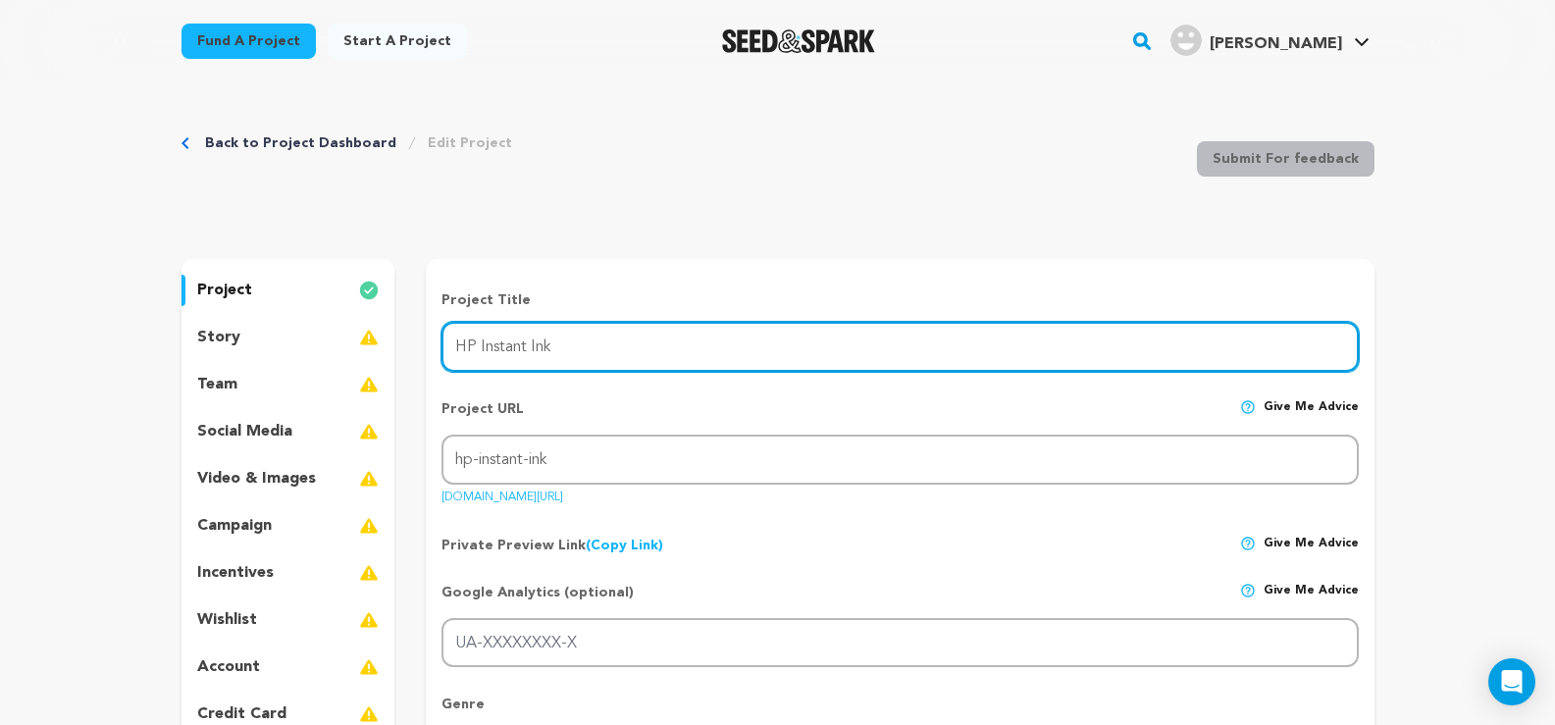
click at [659, 354] on input "HP Instant Ink" at bounding box center [899, 347] width 916 height 50
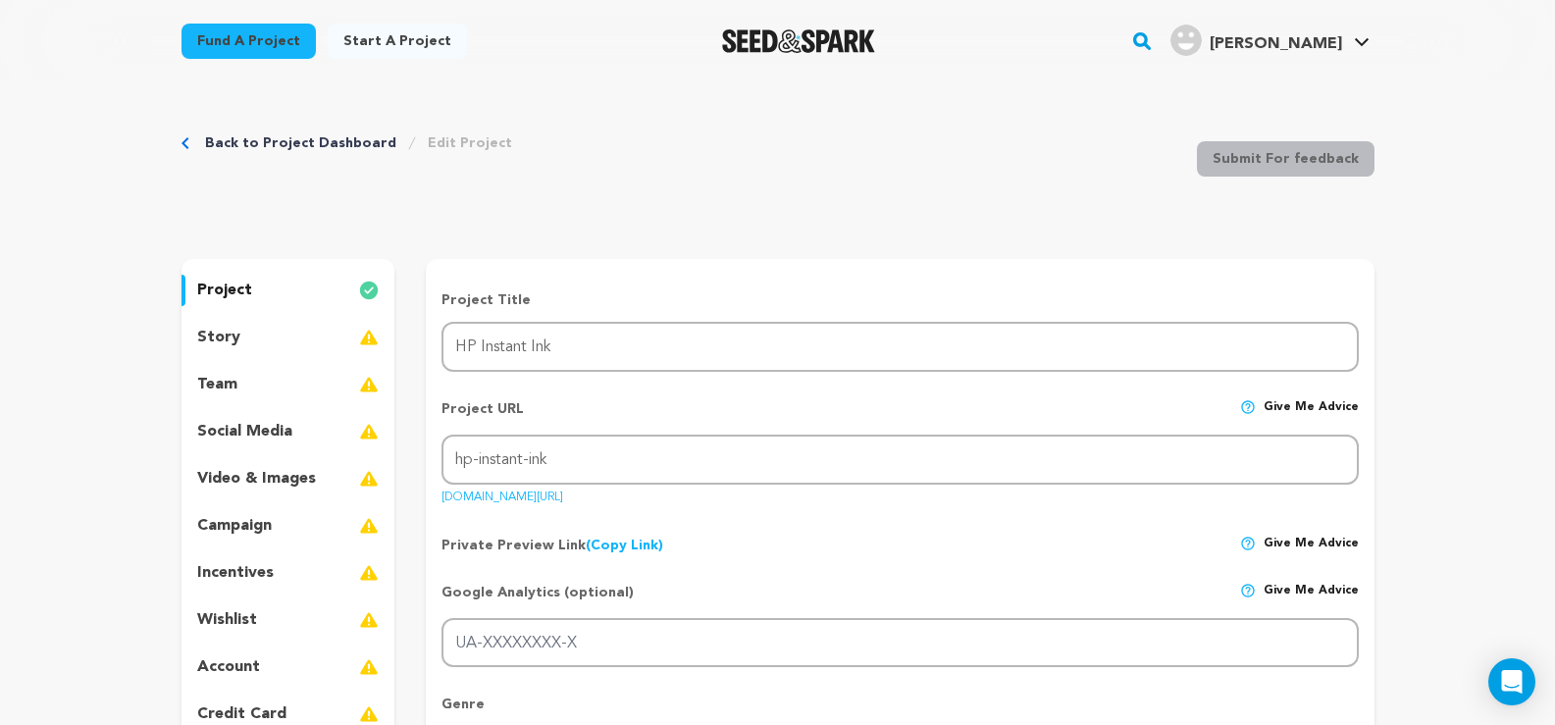
click at [284, 344] on div "story" at bounding box center [288, 337] width 214 height 31
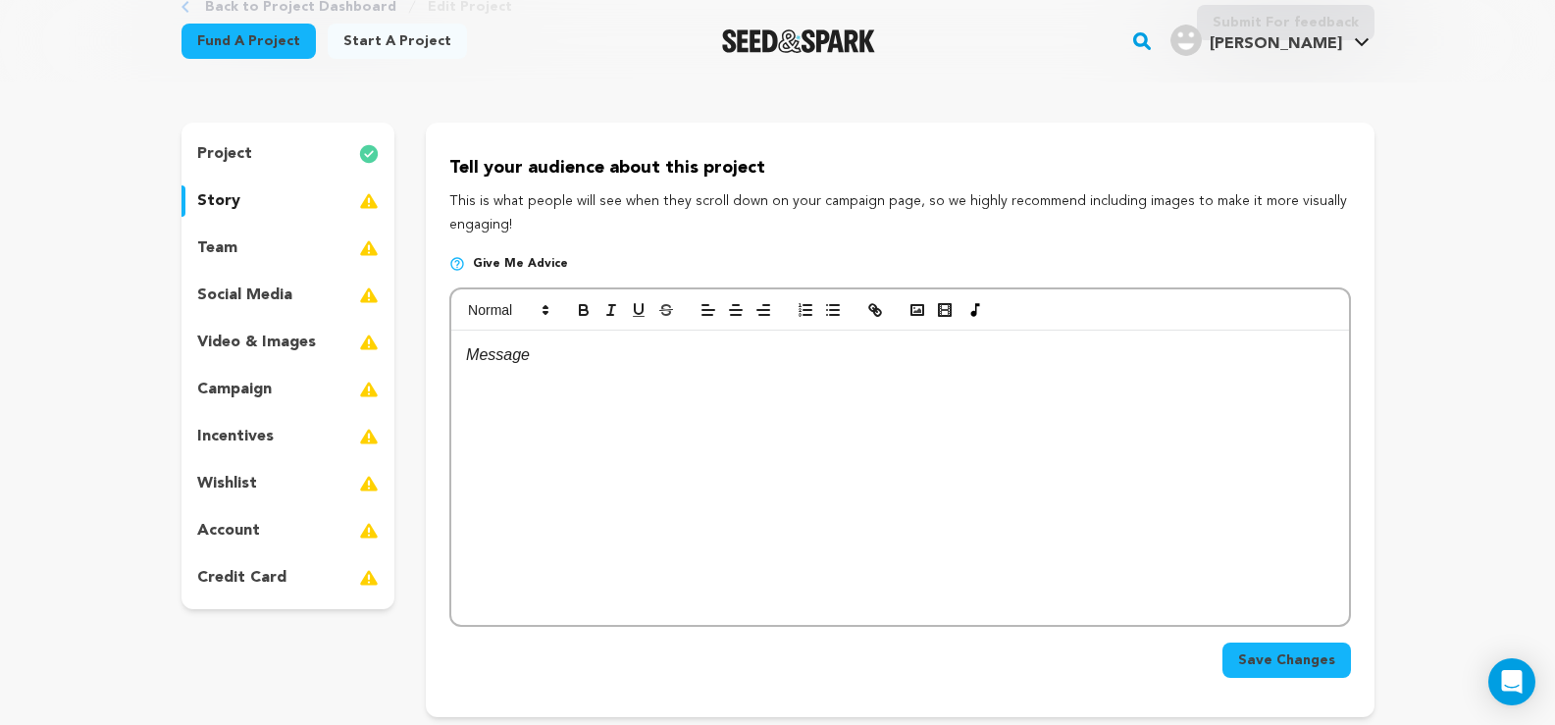
scroll to position [98, 0]
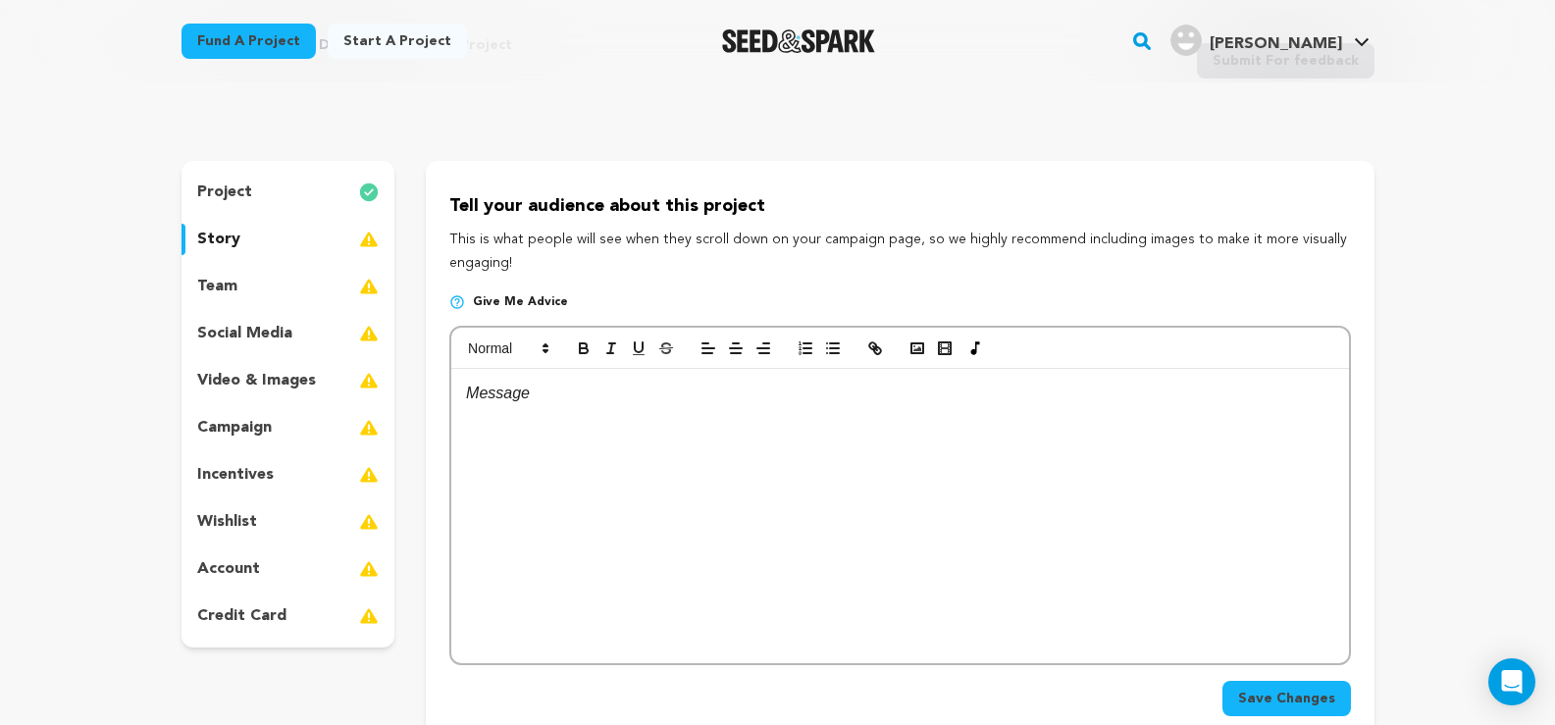
click at [261, 290] on div "team" at bounding box center [288, 286] width 214 height 31
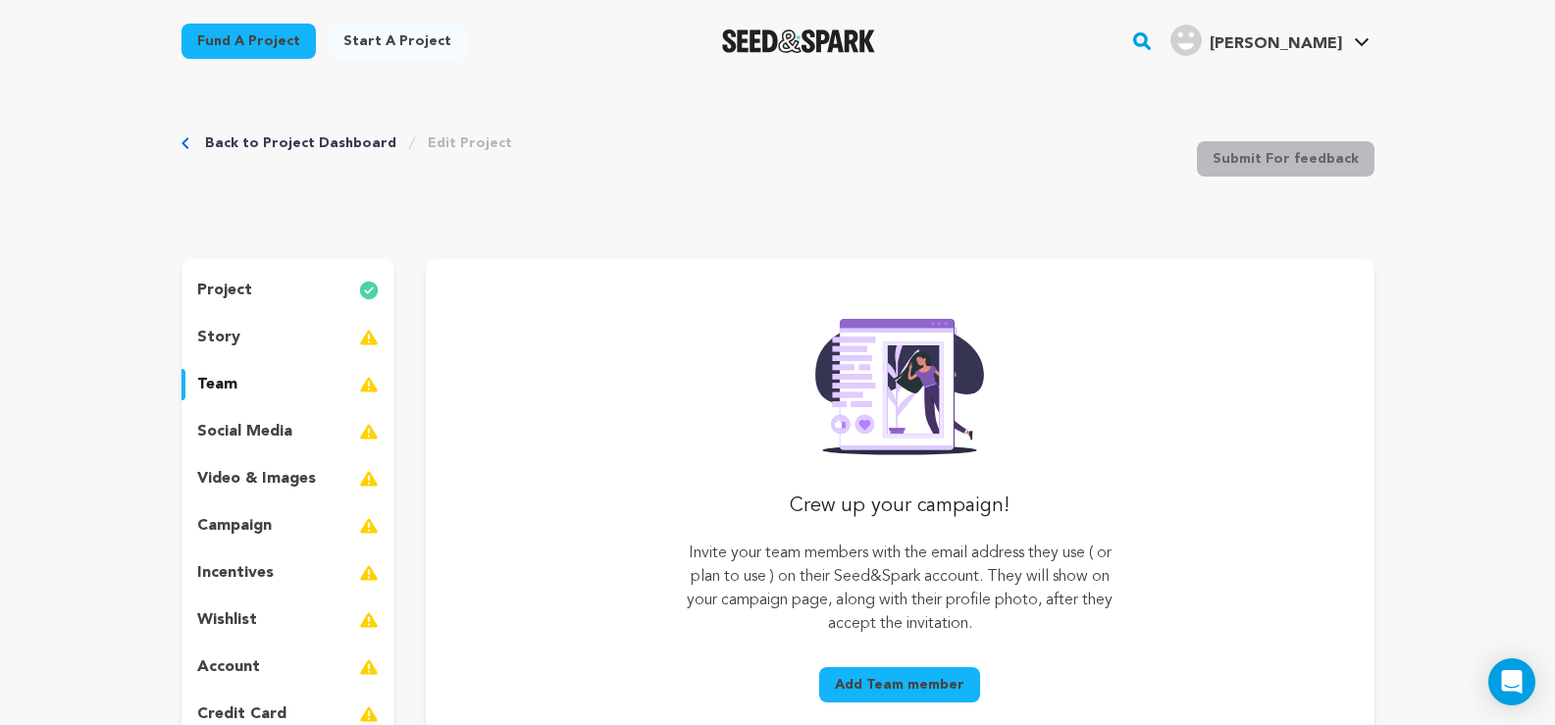
click at [231, 335] on p "story" at bounding box center [218, 338] width 43 height 24
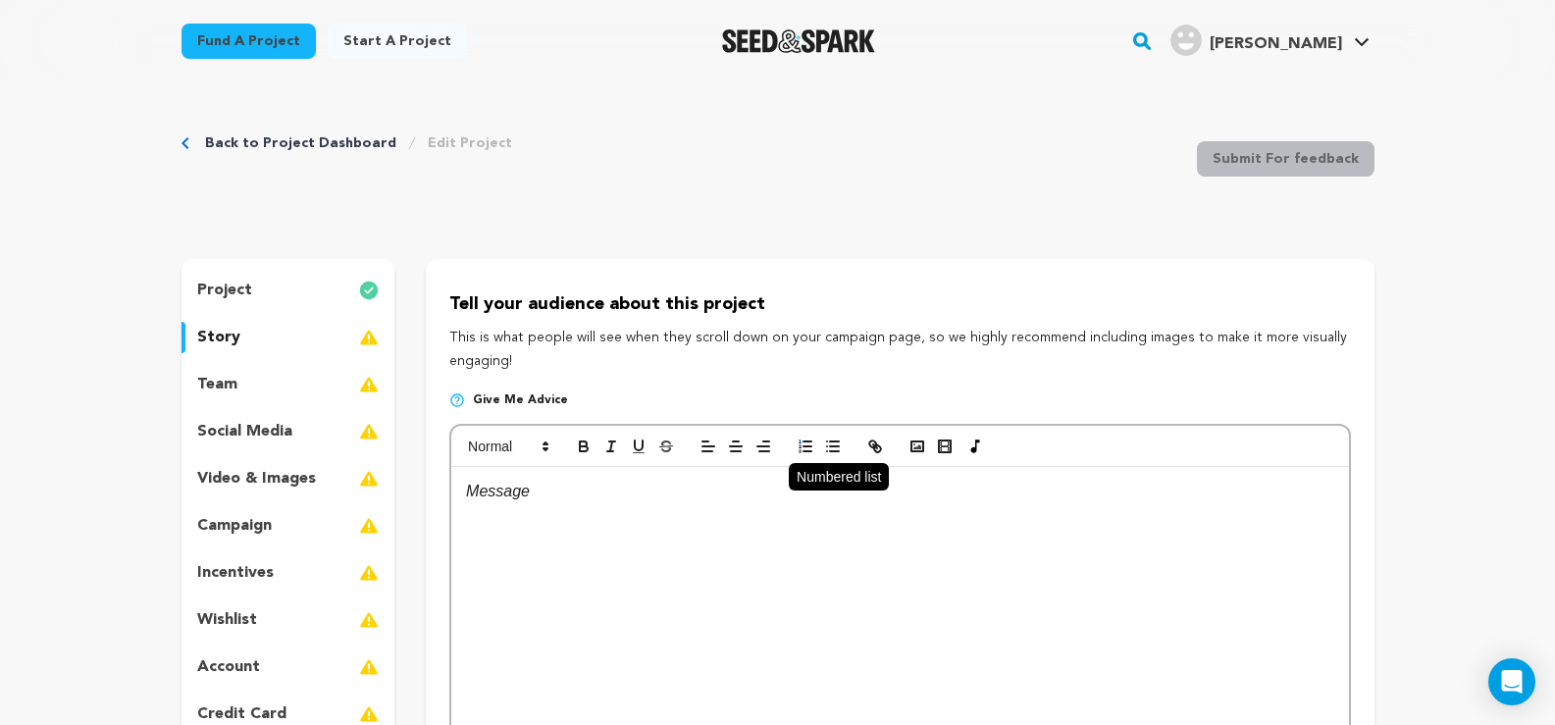
scroll to position [294, 0]
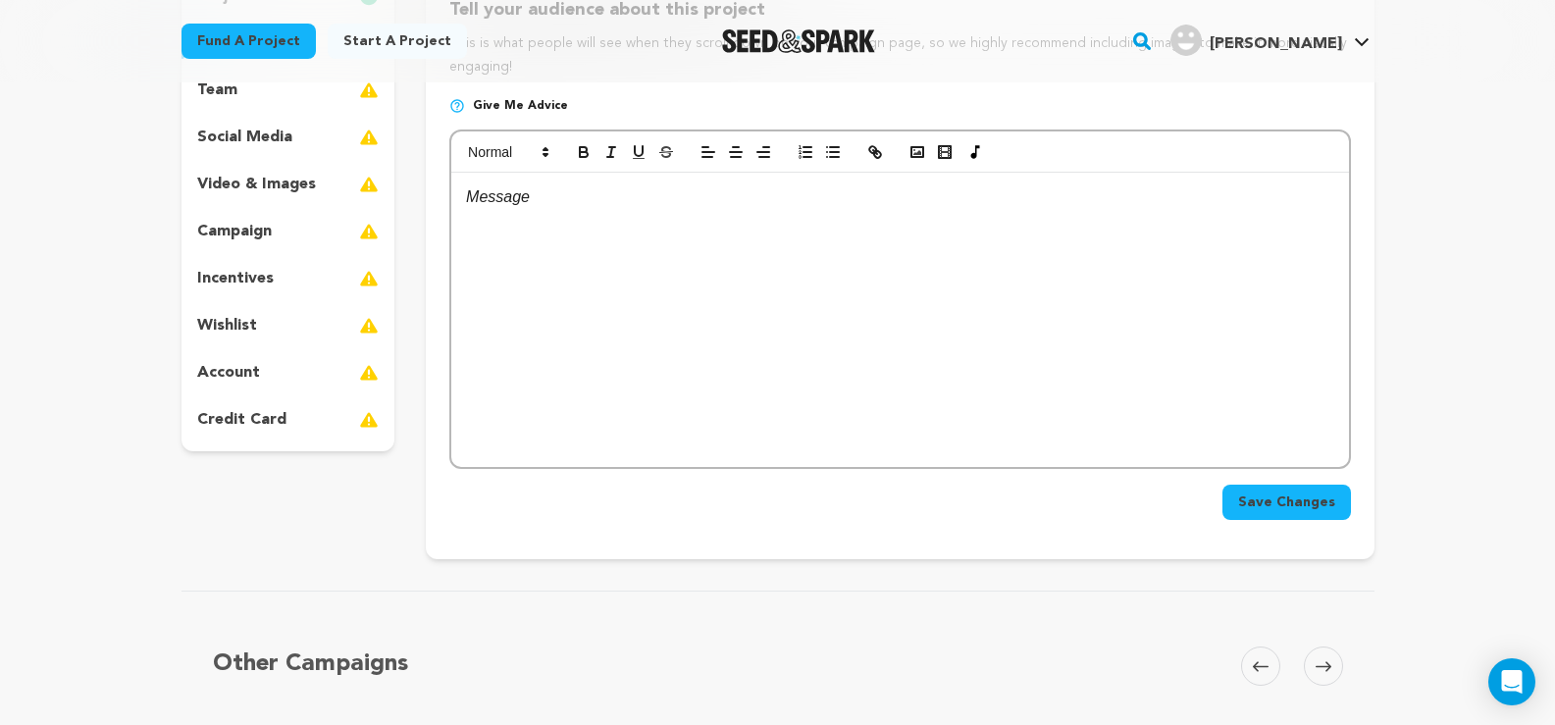
click at [534, 317] on div at bounding box center [899, 320] width 896 height 294
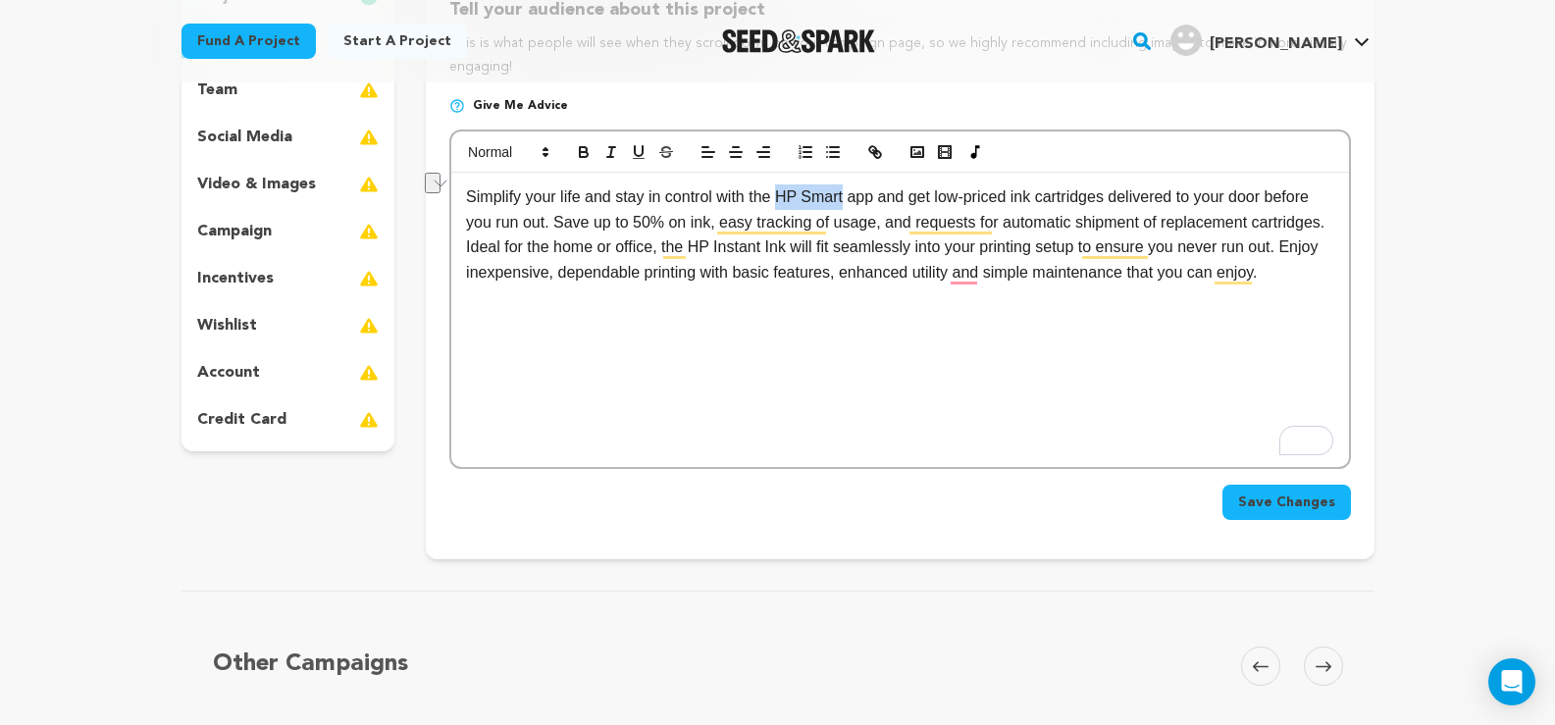
drag, startPoint x: 779, startPoint y: 201, endPoint x: 842, endPoint y: 197, distance: 62.9
click at [842, 197] on p "Simplify your life and stay in control with the HP Smart app and get low-priced…" at bounding box center [899, 234] width 867 height 100
click at [1154, 225] on p "Simplify your life and stay in control with the HP Smart app and get low-priced…" at bounding box center [899, 234] width 867 height 100
drag, startPoint x: 803, startPoint y: 198, endPoint x: 876, endPoint y: 198, distance: 72.6
click at [876, 198] on p "Simplify your life and stay in control with the HP Smart app and get low-priced…" at bounding box center [899, 234] width 867 height 100
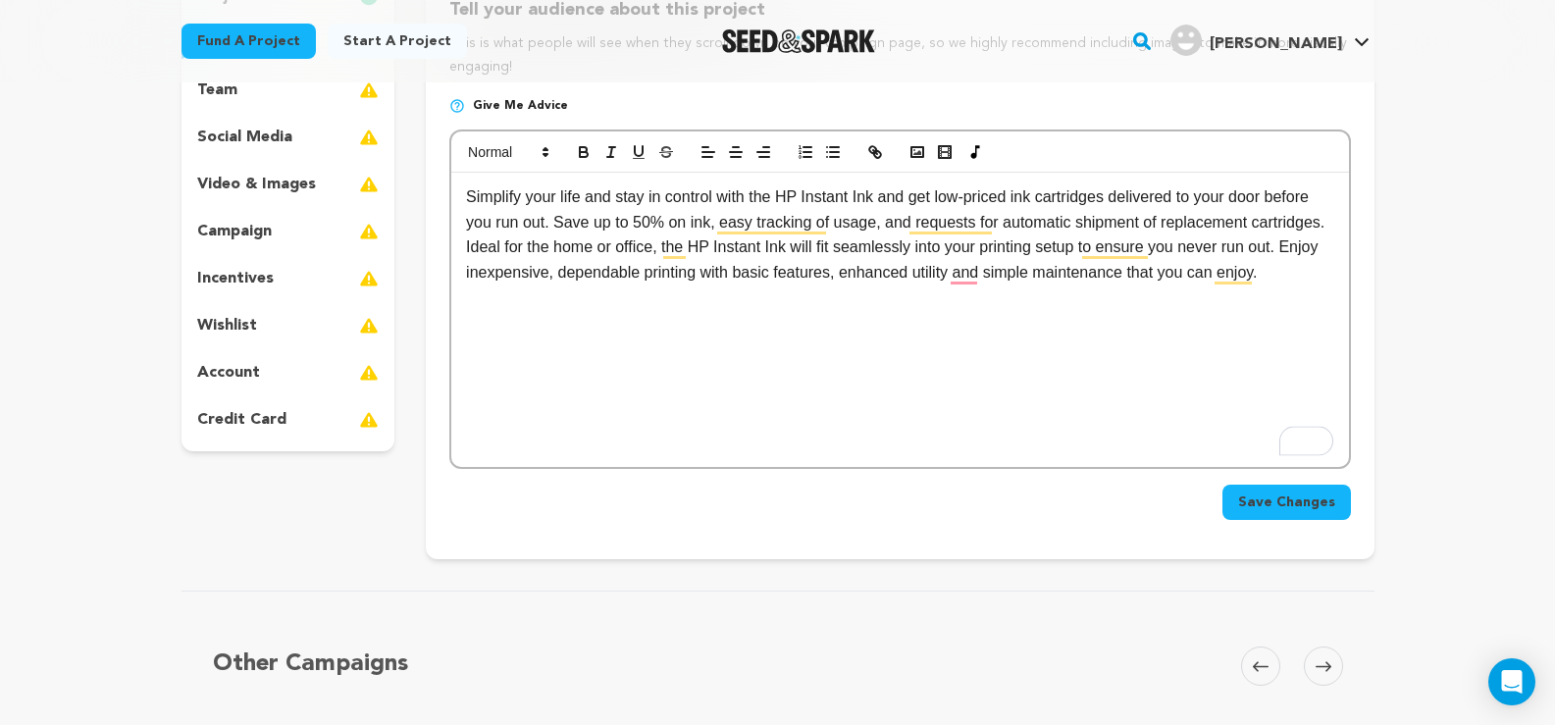
click at [863, 232] on p "Simplify your life and stay in control with the HP Instant Ink and get low-pric…" at bounding box center [899, 234] width 867 height 100
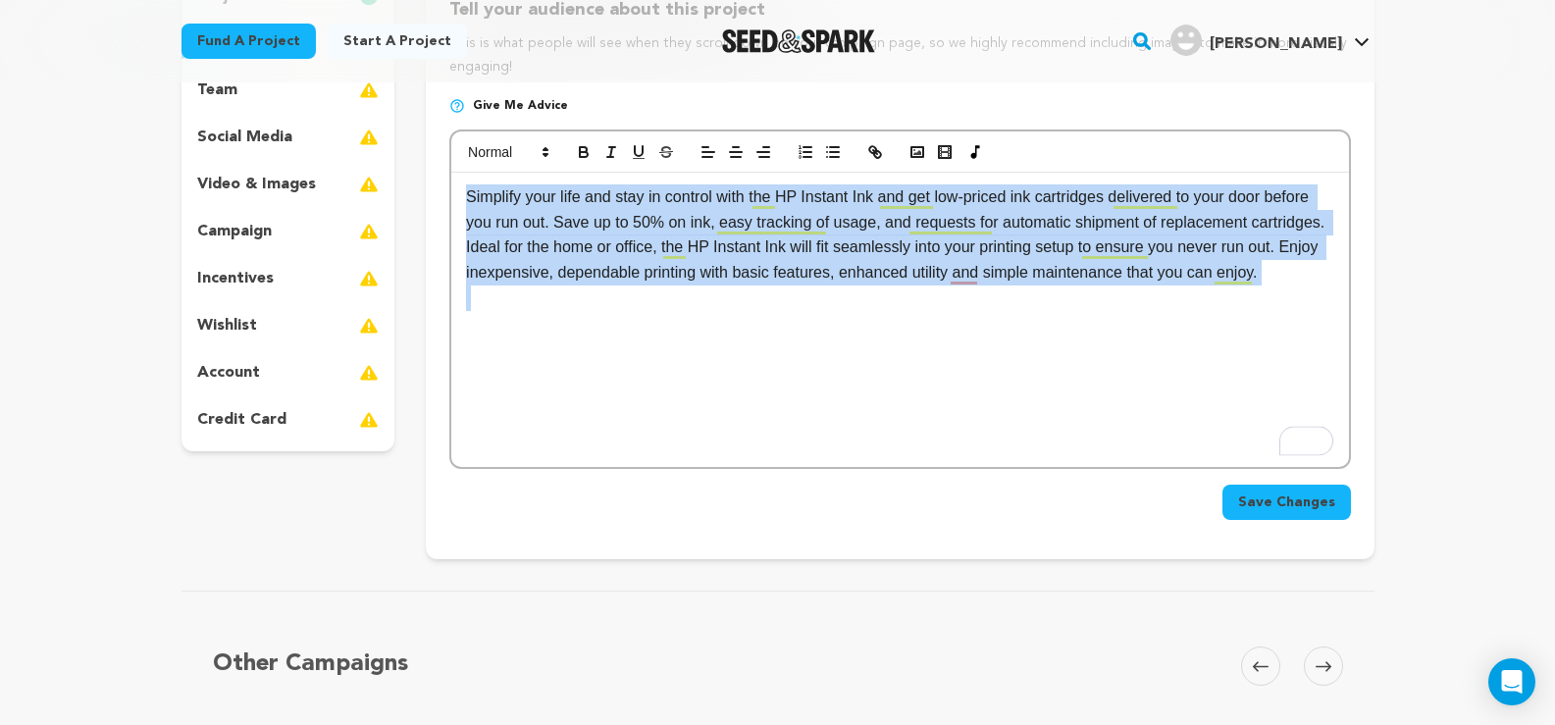
click at [863, 232] on p "Simplify your life and stay in control with the HP Instant Ink and get low-pric…" at bounding box center [899, 234] width 867 height 100
copy p "Simplify your life and stay in control with the HP Instant Ink and get low-pric…"
click at [918, 248] on p "Simplify your life and stay in control with the HP Instant Ink and get low-pric…" at bounding box center [899, 234] width 867 height 100
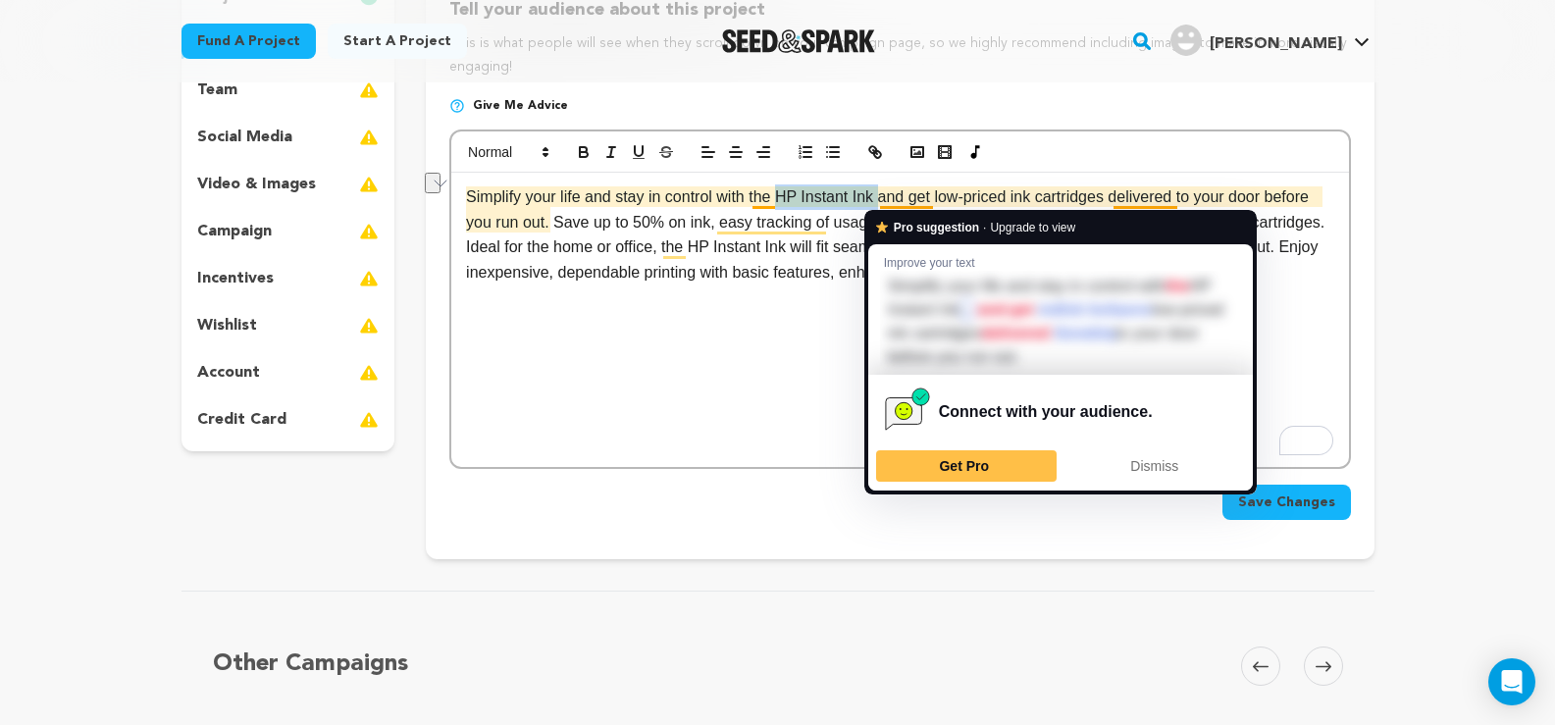
drag, startPoint x: 782, startPoint y: 195, endPoint x: 878, endPoint y: 192, distance: 96.2
click at [878, 192] on p "Simplify your life and stay in control with the HP Instant Ink and get low-pric…" at bounding box center [899, 234] width 867 height 100
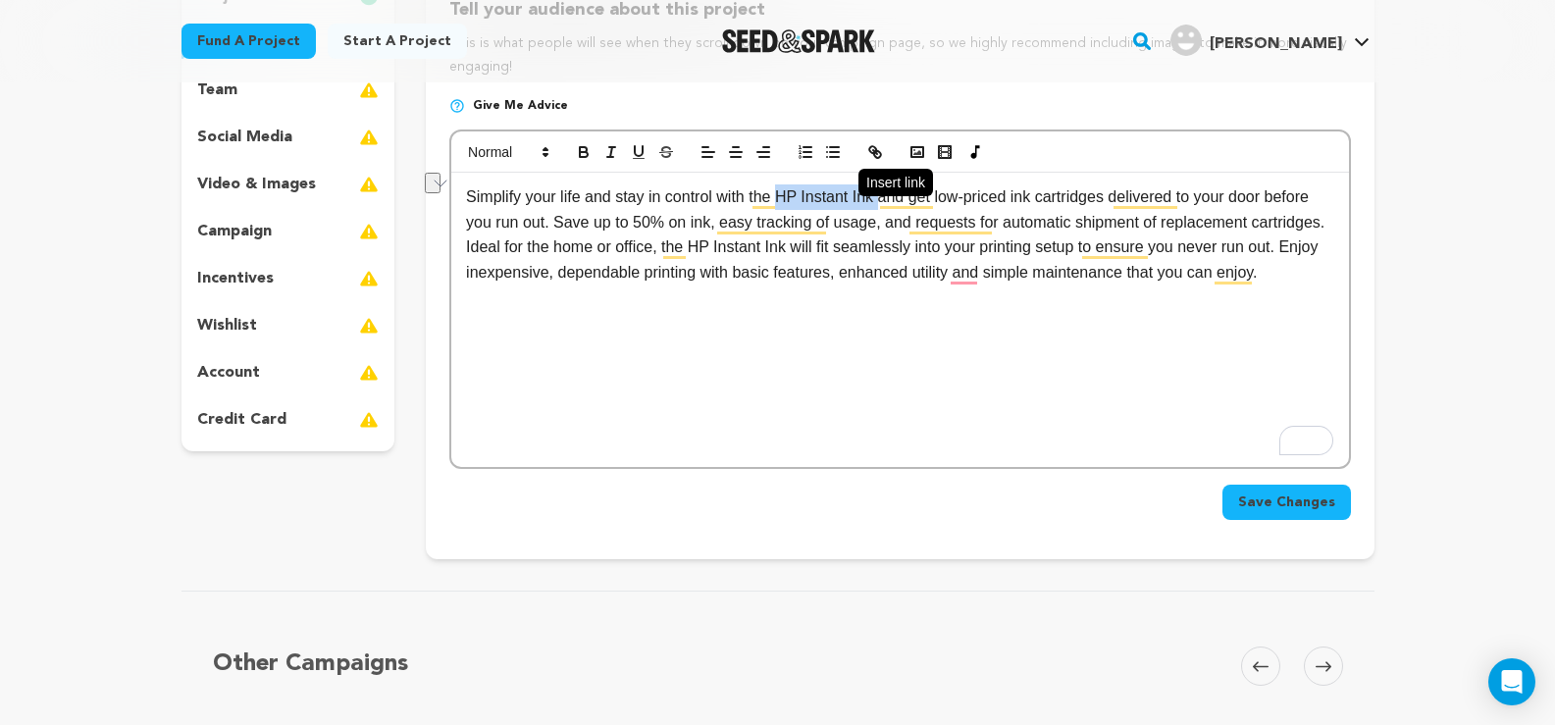
click at [874, 152] on icon "button" at bounding box center [877, 154] width 7 height 7
click at [883, 147] on icon "button" at bounding box center [875, 152] width 18 height 18
click at [1155, 377] on div "Simplify your life and stay in control with the HP Instant Ink and get low-pric…" at bounding box center [899, 320] width 896 height 294
click at [1259, 506] on span "Save Changes" at bounding box center [1286, 502] width 97 height 20
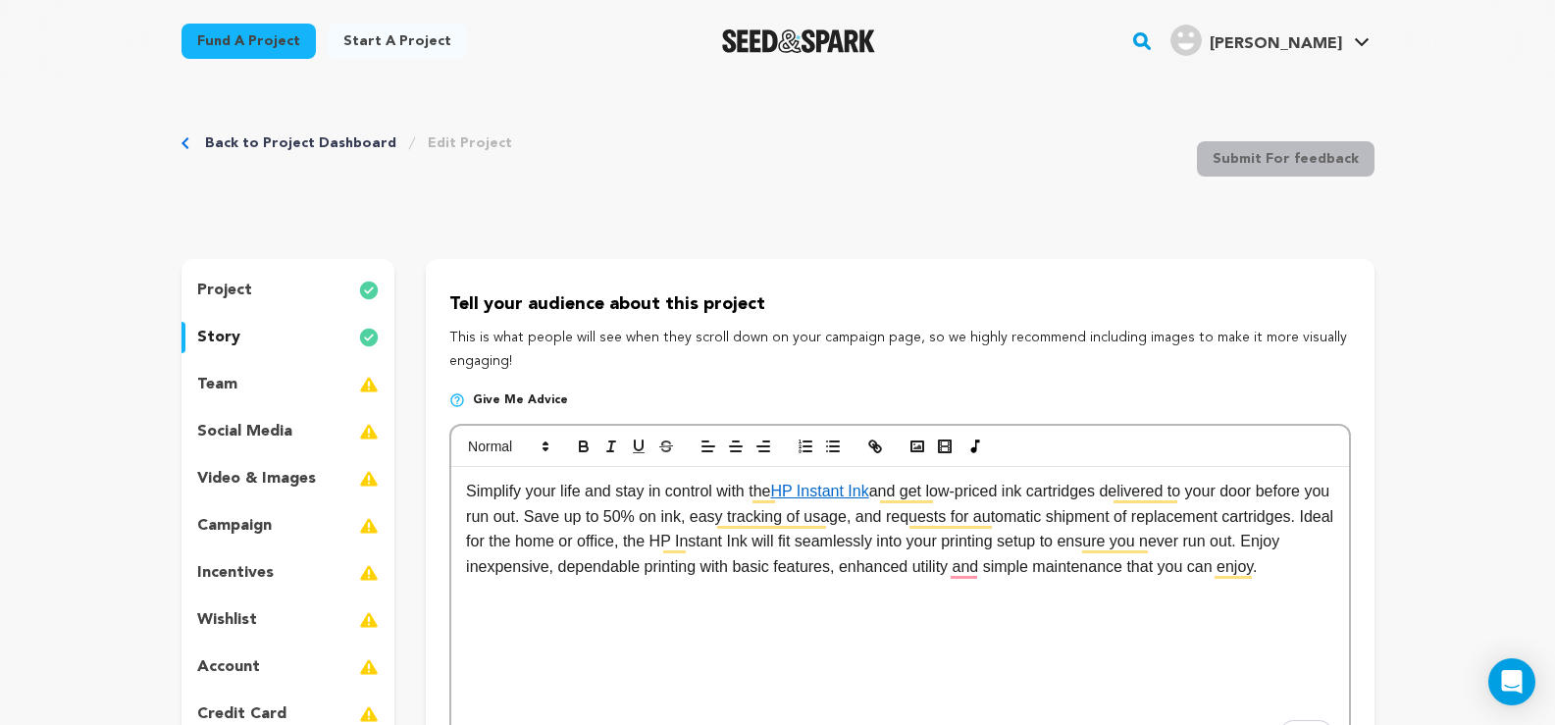
click at [1332, 33] on p "Changes Saved!" at bounding box center [1399, 38] width 179 height 19
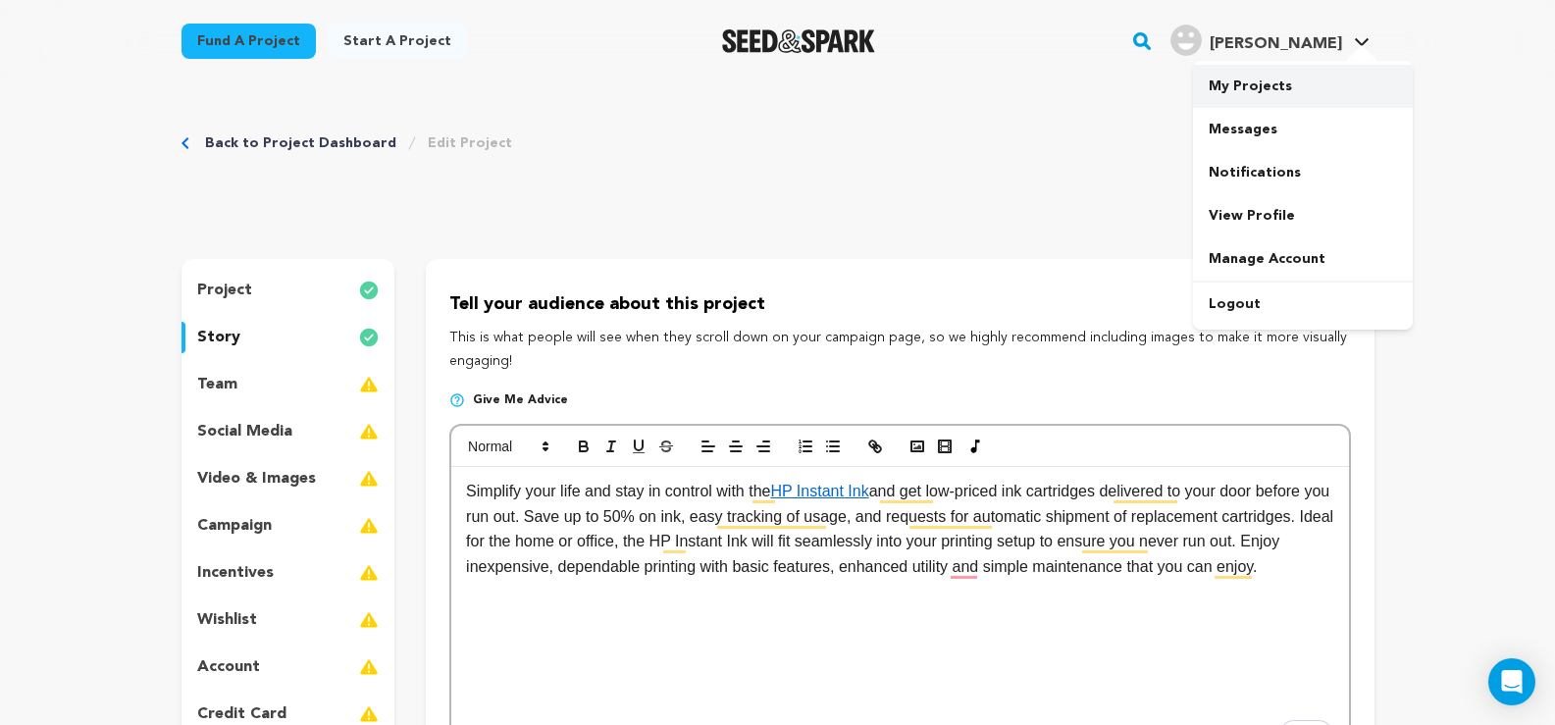
click at [1265, 88] on link "My Projects" at bounding box center [1303, 86] width 220 height 43
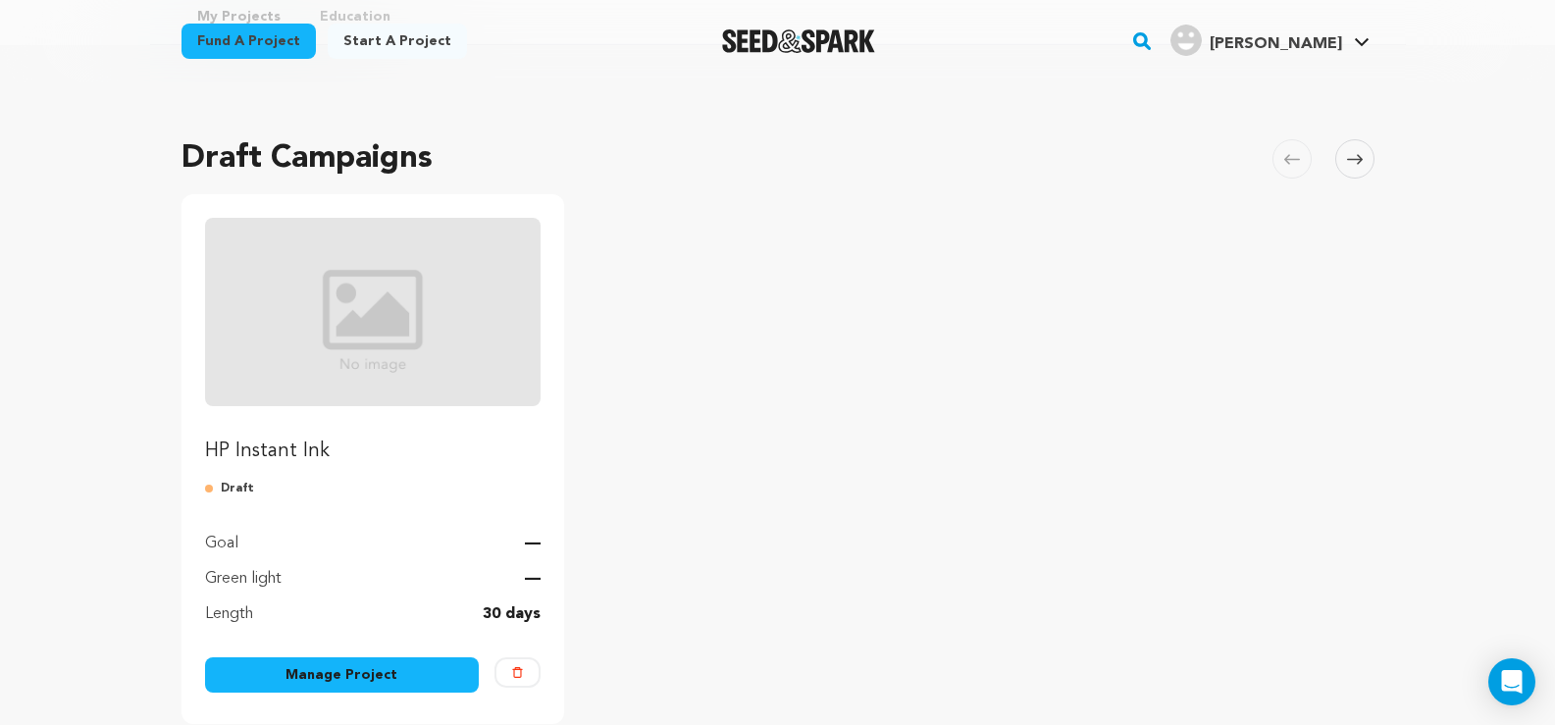
scroll to position [490, 0]
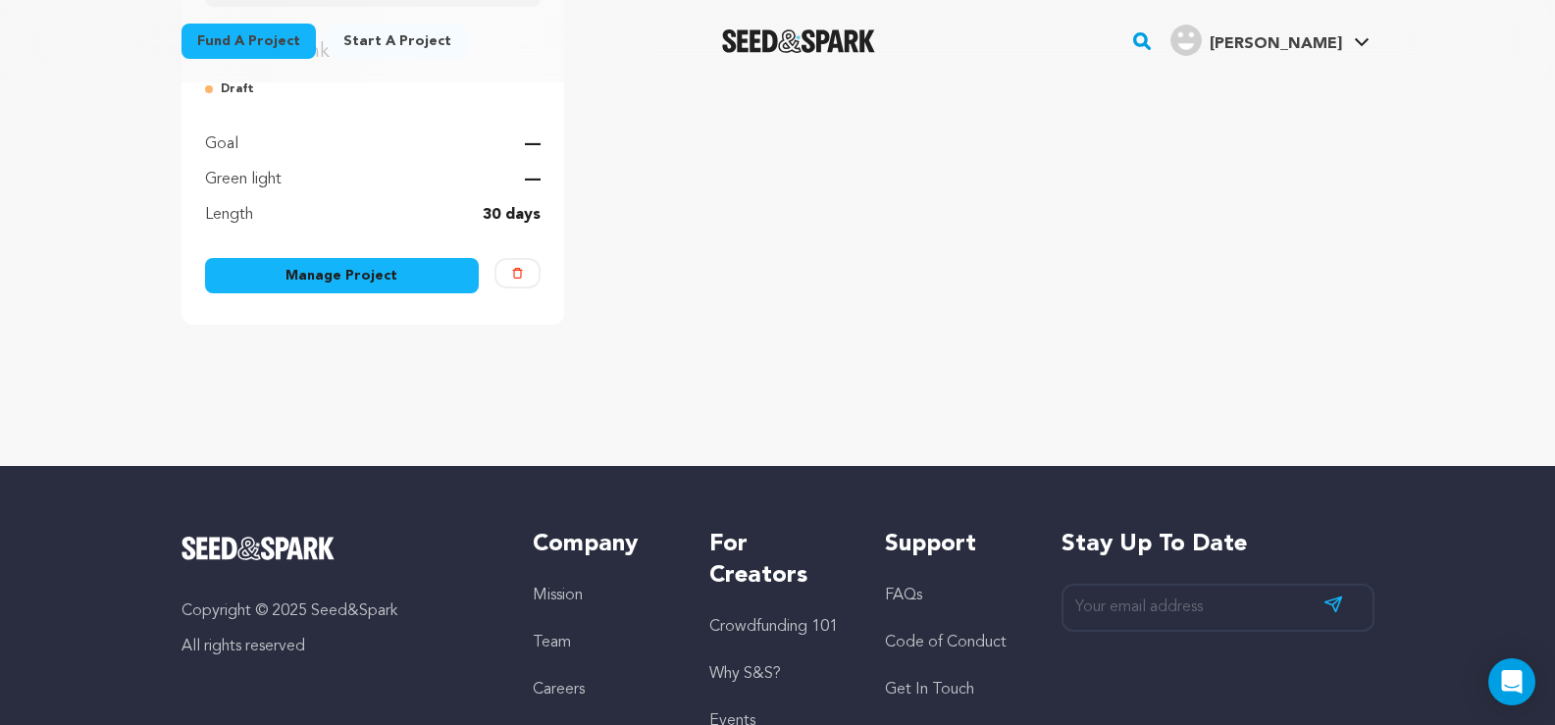
click at [325, 277] on link "Manage Project" at bounding box center [342, 275] width 275 height 35
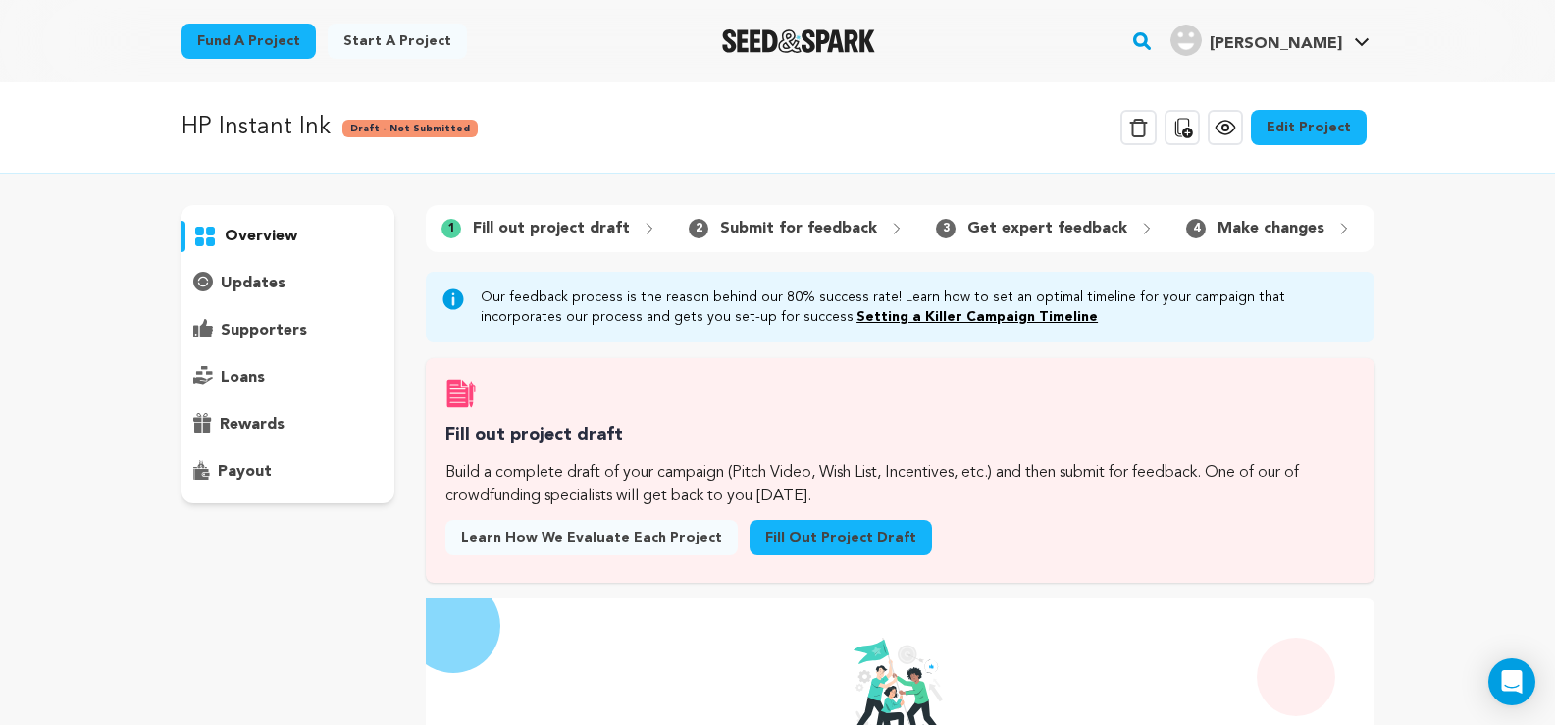
click at [821, 555] on link "Fill out project draft" at bounding box center [840, 537] width 182 height 35
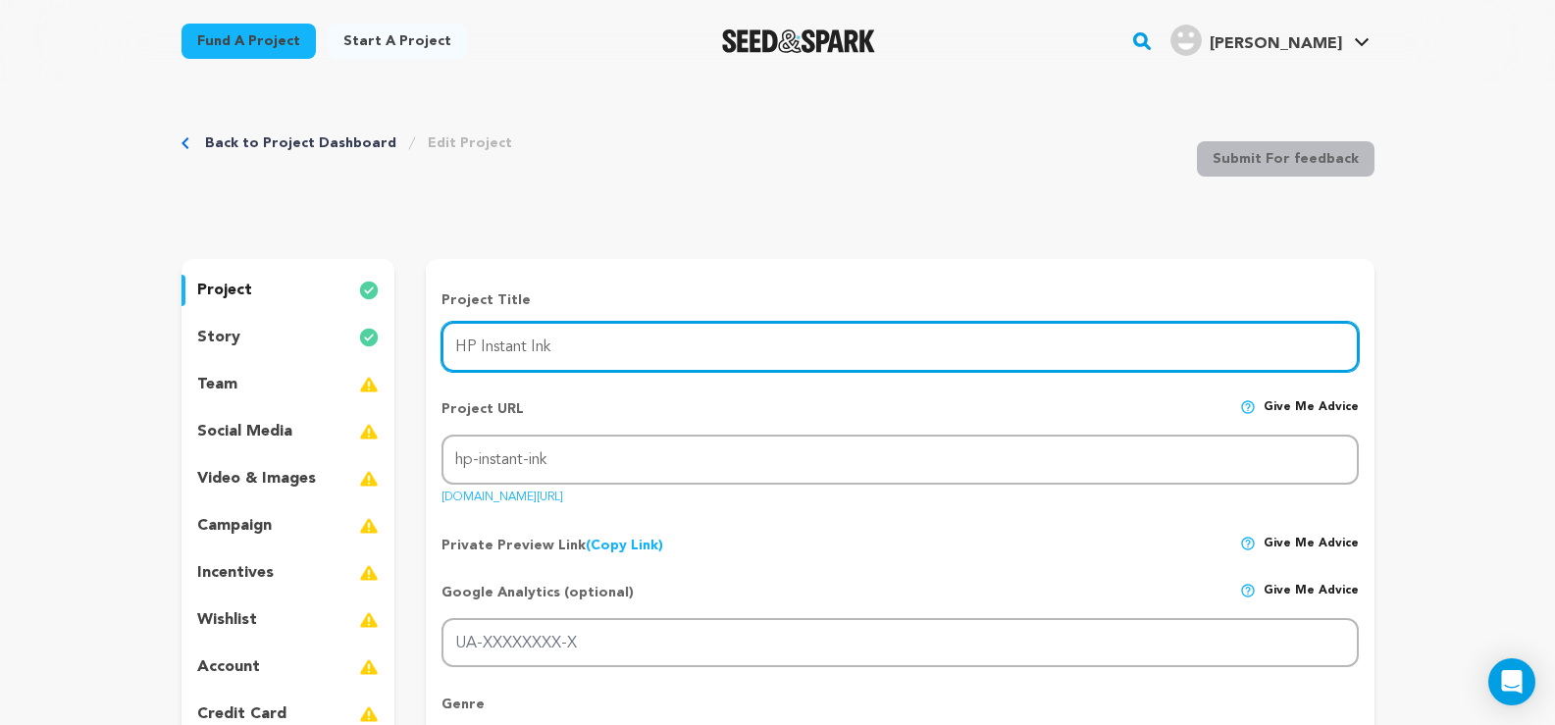
click at [1194, 352] on input "HP Instant Ink" at bounding box center [899, 347] width 916 height 50
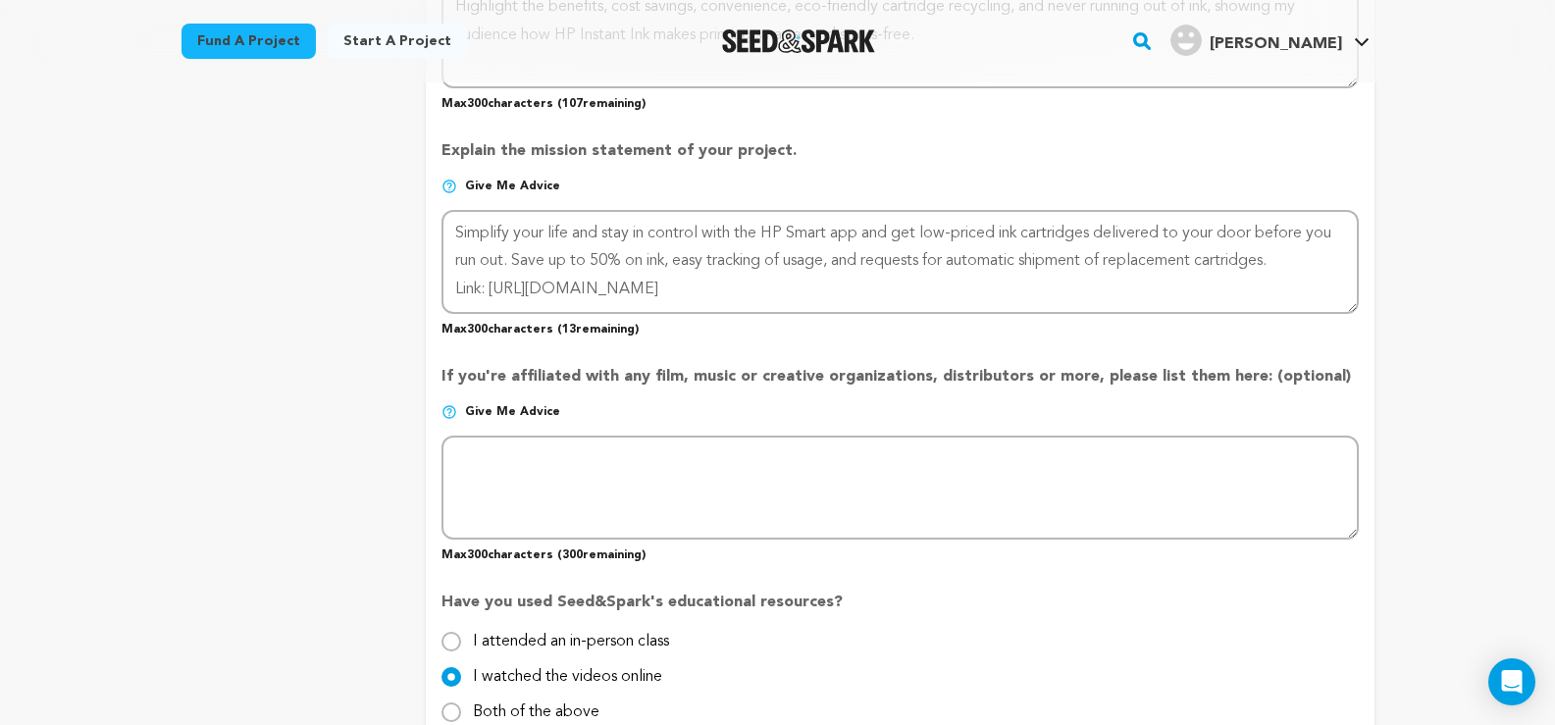
scroll to position [1373, 0]
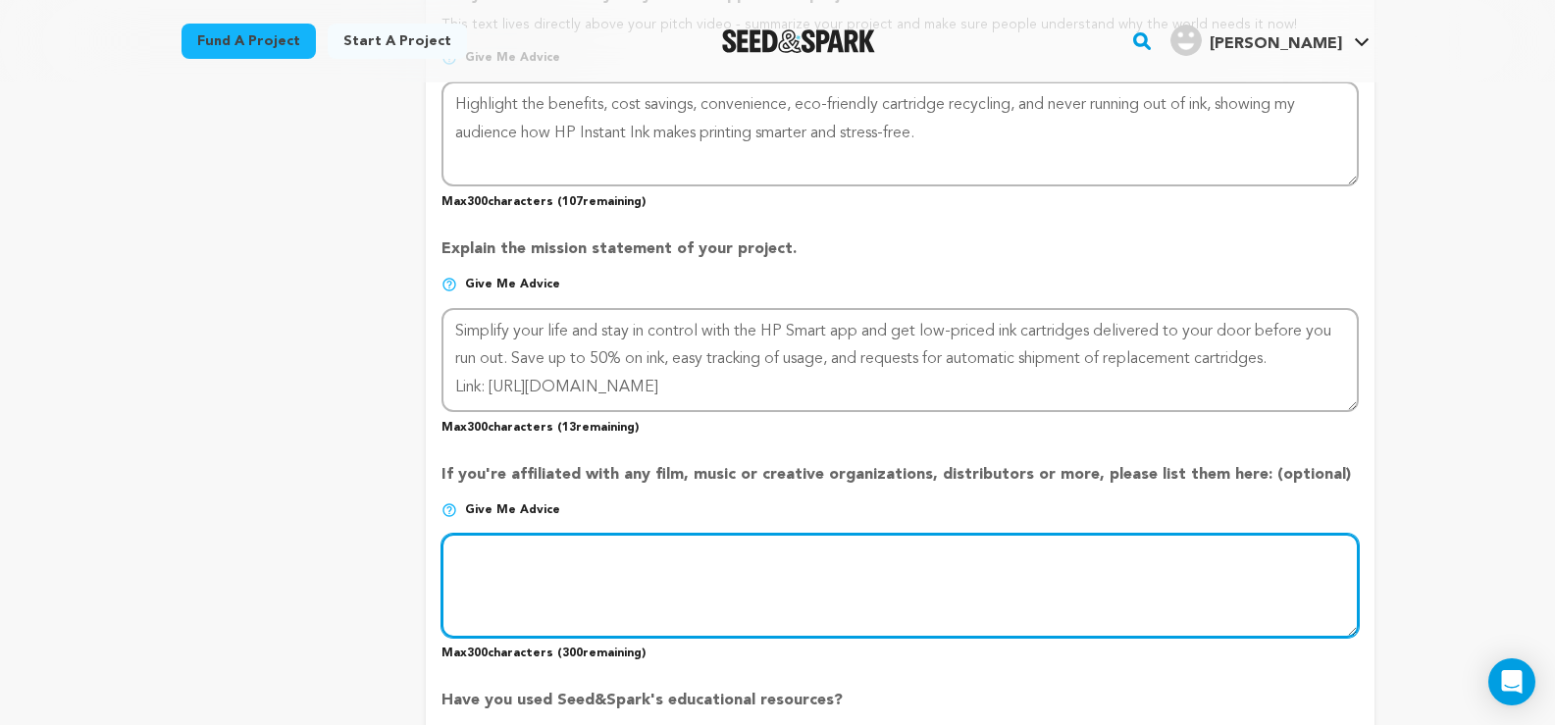
click at [582, 571] on textarea at bounding box center [899, 586] width 916 height 104
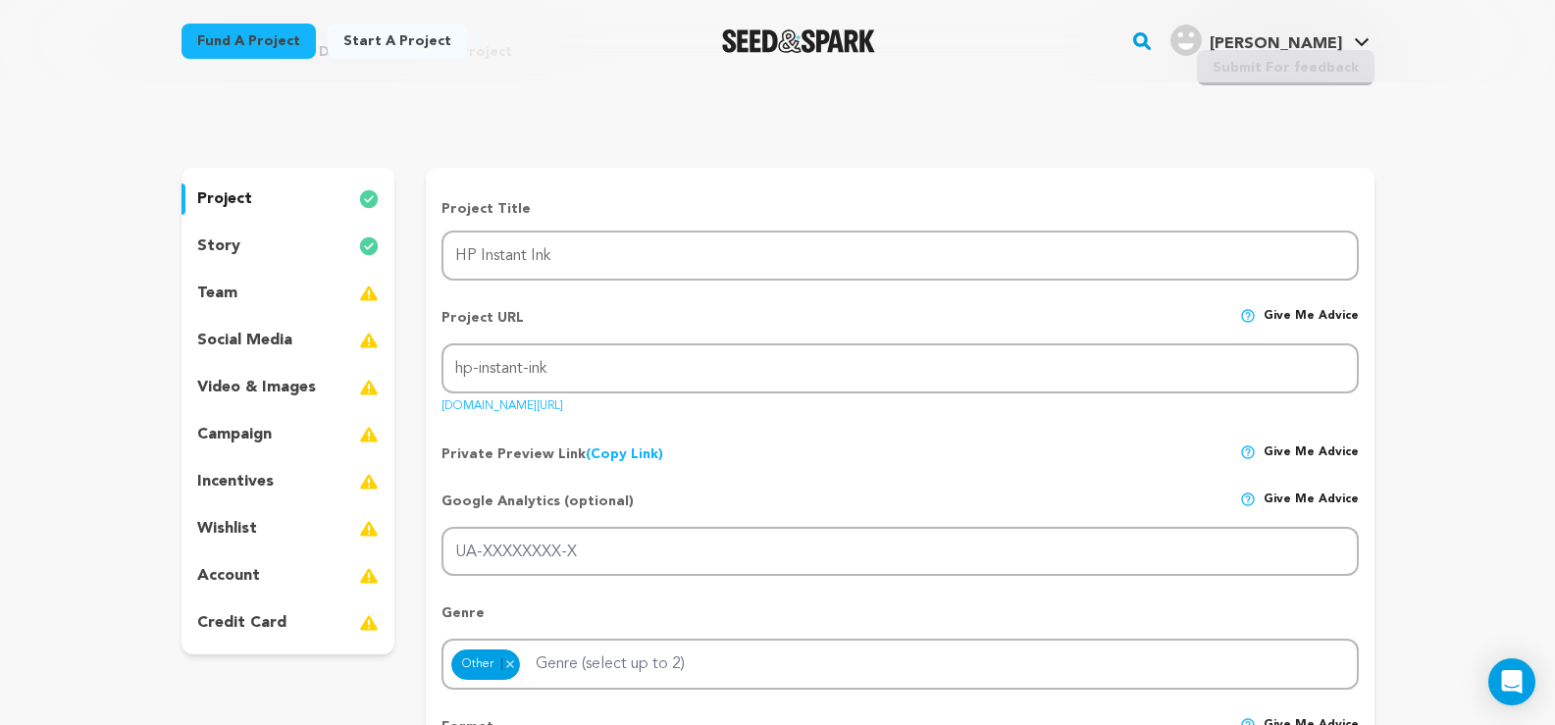
scroll to position [0, 0]
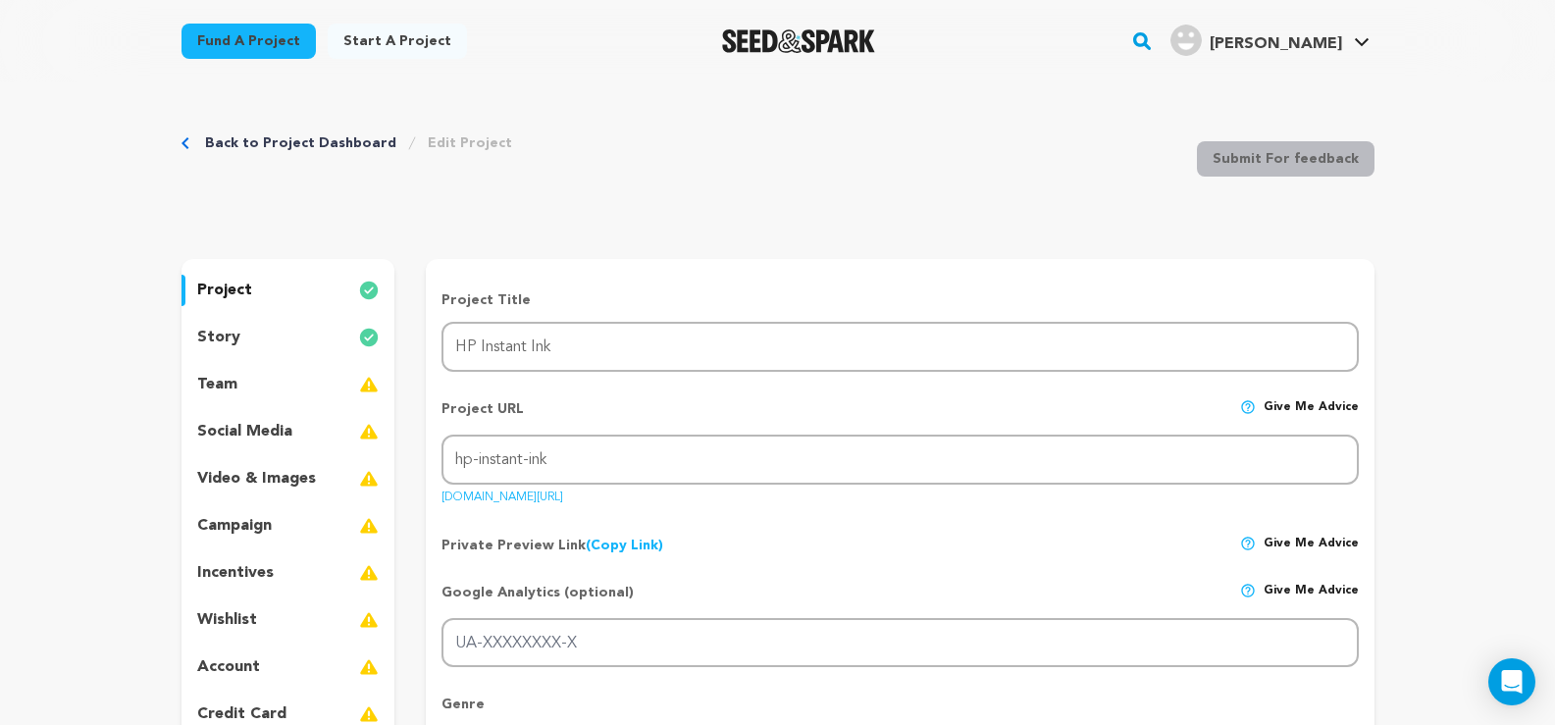
type textarea "engage"
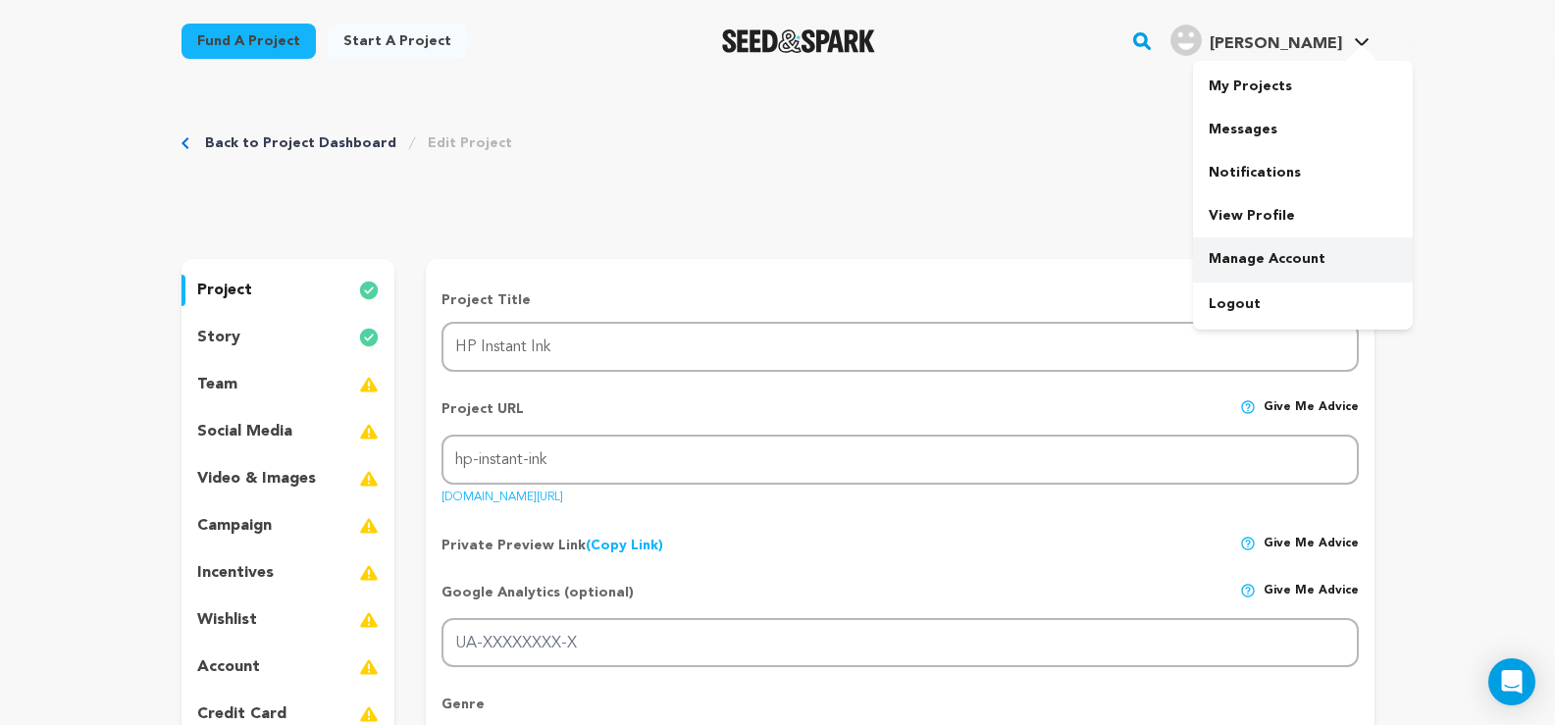
click at [1261, 267] on link "Manage Account" at bounding box center [1303, 258] width 220 height 43
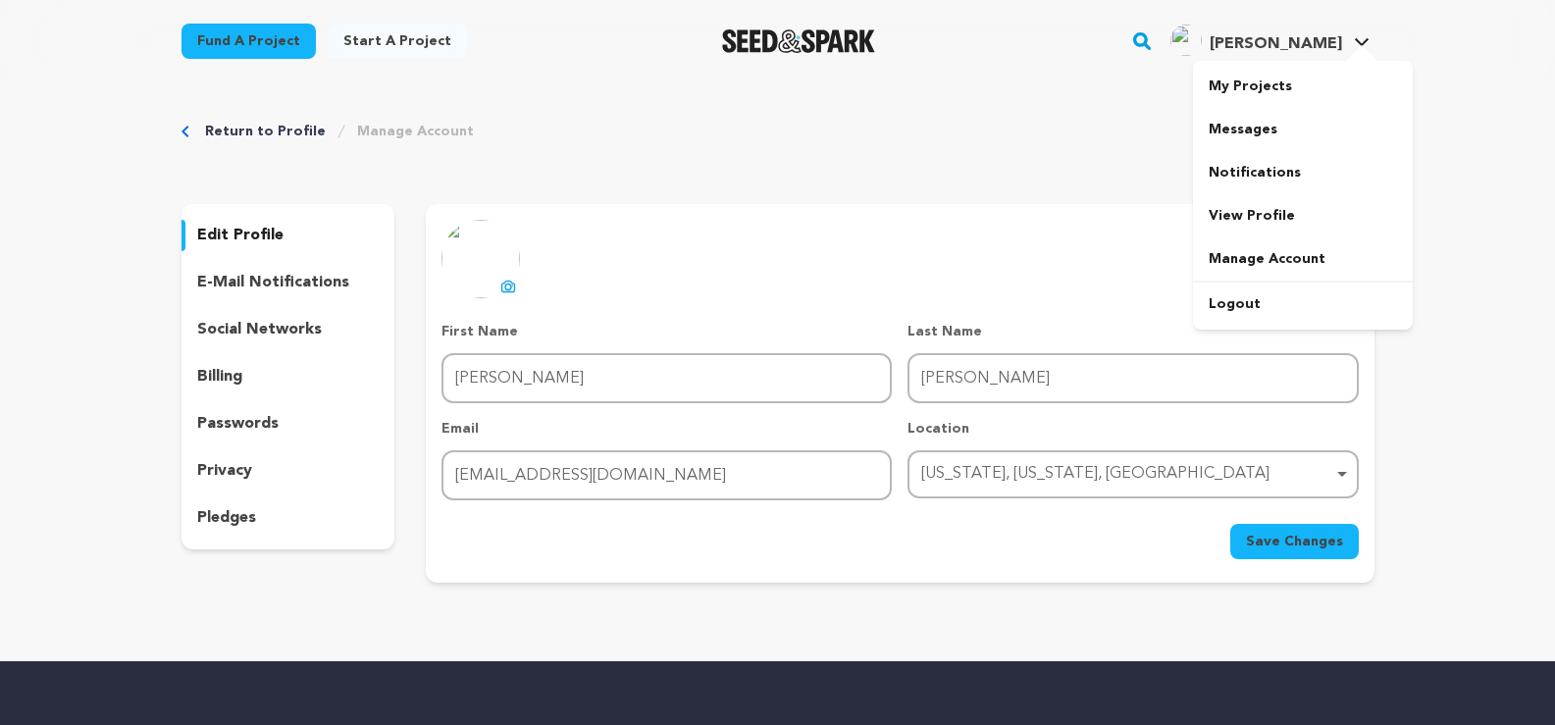
click at [1338, 47] on span "[PERSON_NAME]" at bounding box center [1275, 44] width 132 height 16
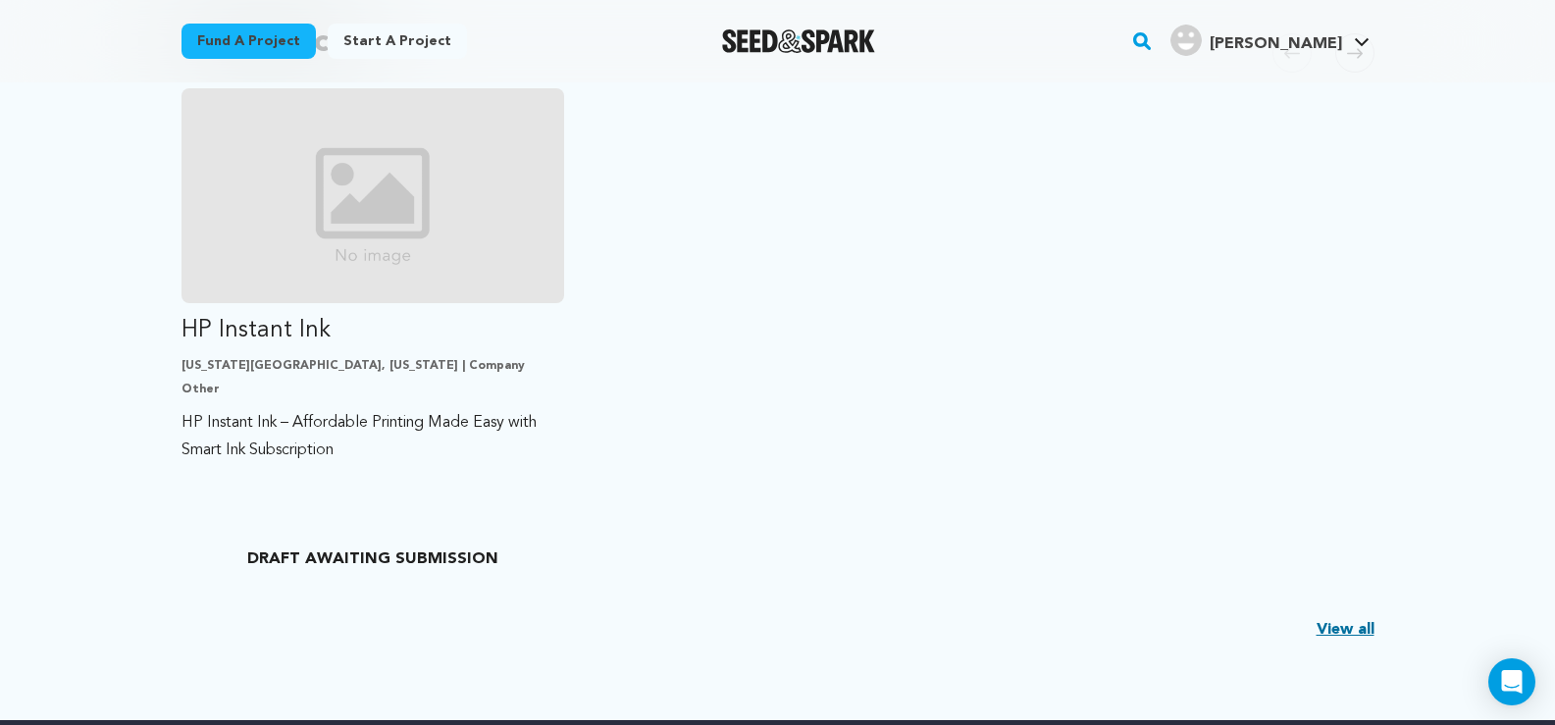
scroll to position [392, 0]
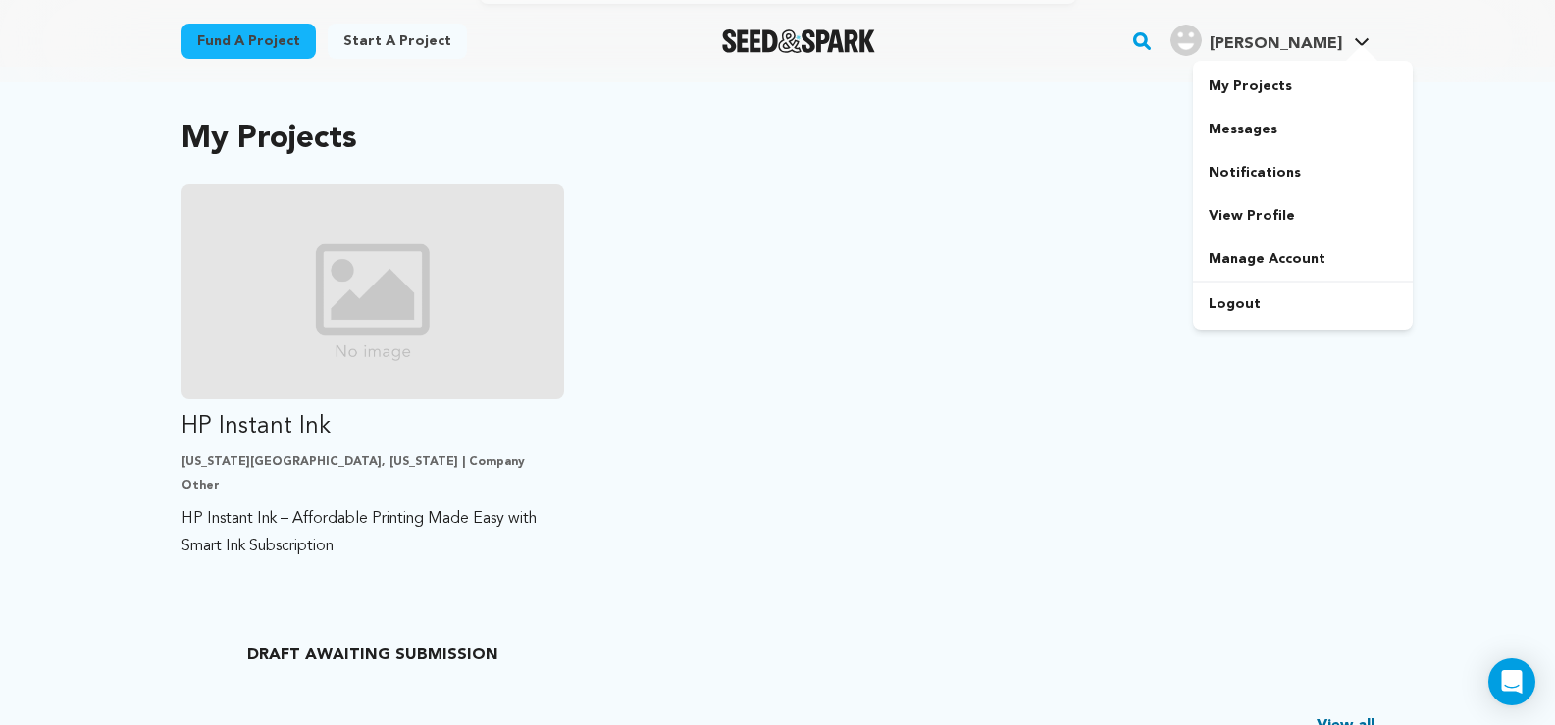
click at [1364, 49] on div at bounding box center [1361, 55] width 39 height 20
